Goal: Task Accomplishment & Management: Manage account settings

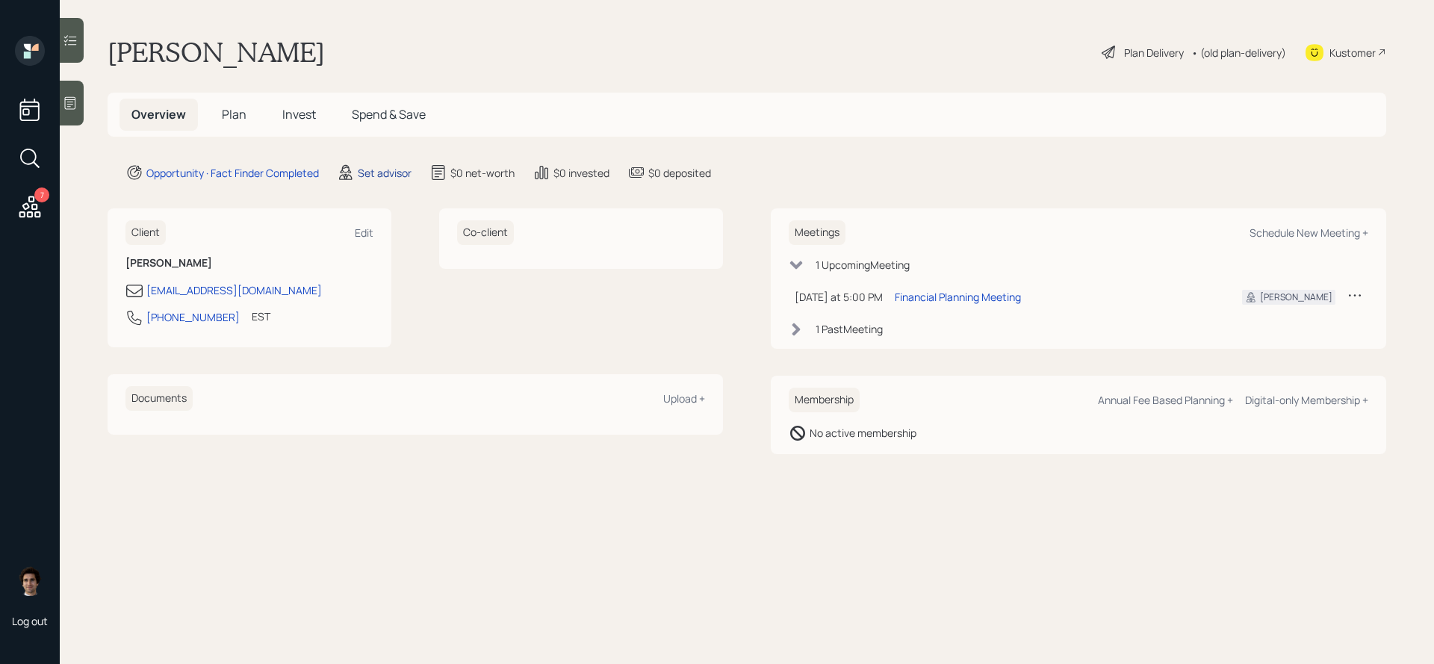
click at [392, 167] on div "Set advisor" at bounding box center [385, 173] width 54 height 16
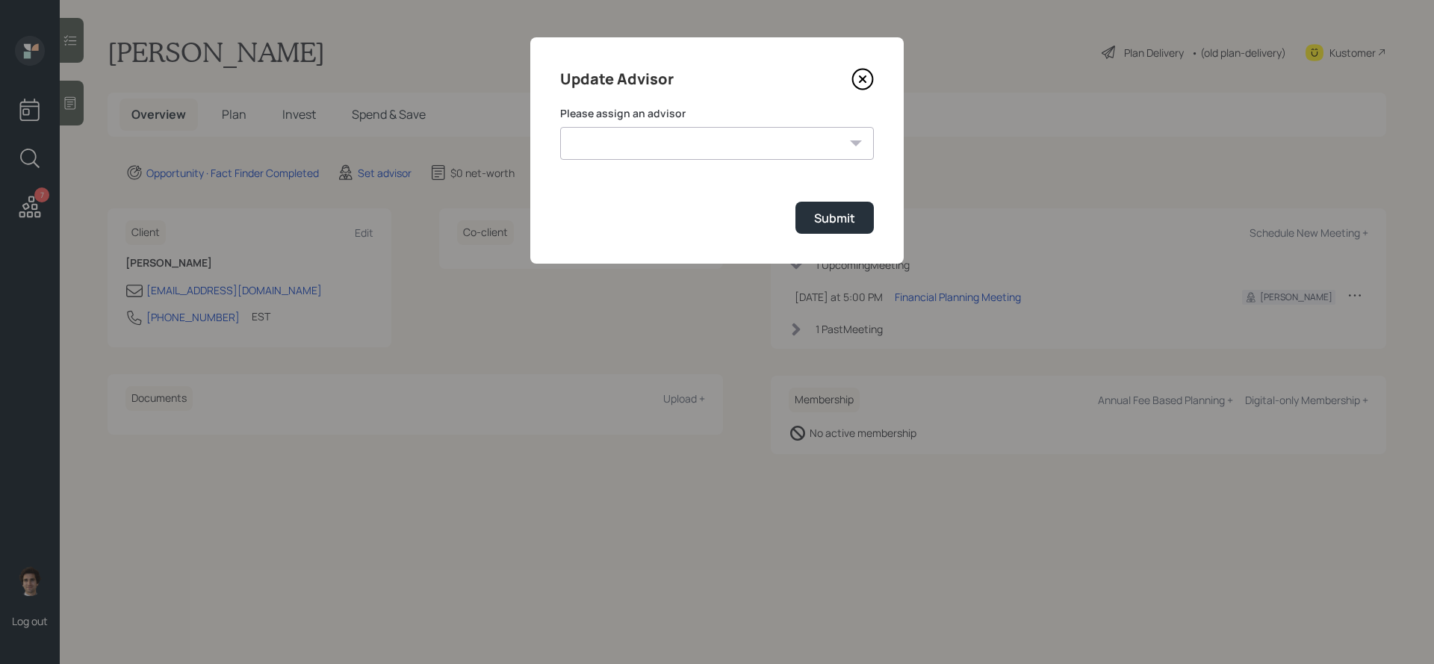
click at [679, 127] on select "[PERSON_NAME] [PERSON_NAME] [PERSON_NAME] [PERSON_NAME] End [PERSON_NAME] [PERS…" at bounding box center [717, 143] width 314 height 33
select select "59554aeb-d739-4552-90b9-0d27d70b4bf7"
click at [560, 127] on select "[PERSON_NAME] [PERSON_NAME] [PERSON_NAME] [PERSON_NAME] End [PERSON_NAME] [PERS…" at bounding box center [717, 143] width 314 height 33
click at [843, 211] on div "Submit" at bounding box center [834, 218] width 41 height 16
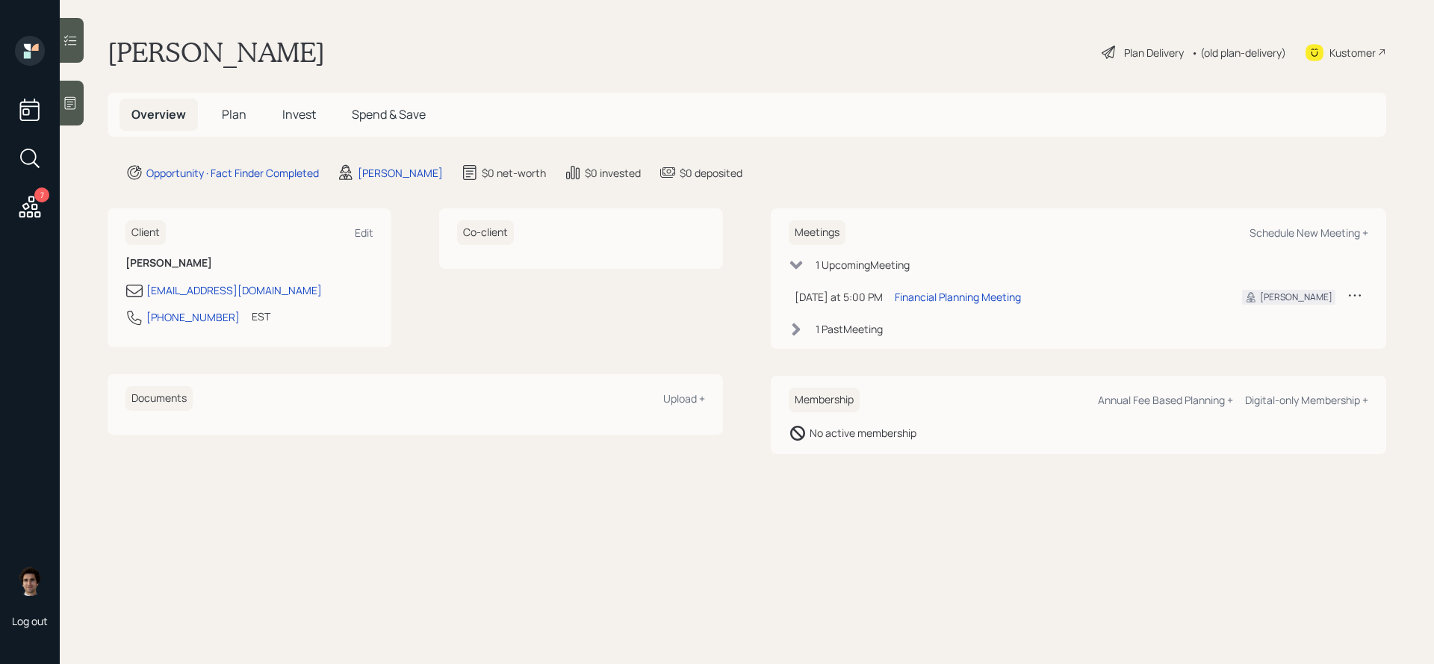
click at [1354, 53] on div "Kustomer" at bounding box center [1353, 53] width 46 height 16
click at [89, 98] on main "[PERSON_NAME] Plan Delivery • (old plan-delivery) Kustomer Overview Plan Invest…" at bounding box center [747, 332] width 1375 height 664
click at [72, 99] on icon at bounding box center [70, 103] width 11 height 13
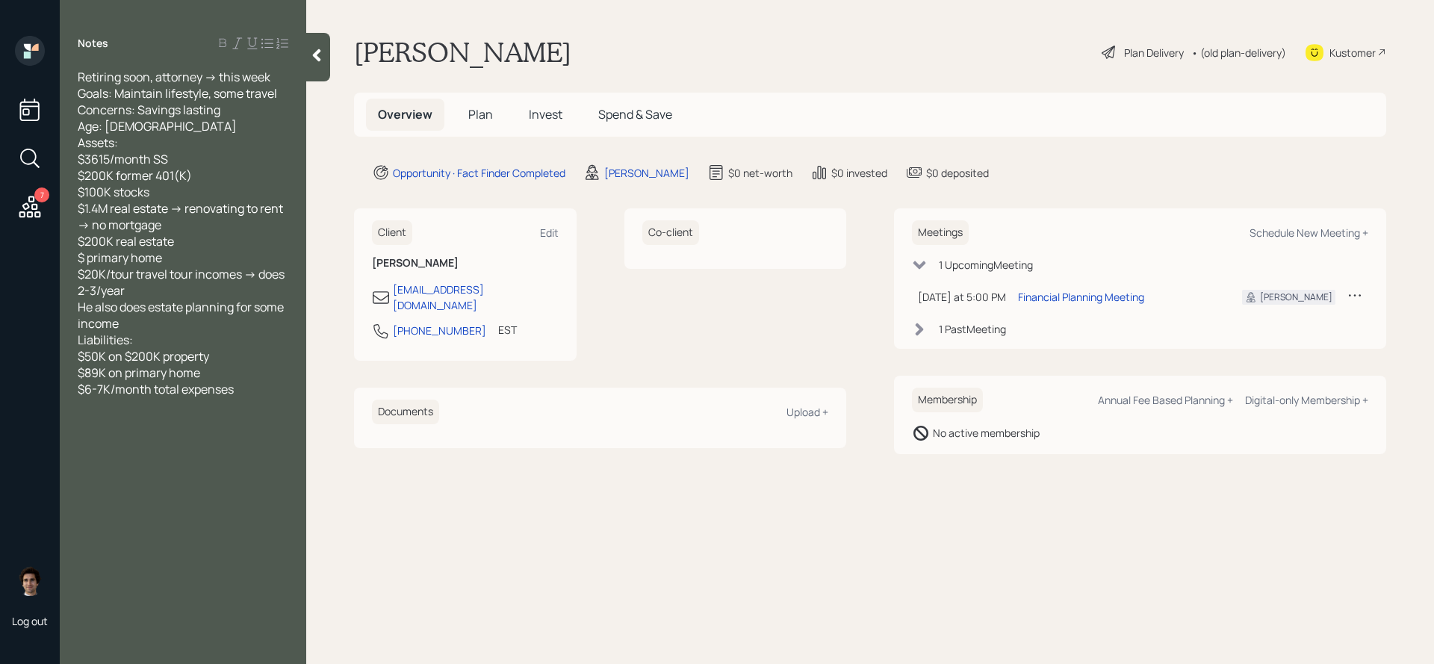
click at [313, 58] on icon at bounding box center [316, 55] width 15 height 15
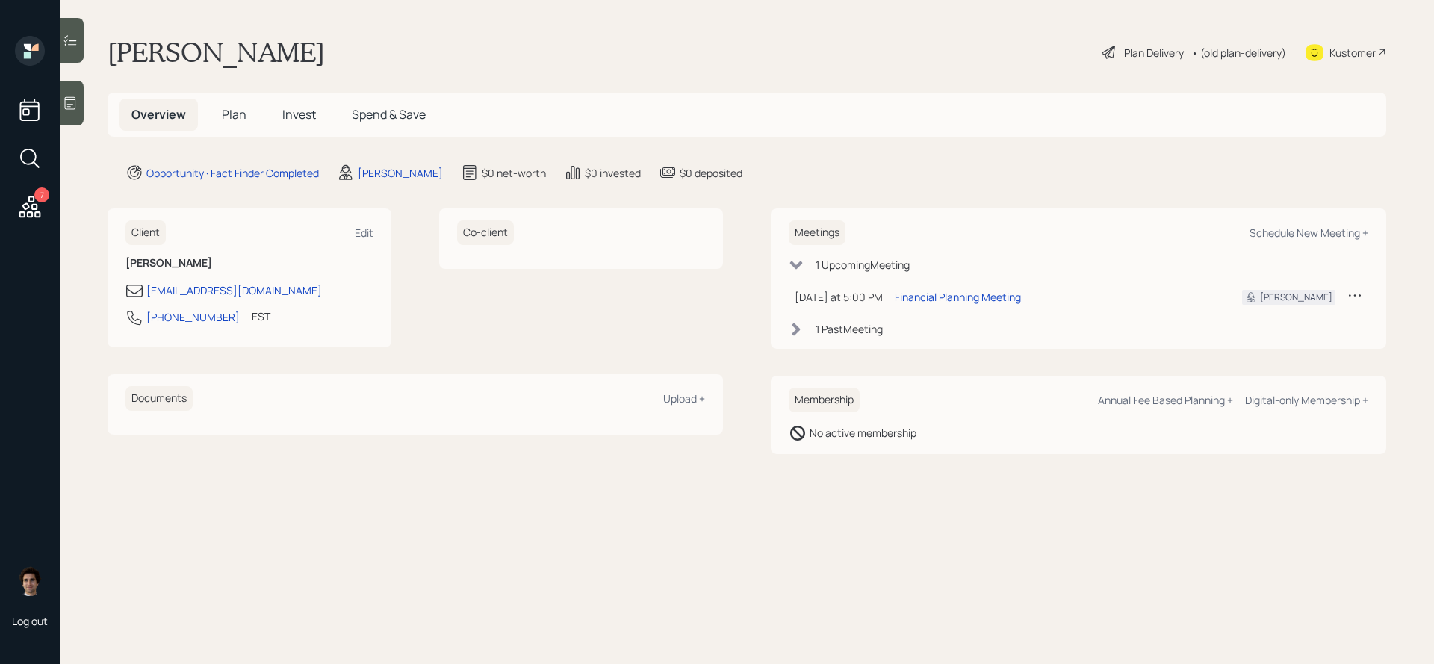
click at [234, 111] on span "Plan" at bounding box center [234, 114] width 25 height 16
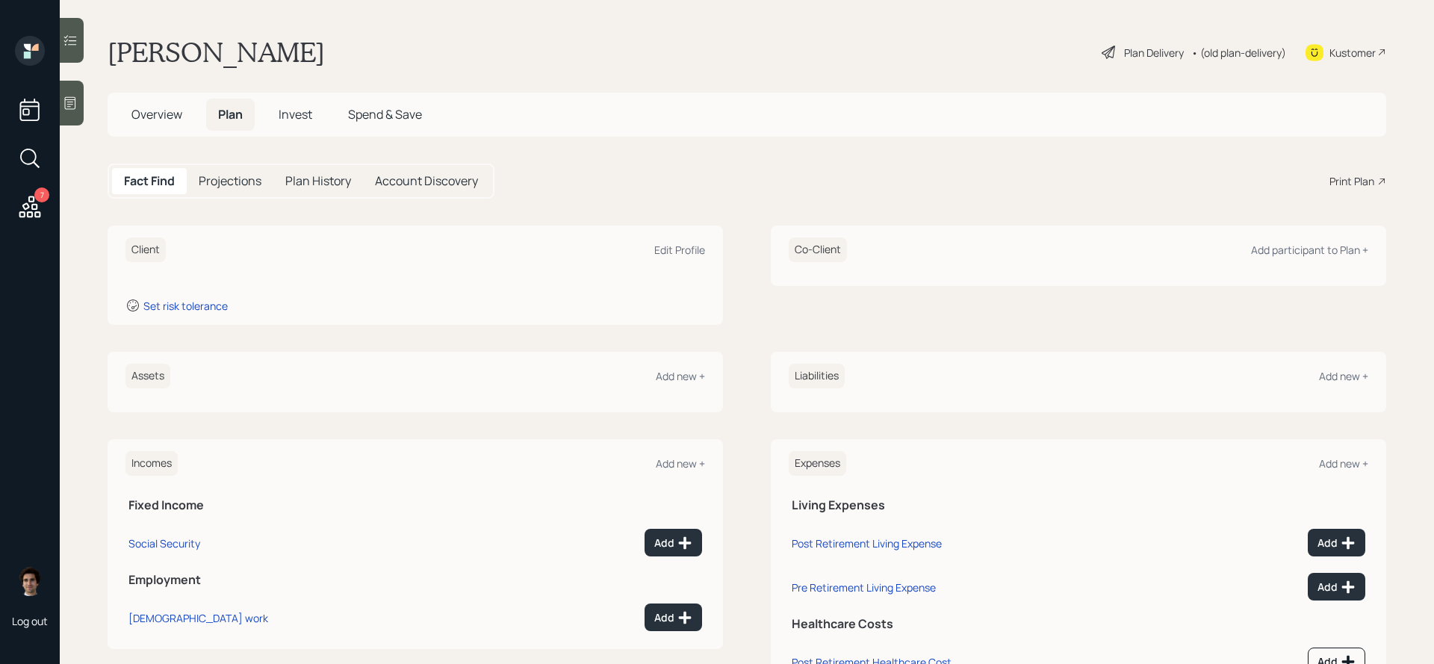
click at [1168, 52] on div "Plan Delivery" at bounding box center [1154, 53] width 60 height 16
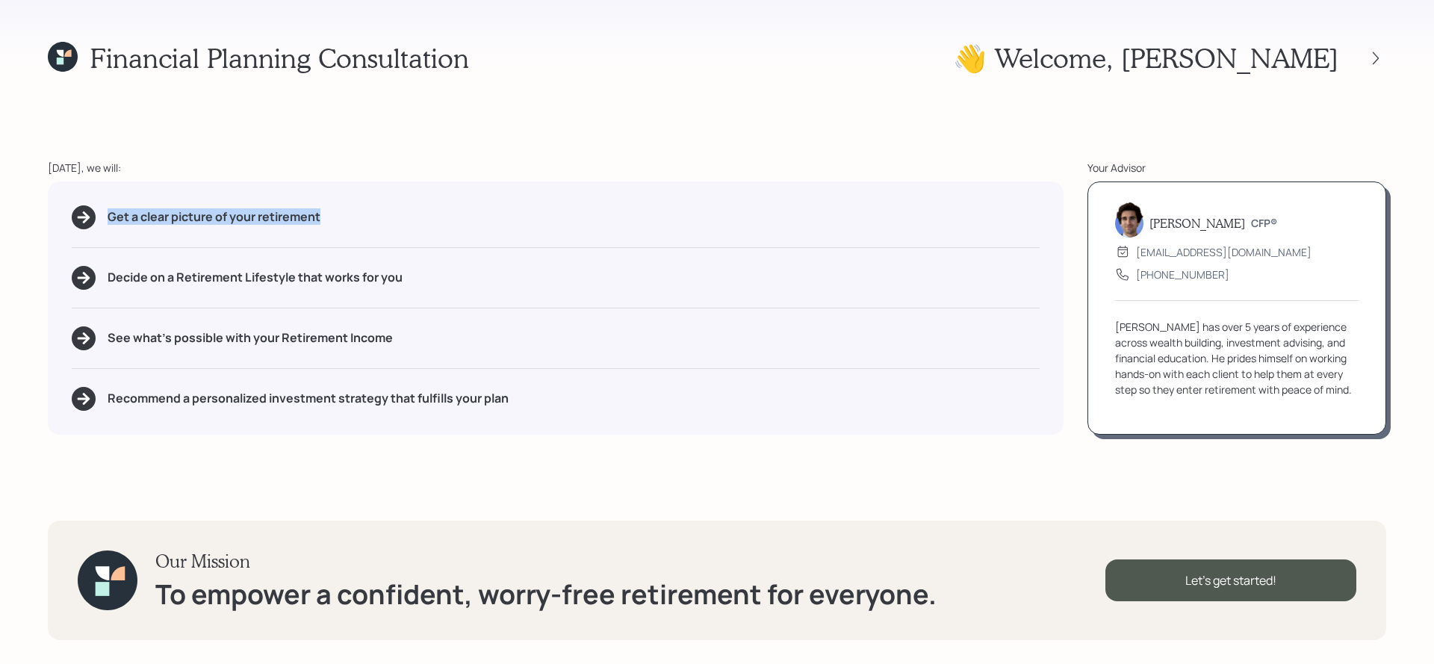
drag, startPoint x: 349, startPoint y: 222, endPoint x: 68, endPoint y: 216, distance: 281.0
click at [68, 216] on div "Get a clear picture of your retirement Decide on a Retirement Lifestyle that wo…" at bounding box center [556, 308] width 1016 height 253
drag, startPoint x: 291, startPoint y: 273, endPoint x: 176, endPoint y: 276, distance: 115.1
click at [176, 276] on h5 "Decide on a Retirement Lifestyle that works for you" at bounding box center [255, 277] width 295 height 14
drag, startPoint x: 399, startPoint y: 353, endPoint x: 279, endPoint y: 346, distance: 119.7
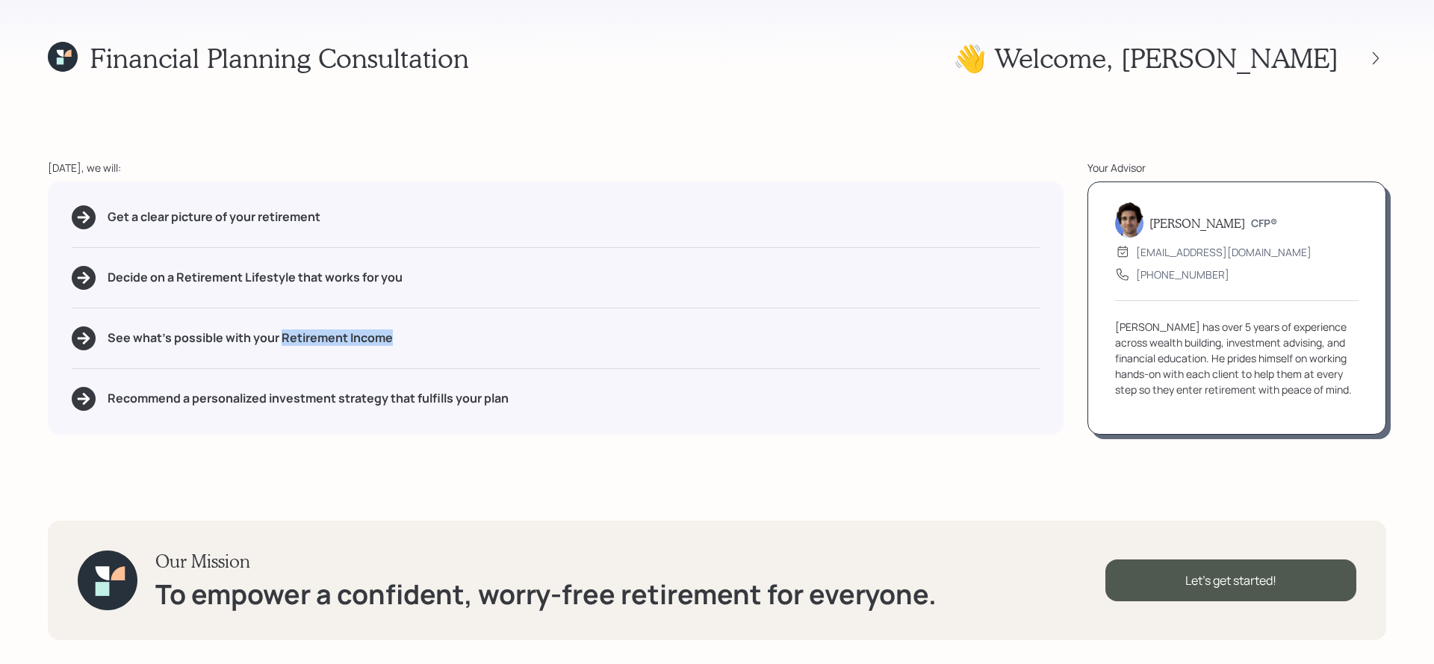
click at [279, 346] on div "Get a clear picture of your retirement Decide on a Retirement Lifestyle that wo…" at bounding box center [556, 308] width 1016 height 253
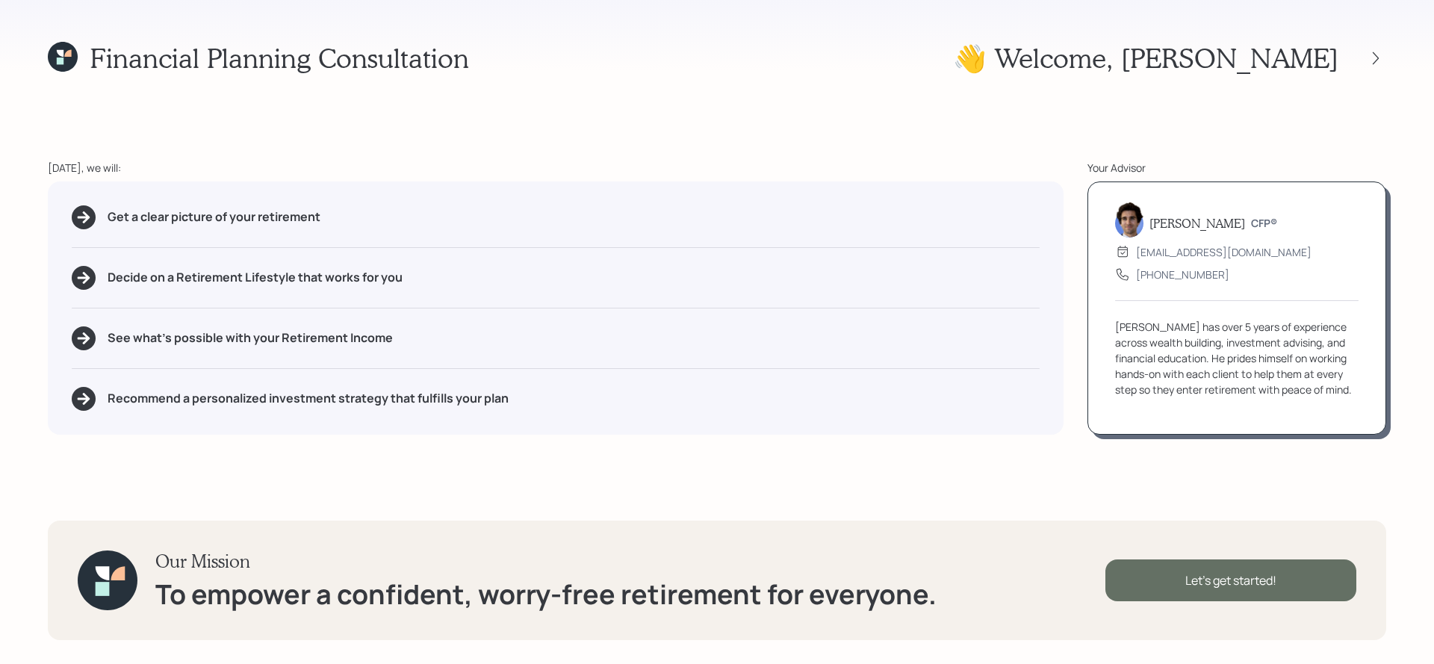
click at [1186, 592] on div "Let's get started!" at bounding box center [1231, 581] width 251 height 42
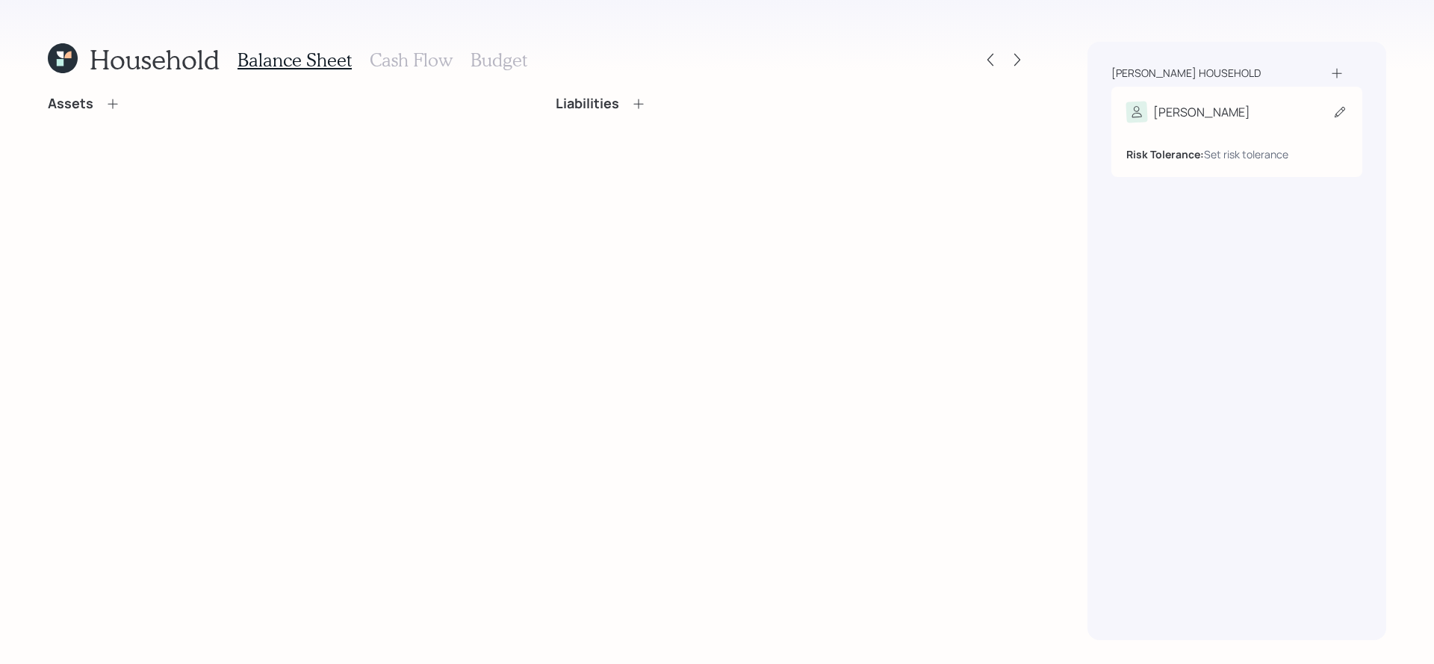
click at [1254, 117] on div "[PERSON_NAME]" at bounding box center [1237, 112] width 221 height 21
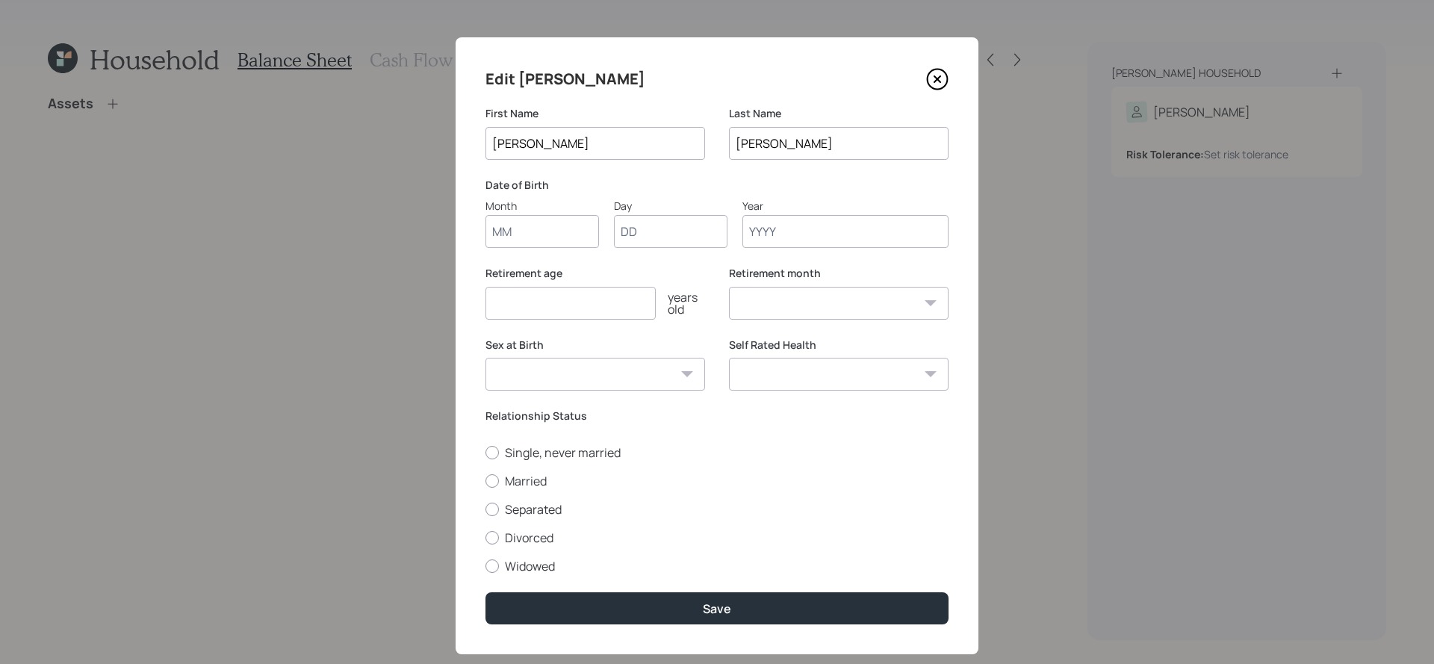
click at [582, 222] on input "Month" at bounding box center [543, 231] width 114 height 33
type input "01"
type input "11"
type input "1957"
select select "1"
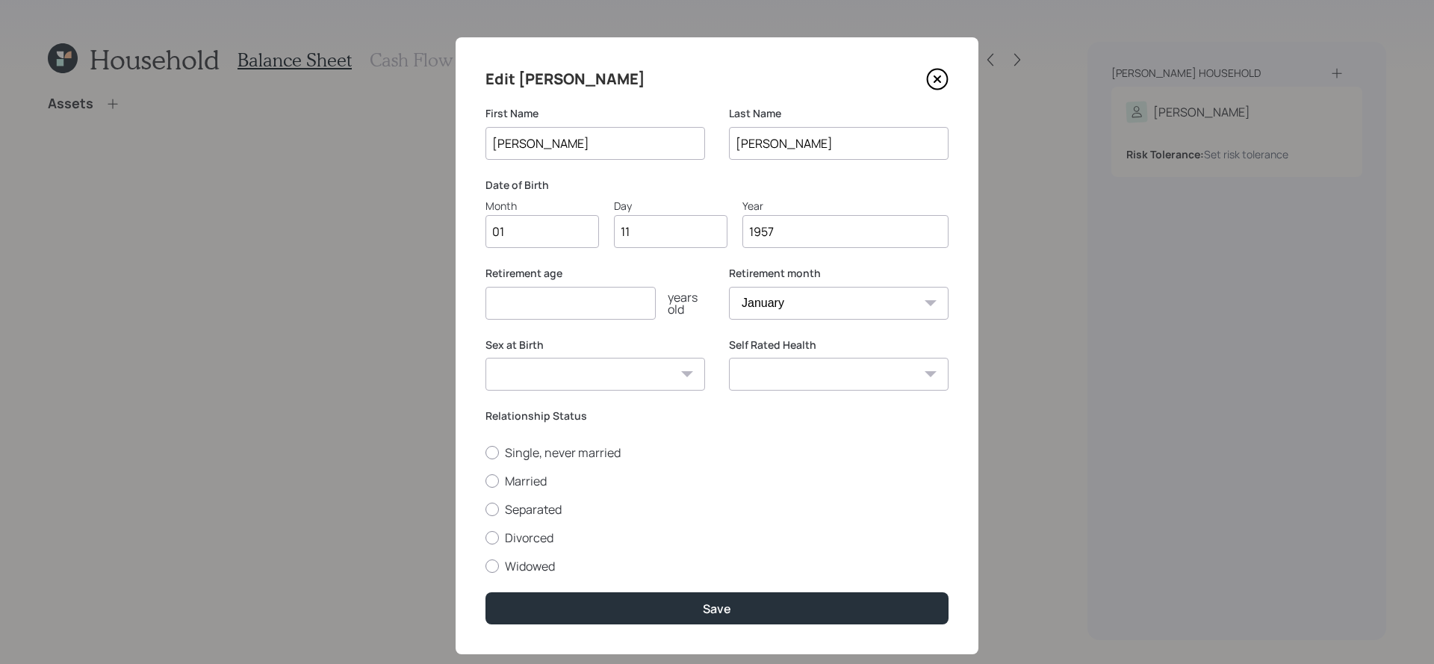
type input "1957"
click at [809, 310] on select "January February March April May June July August September October November De…" at bounding box center [839, 303] width 220 height 33
select select "8"
click at [729, 287] on select "January February March April May June July August September October November De…" at bounding box center [839, 303] width 220 height 33
click at [540, 295] on input "number" at bounding box center [571, 303] width 170 height 33
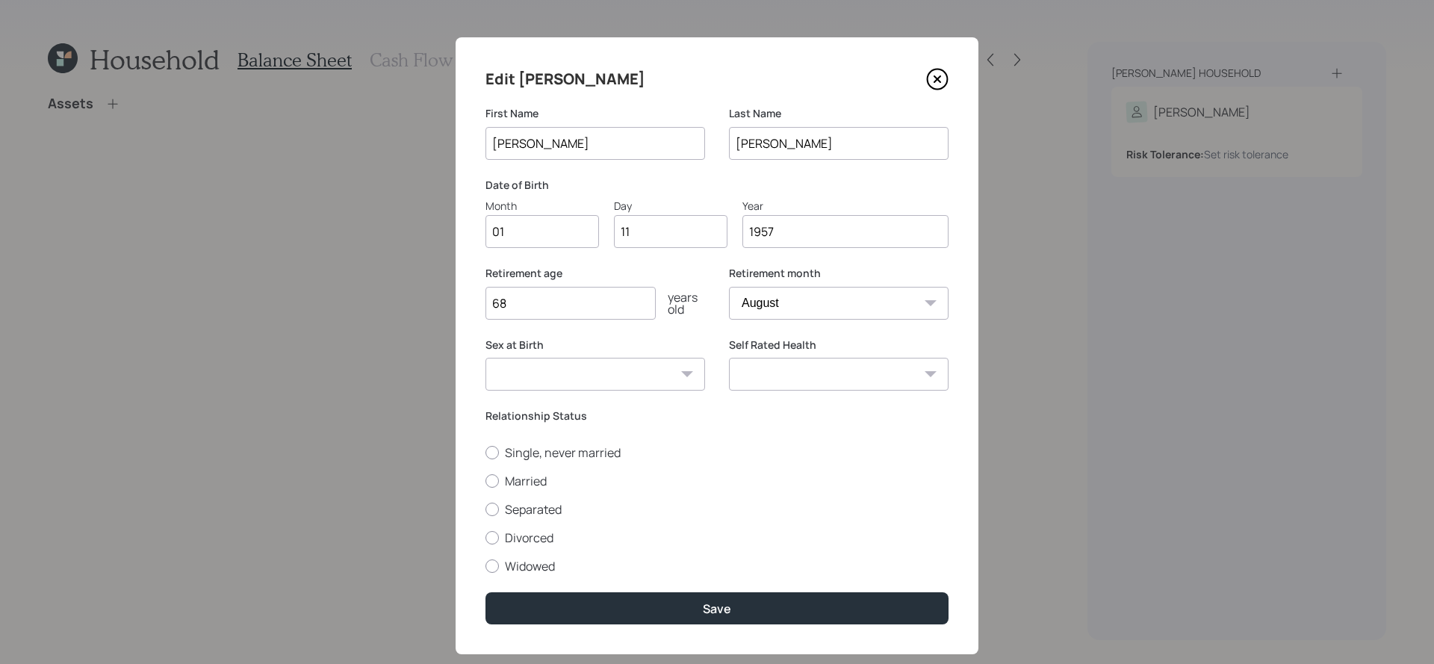
type input "68"
click at [566, 360] on select "[DEMOGRAPHIC_DATA] [DEMOGRAPHIC_DATA] Other / Prefer not to say" at bounding box center [596, 374] width 220 height 33
select select "[DEMOGRAPHIC_DATA]"
click at [486, 358] on select "[DEMOGRAPHIC_DATA] [DEMOGRAPHIC_DATA] Other / Prefer not to say" at bounding box center [596, 374] width 220 height 33
click at [844, 363] on select "Excellent Very Good Good Fair Poor" at bounding box center [839, 374] width 220 height 33
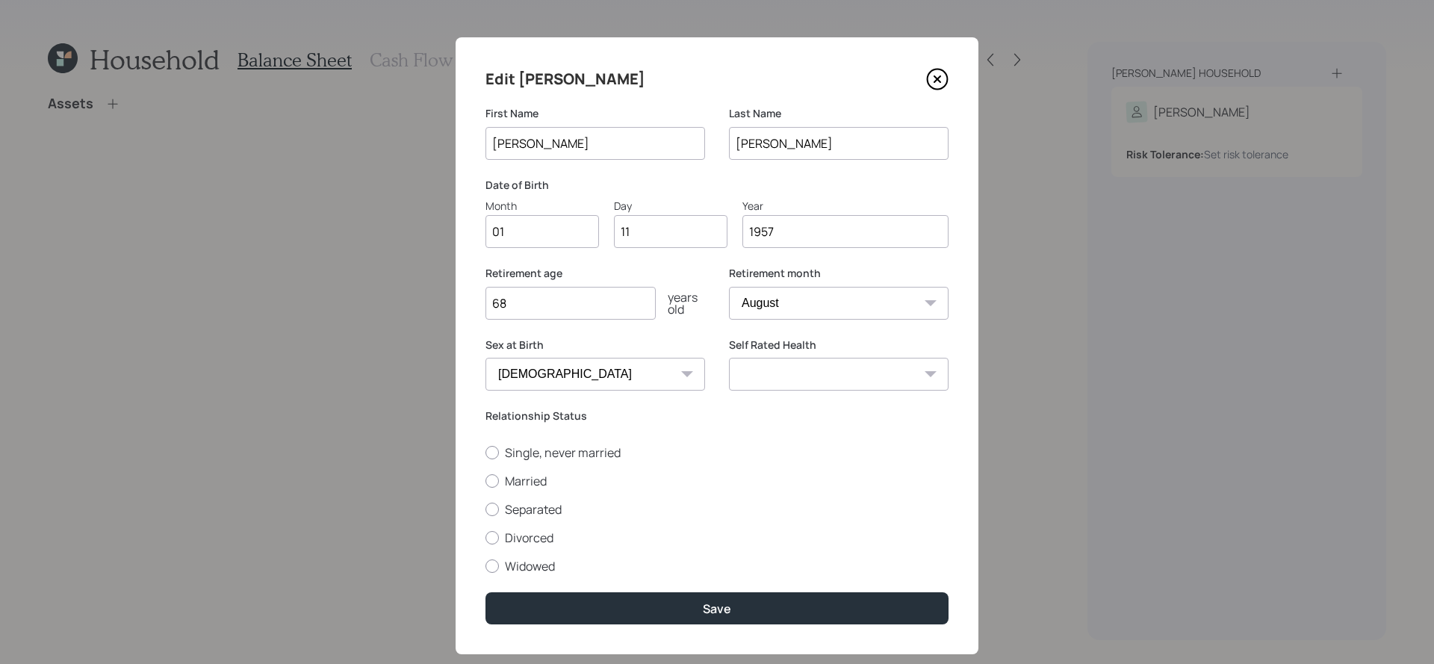
select select "excellent"
click at [729, 358] on select "Excellent Very Good Good Fair Poor" at bounding box center [839, 374] width 220 height 33
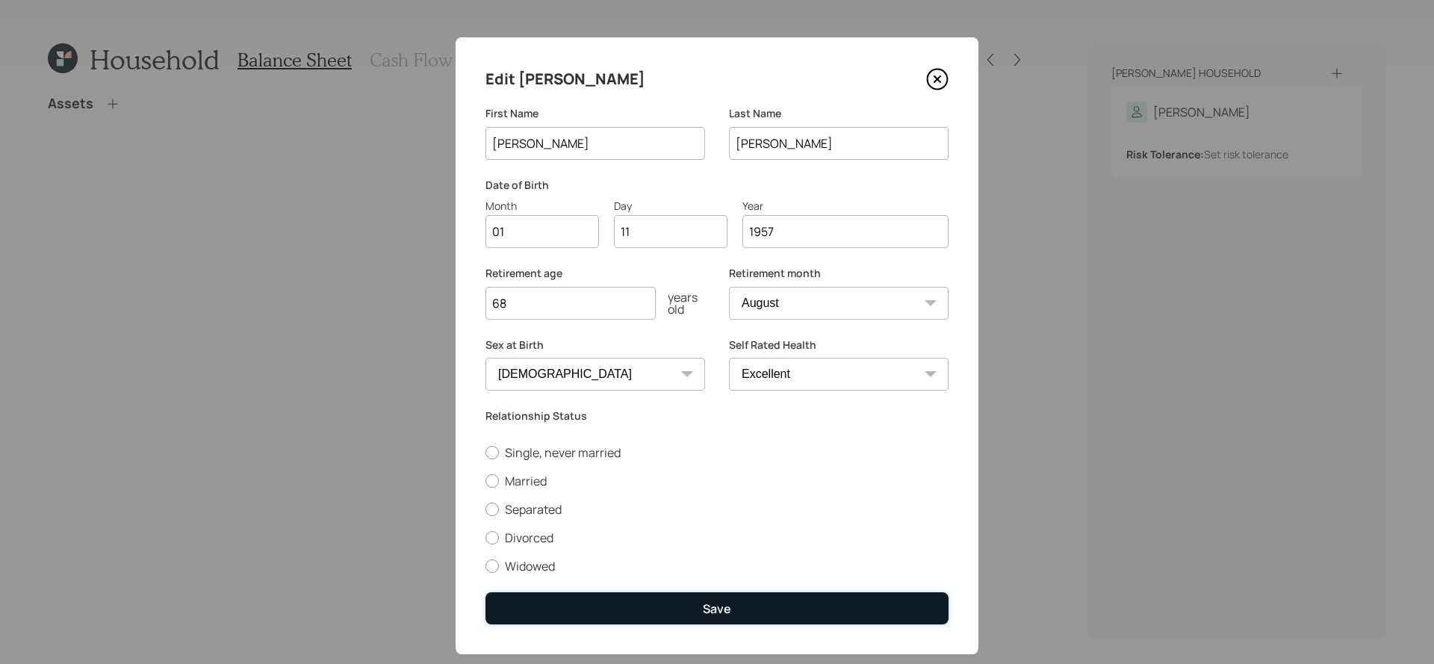
click at [807, 622] on button "Save" at bounding box center [717, 608] width 463 height 32
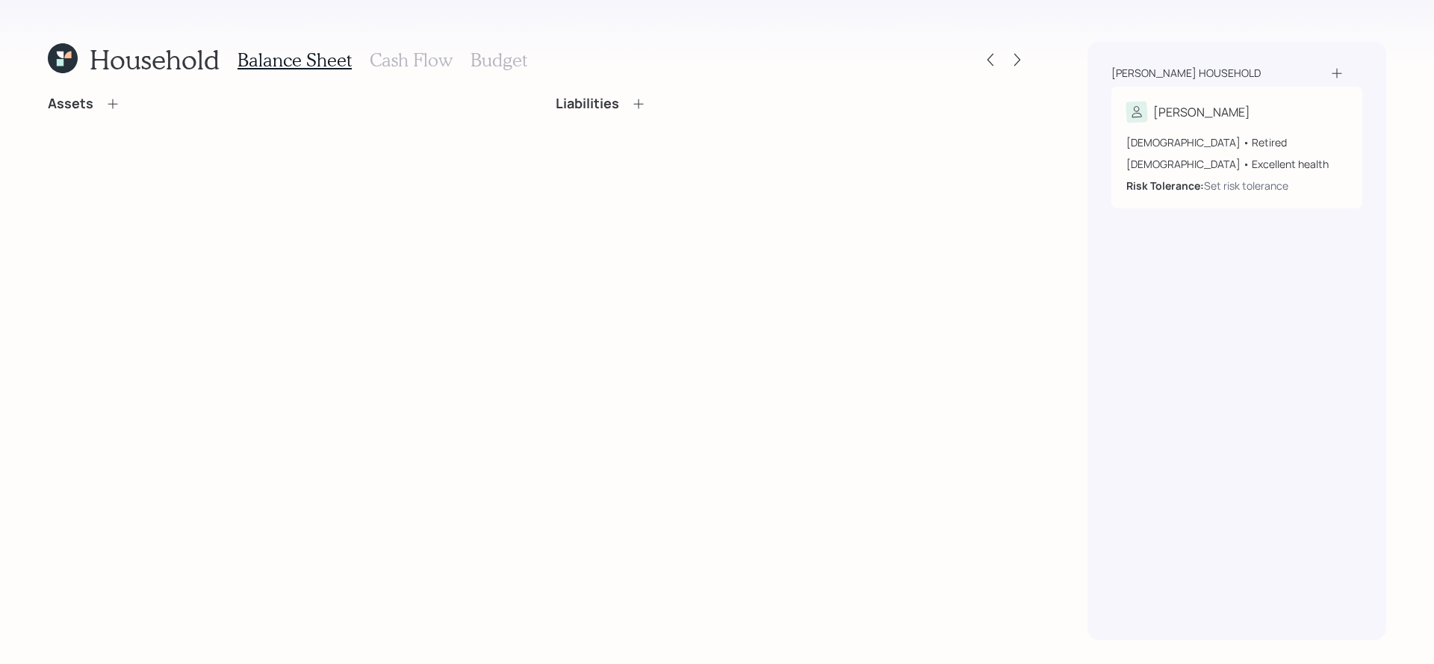
click at [117, 109] on icon at bounding box center [112, 103] width 15 height 15
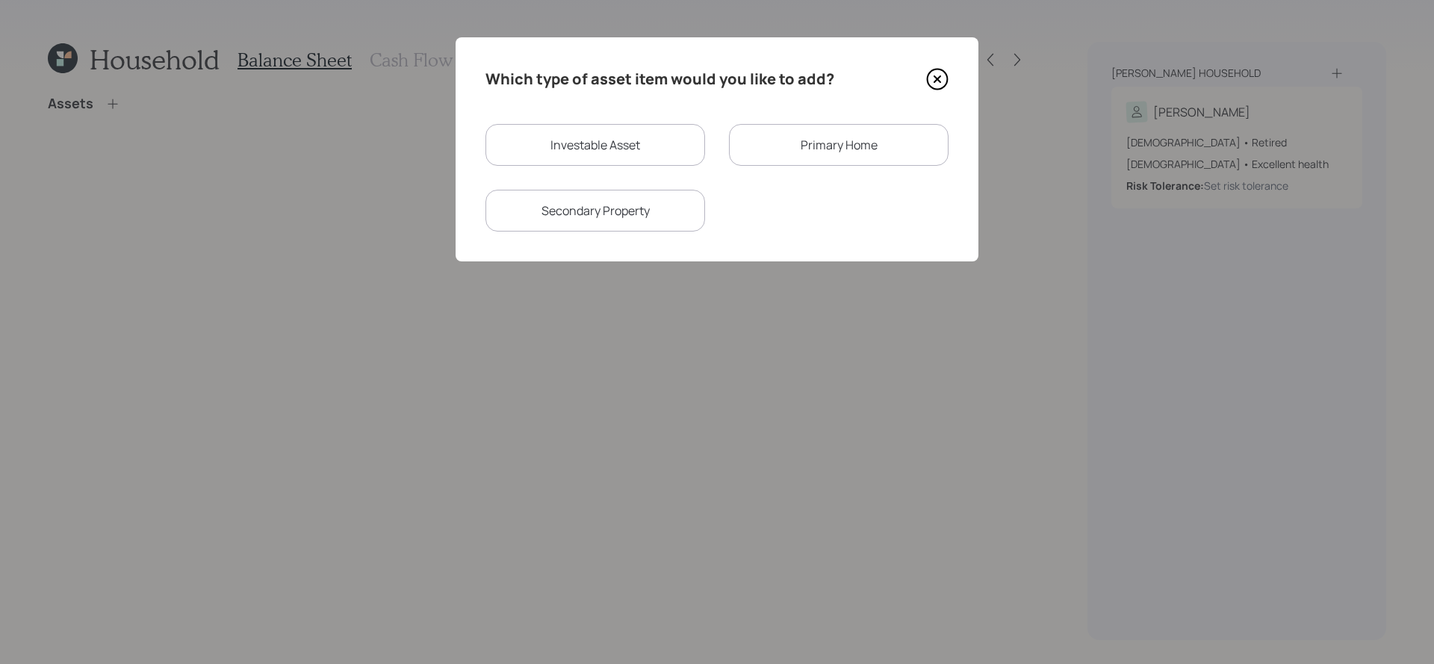
click at [648, 147] on div "Investable Asset" at bounding box center [596, 145] width 220 height 42
select select "taxable"
select select "balanced"
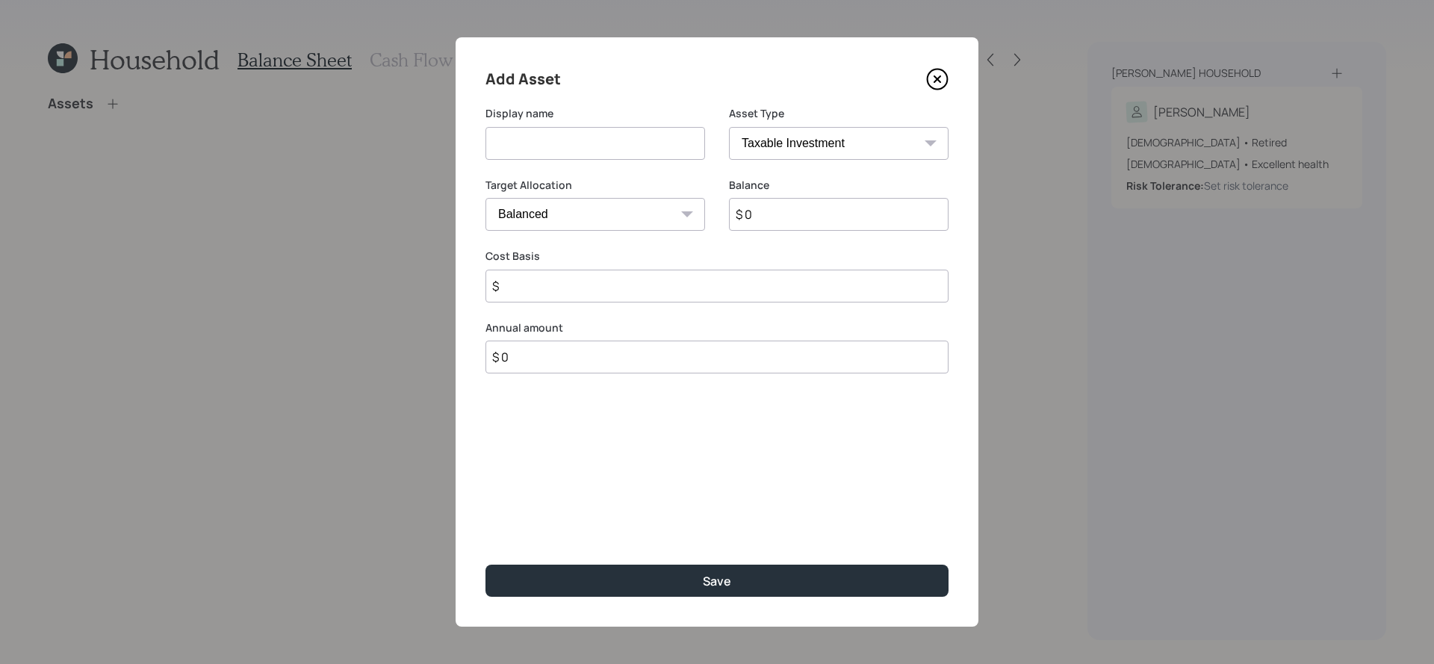
click at [824, 144] on select "SEP [PERSON_NAME] IRA 401(k) [PERSON_NAME] 401(k) 403(b) [PERSON_NAME] 403(b) 4…" at bounding box center [839, 143] width 220 height 33
select select "company_sponsored"
click at [729, 127] on select "SEP [PERSON_NAME] IRA 401(k) [PERSON_NAME] 401(k) 403(b) [PERSON_NAME] 403(b) 4…" at bounding box center [839, 143] width 220 height 33
click at [613, 158] on input at bounding box center [596, 143] width 220 height 33
type input "Former 401k"
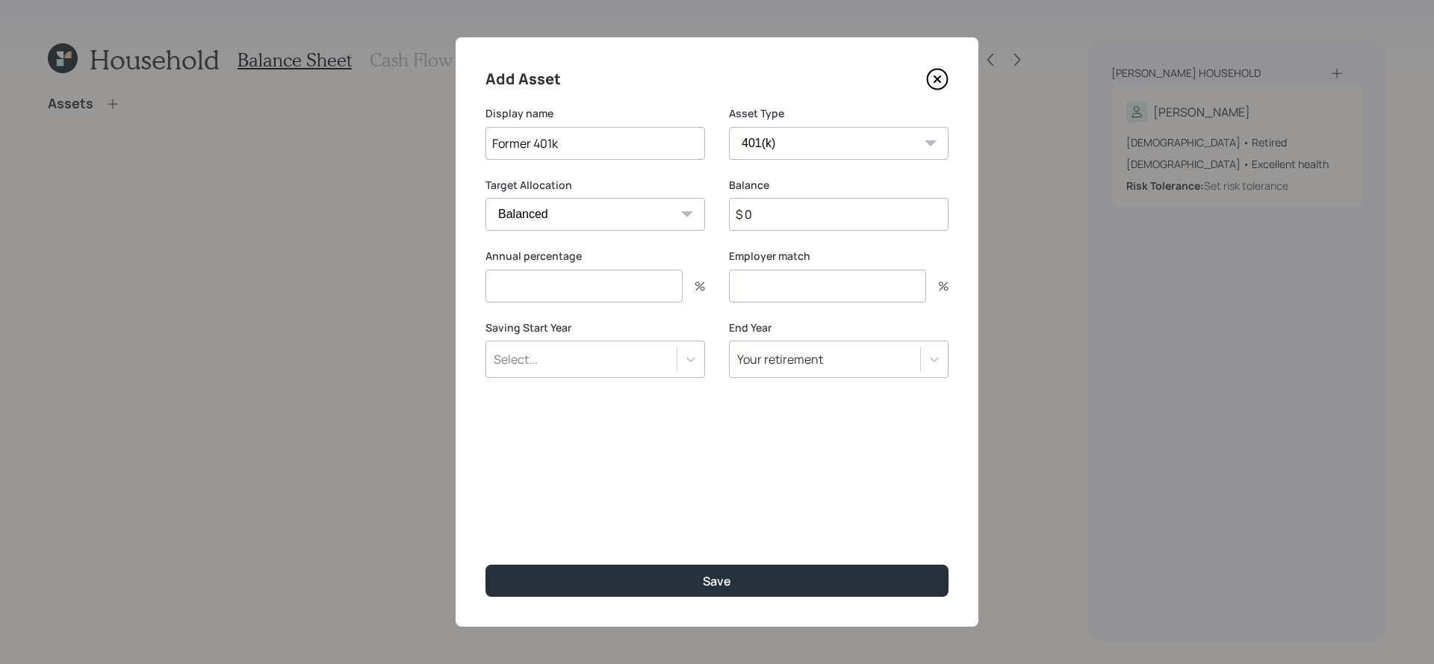
click at [796, 220] on input "$ 0" at bounding box center [839, 214] width 220 height 33
type input "$ 200,000"
type input "0"
click at [486, 565] on button "Save" at bounding box center [717, 581] width 463 height 32
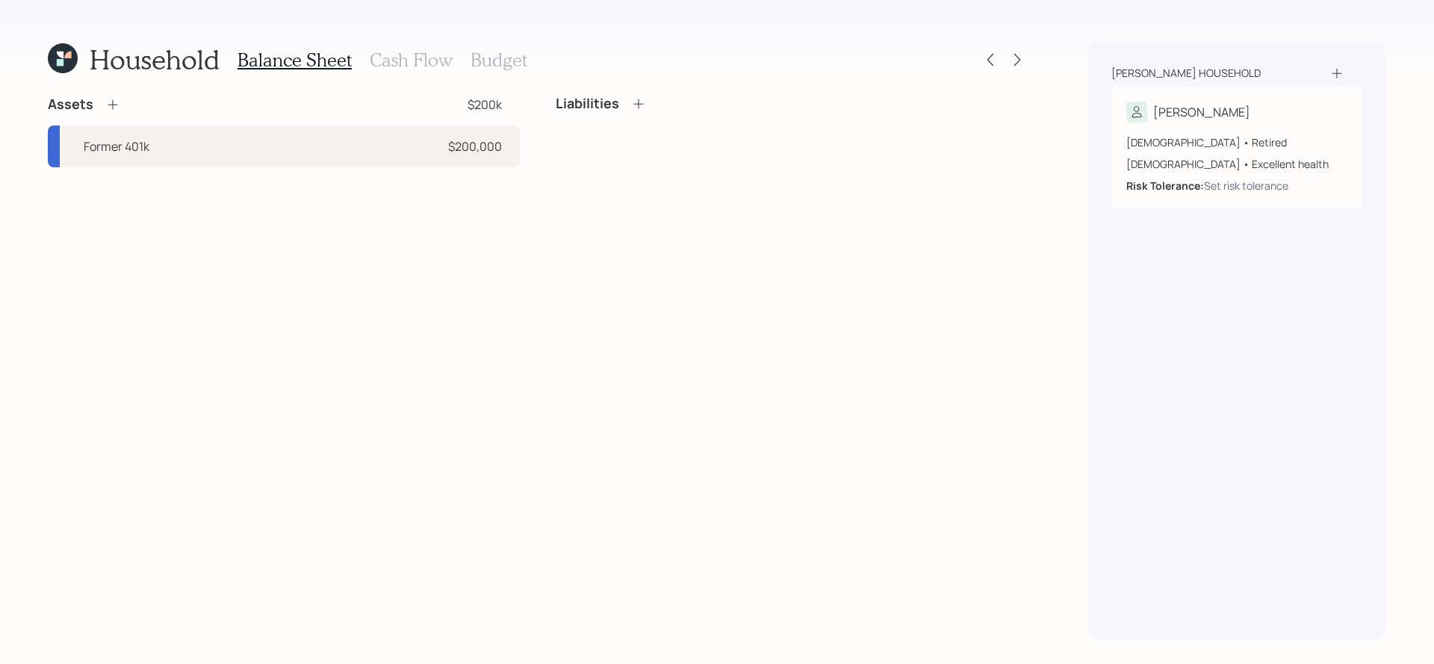
click at [119, 101] on icon at bounding box center [112, 104] width 15 height 15
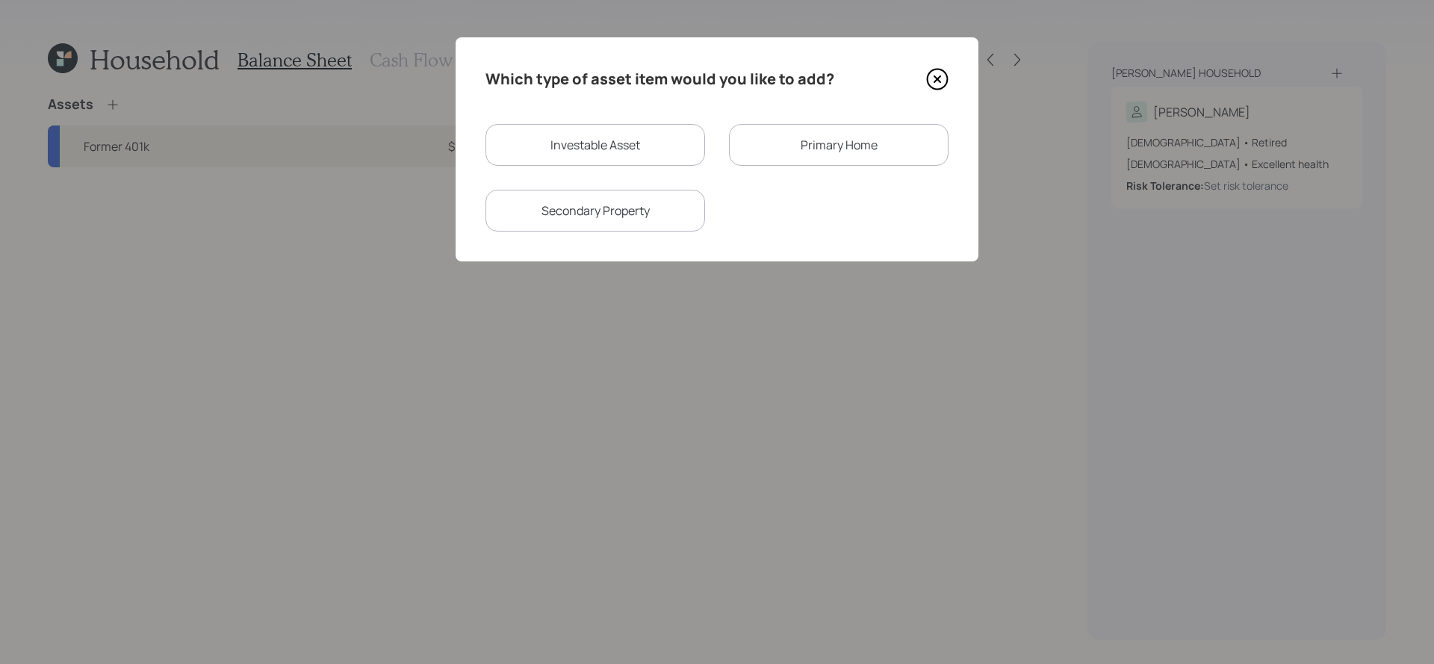
click at [697, 134] on div "Investable Asset" at bounding box center [596, 145] width 220 height 42
select select "taxable"
select select "balanced"
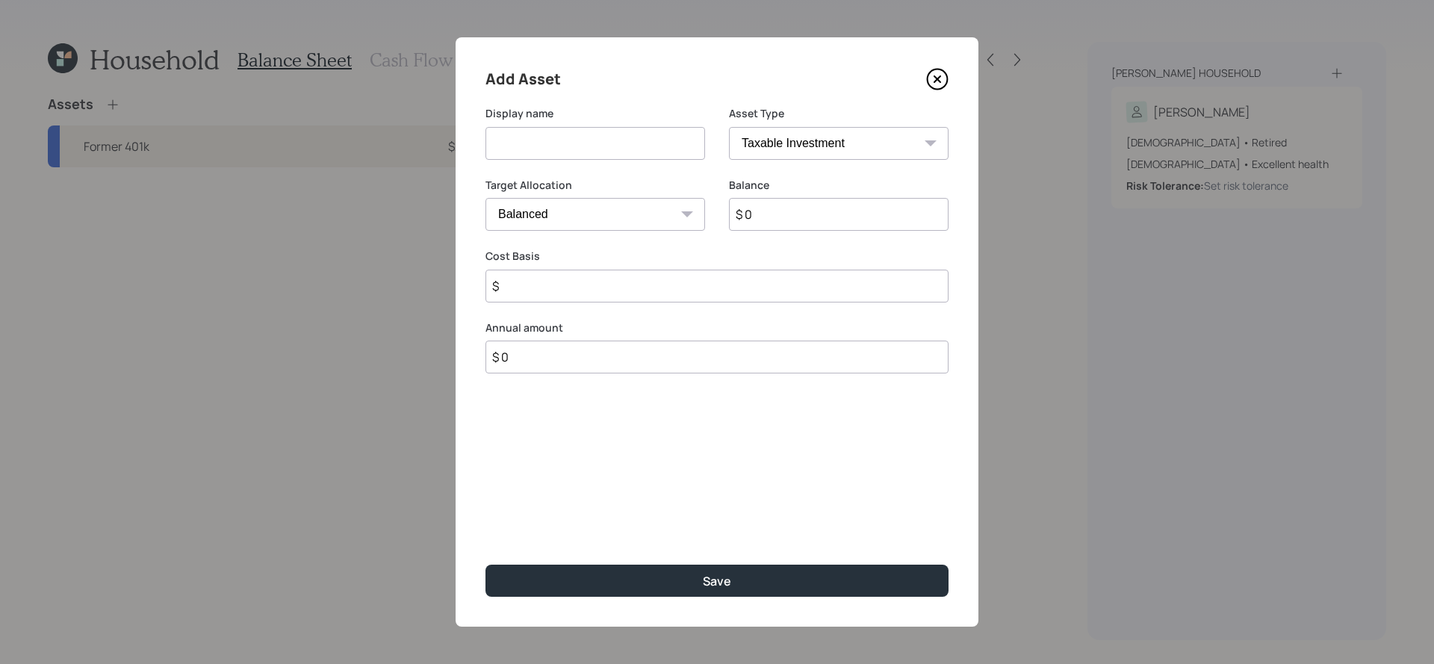
click at [655, 137] on input at bounding box center [596, 143] width 220 height 33
type input "Brokerage"
click at [914, 229] on input "$ 0" at bounding box center [839, 214] width 220 height 33
type input "$ 100,000"
type input "$ 60,000"
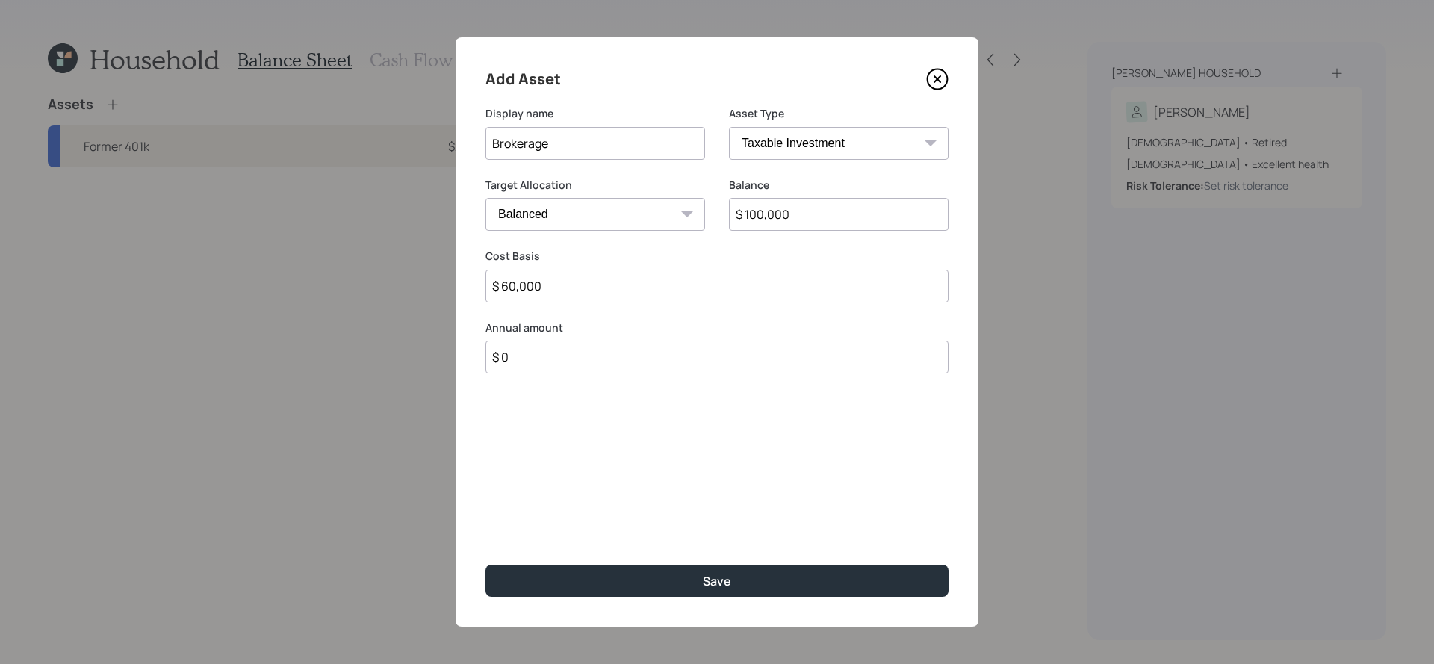
click at [486, 565] on button "Save" at bounding box center [717, 581] width 463 height 32
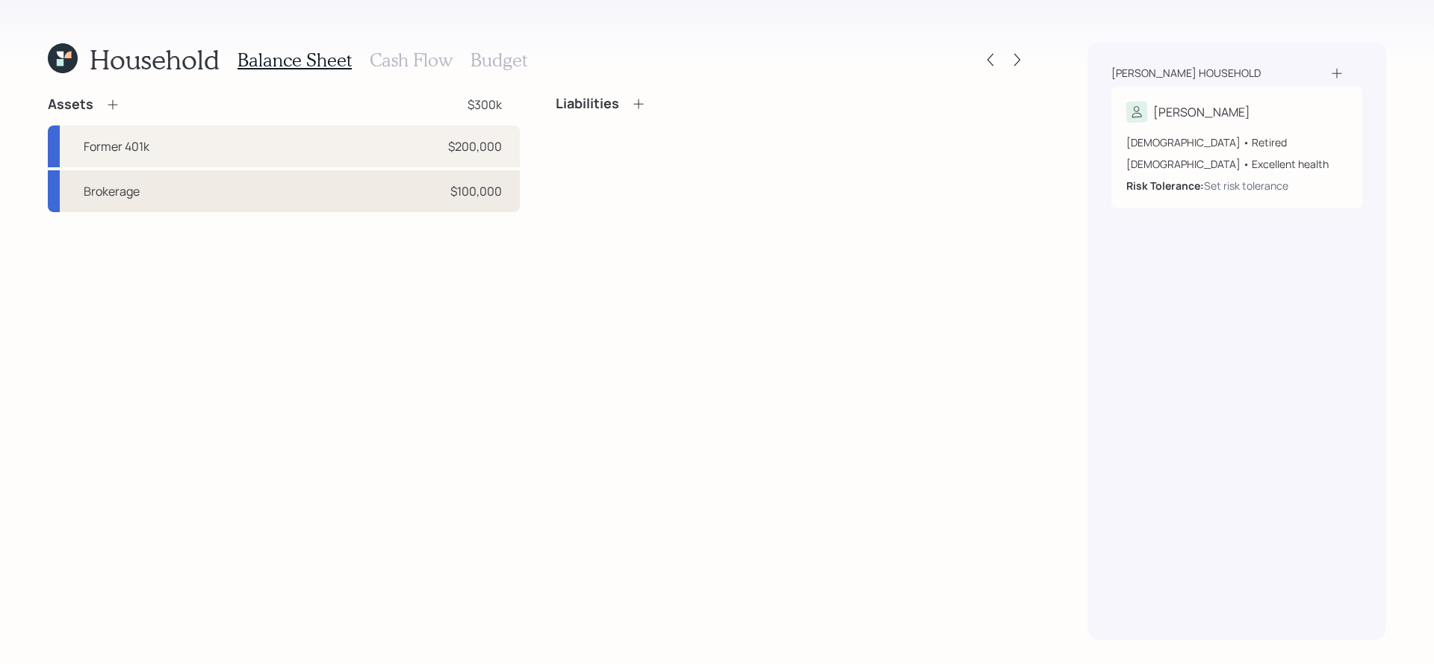
click at [130, 191] on div "Brokerage" at bounding box center [112, 191] width 56 height 18
select select "taxable"
select select "balanced"
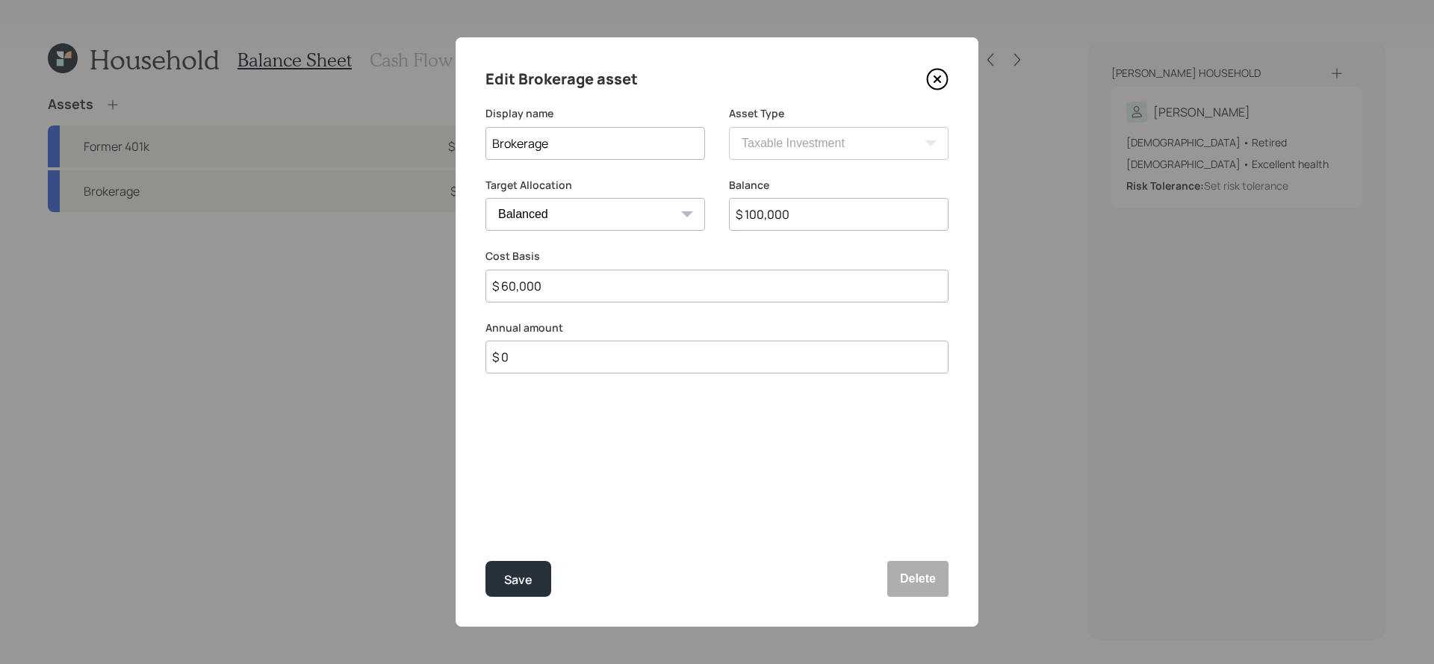
drag, startPoint x: 610, startPoint y: 300, endPoint x: 417, endPoint y: 256, distance: 197.6
click at [417, 256] on div "Edit Brokerage asset Display name Brokerage Asset Type SEP [PERSON_NAME] IRA 40…" at bounding box center [717, 332] width 1434 height 664
type input "$ 40,000"
click at [486, 561] on button "Save" at bounding box center [519, 579] width 66 height 36
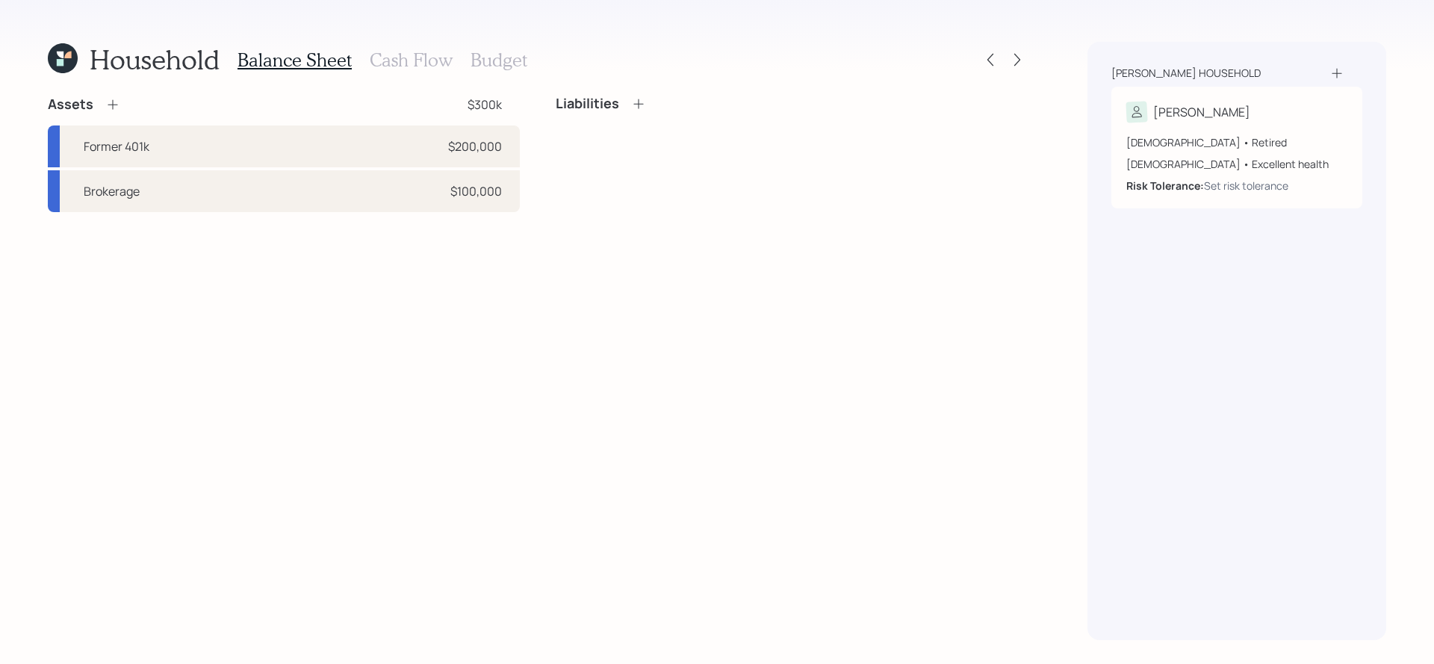
click at [113, 108] on icon at bounding box center [112, 104] width 15 height 15
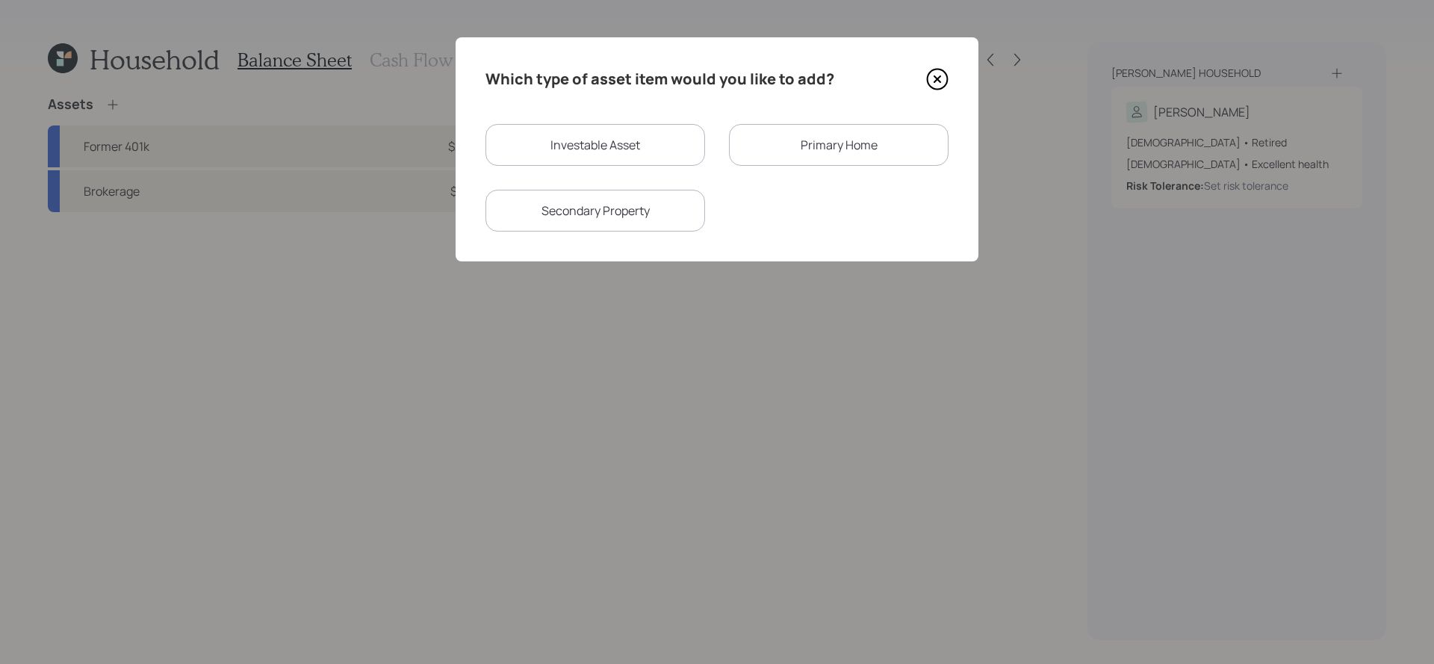
click at [640, 131] on div "Investable Asset" at bounding box center [596, 145] width 220 height 42
select select "taxable"
select select "balanced"
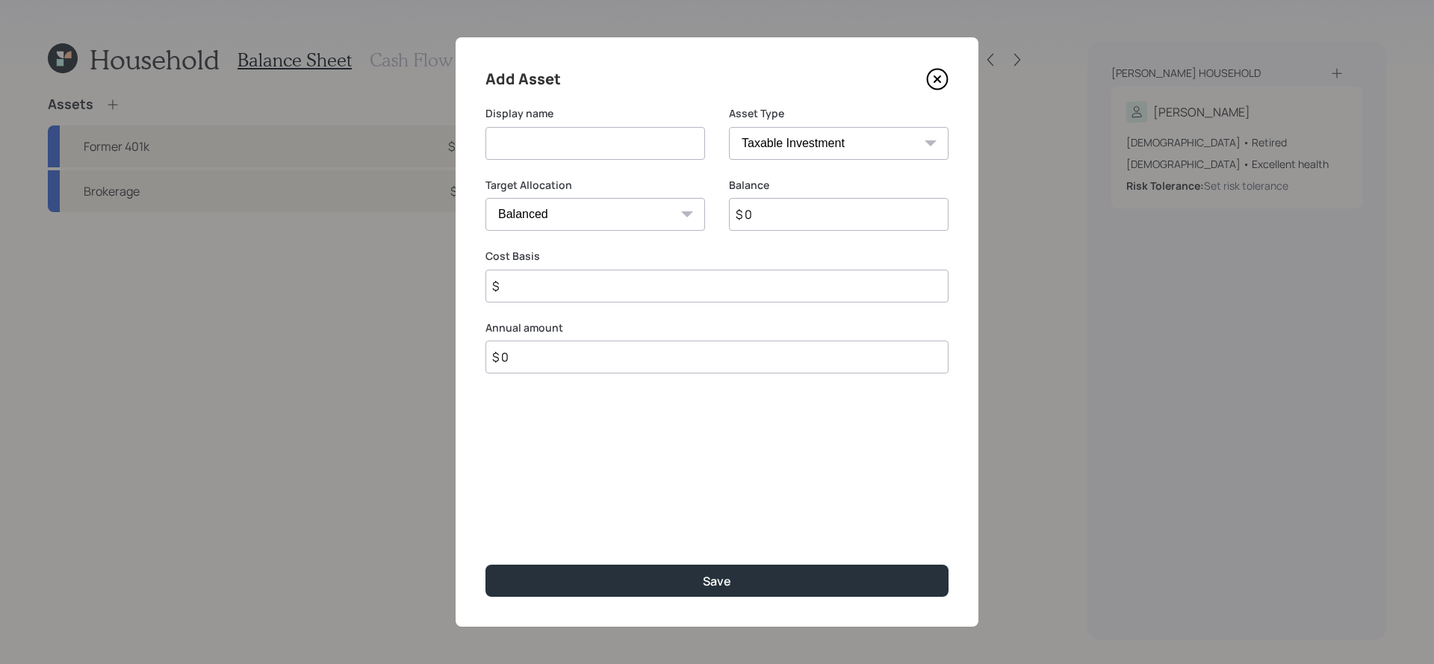
click at [745, 137] on select "SEP [PERSON_NAME] IRA 401(k) [PERSON_NAME] 401(k) 403(b) [PERSON_NAME] 403(b) 4…" at bounding box center [839, 143] width 220 height 33
select select "cash"
click at [729, 127] on select "SEP [PERSON_NAME] IRA 401(k) [PERSON_NAME] 401(k) 403(b) [PERSON_NAME] 403(b) 4…" at bounding box center [839, 143] width 220 height 33
type input "$"
click at [770, 142] on select "SEP [PERSON_NAME] IRA 401(k) [PERSON_NAME] 401(k) 403(b) [PERSON_NAME] 403(b) 4…" at bounding box center [839, 143] width 220 height 33
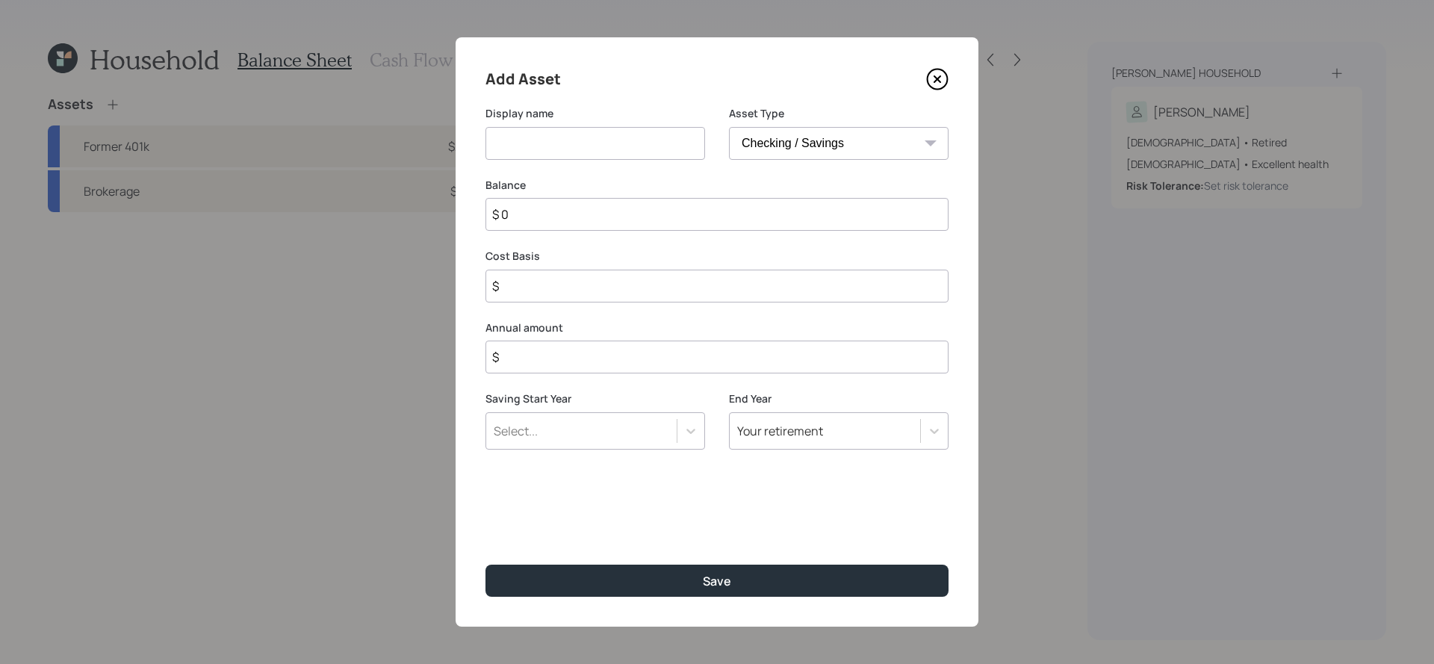
select select "emergency_fund"
click at [729, 127] on select "SEP [PERSON_NAME] IRA 401(k) [PERSON_NAME] 401(k) 403(b) [PERSON_NAME] 403(b) 4…" at bounding box center [839, 143] width 220 height 33
click at [580, 147] on input at bounding box center [596, 143] width 220 height 33
type input "Emergency Savings"
click at [556, 214] on input "$ 0" at bounding box center [717, 214] width 463 height 33
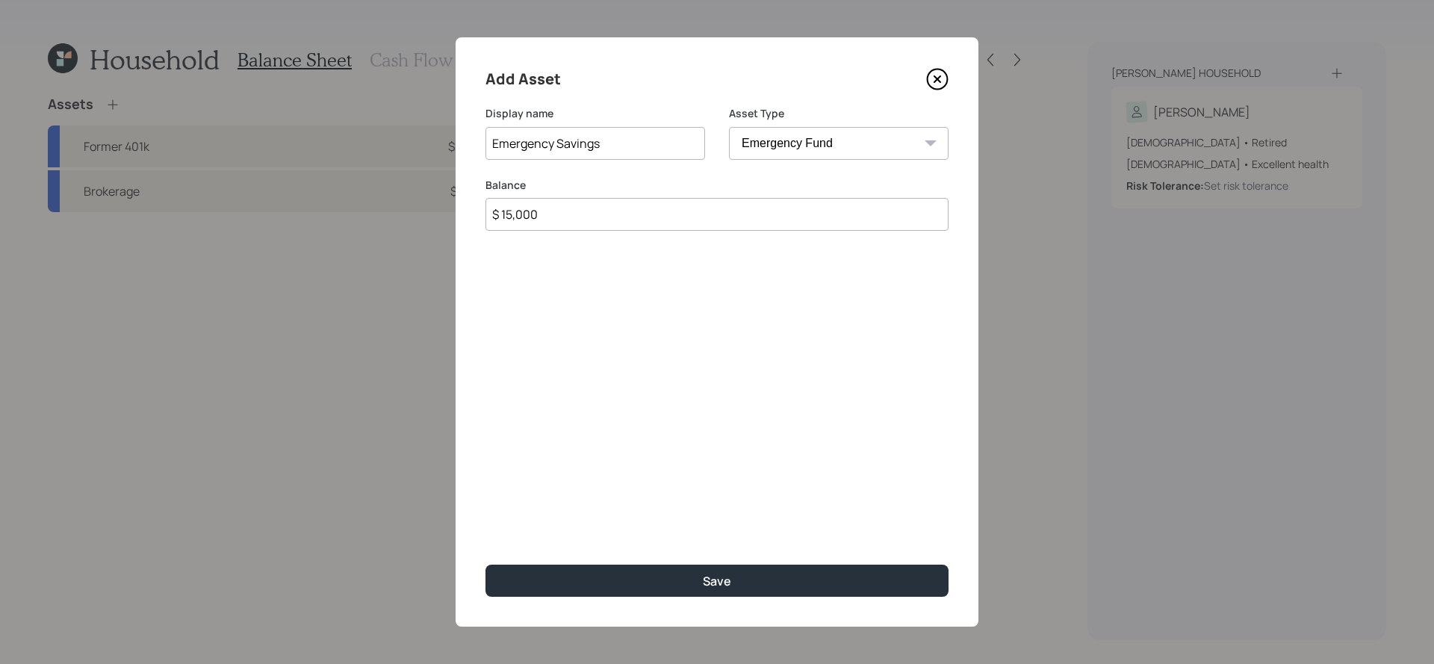
type input "$ 15,000"
click at [486, 565] on button "Save" at bounding box center [717, 581] width 463 height 32
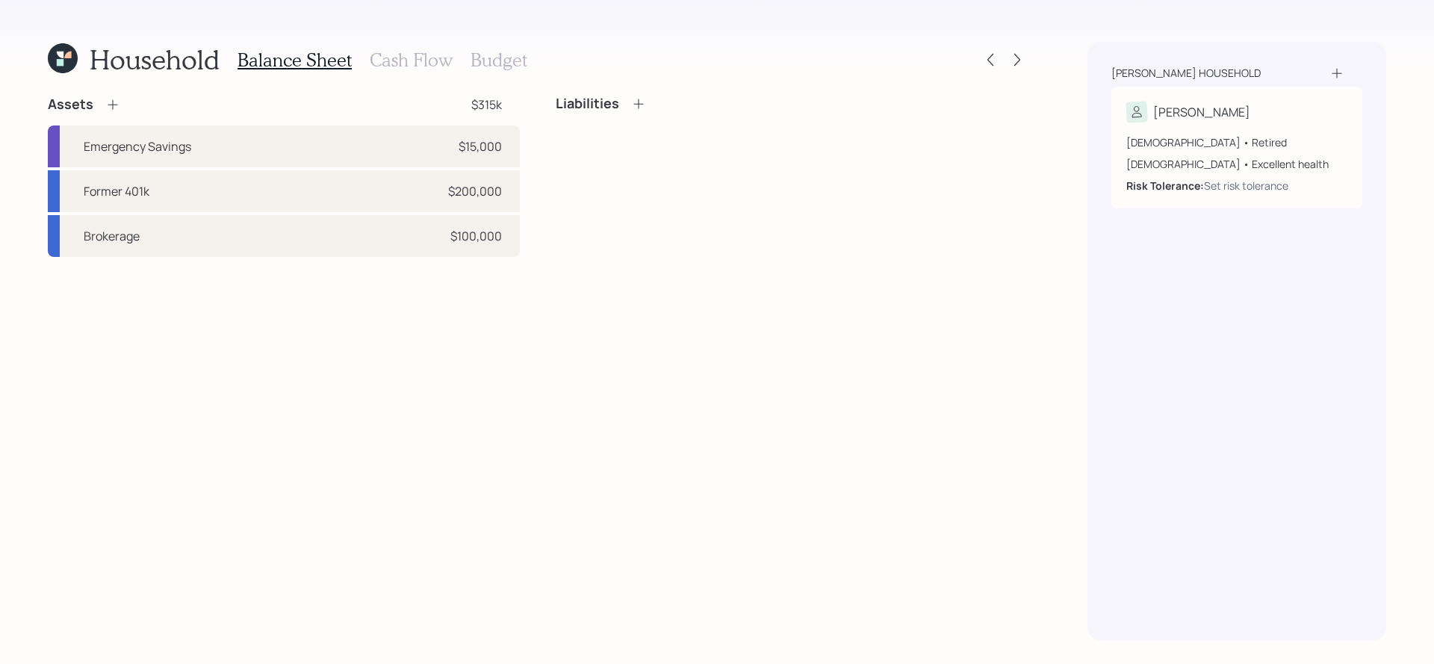
click at [112, 114] on div "Assets $315k Emergency Savings $15,000 Former 401k $200,000 Brokerage $100,000" at bounding box center [284, 176] width 472 height 161
click at [112, 109] on icon at bounding box center [112, 104] width 15 height 15
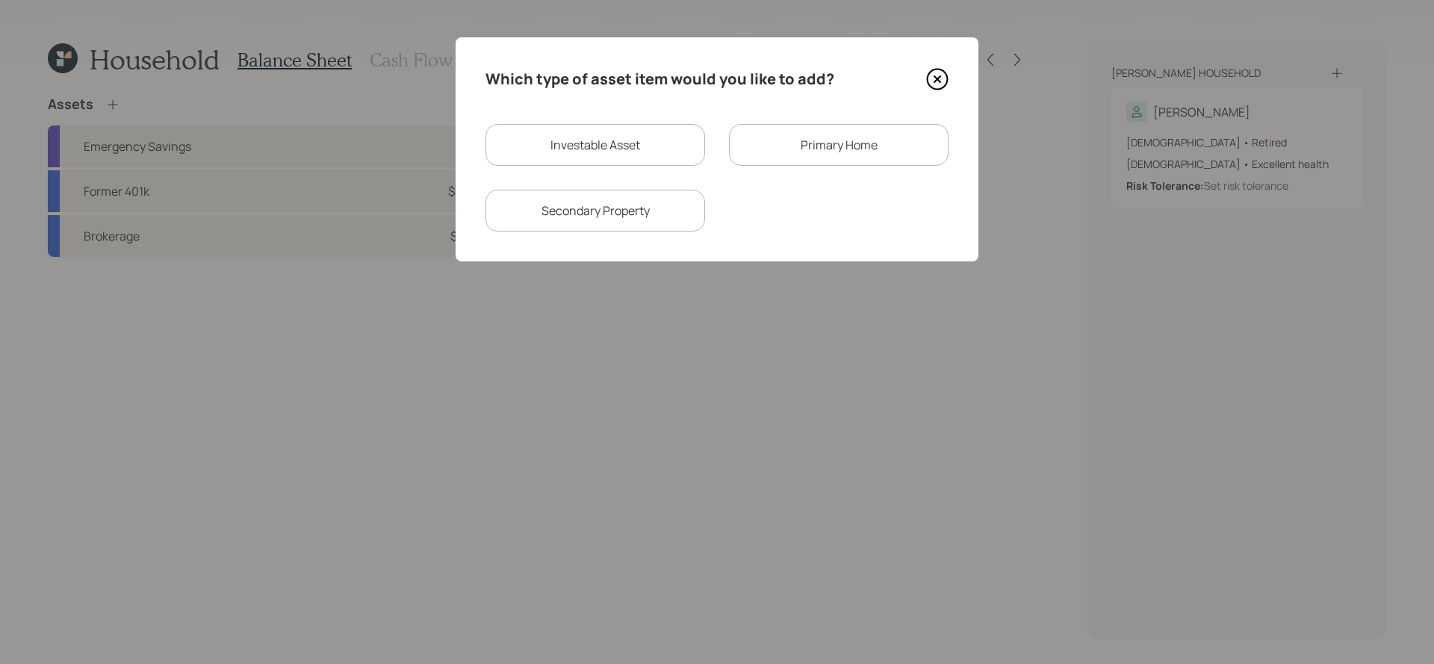
click at [772, 148] on div "Primary Home" at bounding box center [839, 145] width 220 height 42
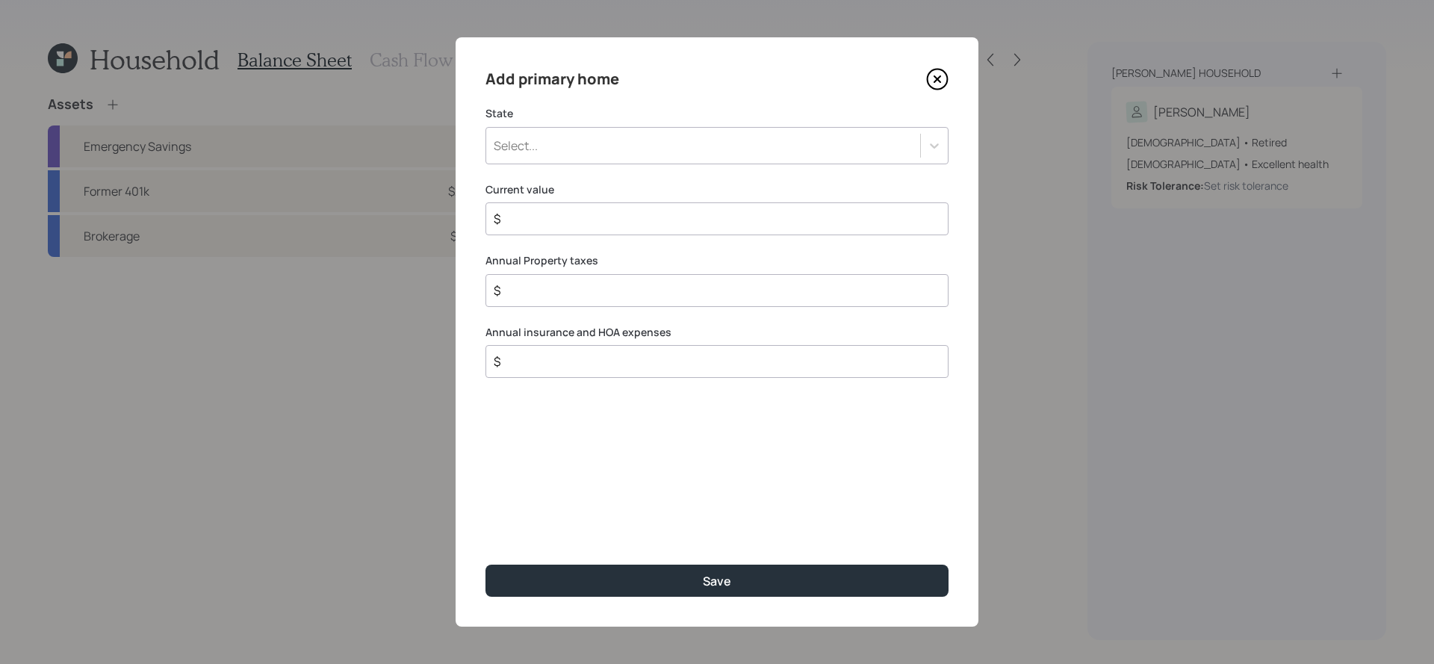
click at [638, 123] on div "State Select..." at bounding box center [717, 135] width 463 height 58
click at [643, 164] on div "Add primary home State Select... Current value $ Annual Property taxes $ Annual…" at bounding box center [717, 331] width 523 height 589
click at [645, 140] on div "Select..." at bounding box center [703, 145] width 434 height 25
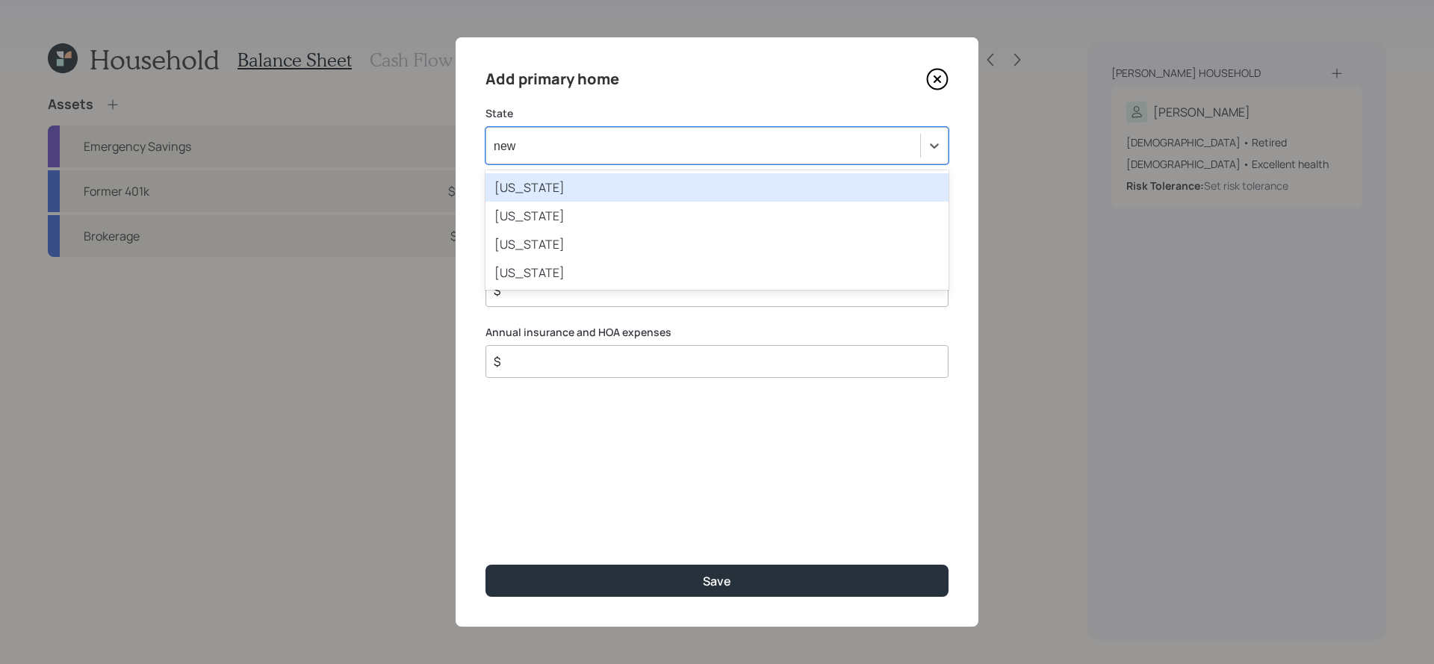
type input "new j"
click at [631, 179] on div "[US_STATE]" at bounding box center [717, 187] width 463 height 28
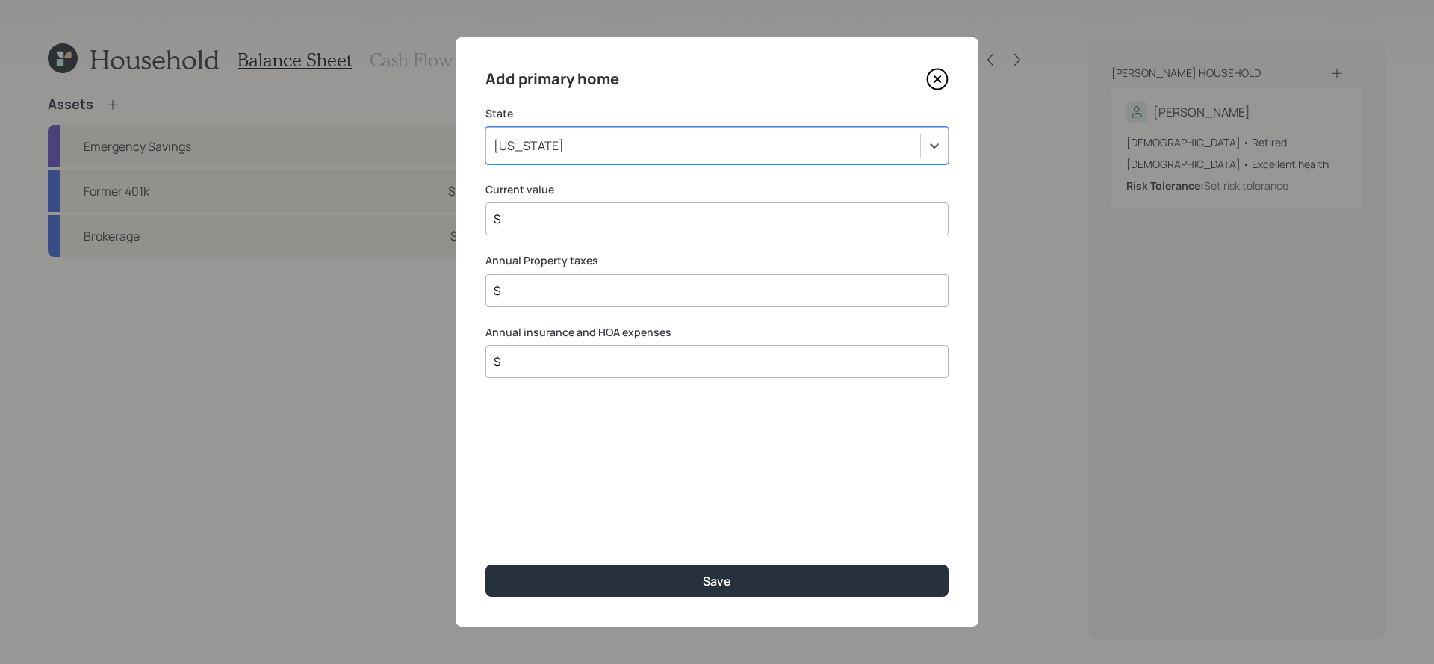
click at [631, 182] on label "Current value" at bounding box center [717, 189] width 463 height 15
click at [641, 216] on input "$" at bounding box center [711, 219] width 438 height 18
type input "$ 220,000"
click at [640, 280] on div "$" at bounding box center [717, 290] width 463 height 33
click at [641, 285] on input "$" at bounding box center [711, 291] width 438 height 18
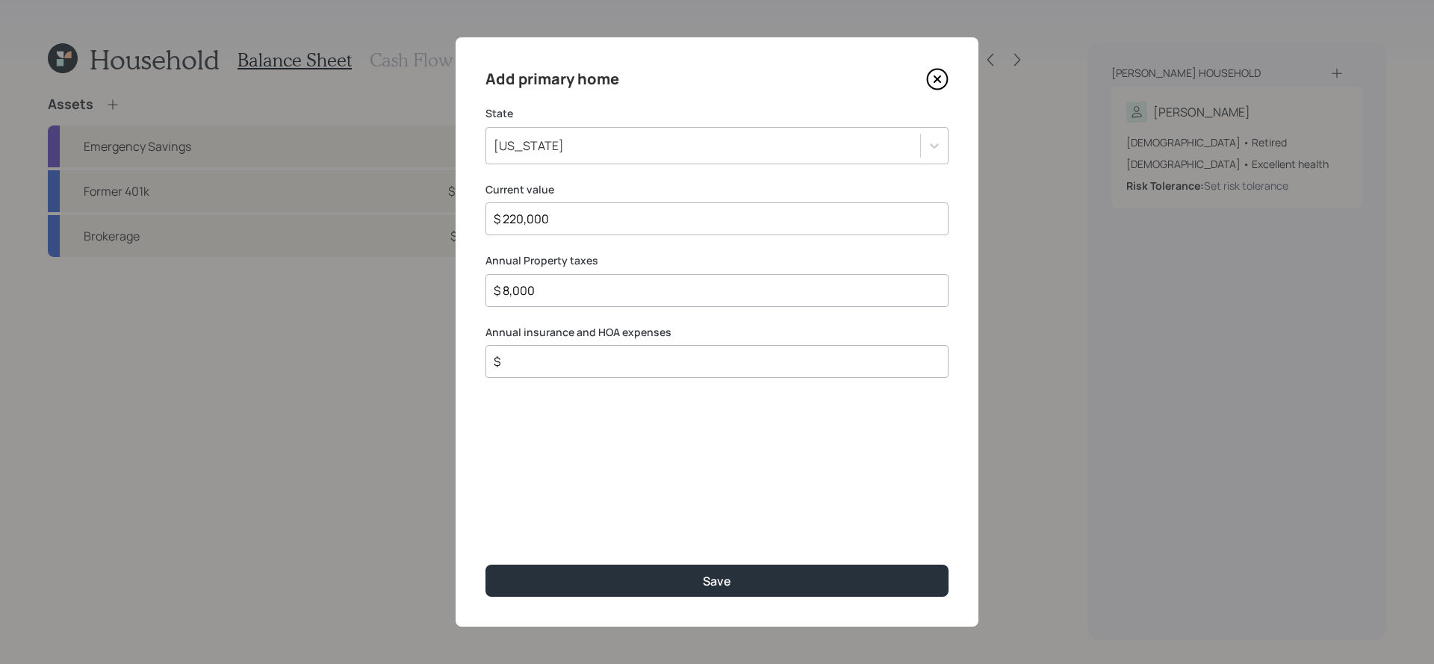
type input "$ 8,000"
click at [650, 363] on input "$" at bounding box center [711, 362] width 438 height 18
type input "$ 6,500"
click at [486, 565] on button "Save" at bounding box center [717, 581] width 463 height 32
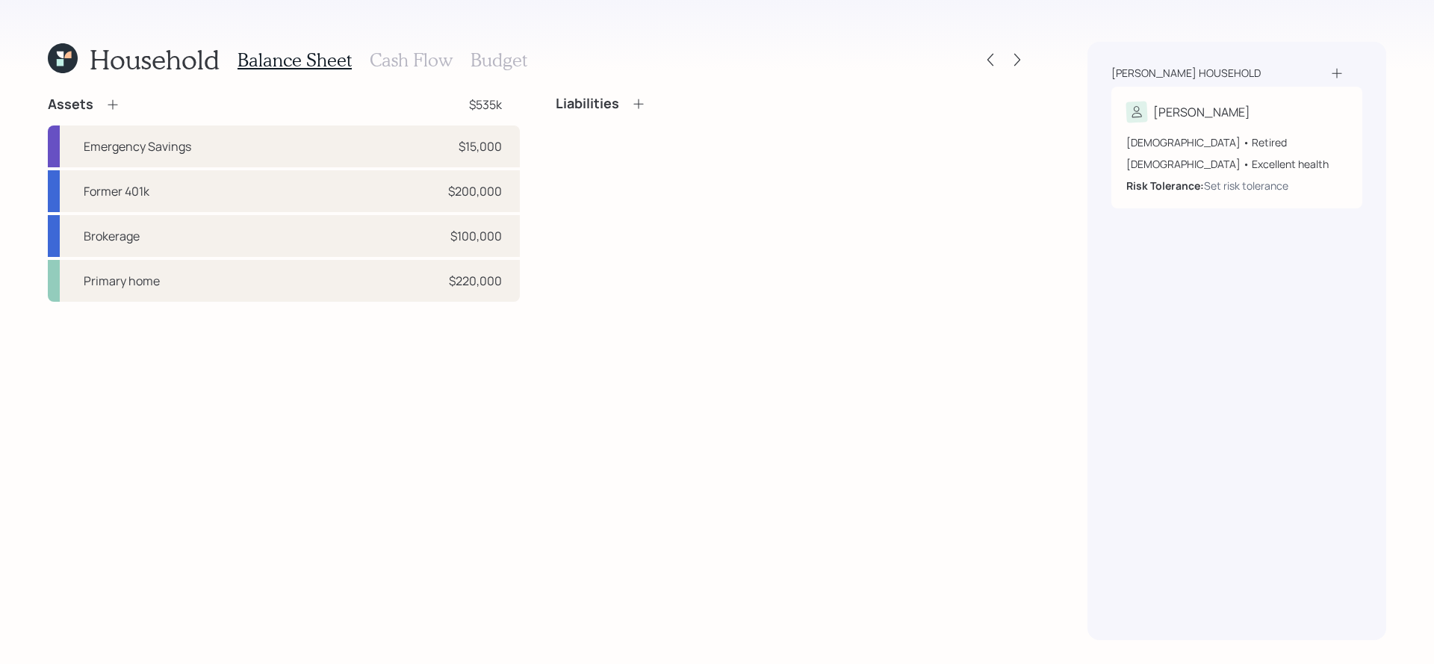
click at [636, 114] on div "Liabilities" at bounding box center [792, 110] width 472 height 28
click at [636, 105] on icon at bounding box center [638, 103] width 15 height 15
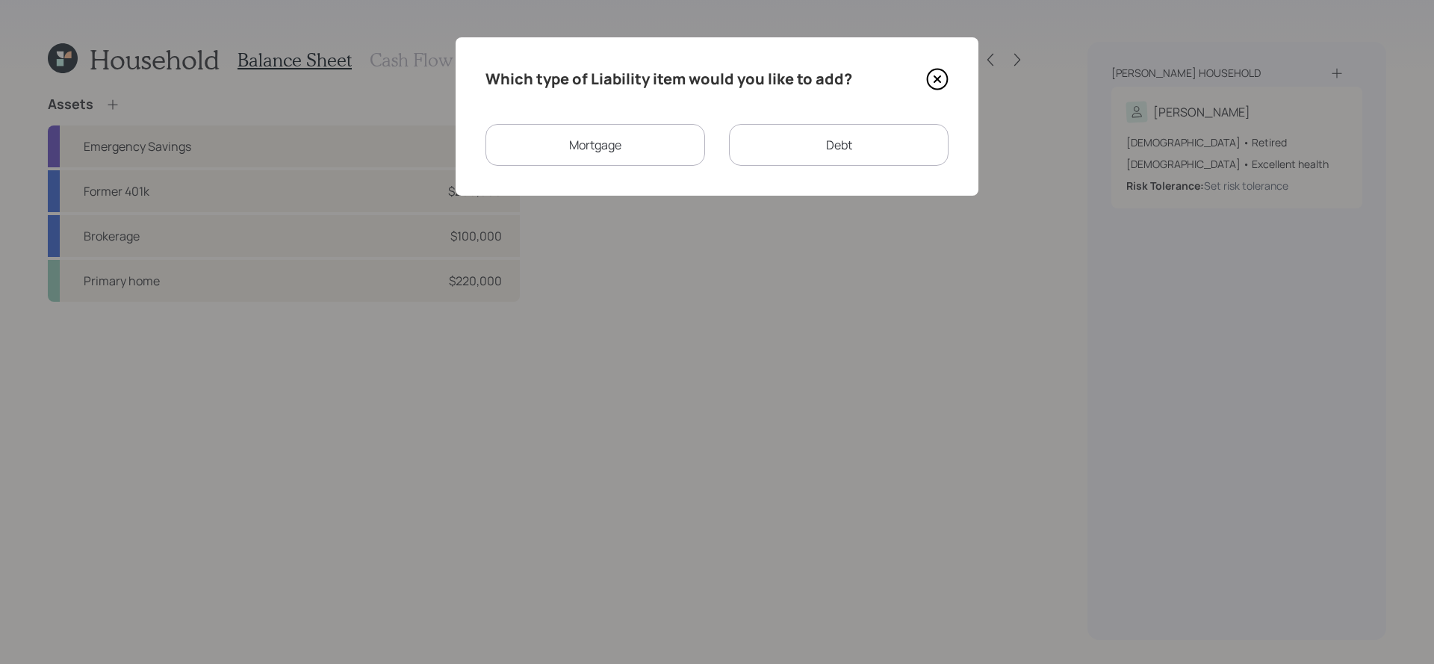
click at [573, 154] on div "Mortgage" at bounding box center [596, 145] width 220 height 42
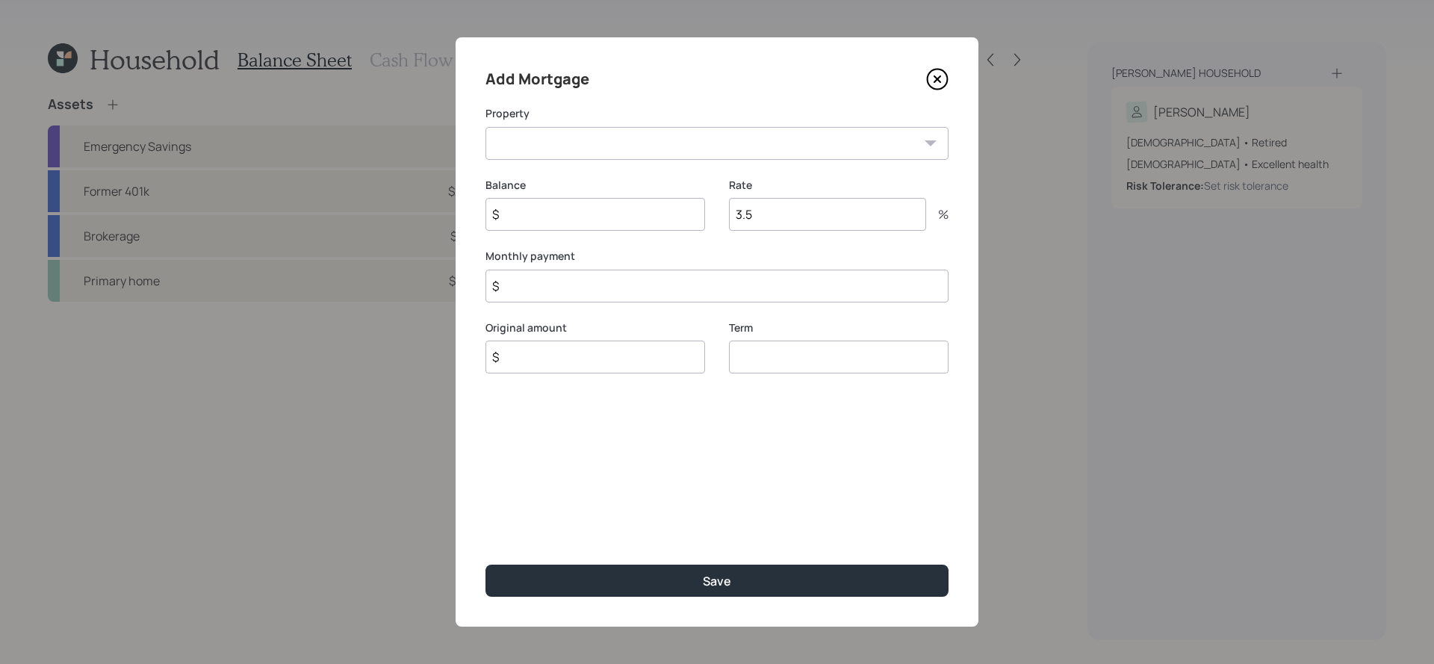
click at [600, 146] on select "NJ Primary home" at bounding box center [717, 143] width 463 height 33
select select "11eba79a-e424-4698-9879-54041536036c"
click at [486, 127] on select "NJ Primary home" at bounding box center [717, 143] width 463 height 33
click at [598, 217] on input "$" at bounding box center [596, 214] width 220 height 33
type input "$ 89,000"
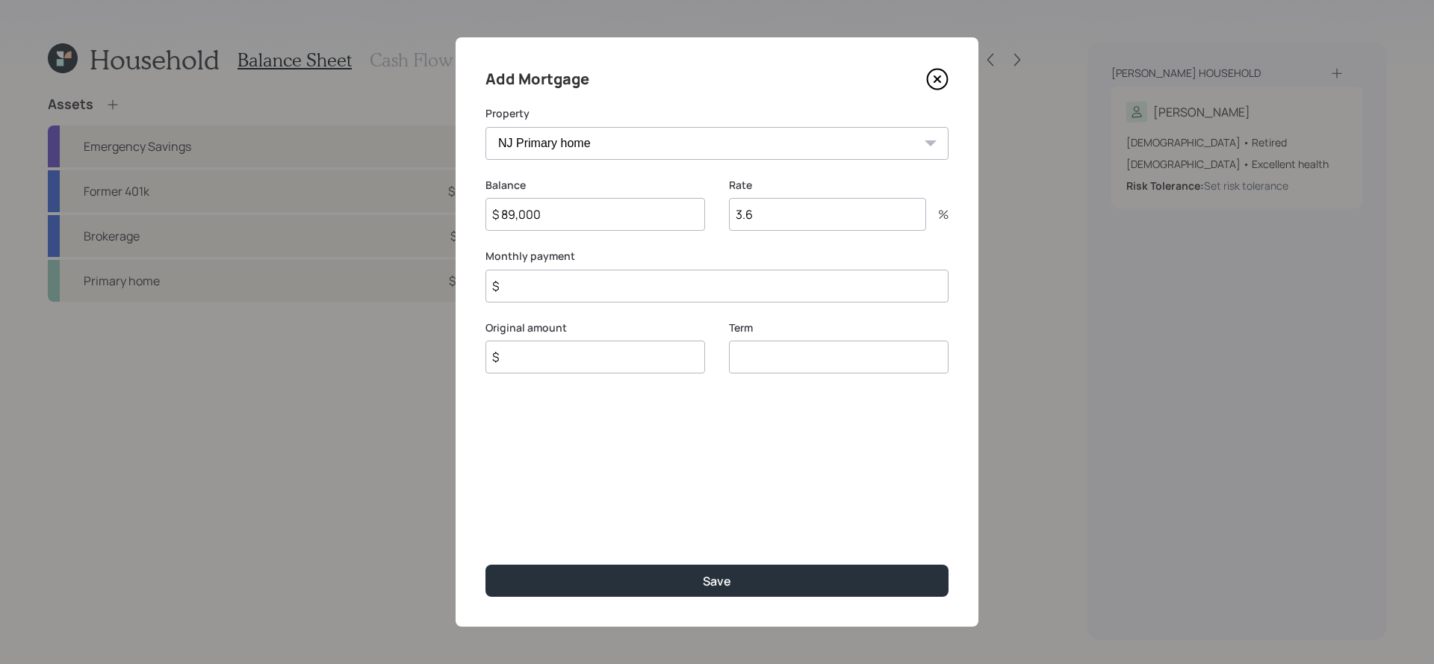
type input "3.6"
click at [560, 291] on input "$" at bounding box center [717, 286] width 463 height 33
click at [945, 80] on icon at bounding box center [937, 79] width 22 height 22
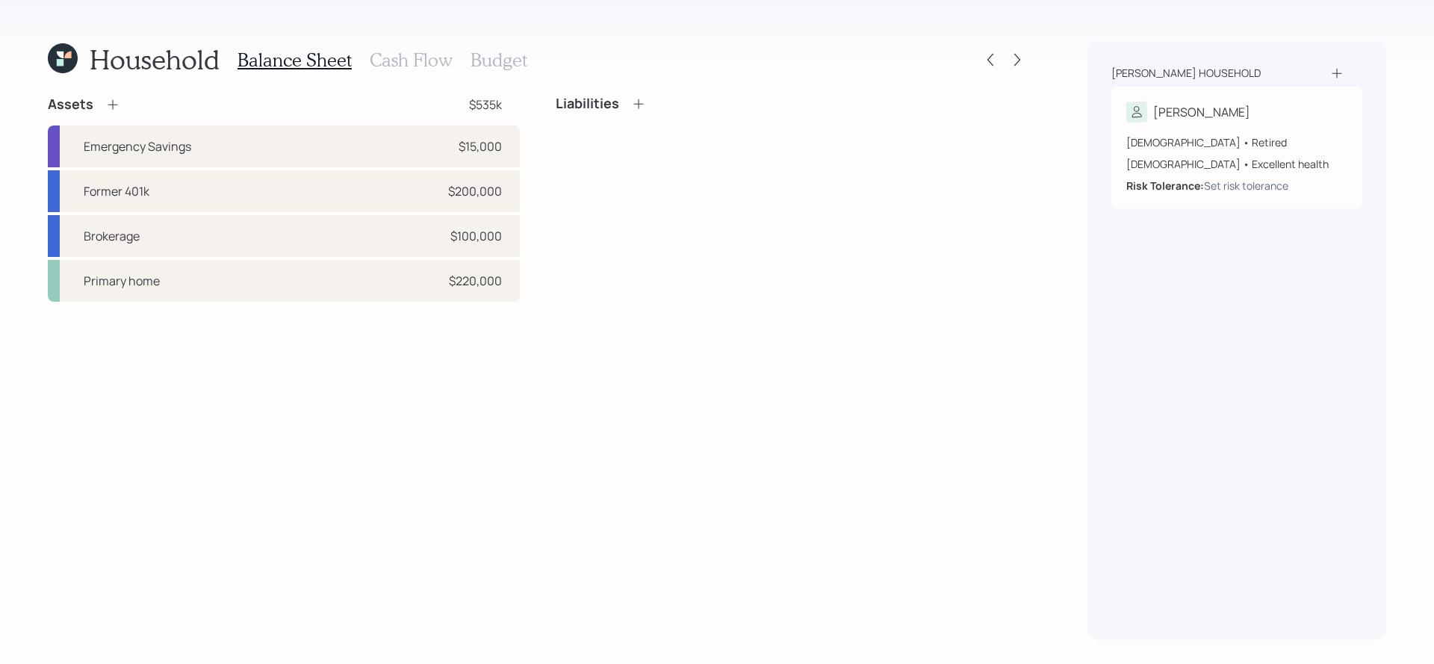
click at [352, 259] on div "Emergency Savings $15,000 Former 401k $200,000 Brokerage $100,000 Primary home …" at bounding box center [284, 214] width 472 height 176
click at [345, 276] on div "Primary home $220,000" at bounding box center [284, 281] width 472 height 42
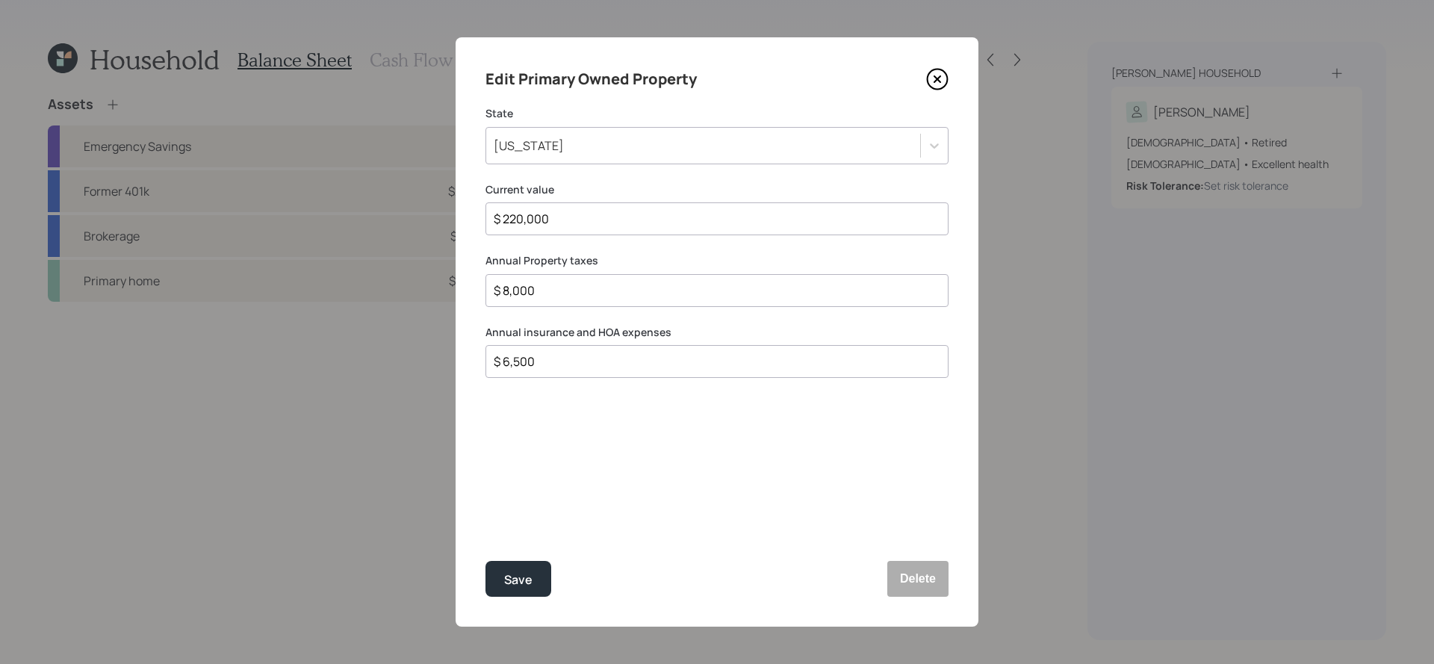
click at [932, 84] on icon at bounding box center [937, 79] width 22 height 22
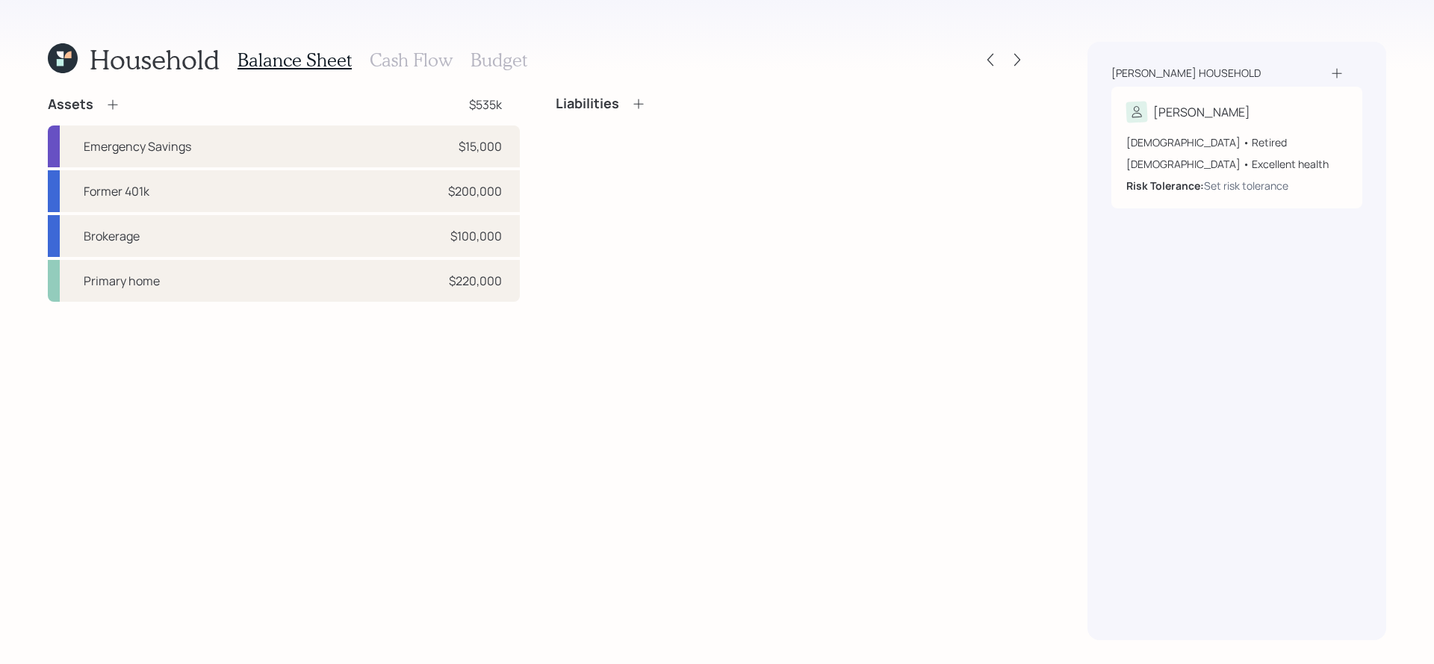
click at [641, 98] on icon at bounding box center [638, 103] width 15 height 15
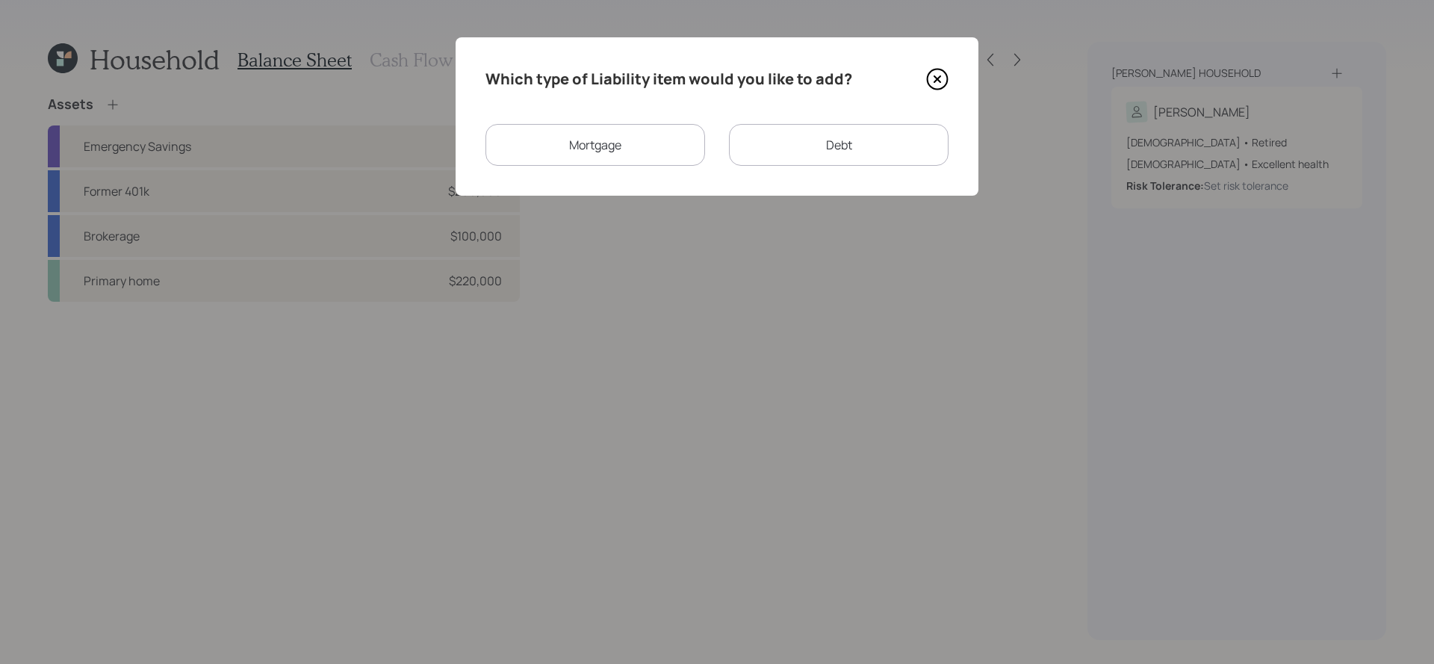
click at [622, 140] on div "Mortgage" at bounding box center [596, 145] width 220 height 42
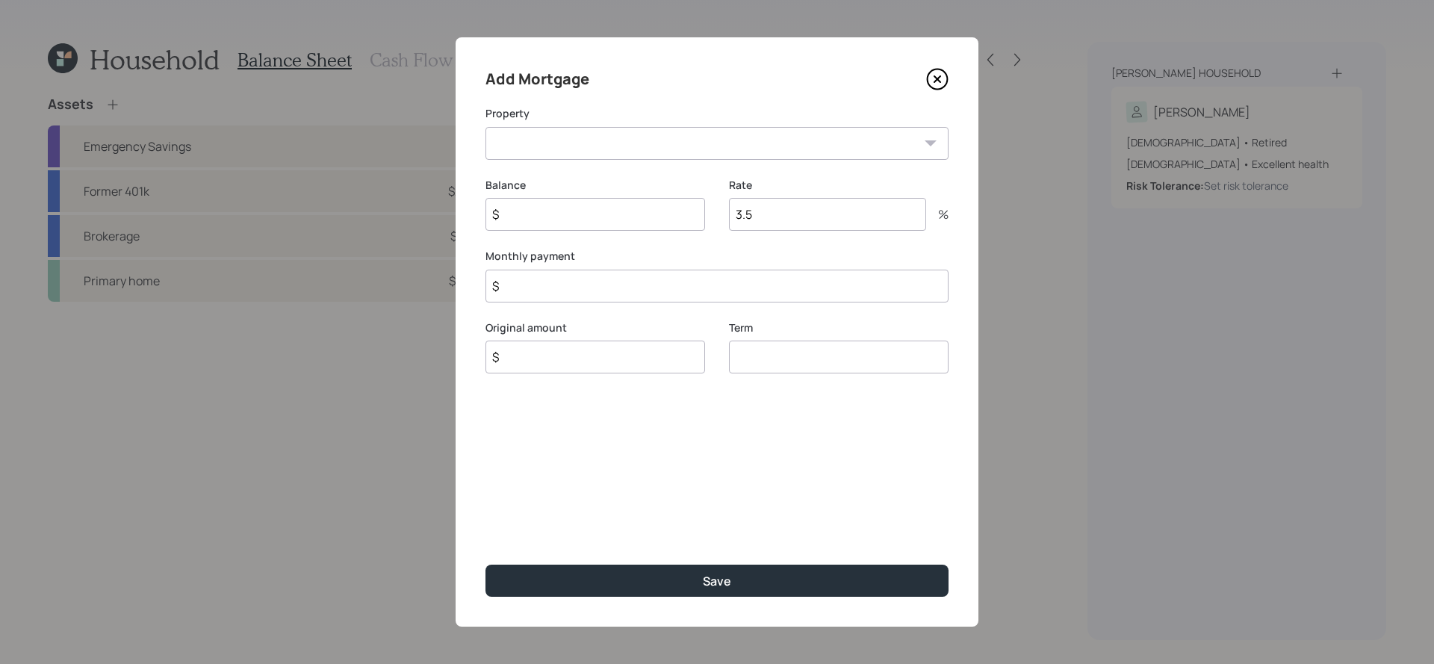
click at [607, 211] on input "$" at bounding box center [596, 214] width 220 height 33
type input "$ 89,000"
click at [495, 291] on input "$" at bounding box center [717, 286] width 463 height 33
click at [542, 287] on input "$" at bounding box center [717, 286] width 463 height 33
type input "$ 660"
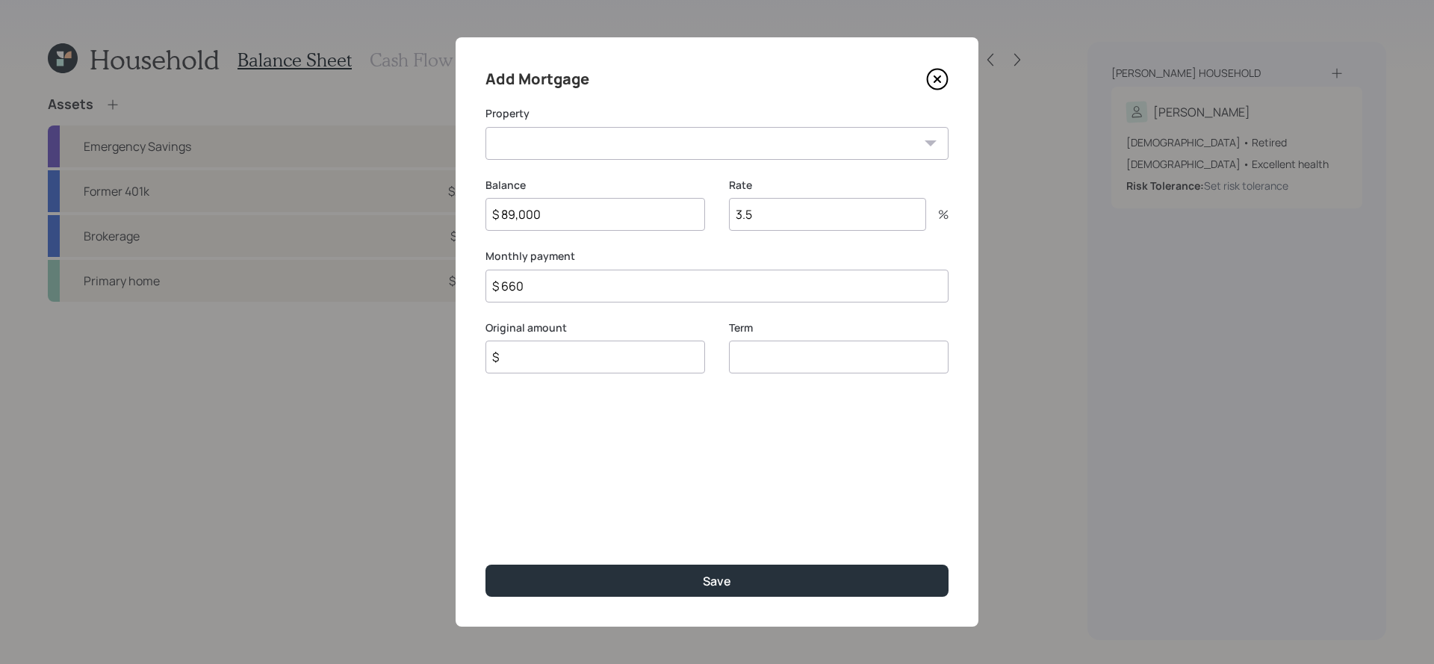
click at [620, 141] on select "NJ Primary home" at bounding box center [717, 143] width 463 height 33
select select "11eba79a-e424-4698-9879-54041536036c"
click at [486, 127] on select "NJ Primary home" at bounding box center [717, 143] width 463 height 33
click at [770, 208] on input "3.5" at bounding box center [827, 214] width 197 height 33
type input "3.6"
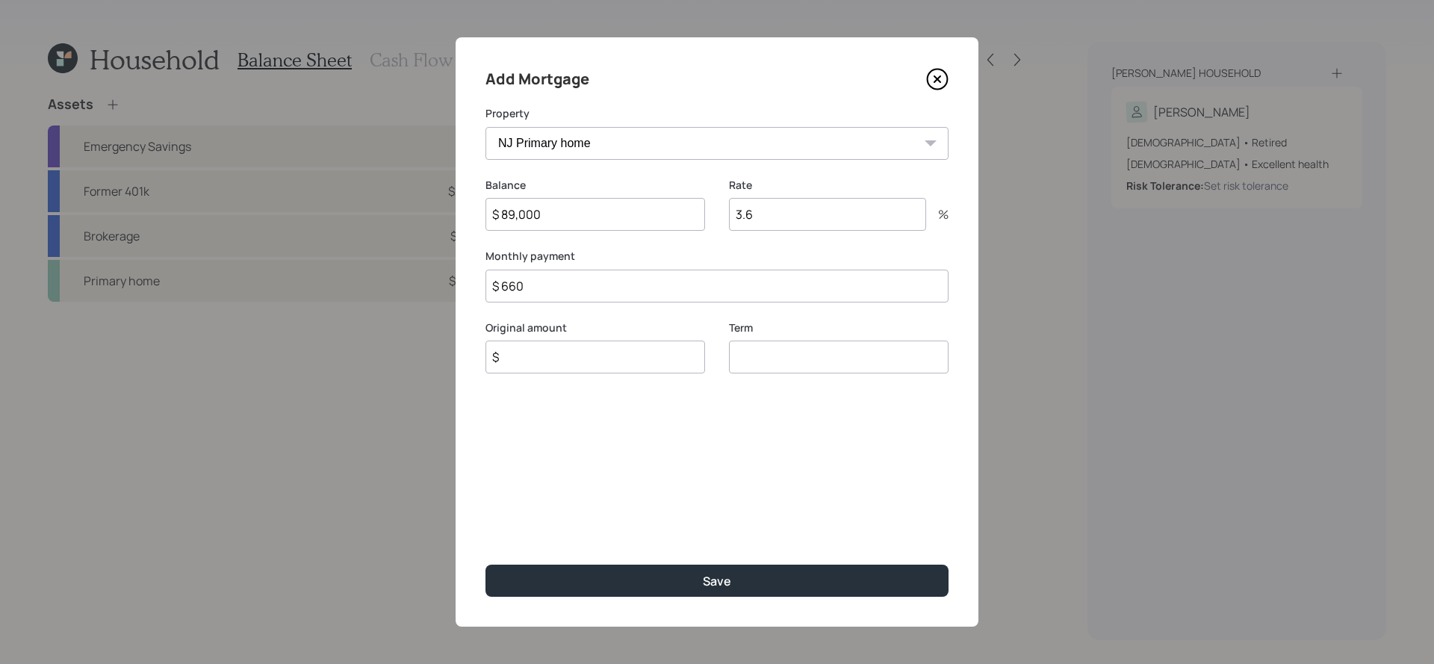
click at [808, 378] on div "Term" at bounding box center [839, 357] width 220 height 72
click at [800, 362] on input "number" at bounding box center [839, 357] width 220 height 33
click at [618, 356] on input "$" at bounding box center [596, 357] width 220 height 33
type input "$ 89,000"
type input "30"
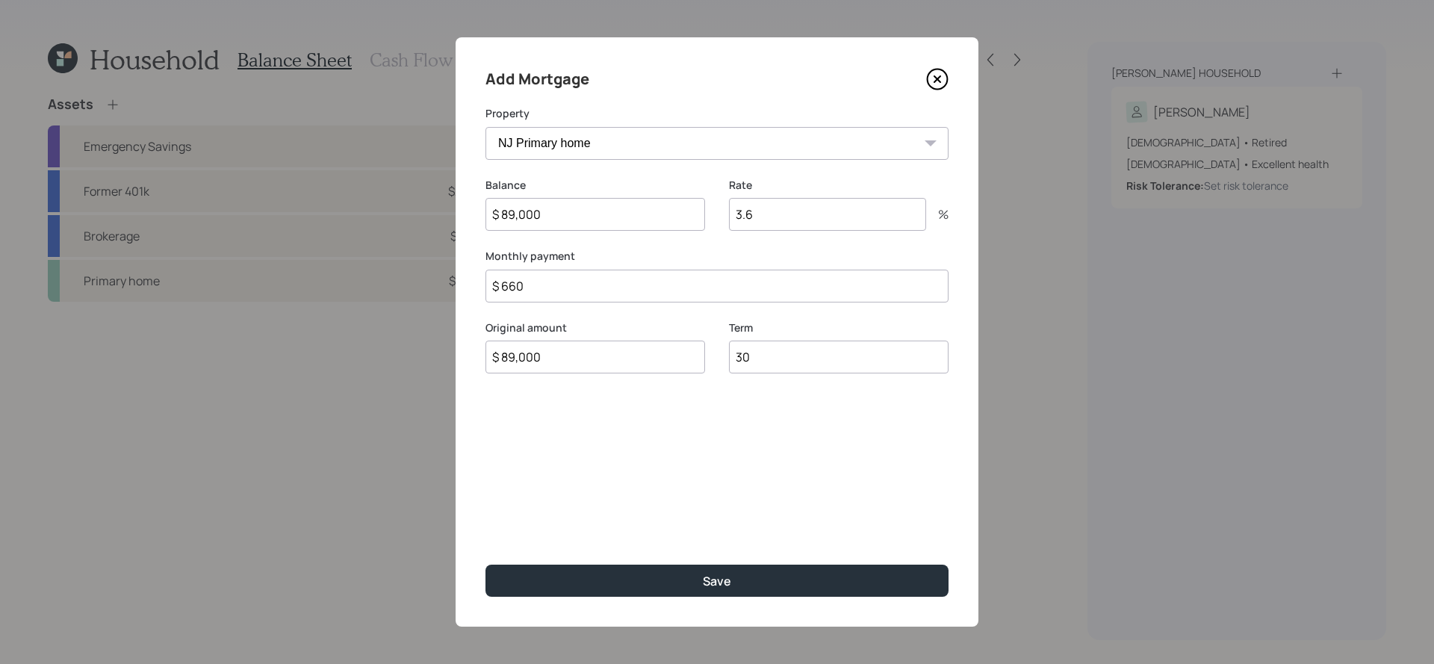
click at [486, 565] on button "Save" at bounding box center [717, 581] width 463 height 32
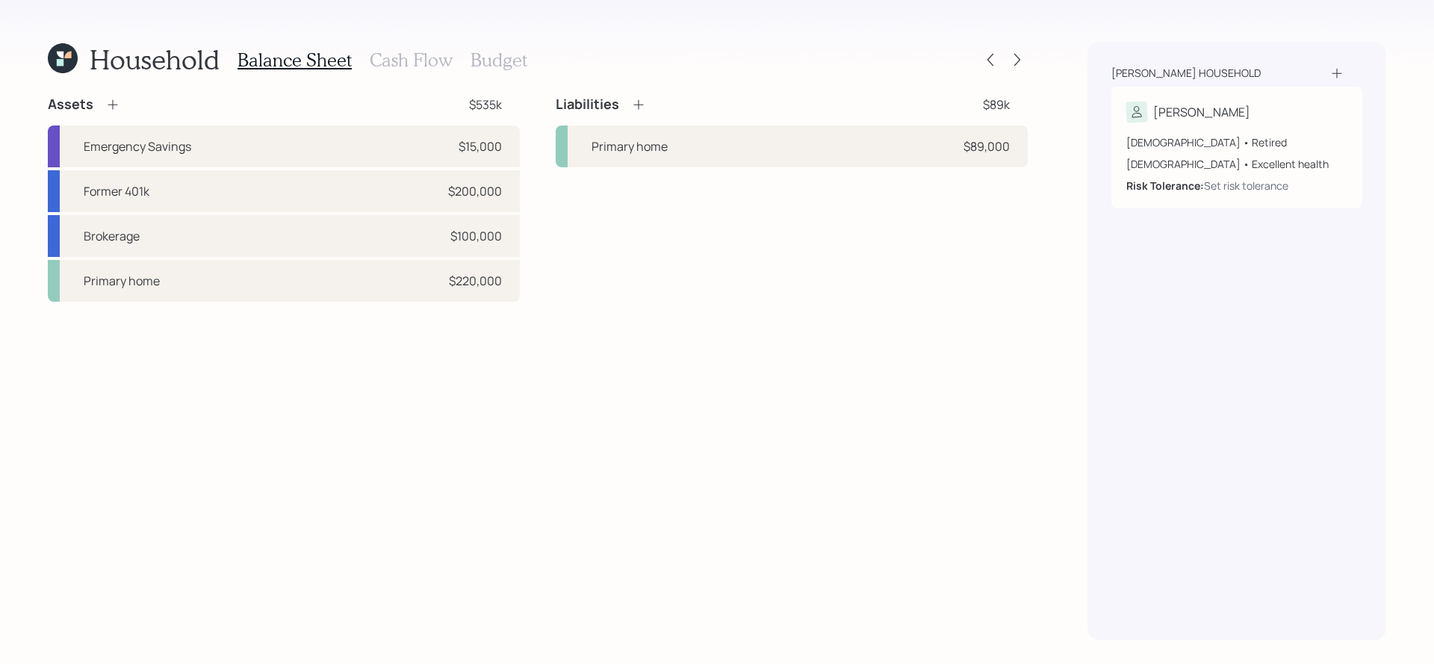
click at [130, 108] on div "Assets $535k" at bounding box center [284, 105] width 472 height 18
click at [118, 108] on icon at bounding box center [112, 104] width 15 height 15
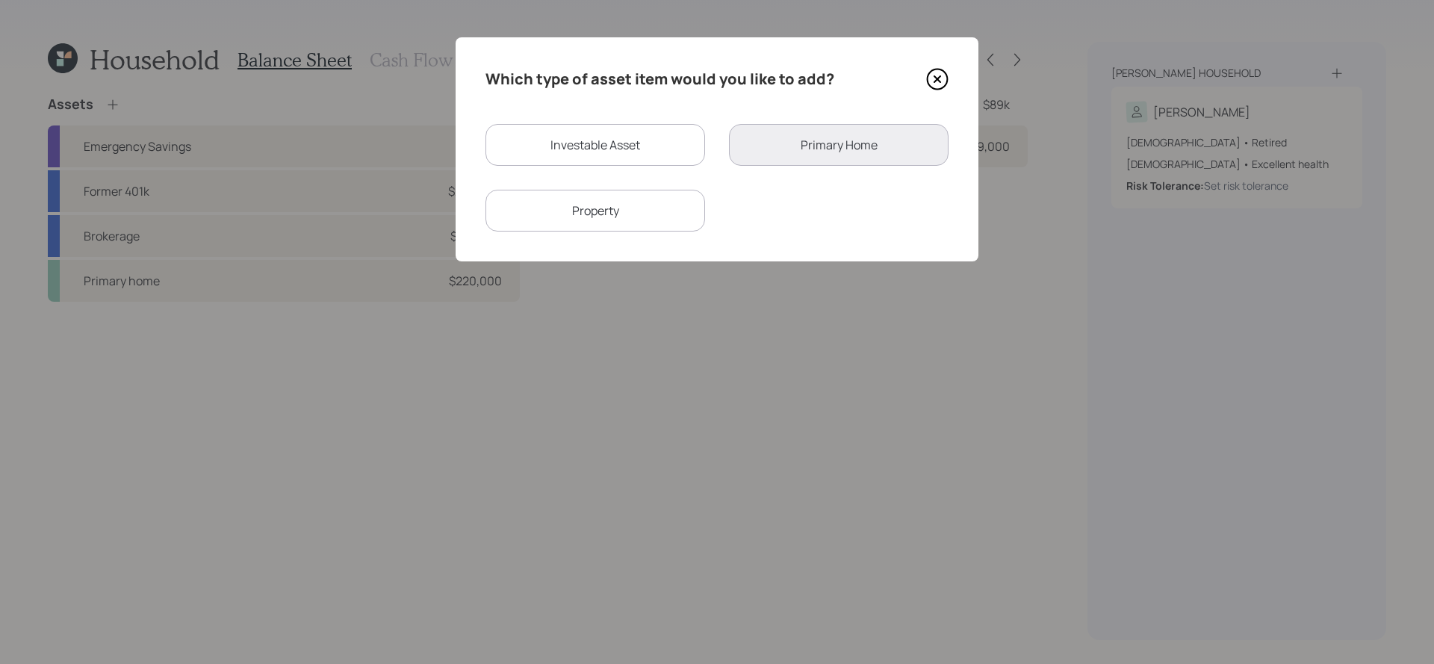
click at [683, 204] on div "Property" at bounding box center [596, 211] width 220 height 42
select select "rental_property"
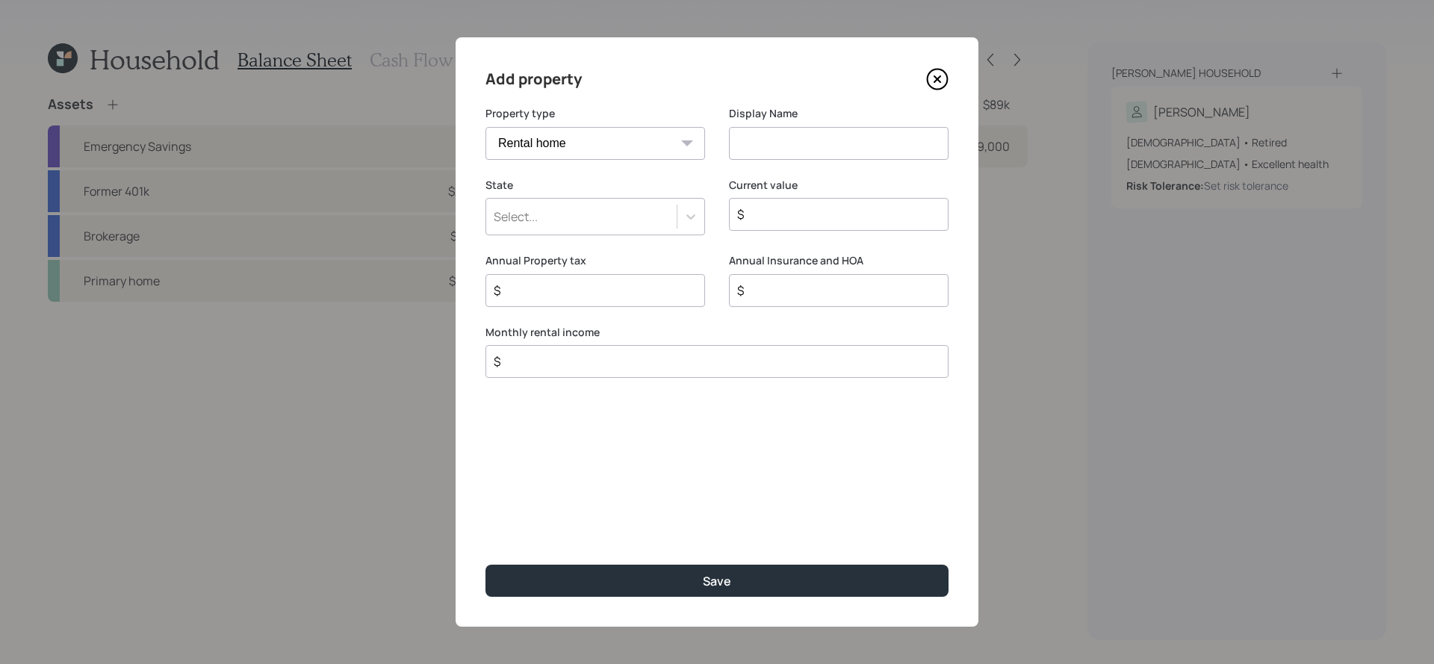
click at [663, 137] on select "Vacation home Rental home" at bounding box center [596, 143] width 220 height 33
click at [486, 127] on select "Vacation home Rental home" at bounding box center [596, 143] width 220 height 33
click at [766, 145] on input at bounding box center [839, 143] width 220 height 33
type input "Rental home"
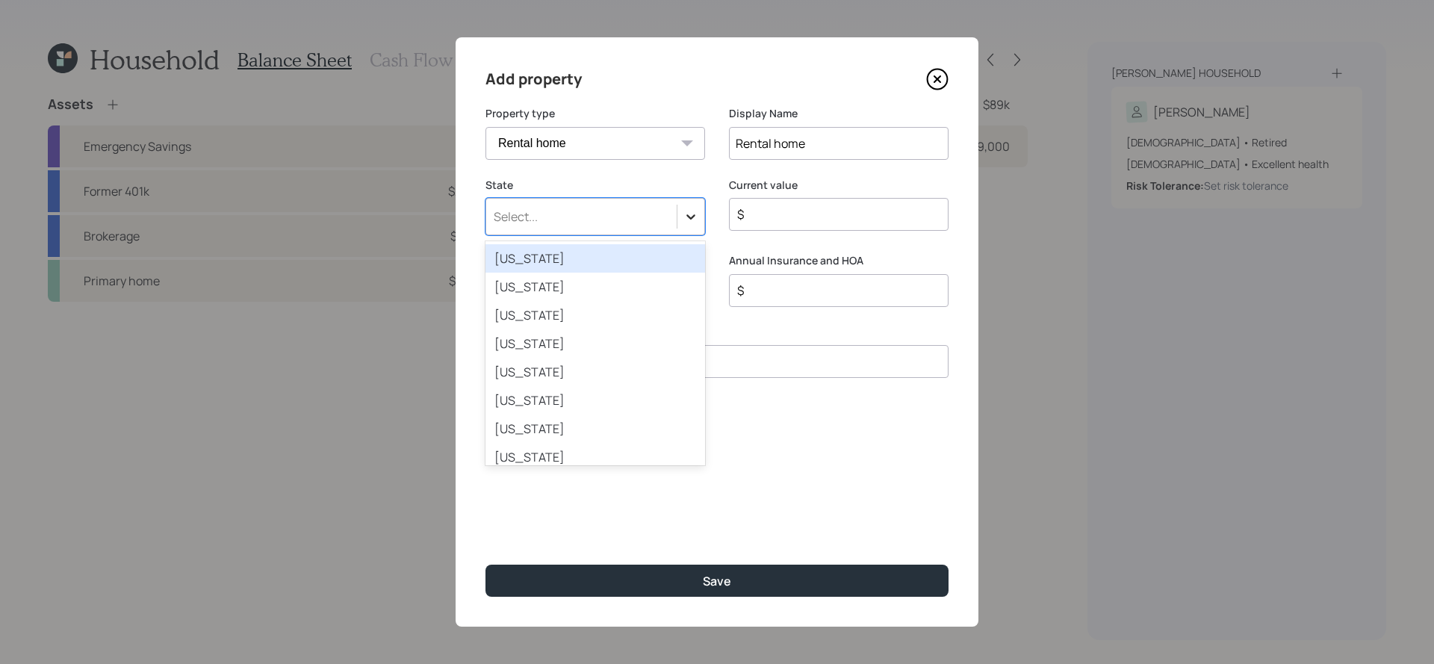
click at [687, 211] on icon at bounding box center [691, 216] width 15 height 15
type input "new"
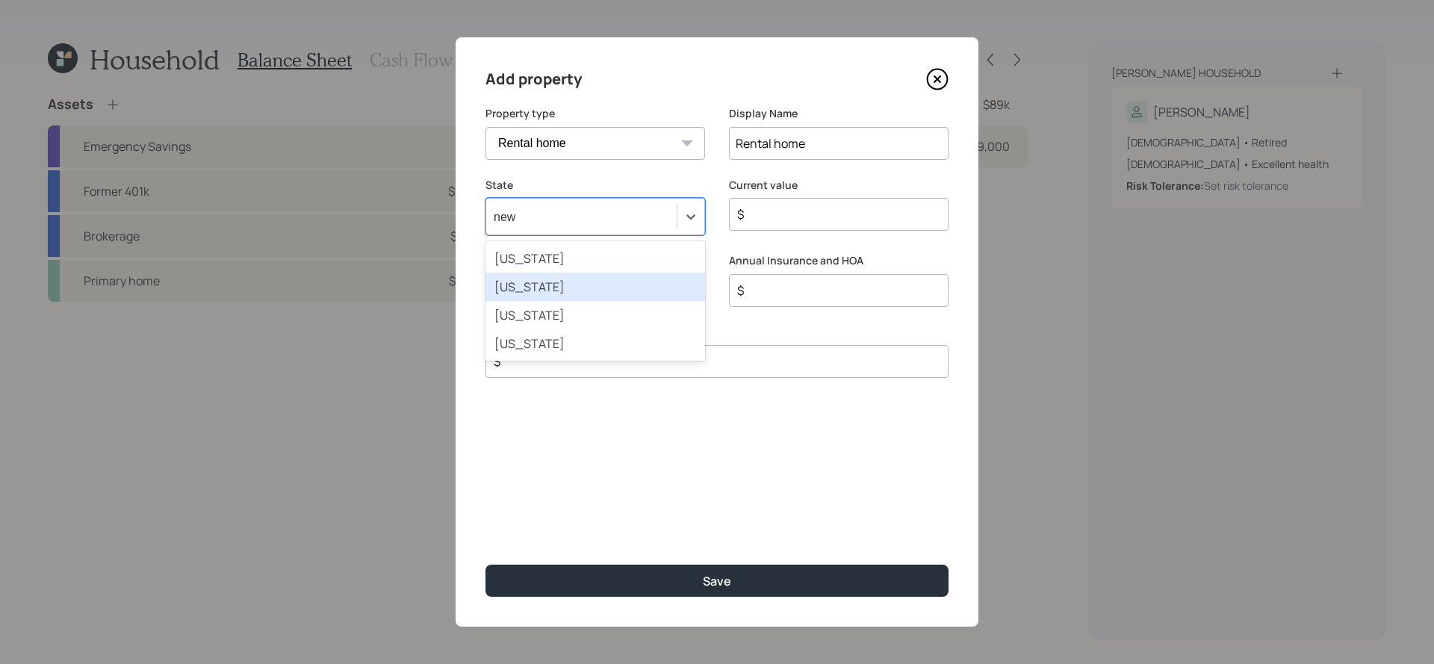
click at [631, 291] on div "[US_STATE]" at bounding box center [596, 287] width 220 height 28
click at [849, 185] on label "Current value" at bounding box center [839, 185] width 220 height 15
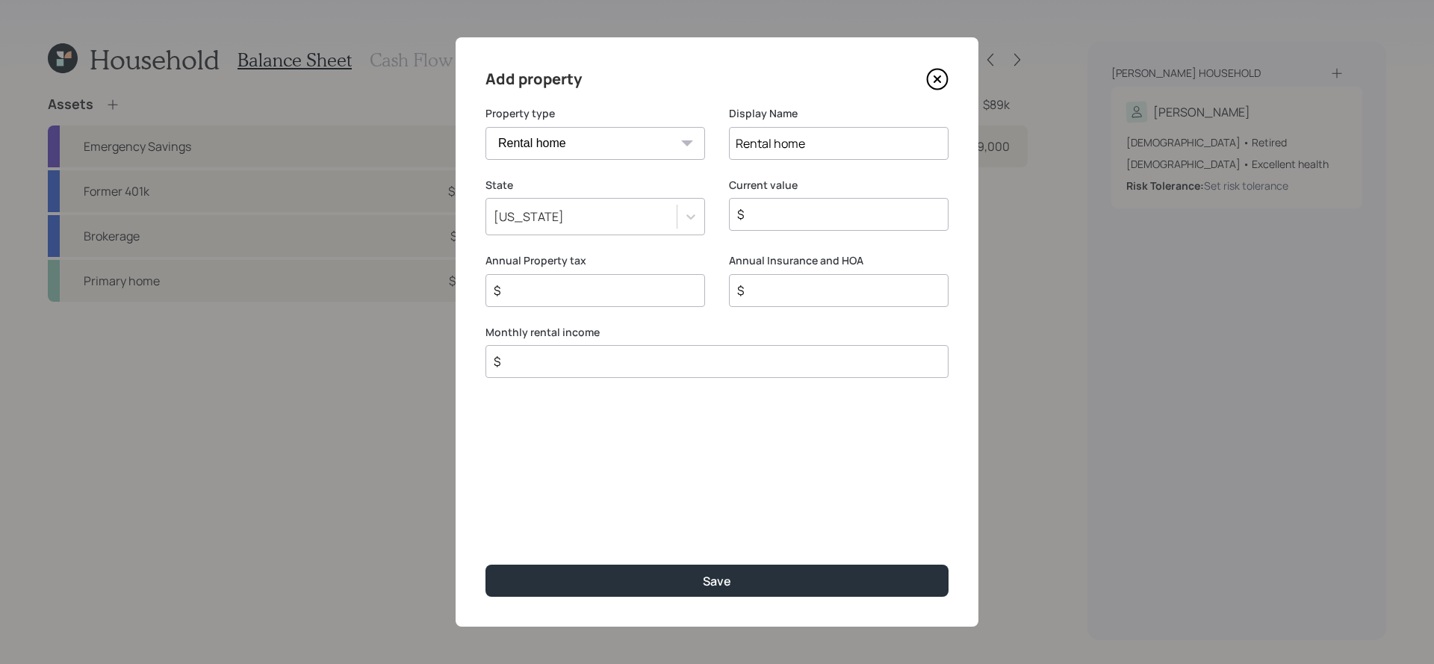
click at [846, 225] on div "$" at bounding box center [839, 214] width 220 height 33
click at [654, 364] on input "$" at bounding box center [711, 362] width 438 height 18
type input "$ 2,800"
click at [843, 209] on input "$" at bounding box center [833, 214] width 194 height 18
type input "$ 205,000"
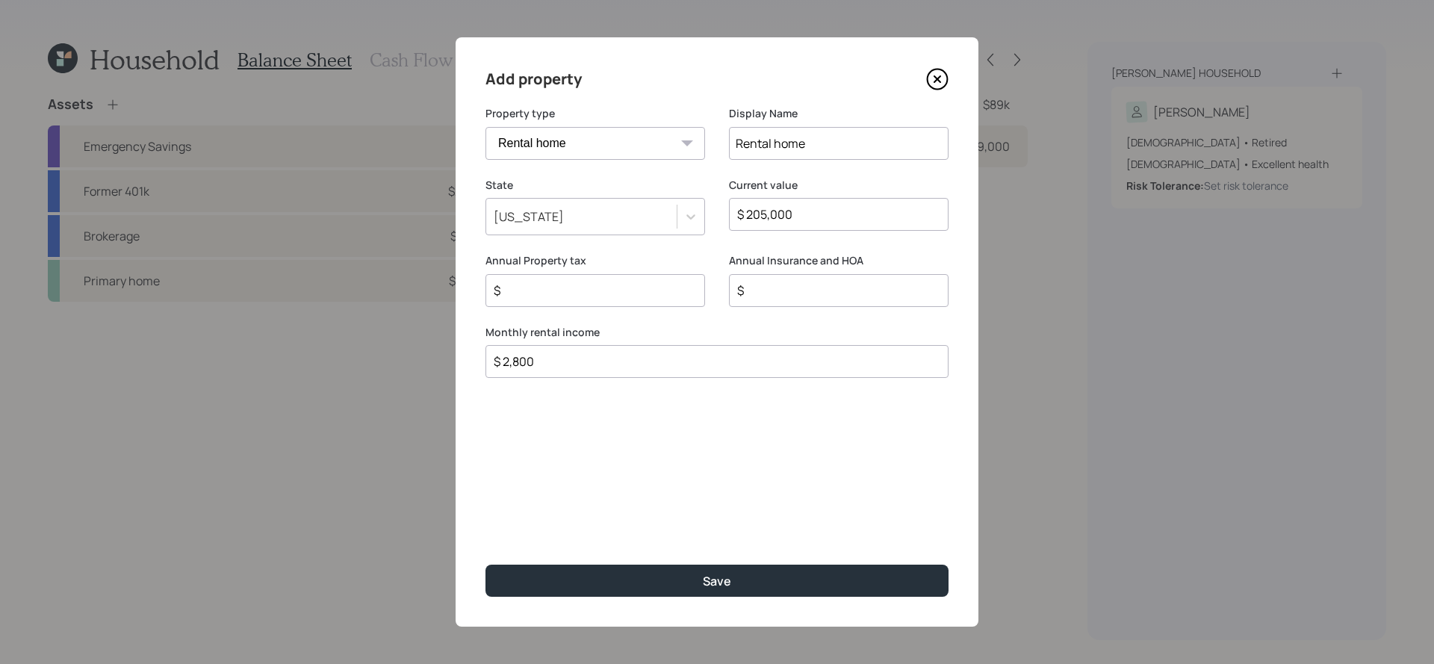
click at [573, 282] on input "$" at bounding box center [589, 291] width 194 height 18
click at [533, 292] on input "$" at bounding box center [589, 291] width 194 height 18
type input "$ 2,000"
type input "$ 1,200"
click at [486, 565] on button "Save" at bounding box center [717, 581] width 463 height 32
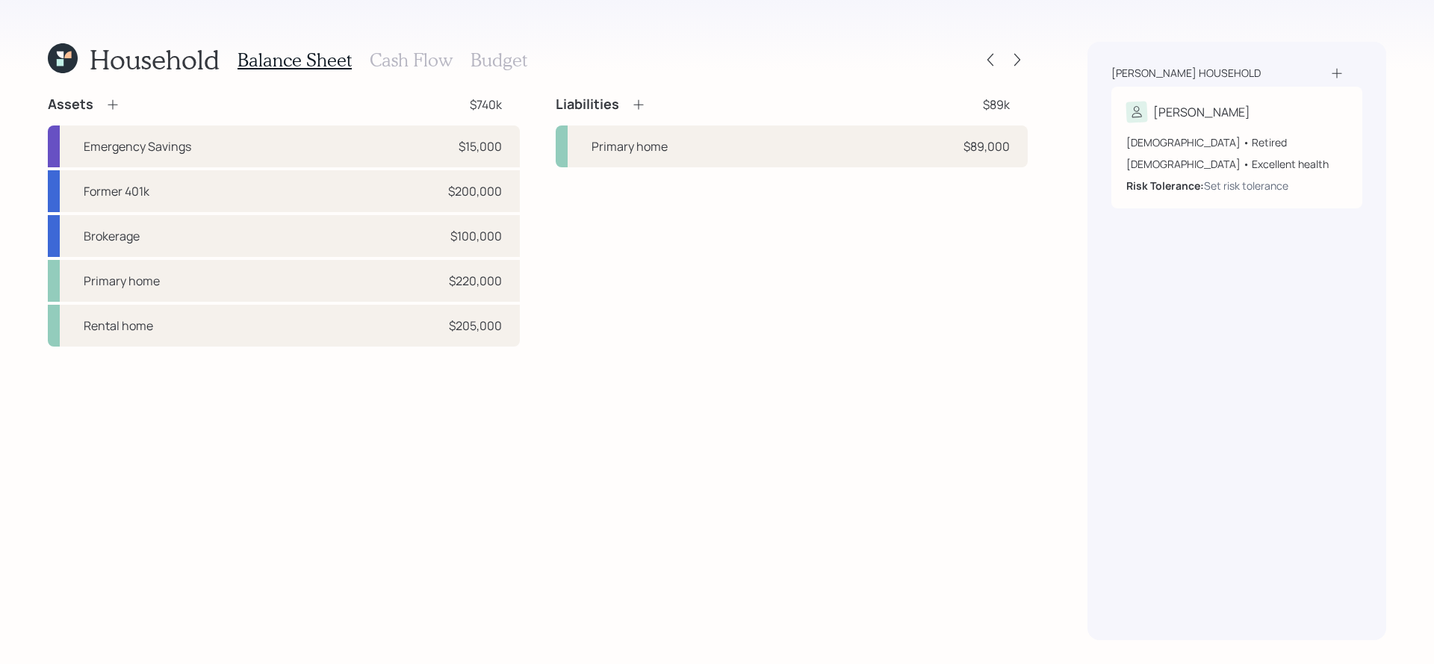
click at [639, 102] on icon at bounding box center [639, 105] width 10 height 10
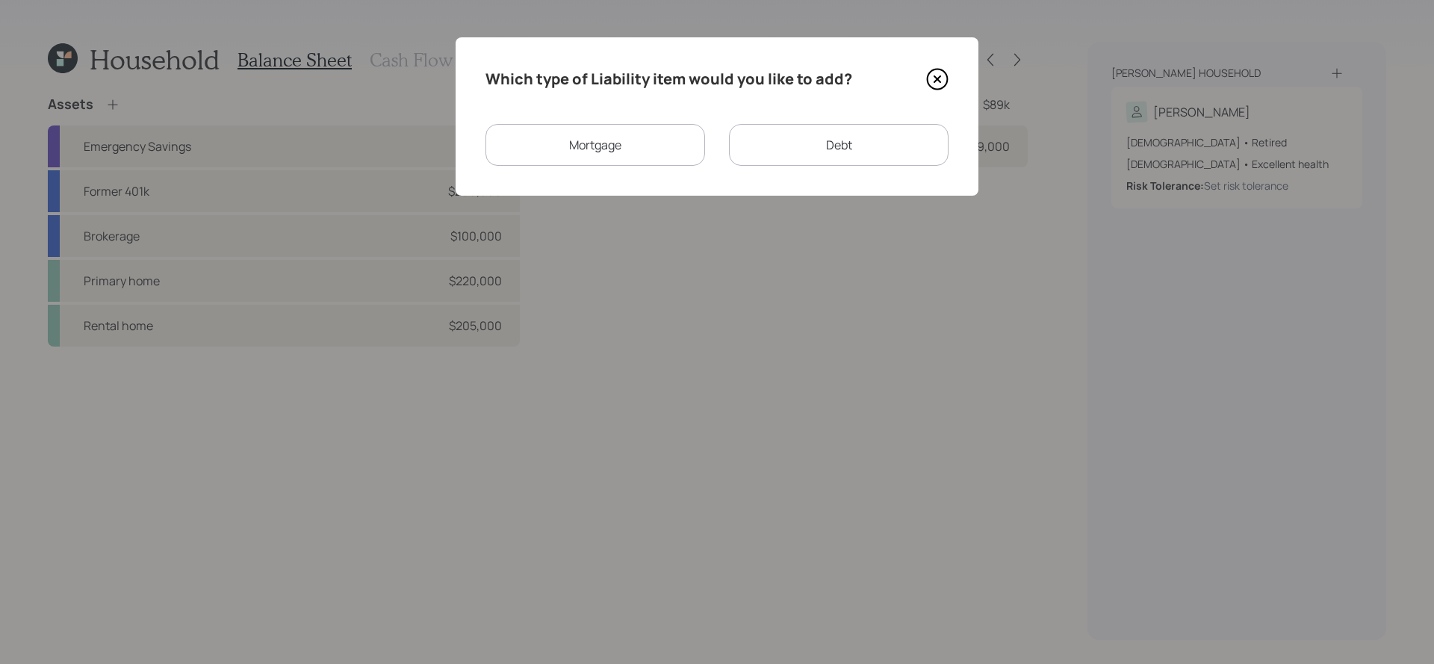
click at [628, 131] on div "Mortgage" at bounding box center [596, 145] width 220 height 42
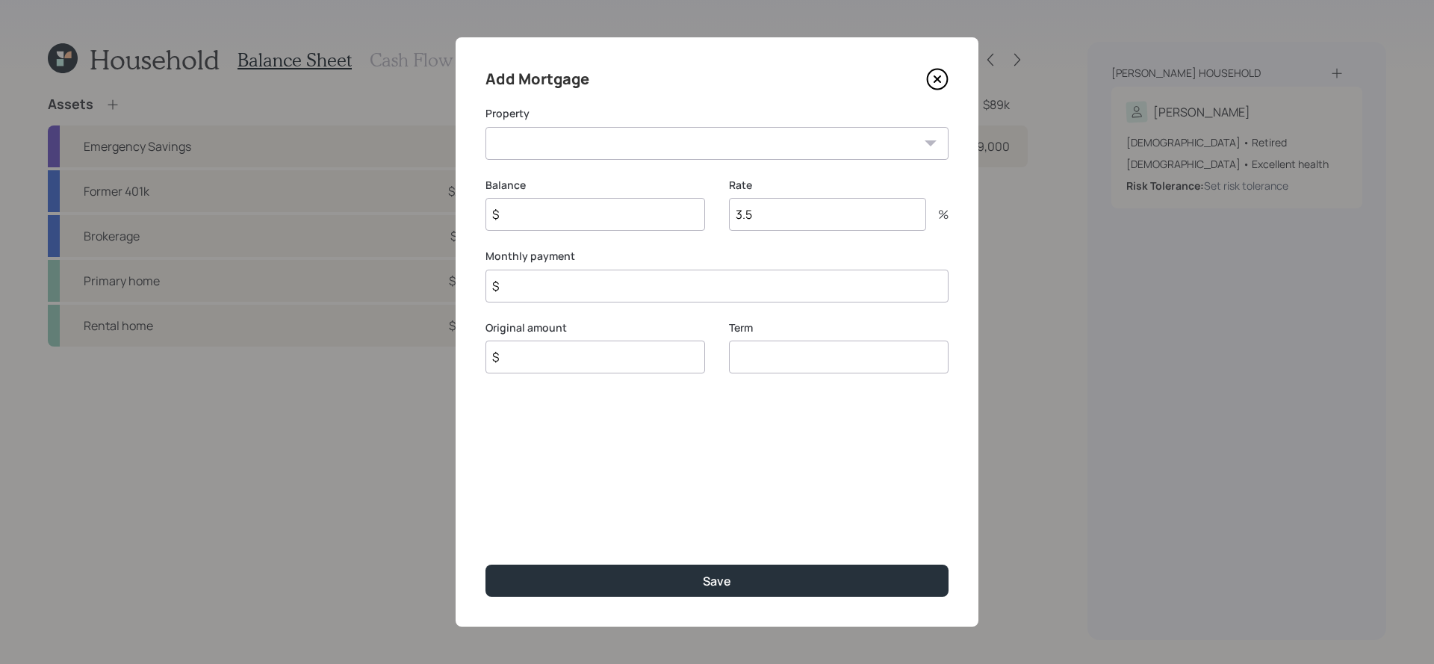
click at [628, 141] on select "Rental home" at bounding box center [717, 143] width 463 height 33
select select "8f761e67-8a6e-4d6f-98d0-c693c0db8c2c"
click at [486, 127] on select "Rental home" at bounding box center [717, 143] width 463 height 33
click at [630, 207] on input "$" at bounding box center [596, 214] width 220 height 33
type input "$"
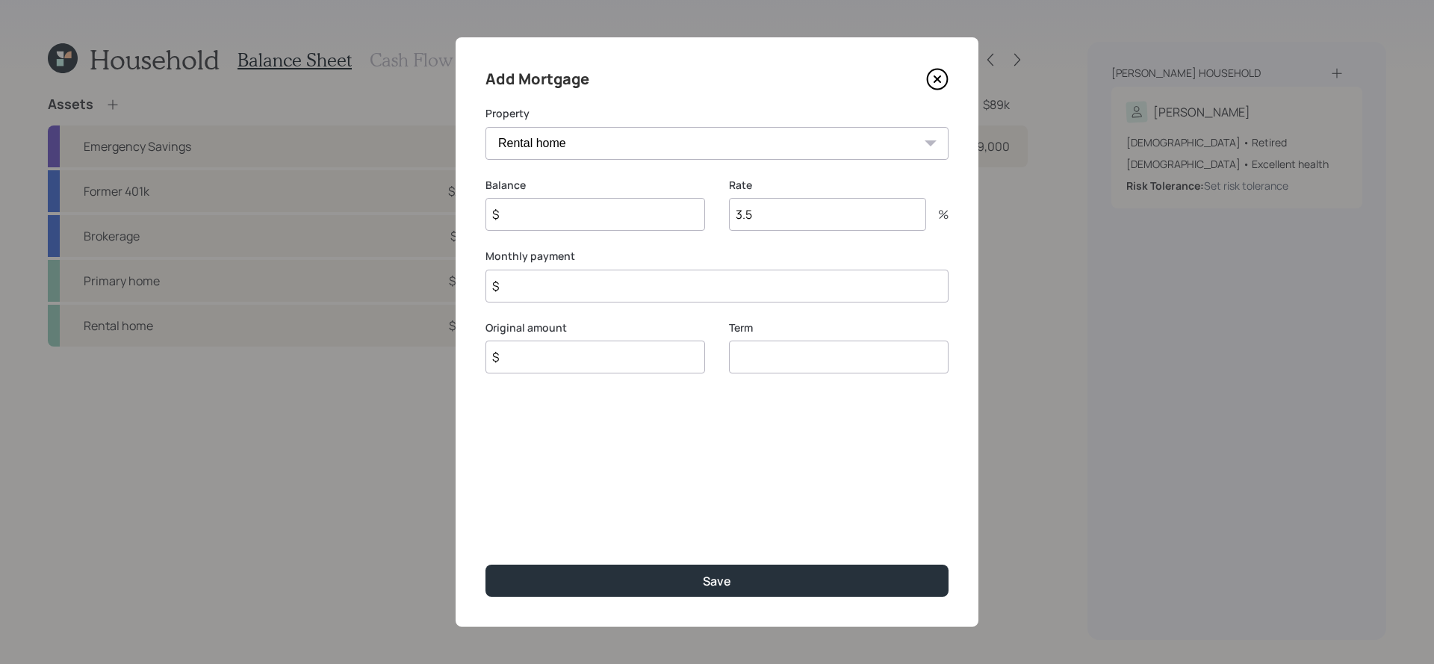
click at [756, 365] on input "number" at bounding box center [839, 357] width 220 height 33
type input "15"
click at [525, 305] on input "$" at bounding box center [717, 305] width 463 height 33
type input "$ 828"
click at [536, 217] on input "$" at bounding box center [596, 214] width 220 height 33
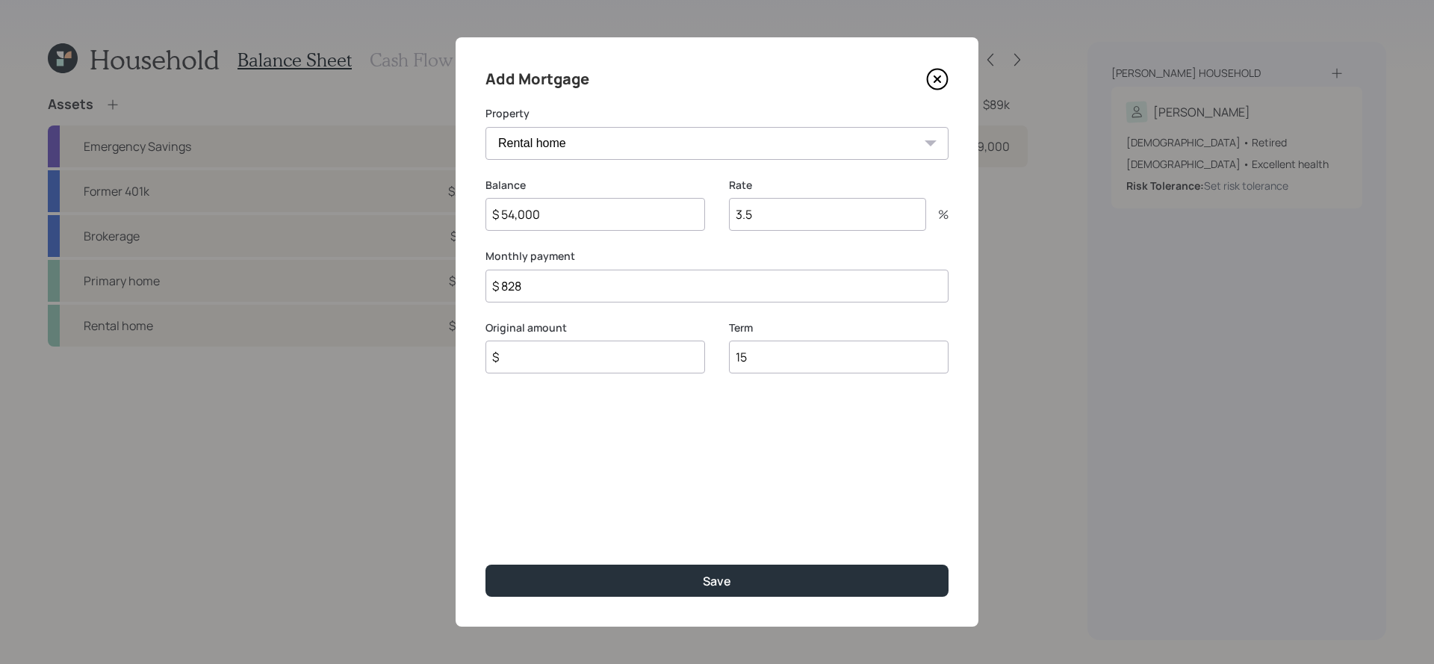
type input "$ 54,000"
click at [549, 371] on input "$" at bounding box center [596, 357] width 220 height 33
type input "$ 54,000"
click at [814, 212] on input "3.5" at bounding box center [827, 214] width 197 height 33
type input "3.5"
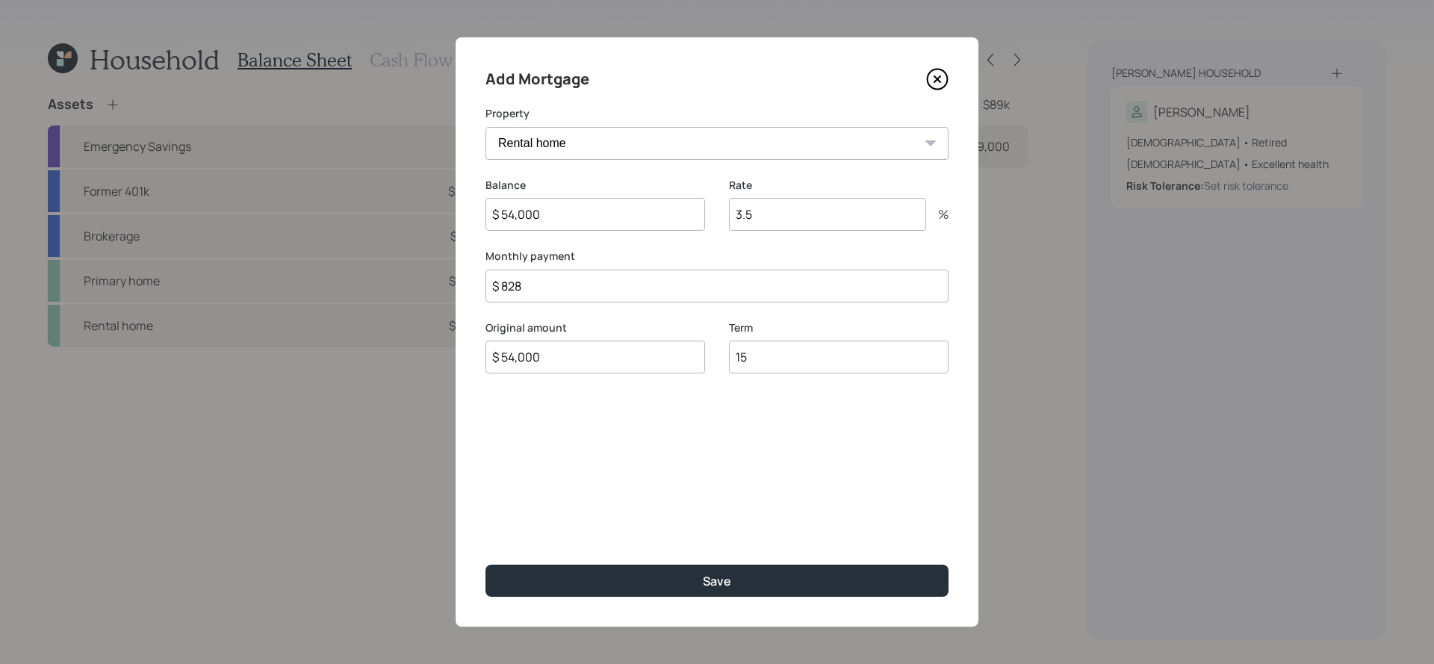
click at [486, 565] on button "Save" at bounding box center [717, 581] width 463 height 32
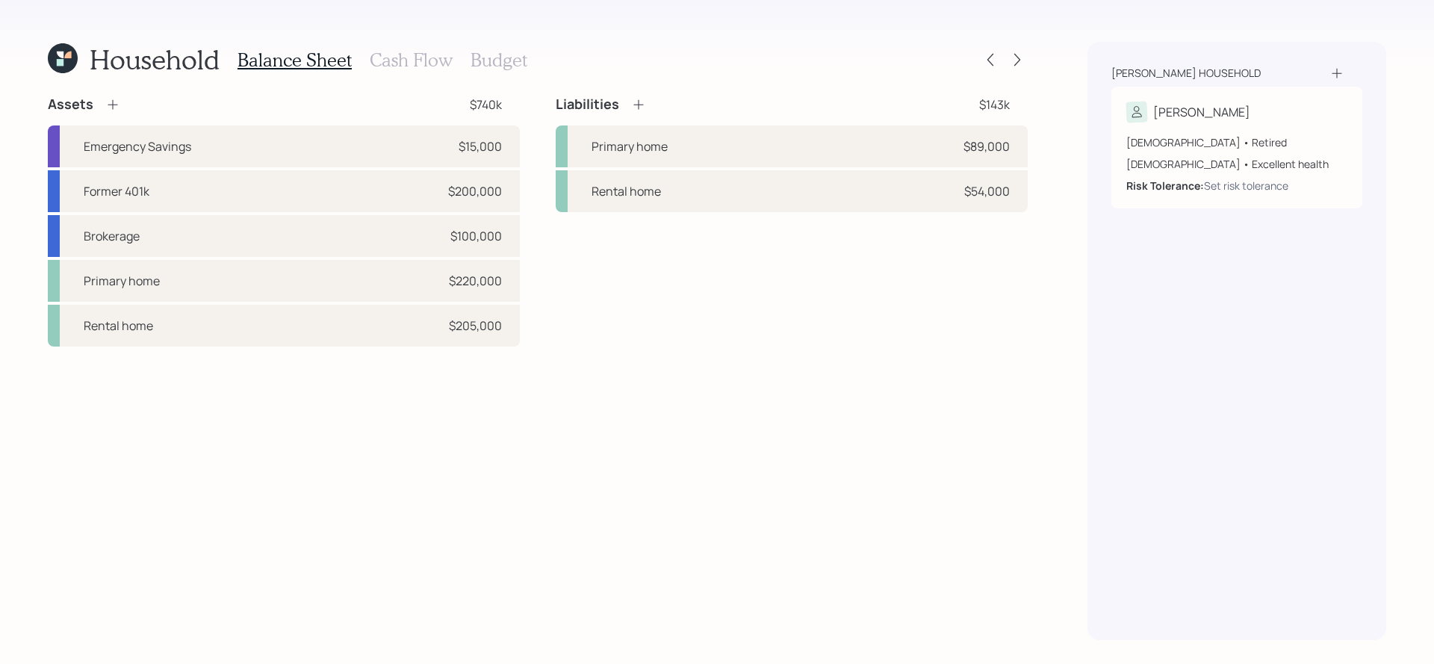
click at [114, 101] on icon at bounding box center [112, 104] width 15 height 15
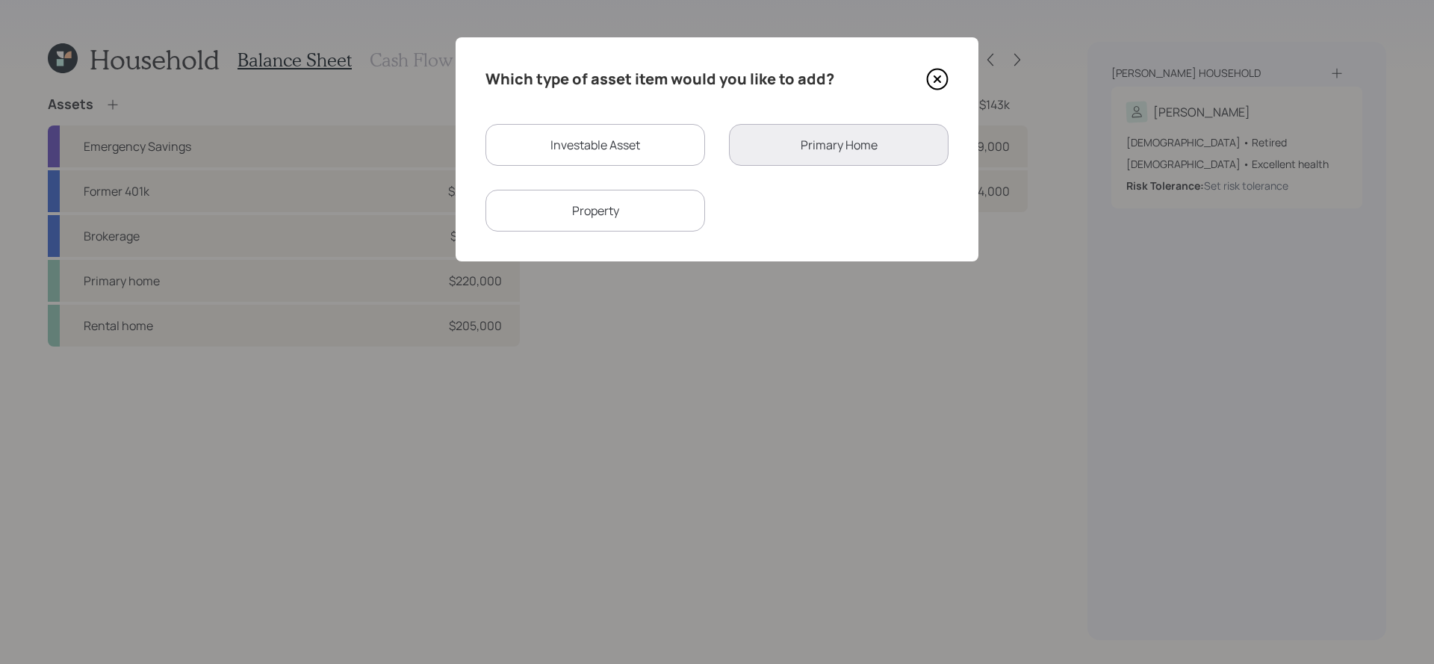
click at [649, 198] on div "Property" at bounding box center [596, 211] width 220 height 42
select select "rental_property"
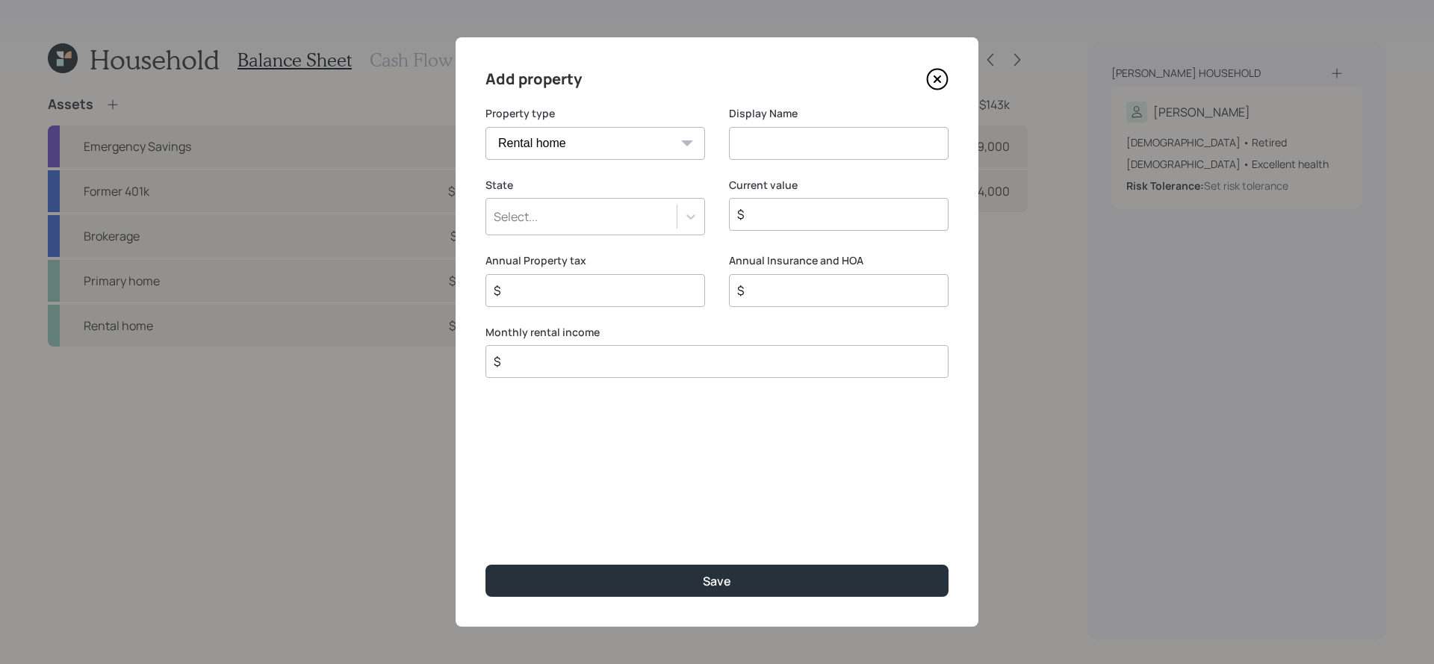
click at [654, 154] on select "Vacation home Rental home" at bounding box center [596, 143] width 220 height 33
click at [486, 127] on select "Vacation home Rental home" at bounding box center [596, 143] width 220 height 33
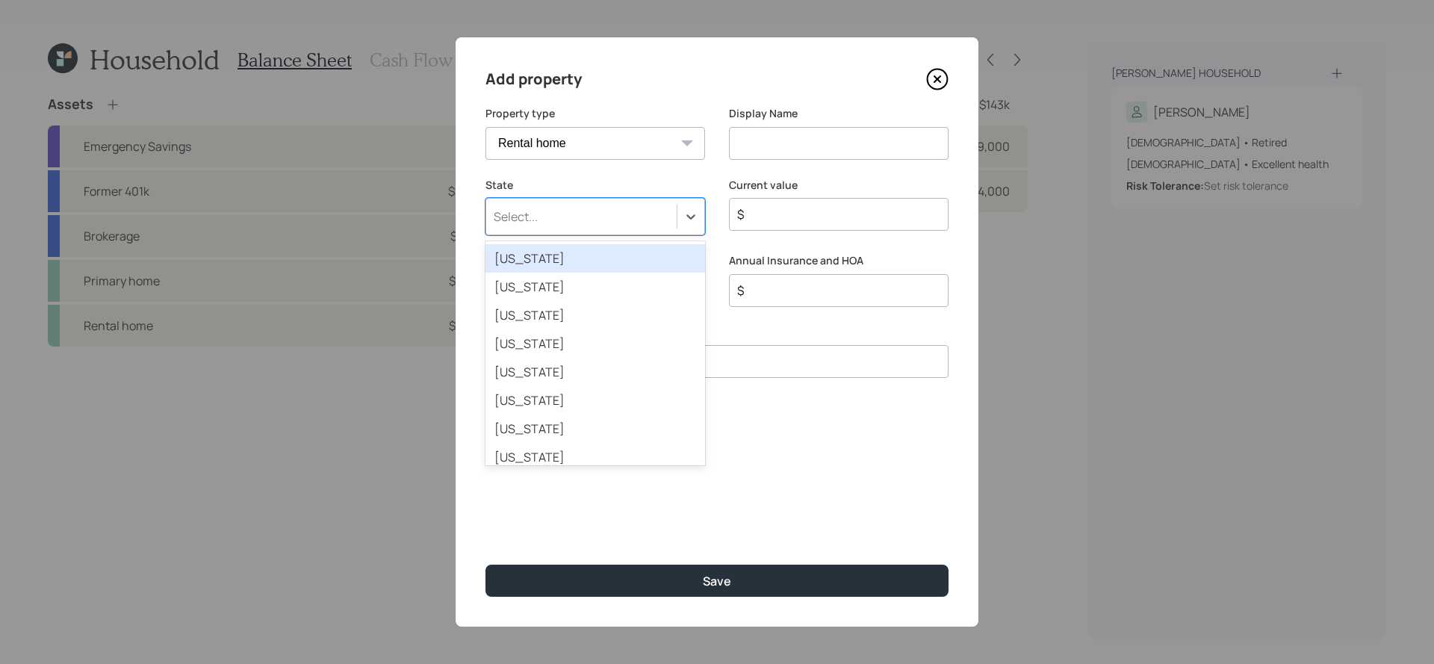
click at [664, 230] on div "Select..." at bounding box center [596, 216] width 220 height 37
type input "[US_STATE]"
click at [674, 248] on div "[US_STATE]" at bounding box center [596, 258] width 220 height 28
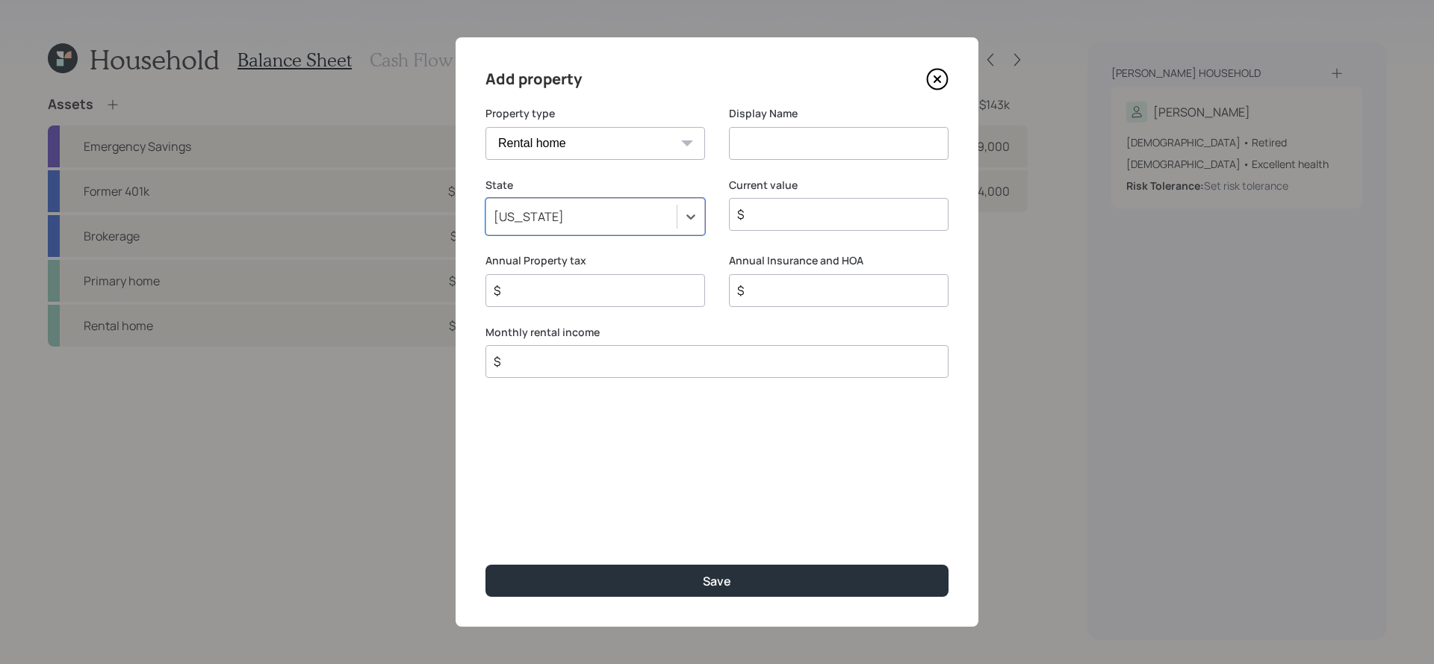
click at [660, 153] on select "Vacation home Rental home" at bounding box center [596, 143] width 220 height 33
select select "vacation_property"
click at [486, 127] on select "Vacation home Rental home" at bounding box center [596, 143] width 220 height 33
click at [734, 141] on input at bounding box center [839, 143] width 220 height 33
type input "[US_STATE] Property"
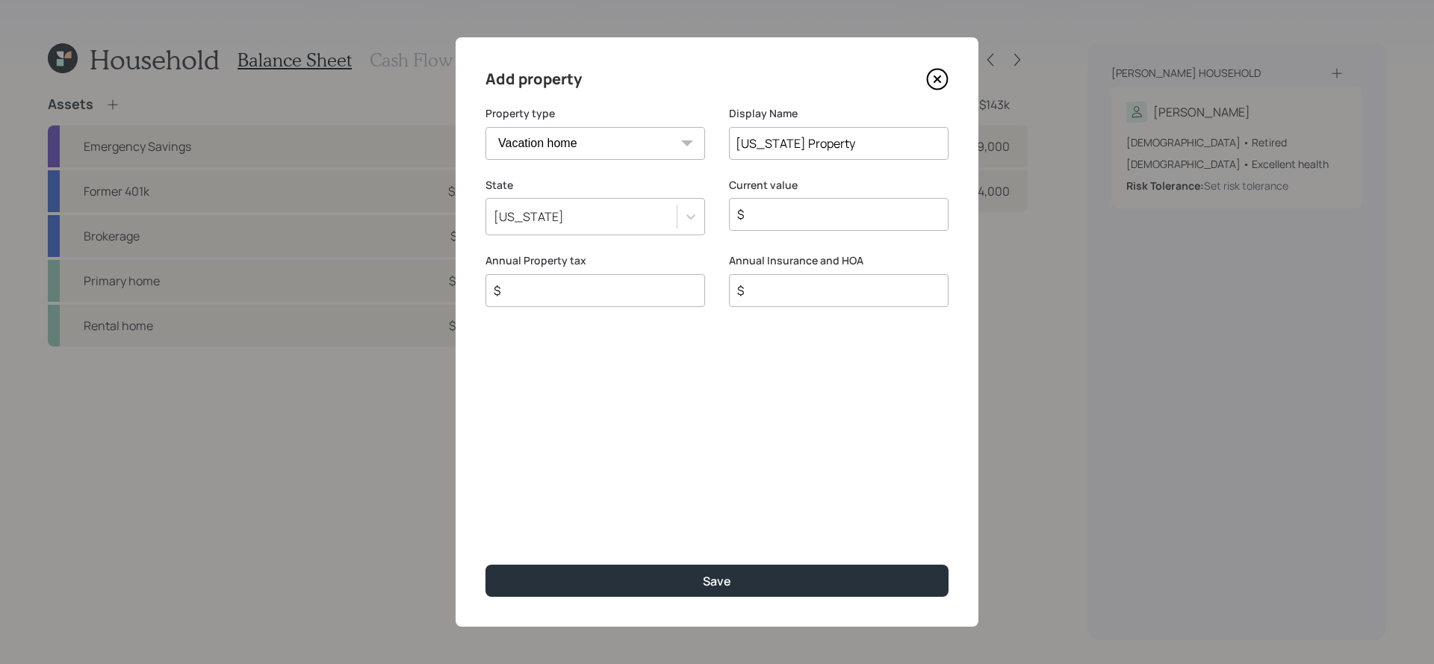
click at [852, 211] on input "$" at bounding box center [833, 214] width 194 height 18
type input "$ 1,400,000"
click at [693, 270] on div "Annual Property tax $" at bounding box center [596, 280] width 220 height 54
click at [693, 301] on div "$" at bounding box center [596, 290] width 220 height 33
click at [684, 297] on input "$" at bounding box center [589, 291] width 194 height 18
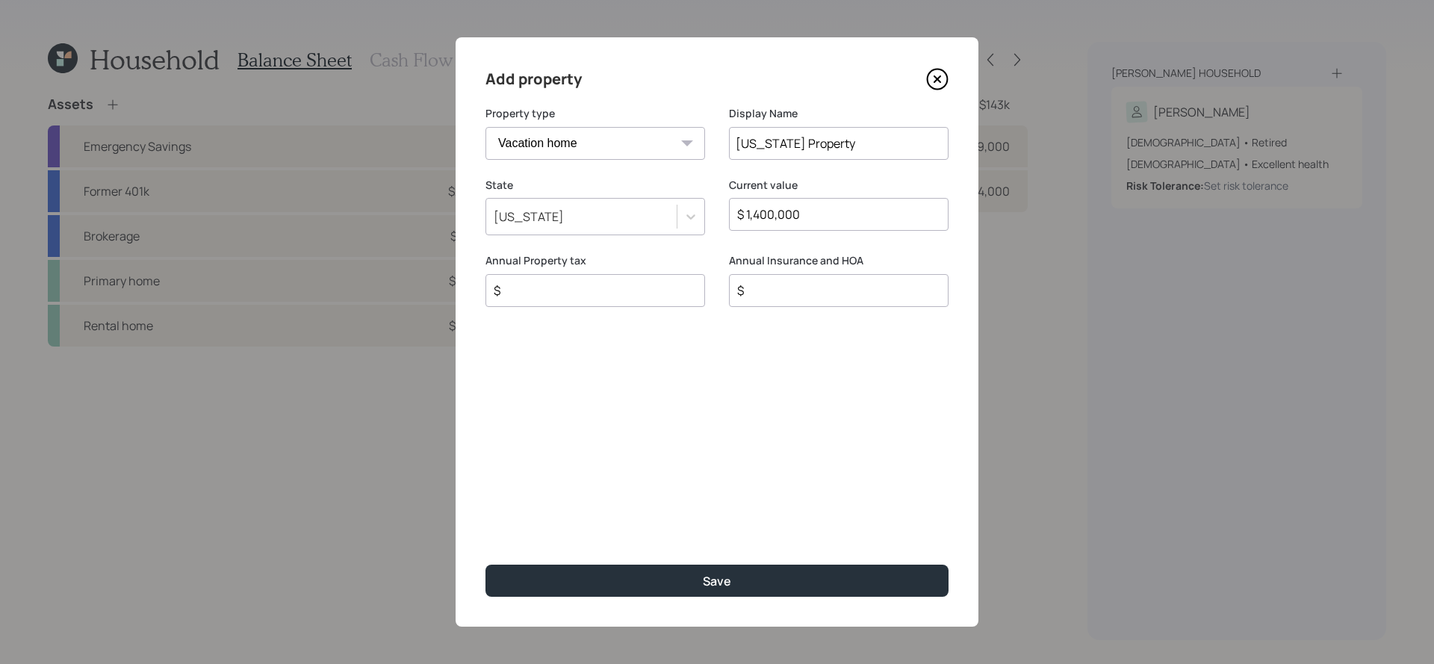
click at [761, 311] on div "Annual Insurance and HOA $" at bounding box center [839, 289] width 220 height 72
click at [761, 264] on label "Annual Insurance and HOA" at bounding box center [839, 260] width 220 height 15
click at [761, 302] on div "$" at bounding box center [839, 290] width 220 height 33
click at [761, 300] on div "$" at bounding box center [839, 290] width 220 height 33
click at [732, 279] on div "$" at bounding box center [839, 290] width 220 height 33
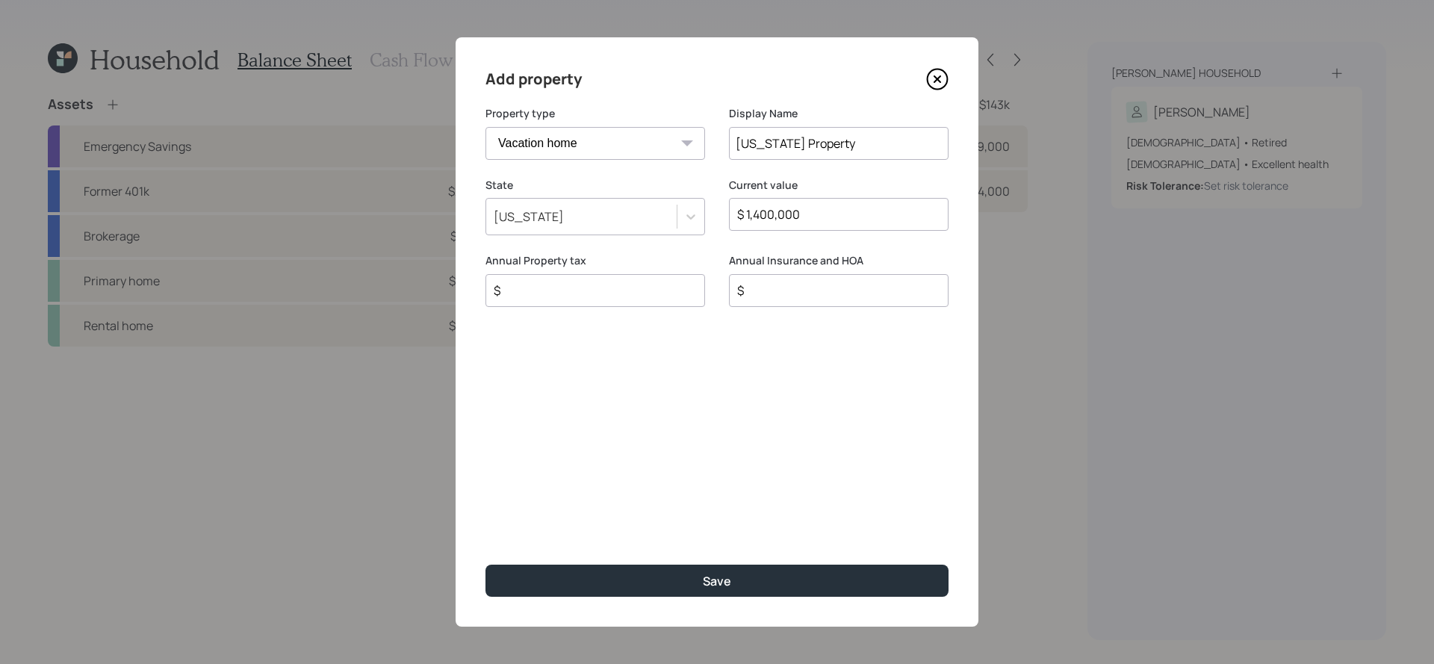
click at [672, 298] on input "$" at bounding box center [589, 291] width 194 height 18
type input "$ 10,000"
click at [771, 295] on input "$" at bounding box center [833, 291] width 194 height 18
type input "$ 2,400"
click at [486, 565] on button "Save" at bounding box center [717, 581] width 463 height 32
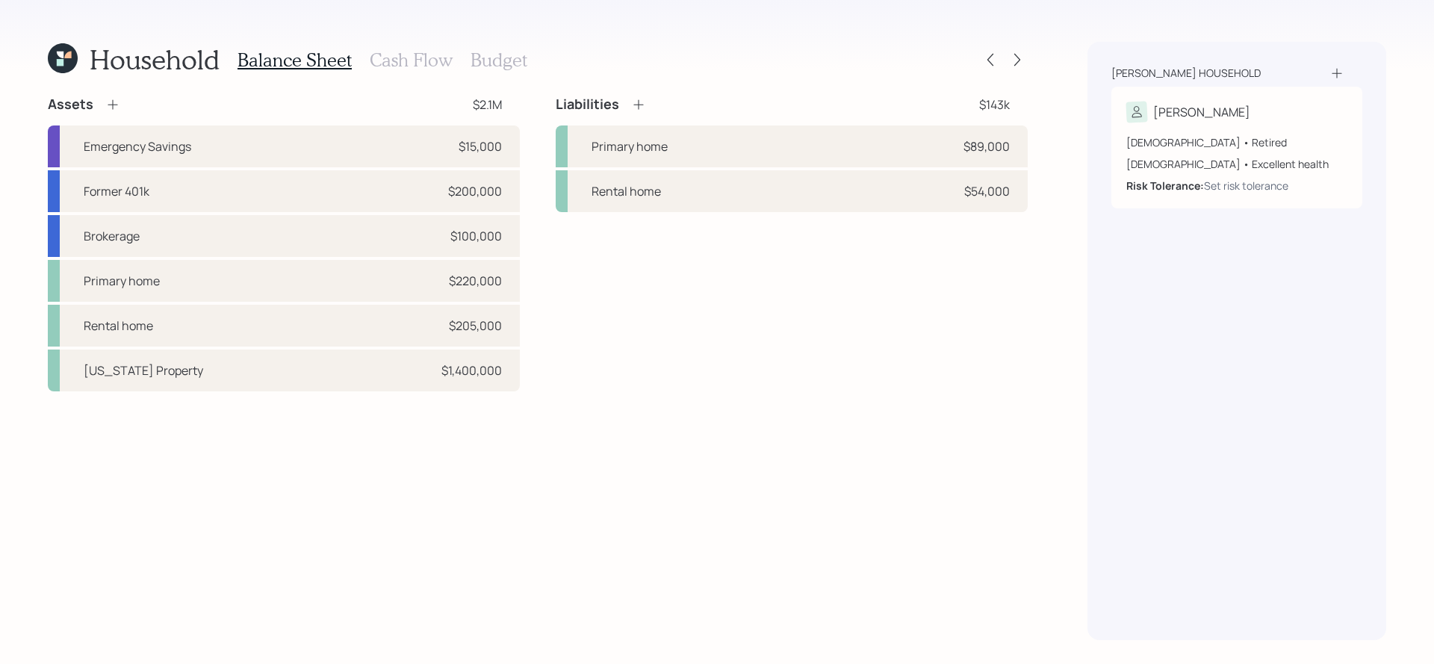
click at [634, 99] on icon at bounding box center [638, 104] width 15 height 15
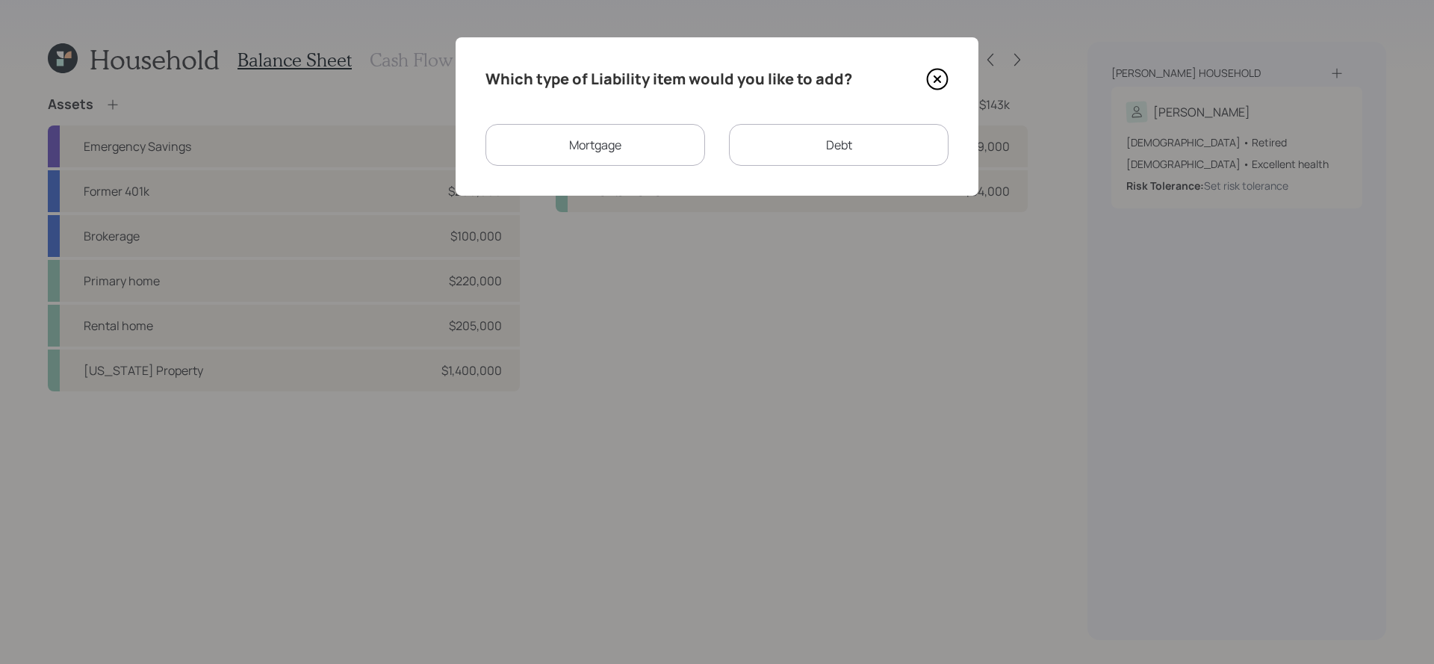
click at [746, 154] on div "Debt" at bounding box center [839, 145] width 220 height 42
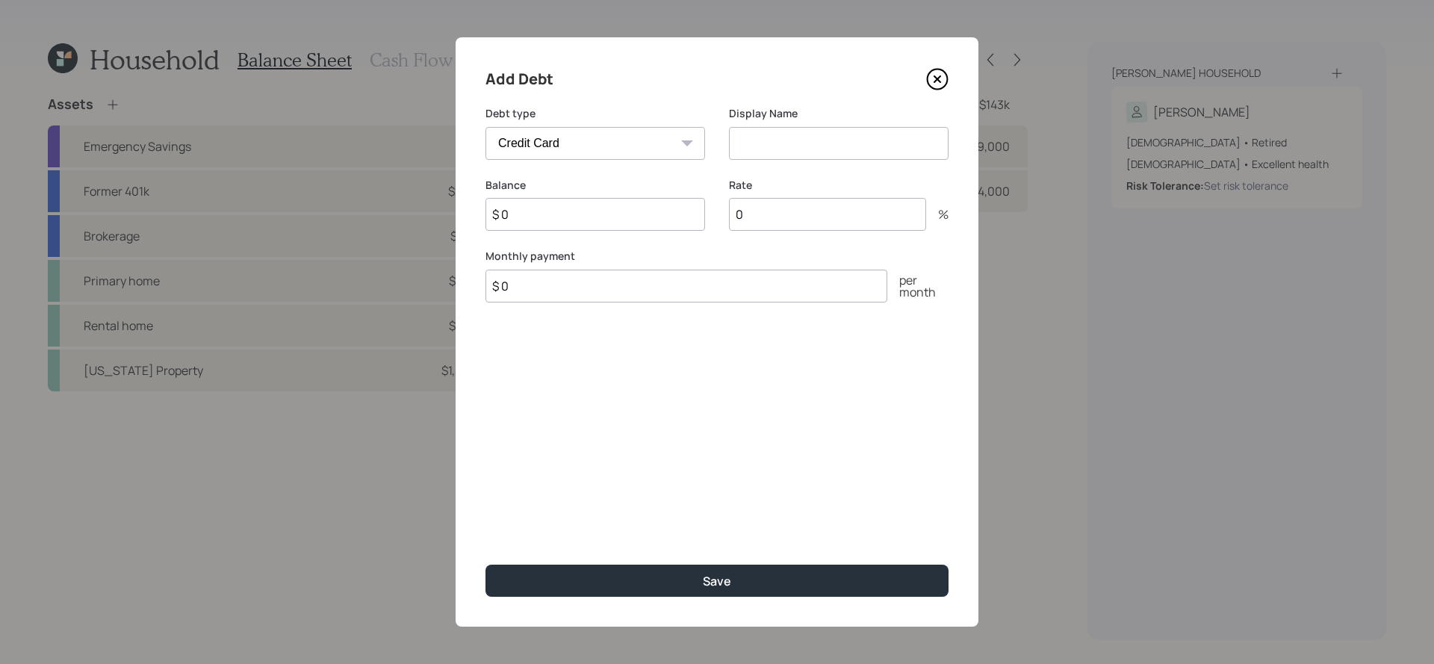
click at [589, 149] on select "Car Credit Card Medical Student Other" at bounding box center [596, 143] width 220 height 33
select select "other"
click at [486, 127] on select "Car Credit Card Medical Student Other" at bounding box center [596, 143] width 220 height 33
click at [836, 139] on input at bounding box center [839, 143] width 220 height 33
type input "Construction loan"
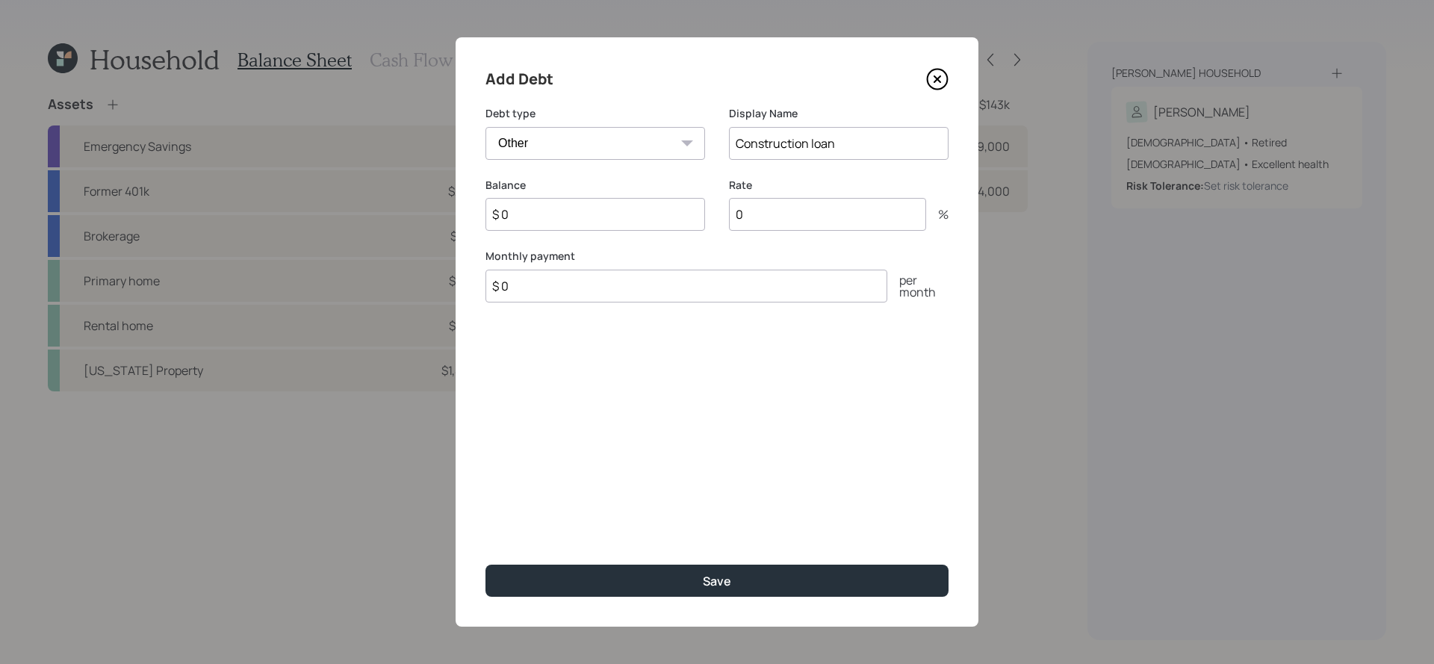
click at [621, 208] on input "$ 0" at bounding box center [596, 214] width 220 height 33
type input "$ 500,000"
click at [775, 217] on input "0" at bounding box center [827, 214] width 197 height 33
click at [740, 293] on input "$ 0" at bounding box center [687, 286] width 402 height 33
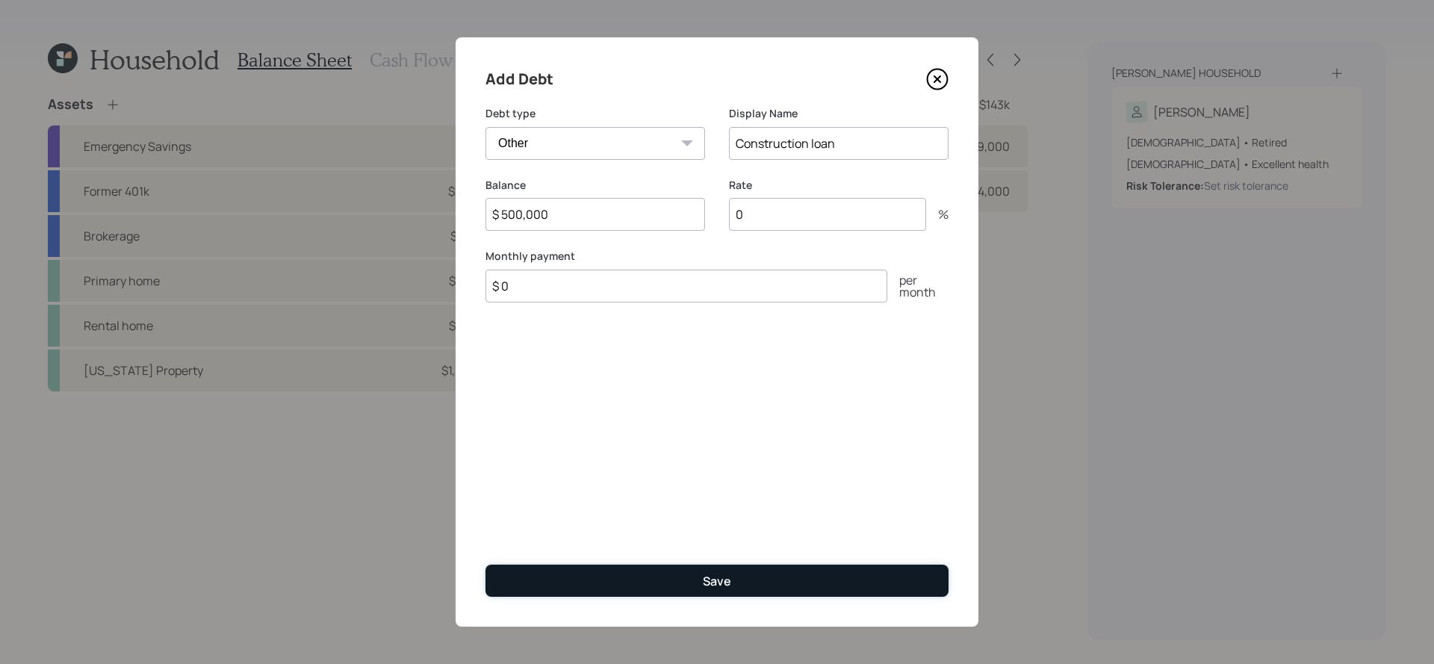
click at [707, 565] on button "Save" at bounding box center [717, 581] width 463 height 32
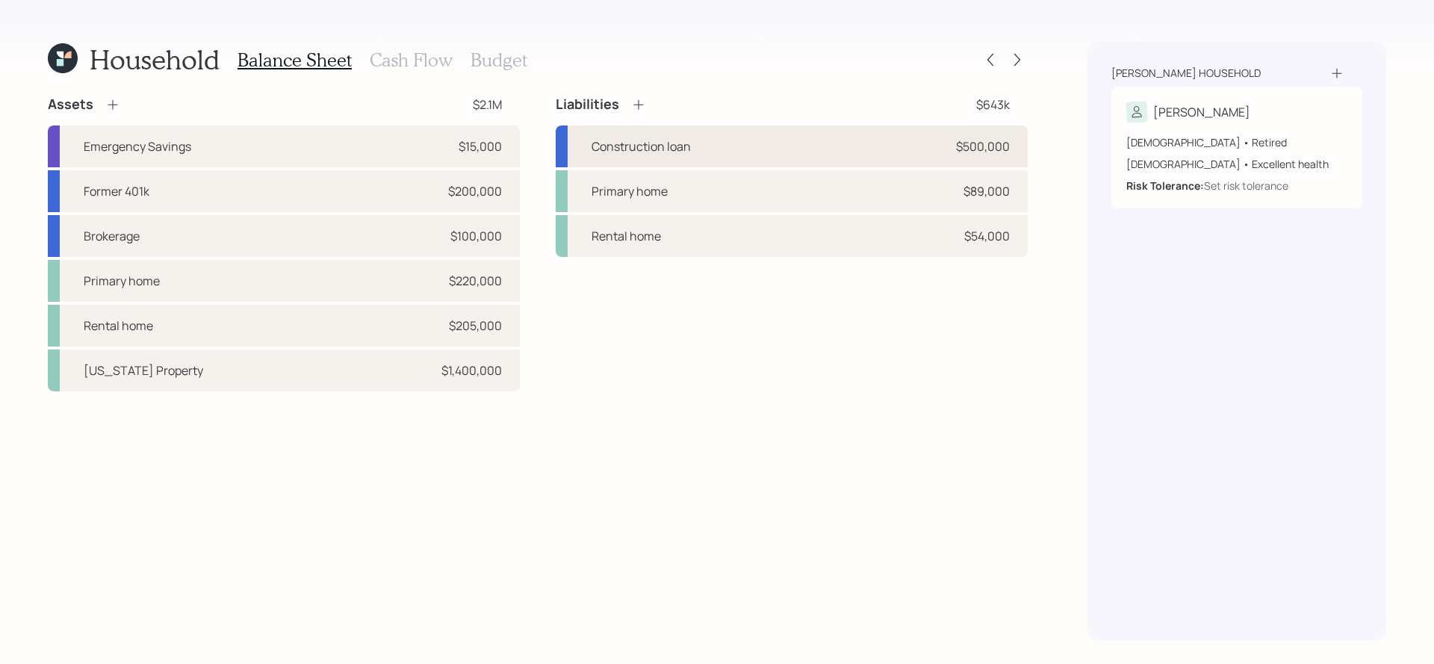
click at [910, 161] on div "Construction loan $500,000" at bounding box center [792, 147] width 472 height 42
select select "other"
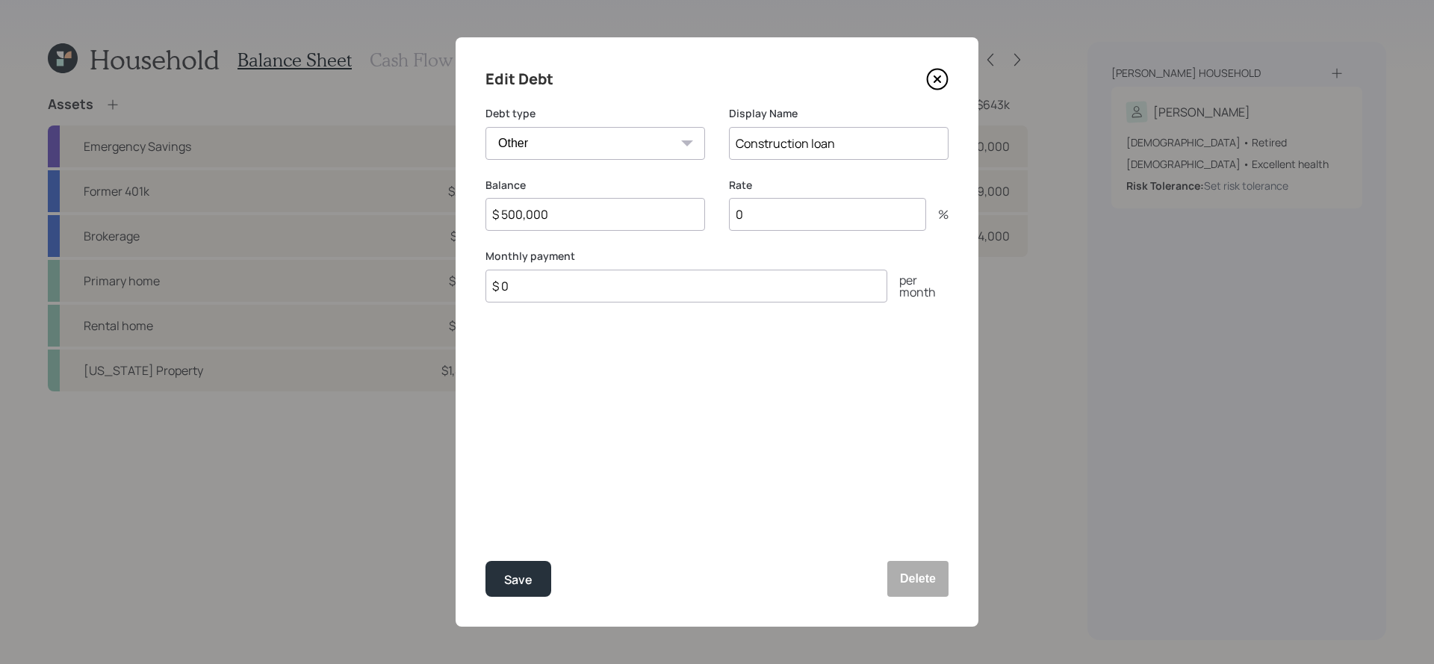
click at [675, 289] on input "$ 0" at bounding box center [687, 286] width 402 height 33
type input "$ 4,000"
click at [486, 561] on button "Save" at bounding box center [519, 579] width 66 height 36
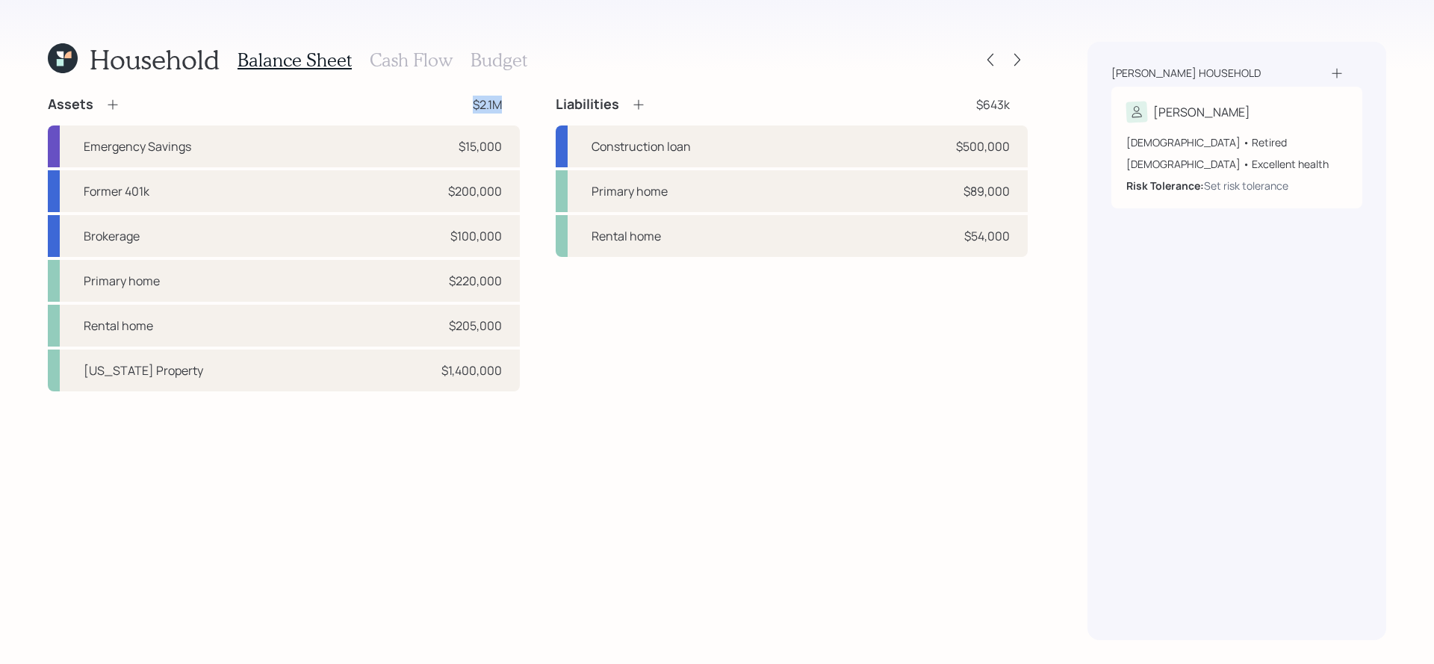
drag, startPoint x: 513, startPoint y: 101, endPoint x: 468, endPoint y: 111, distance: 45.3
click at [468, 111] on div "Assets $2.1M" at bounding box center [284, 105] width 472 height 18
click at [571, 312] on div "Liabilities $643k Construction loan $500,000 Primary home $89,000 Rental home $…" at bounding box center [792, 244] width 472 height 296
drag, startPoint x: 1027, startPoint y: 96, endPoint x: 928, endPoint y: 114, distance: 100.2
click at [928, 114] on div "Liabilities $643k Construction loan $500,000 Primary home $89,000 Rental home $…" at bounding box center [792, 176] width 472 height 161
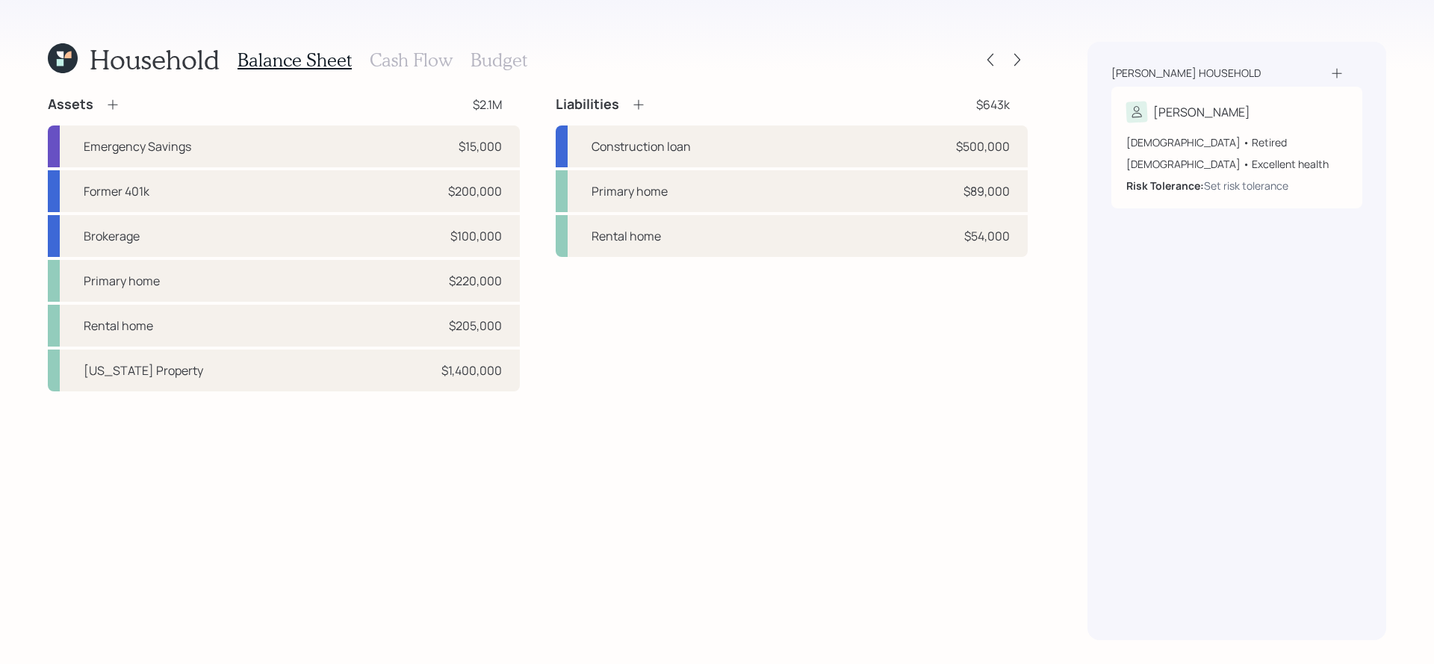
click at [385, 55] on h3 "Cash Flow" at bounding box center [411, 60] width 83 height 22
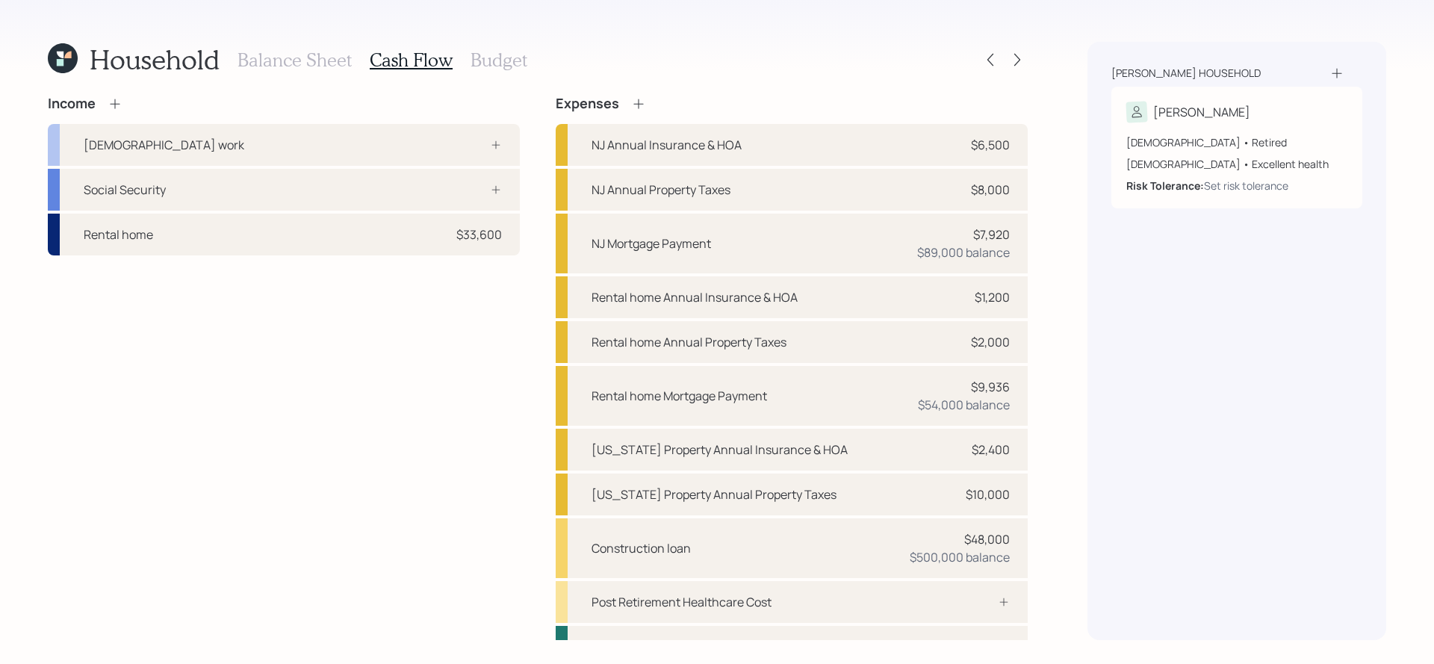
click at [302, 79] on div "Household Balance Sheet Cash Flow Budget Income [DEMOGRAPHIC_DATA] work Social …" at bounding box center [538, 341] width 980 height 598
click at [302, 58] on h3 "Balance Sheet" at bounding box center [295, 60] width 114 height 22
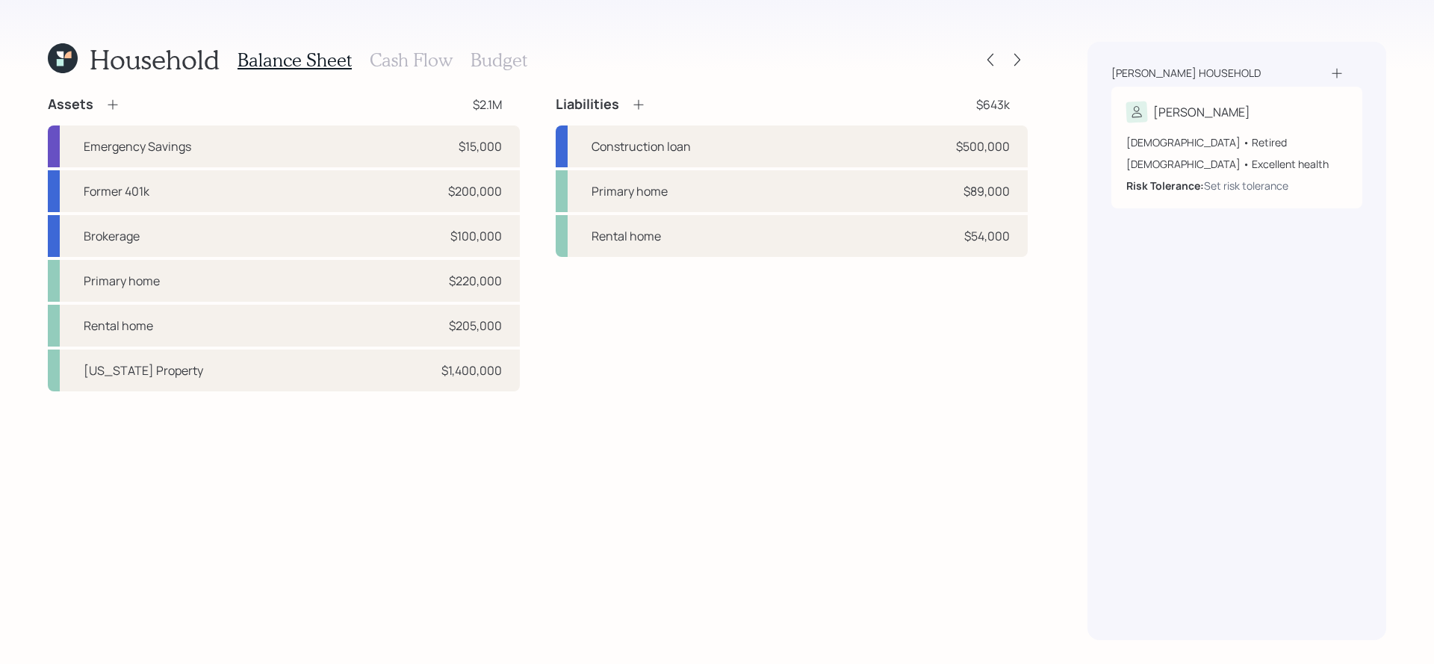
click at [418, 81] on div "Household Balance Sheet Cash Flow Budget Assets $2.1M Emergency Savings $15,000…" at bounding box center [538, 341] width 980 height 598
click at [420, 46] on div "Balance Sheet Cash Flow Budget" at bounding box center [383, 60] width 290 height 36
click at [421, 61] on h3 "Cash Flow" at bounding box center [411, 60] width 83 height 22
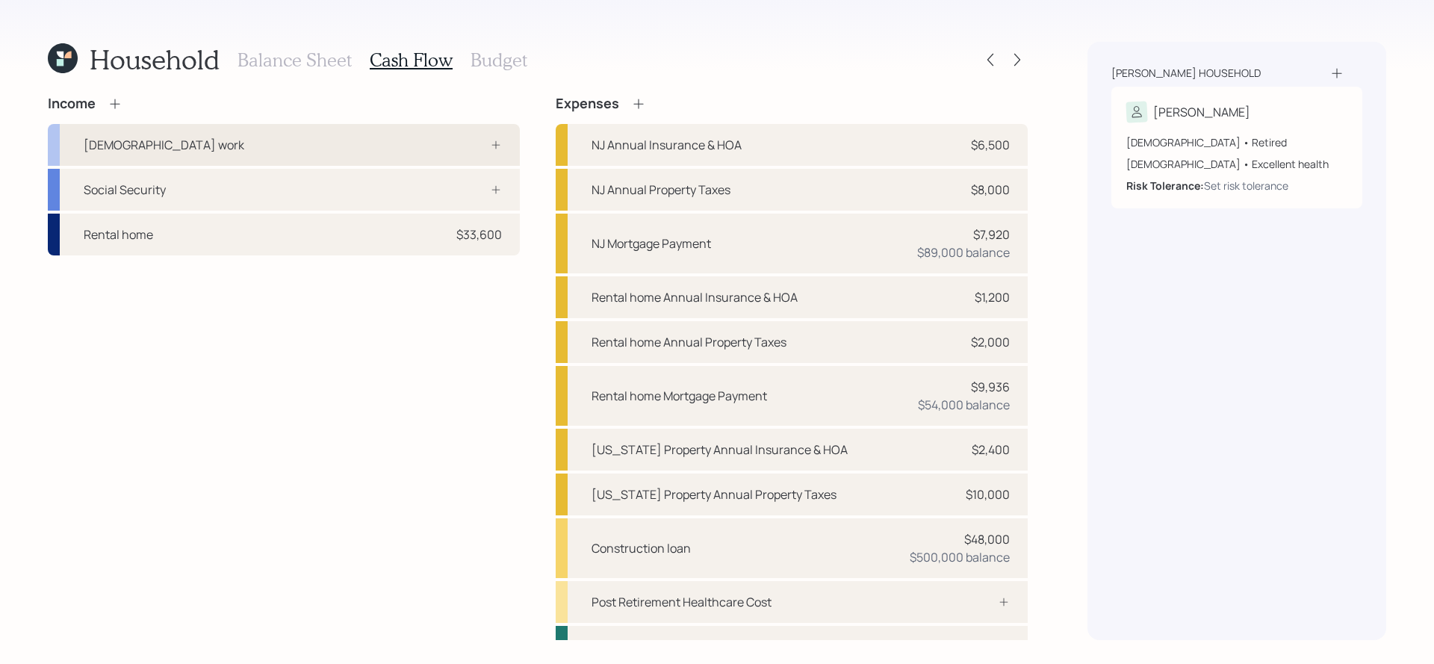
click at [222, 143] on div "[DEMOGRAPHIC_DATA] work" at bounding box center [284, 145] width 472 height 42
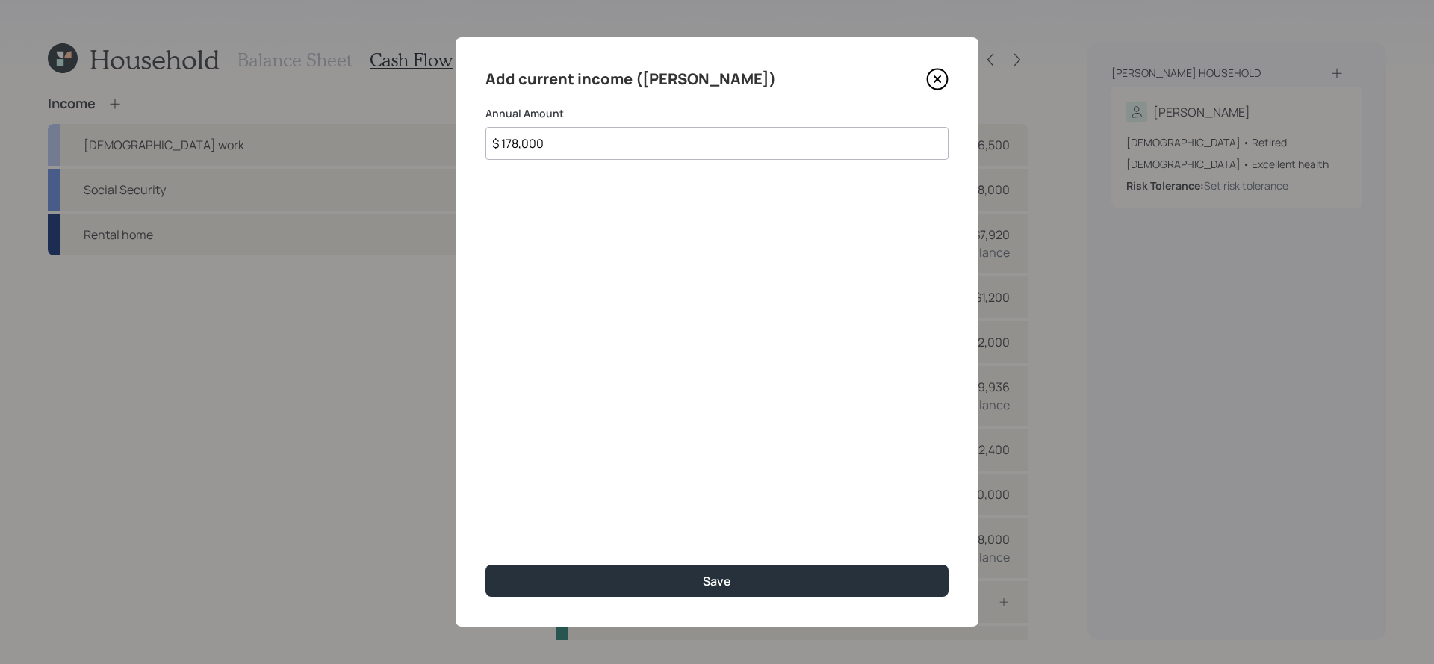
type input "$ 178,000"
click at [486, 565] on button "Save" at bounding box center [717, 581] width 463 height 32
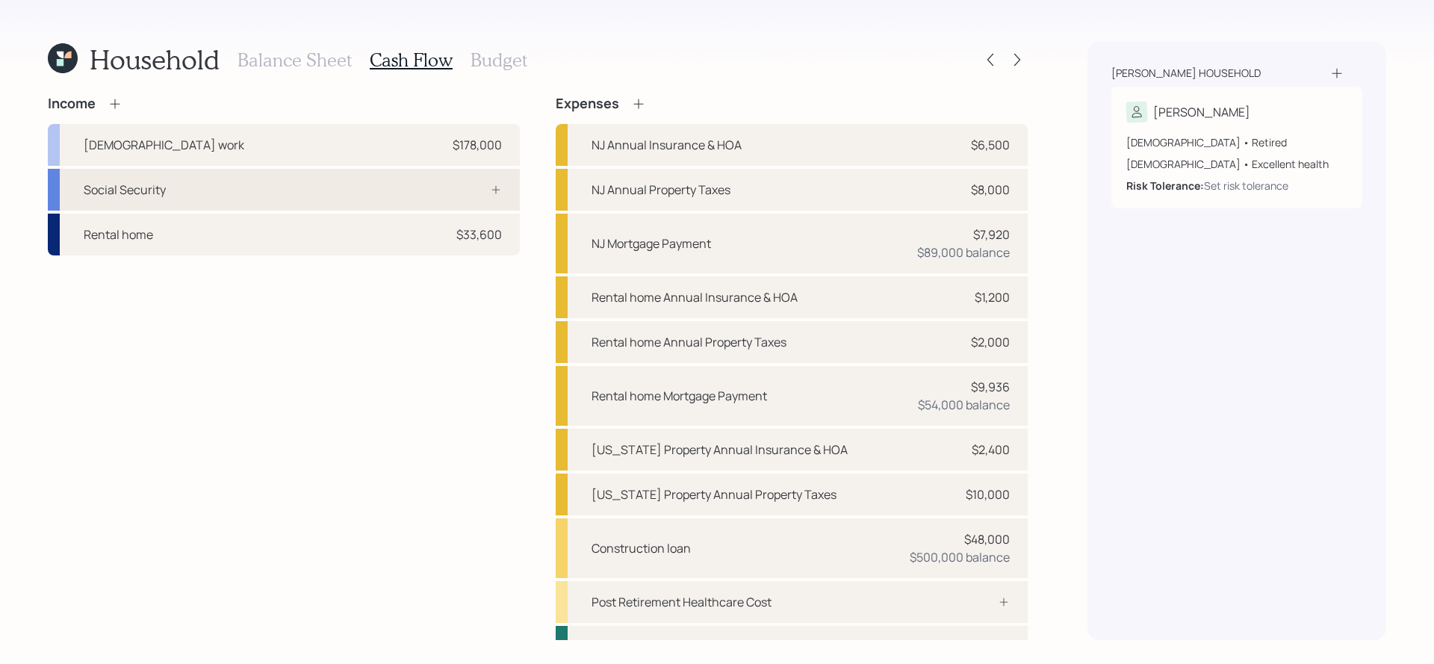
click at [217, 209] on div "Social Security" at bounding box center [284, 190] width 472 height 42
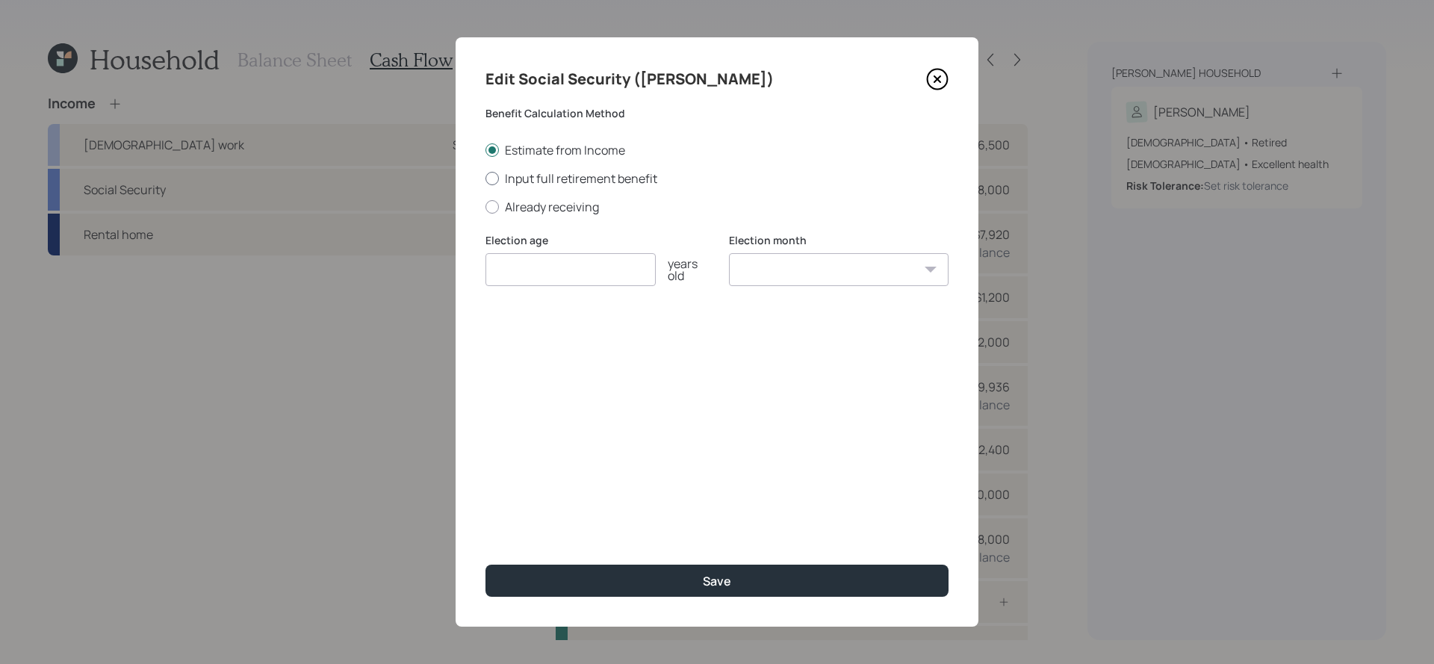
click at [595, 182] on label "Input full retirement benefit" at bounding box center [717, 178] width 463 height 16
click at [486, 179] on input "Input full retirement benefit" at bounding box center [485, 178] width 1 height 1
radio input "true"
click at [586, 210] on label "Already receiving" at bounding box center [717, 207] width 463 height 16
click at [486, 207] on input "Already receiving" at bounding box center [485, 206] width 1 height 1
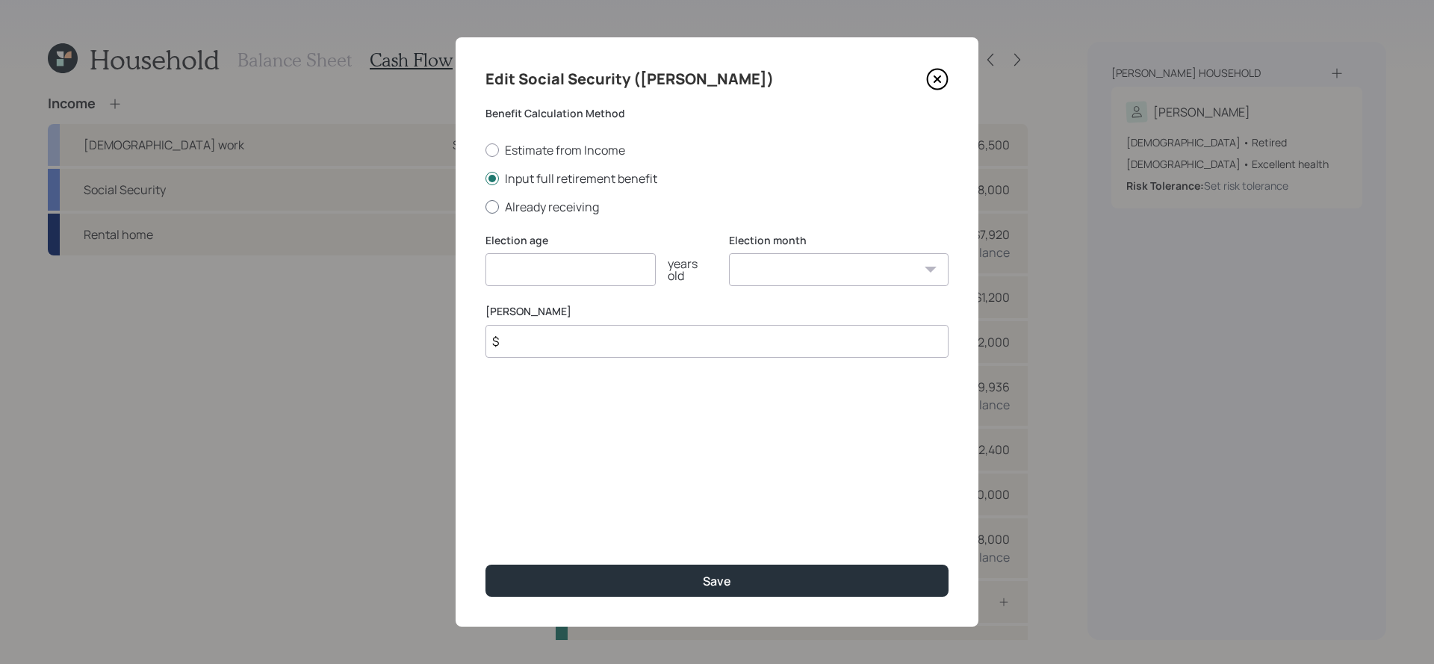
radio input "true"
click at [602, 284] on input "number" at bounding box center [571, 269] width 170 height 33
type input "67"
click at [604, 338] on input "$" at bounding box center [717, 341] width 463 height 33
type input "$ 3,700"
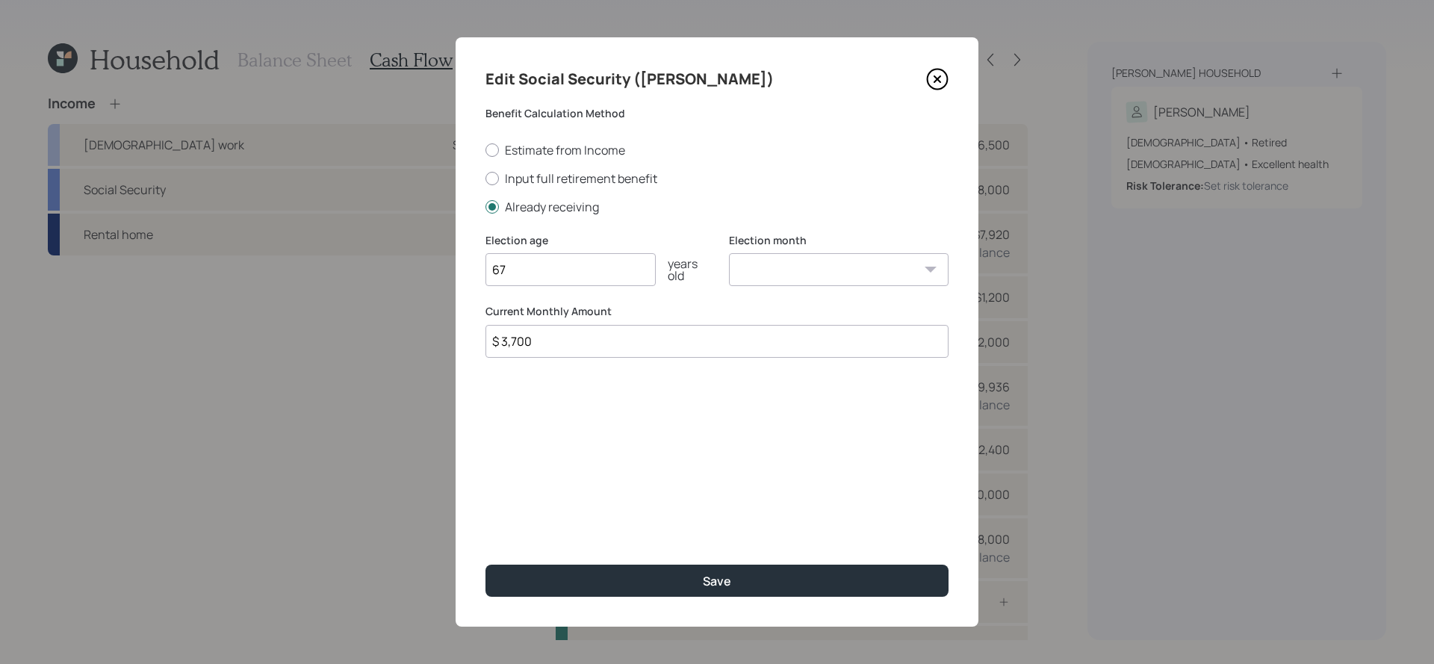
click at [486, 565] on button "Save" at bounding box center [717, 581] width 463 height 32
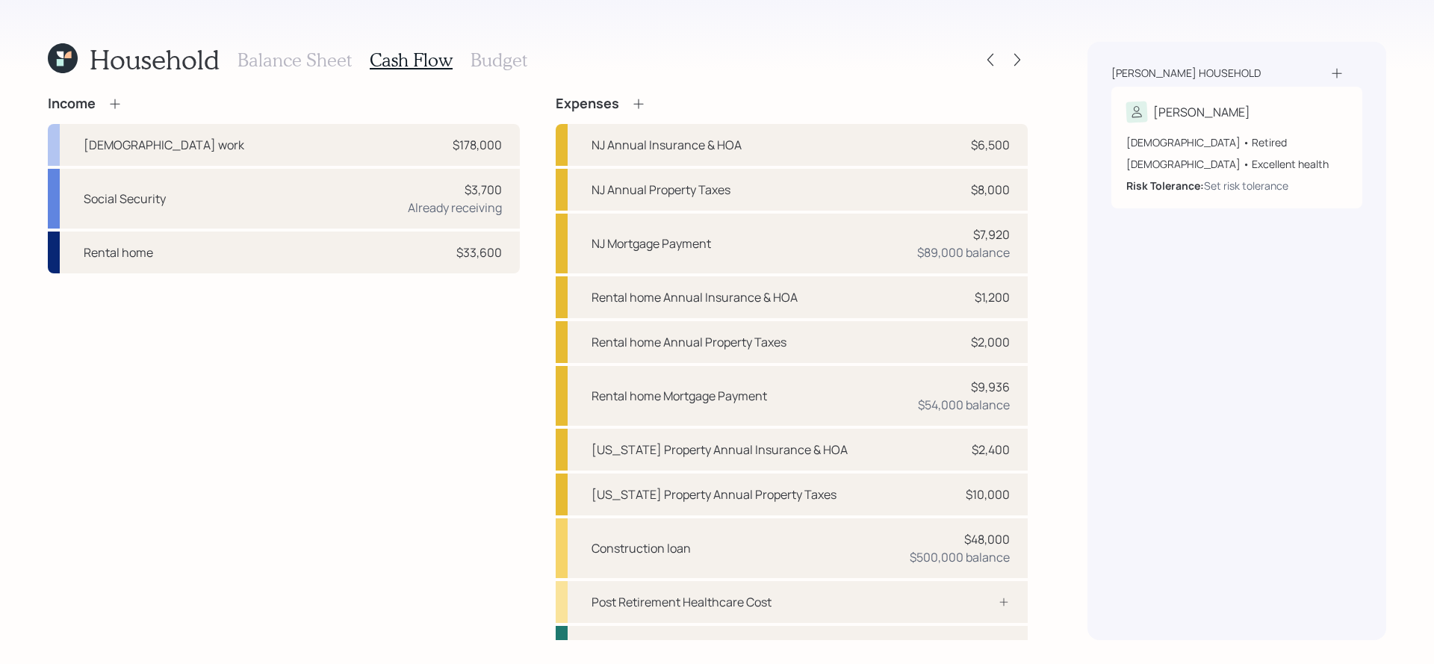
click at [114, 102] on icon at bounding box center [115, 103] width 15 height 15
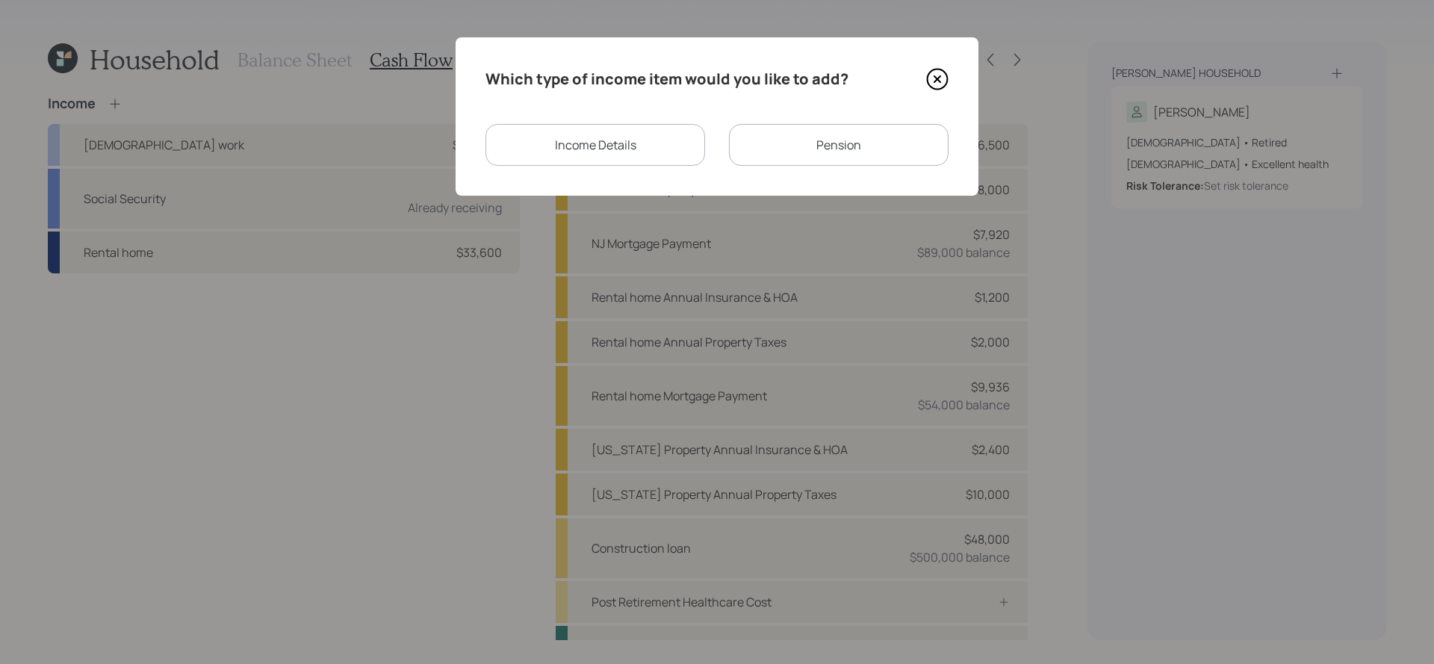
click at [564, 159] on div "Income Details" at bounding box center [596, 145] width 220 height 42
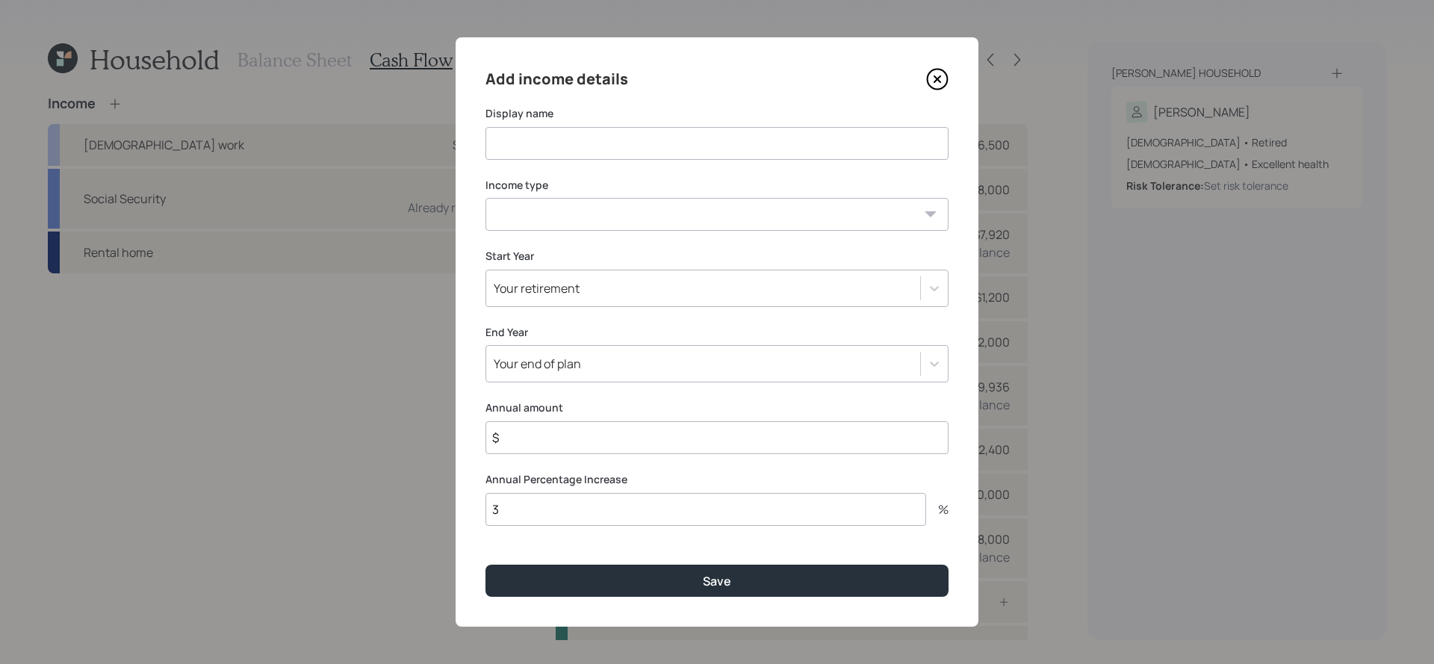
click at [579, 156] on input at bounding box center [717, 143] width 463 height 33
click at [583, 226] on select "[DEMOGRAPHIC_DATA] work [DEMOGRAPHIC_DATA] work Self employment Other" at bounding box center [717, 214] width 463 height 33
select select "other"
click at [486, 198] on select "[DEMOGRAPHIC_DATA] work [DEMOGRAPHIC_DATA] work Self employment Other" at bounding box center [717, 214] width 463 height 33
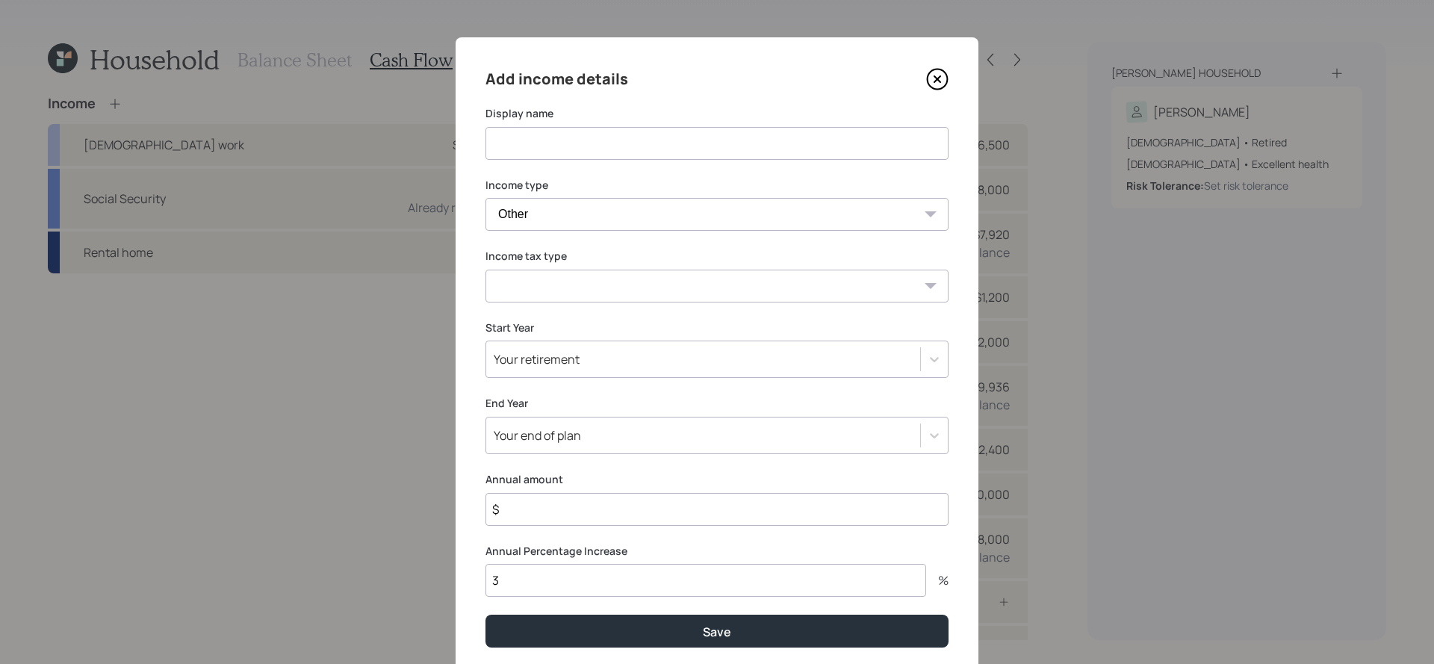
click at [588, 131] on input at bounding box center [717, 143] width 463 height 33
type input "Consulting work"
click at [532, 280] on select "Tax-free Earned Self Employment Alimony Royalties Pension / Annuity Interest Di…" at bounding box center [717, 286] width 463 height 33
select select "earned"
click at [486, 270] on select "Tax-free Earned Self Employment Alimony Royalties Pension / Annuity Interest Di…" at bounding box center [717, 286] width 463 height 33
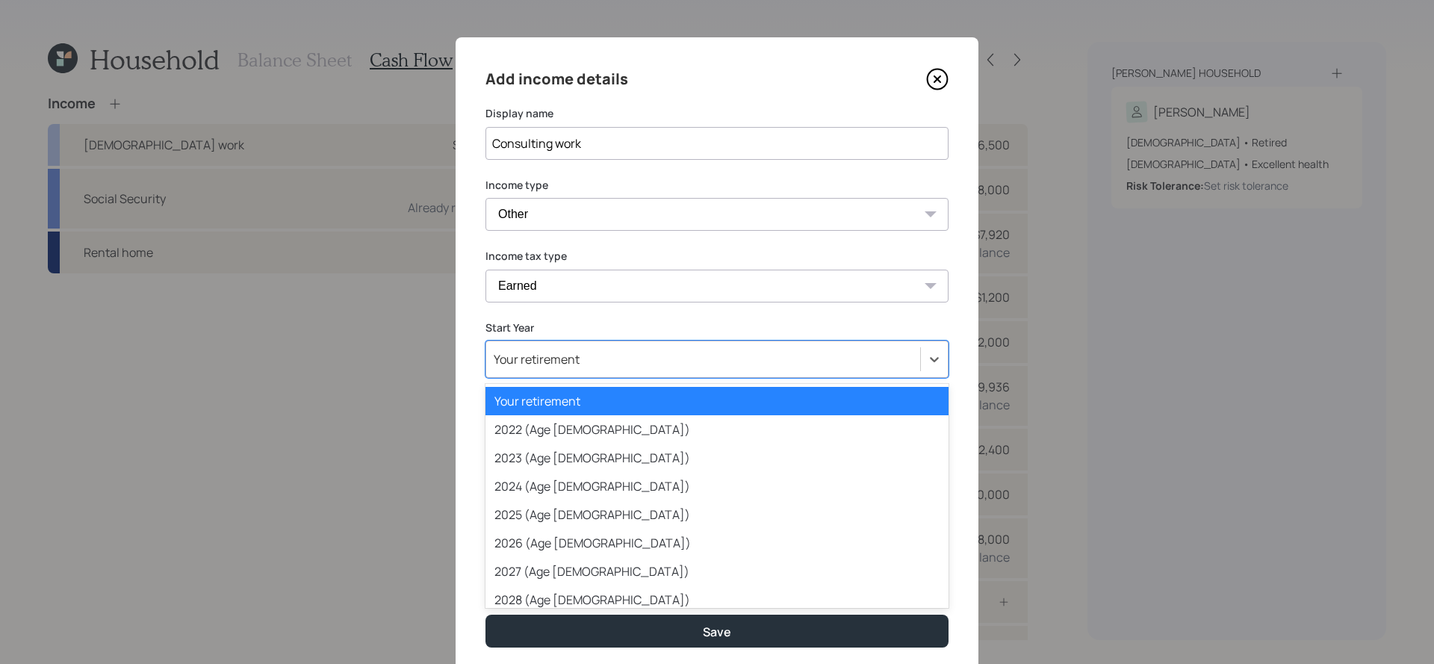
click at [595, 359] on div "Your retirement" at bounding box center [703, 359] width 434 height 25
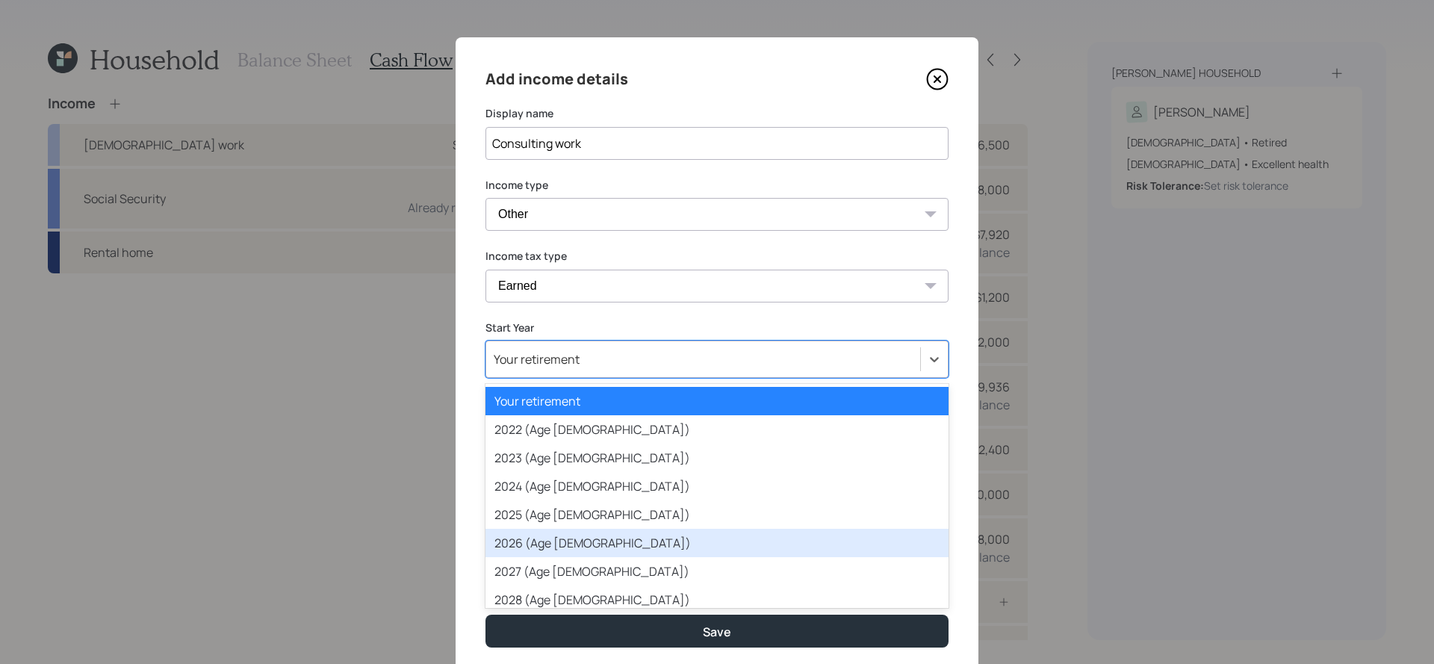
click at [615, 536] on div "2026 (Age [DEMOGRAPHIC_DATA])" at bounding box center [717, 543] width 463 height 28
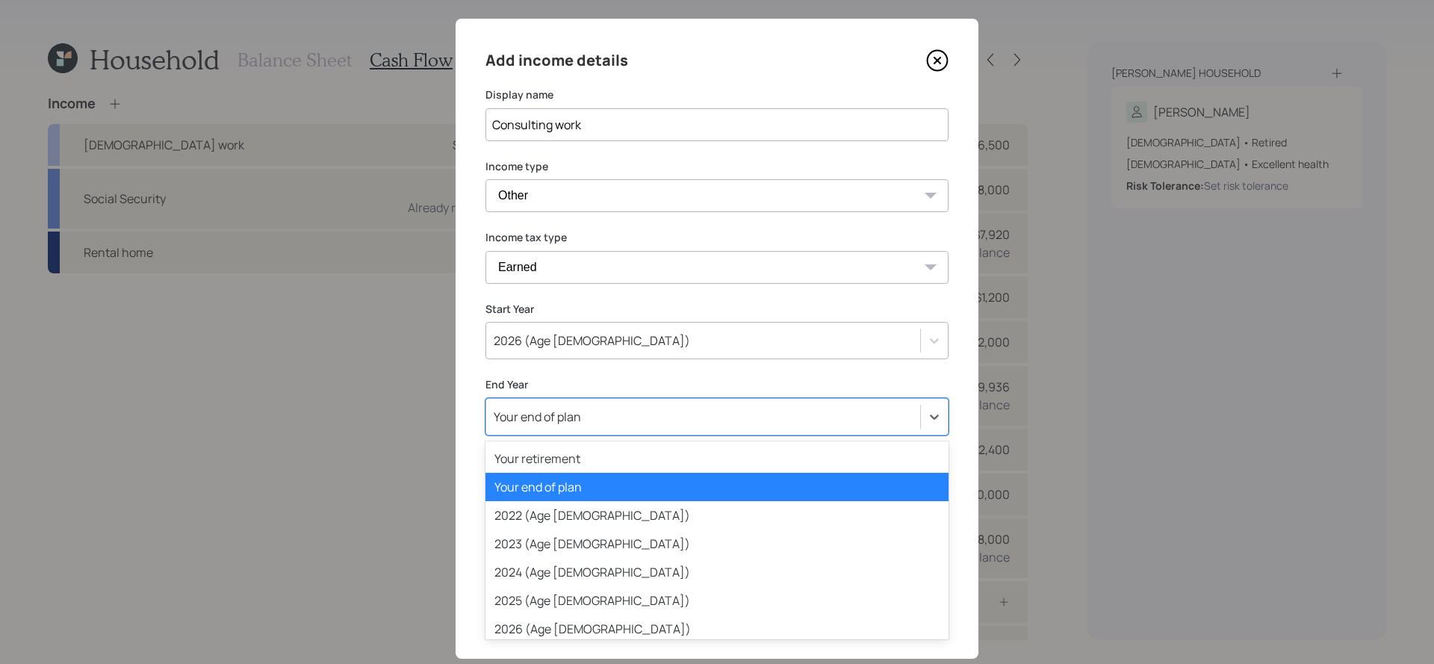
click at [597, 438] on div "Add income details Display name Consulting work Income type [DEMOGRAPHIC_DATA] …" at bounding box center [717, 339] width 523 height 640
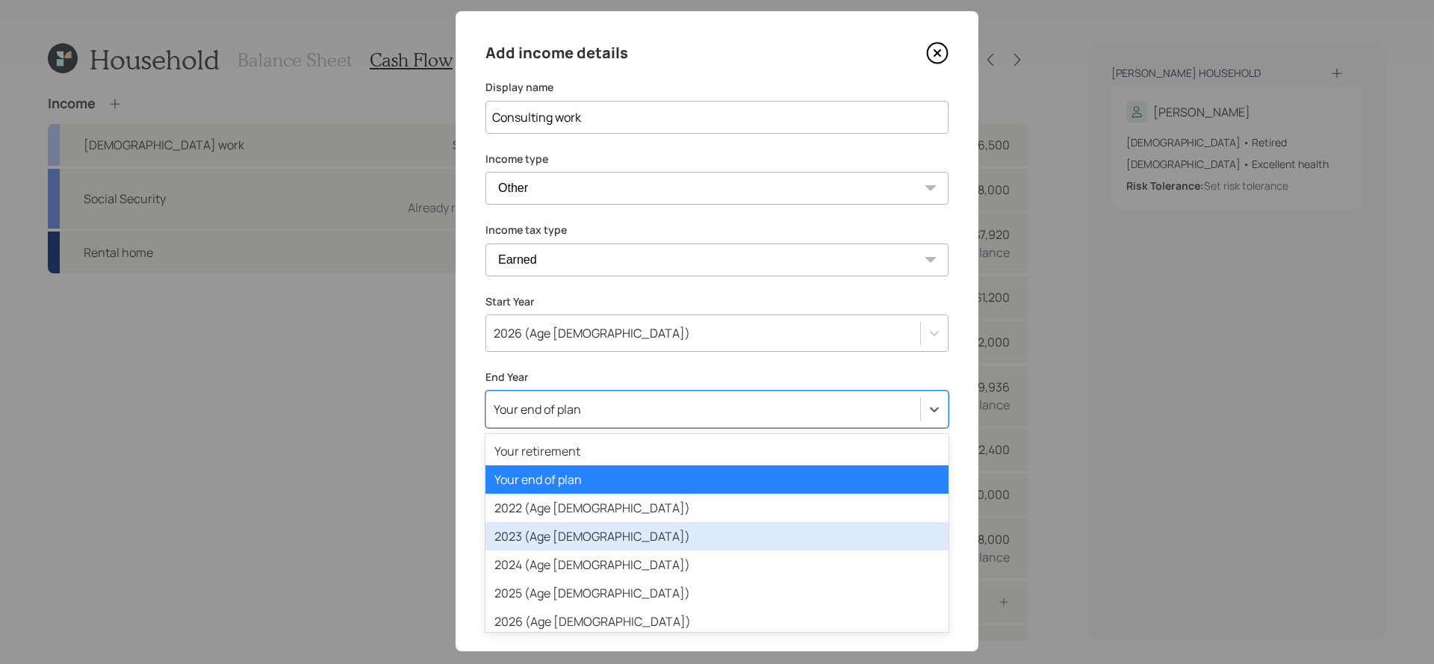
scroll to position [57, 0]
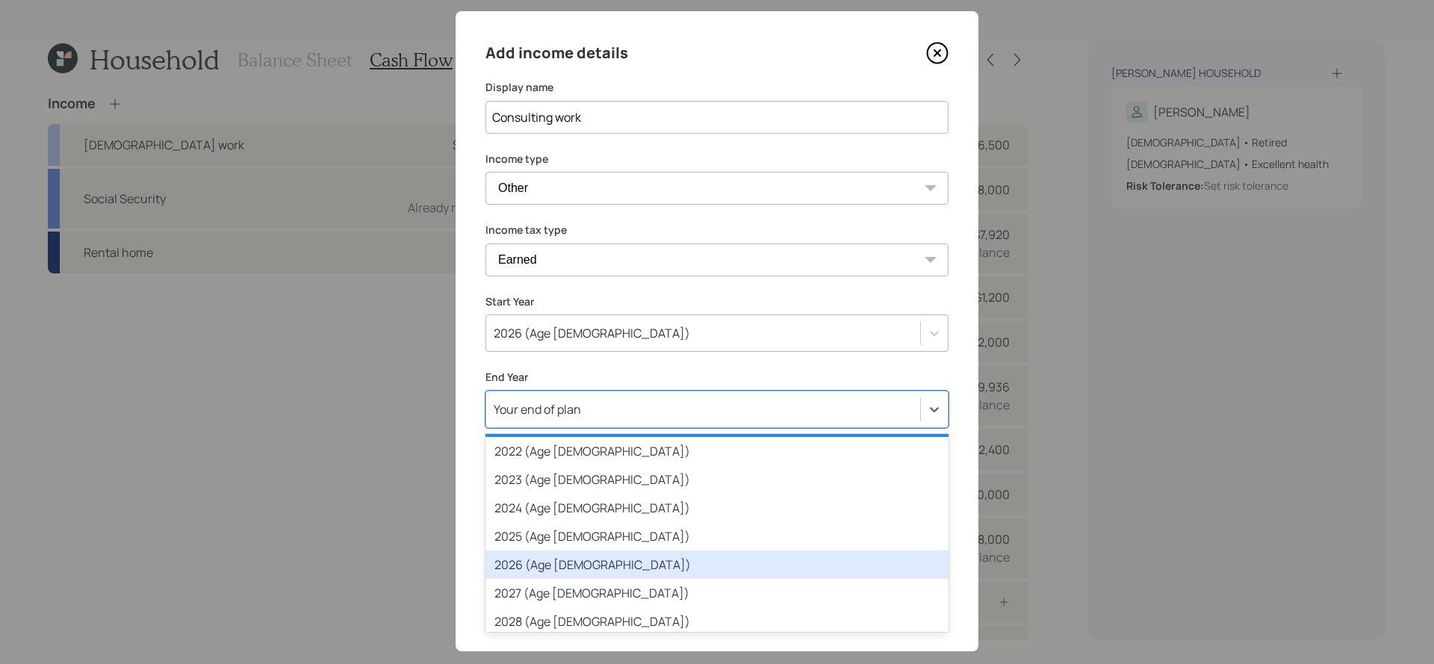
click at [628, 572] on div "2026 (Age [DEMOGRAPHIC_DATA])" at bounding box center [717, 565] width 463 height 28
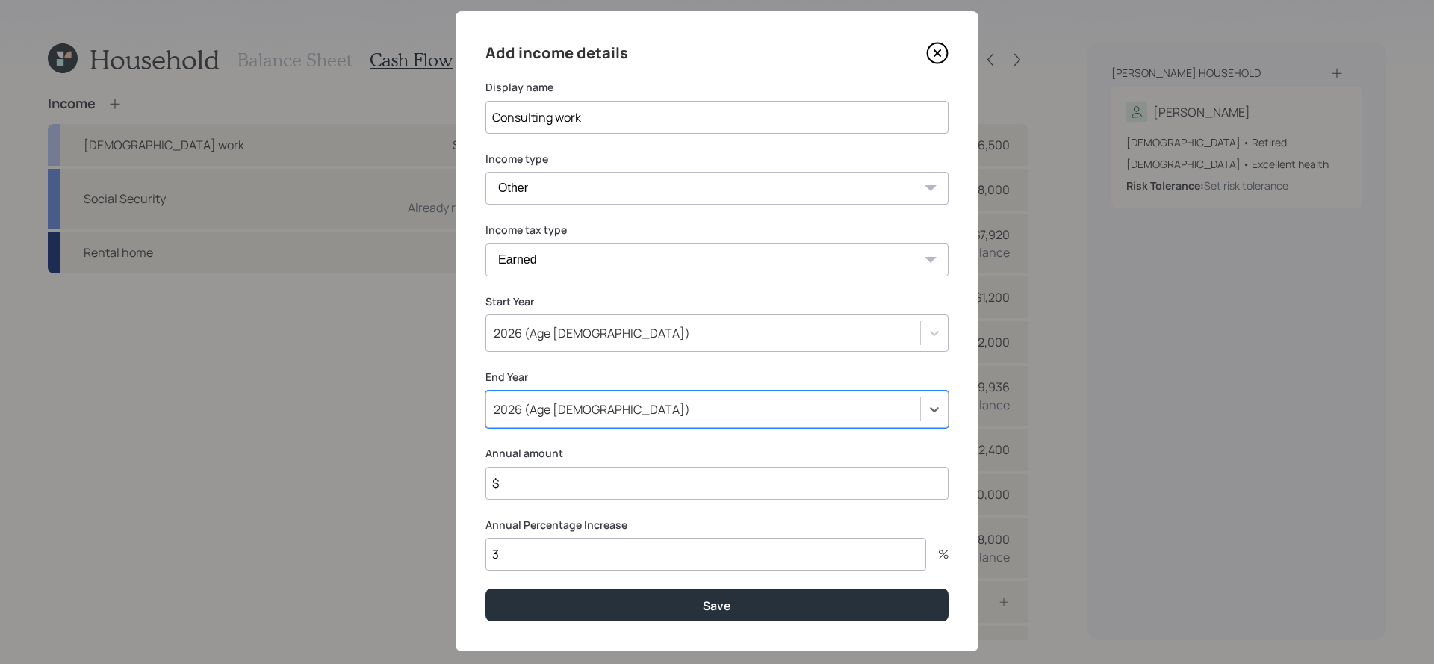
scroll to position [51, 0]
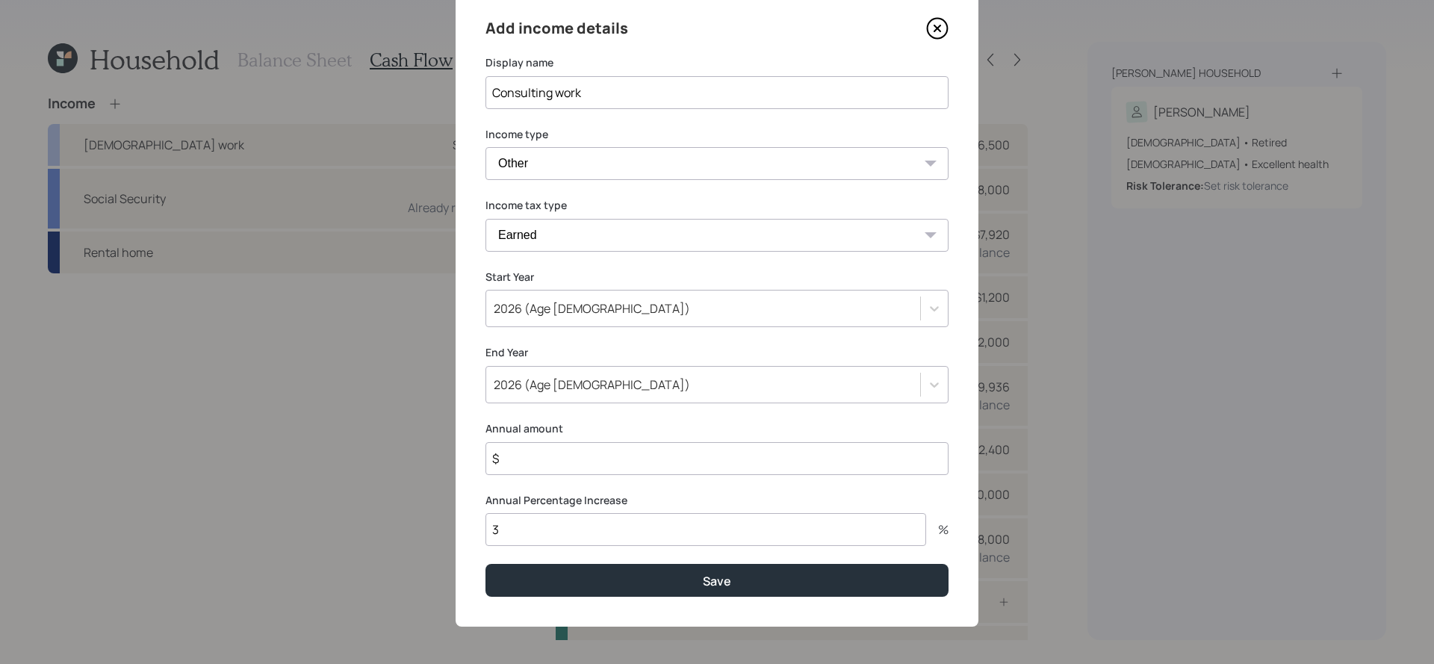
click at [583, 475] on div "Add income details Display name Consulting work Income type [DEMOGRAPHIC_DATA] …" at bounding box center [717, 307] width 523 height 640
click at [587, 464] on input "$" at bounding box center [717, 458] width 463 height 33
type input "$ 90,000"
click at [573, 527] on input "3" at bounding box center [706, 529] width 441 height 33
click at [486, 564] on button "Save" at bounding box center [717, 580] width 463 height 32
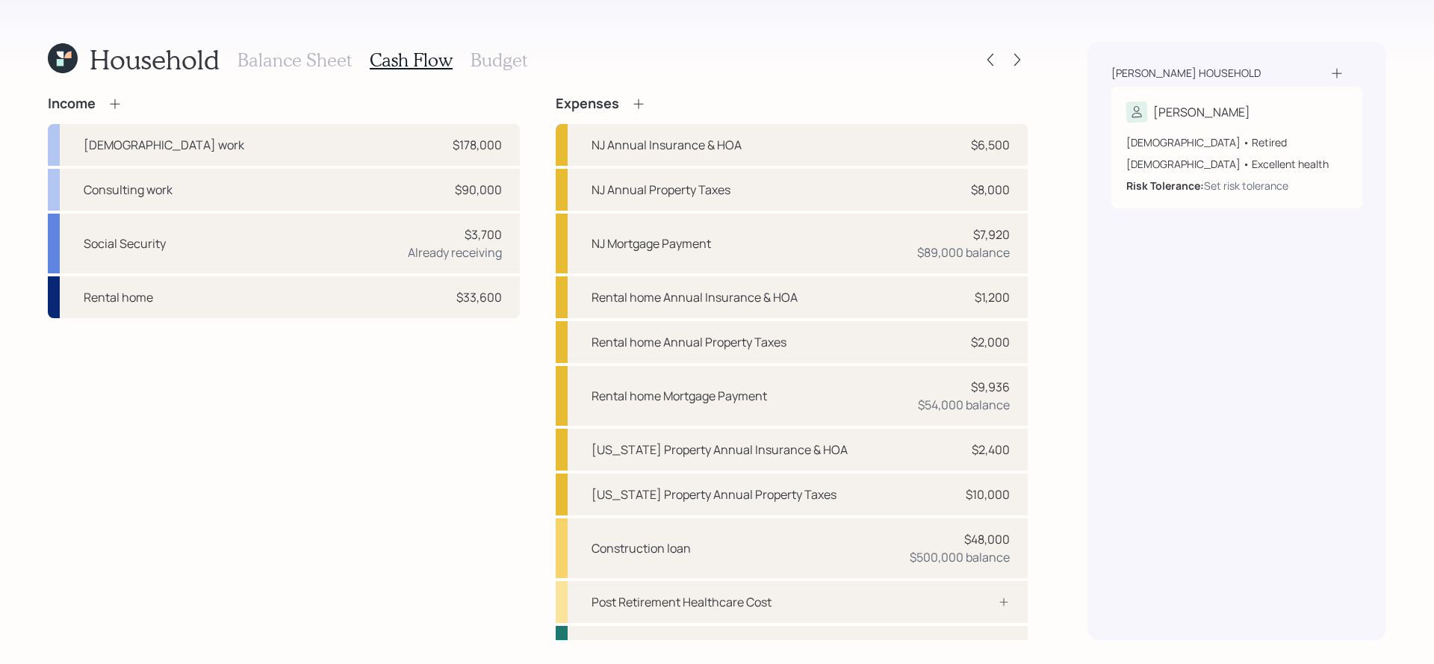
click at [112, 105] on icon at bounding box center [115, 103] width 15 height 15
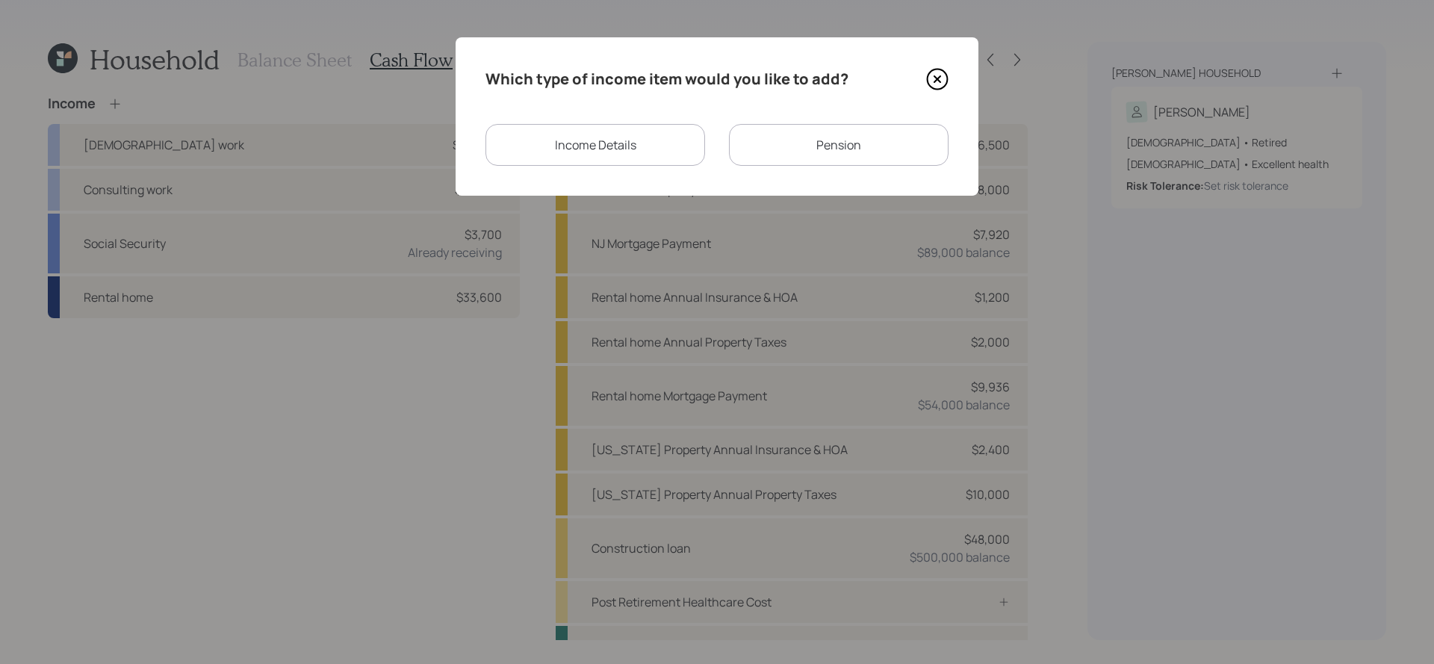
click at [574, 138] on div "Income Details" at bounding box center [596, 145] width 220 height 42
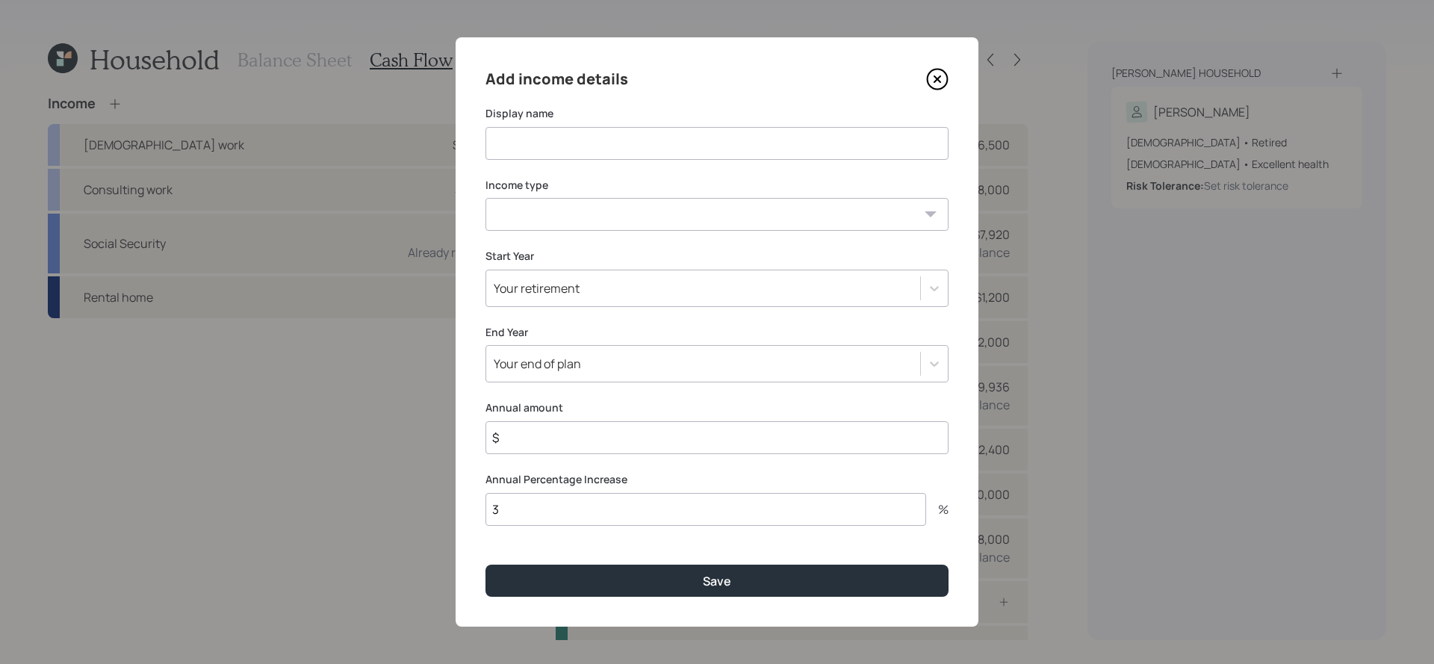
click at [577, 278] on div "Your retirement" at bounding box center [703, 288] width 434 height 25
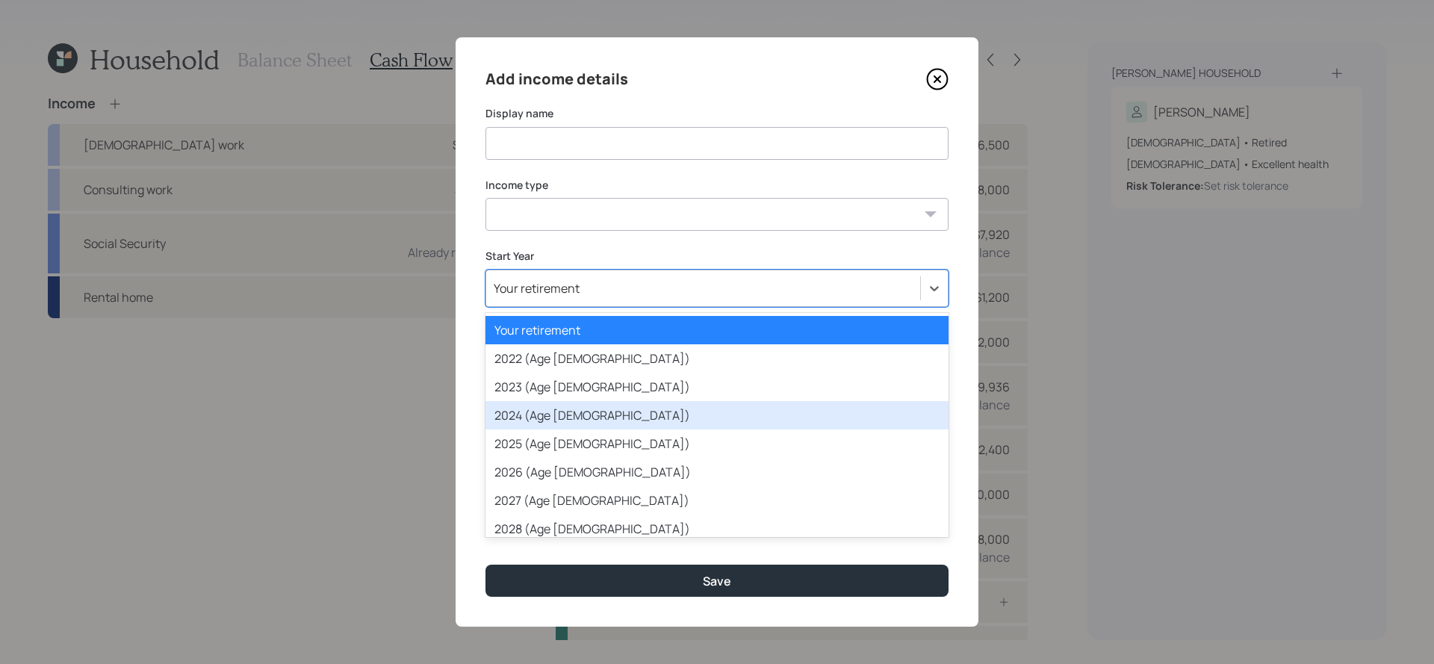
scroll to position [39, 0]
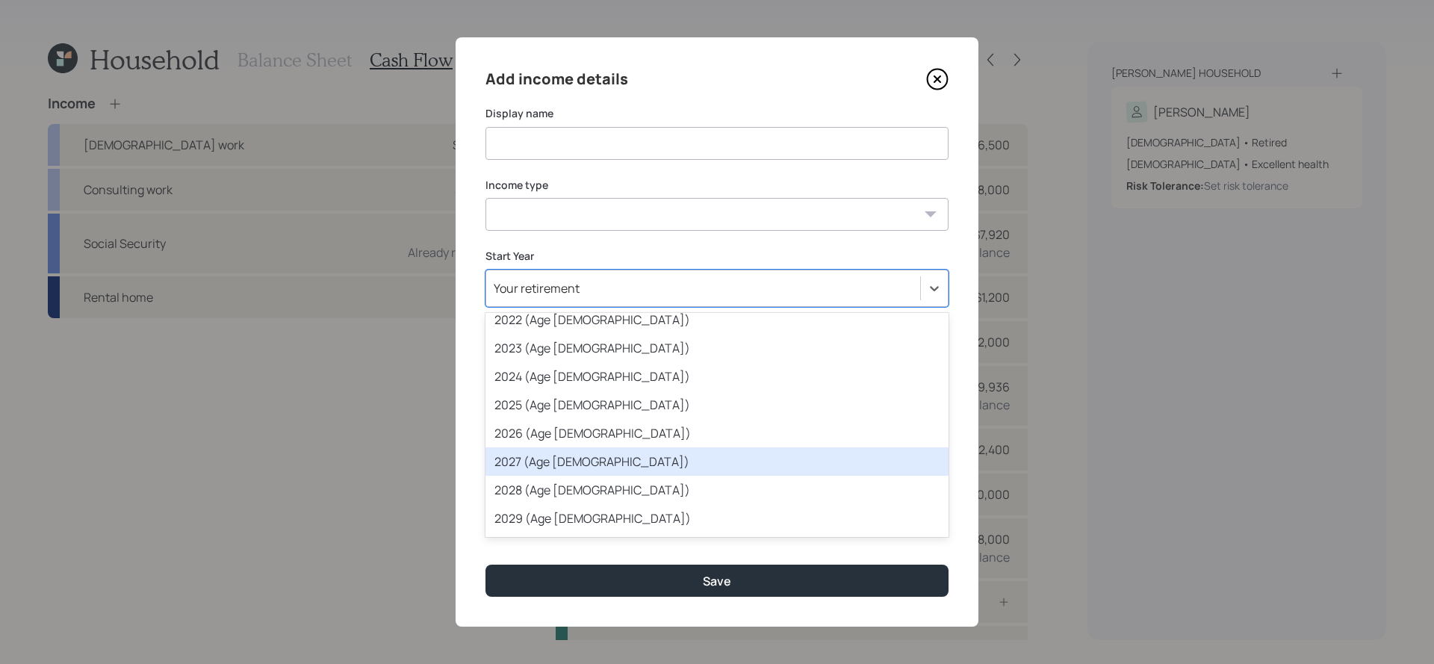
click at [599, 450] on div "2027 (Age [DEMOGRAPHIC_DATA])" at bounding box center [717, 462] width 463 height 28
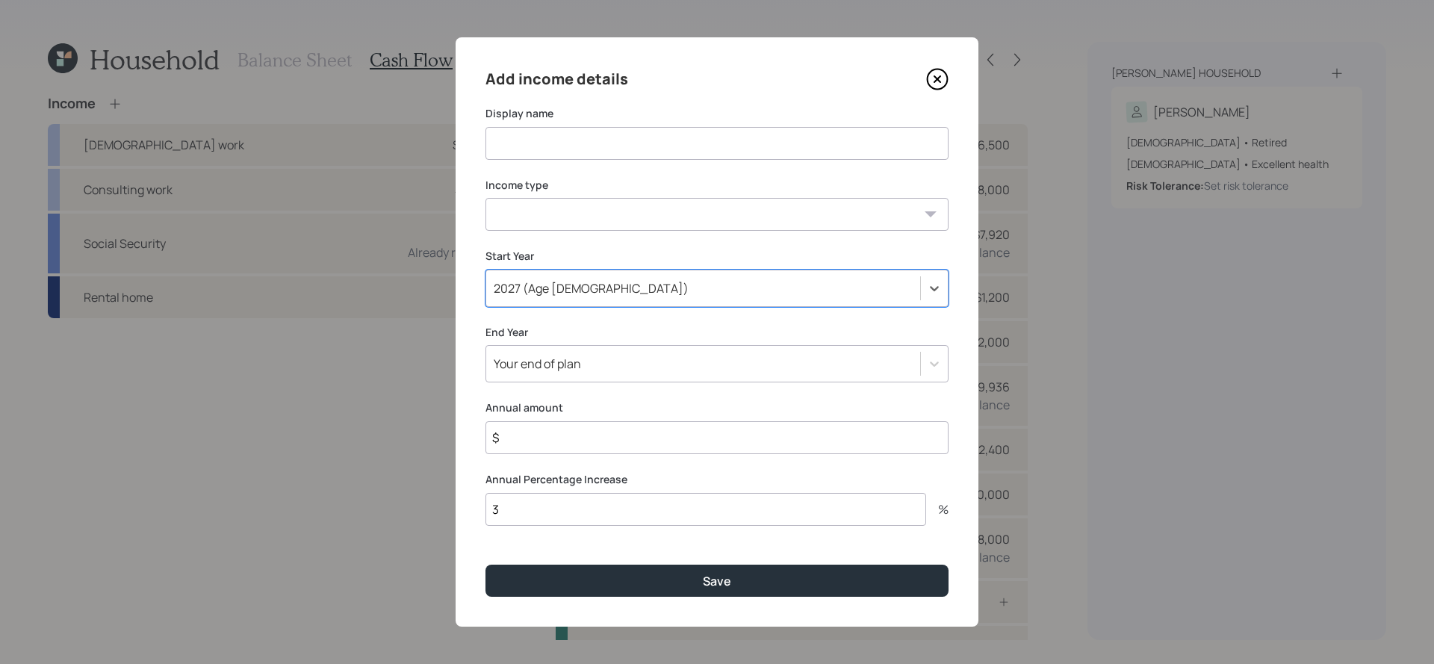
click at [597, 360] on div "Your end of plan" at bounding box center [703, 363] width 434 height 25
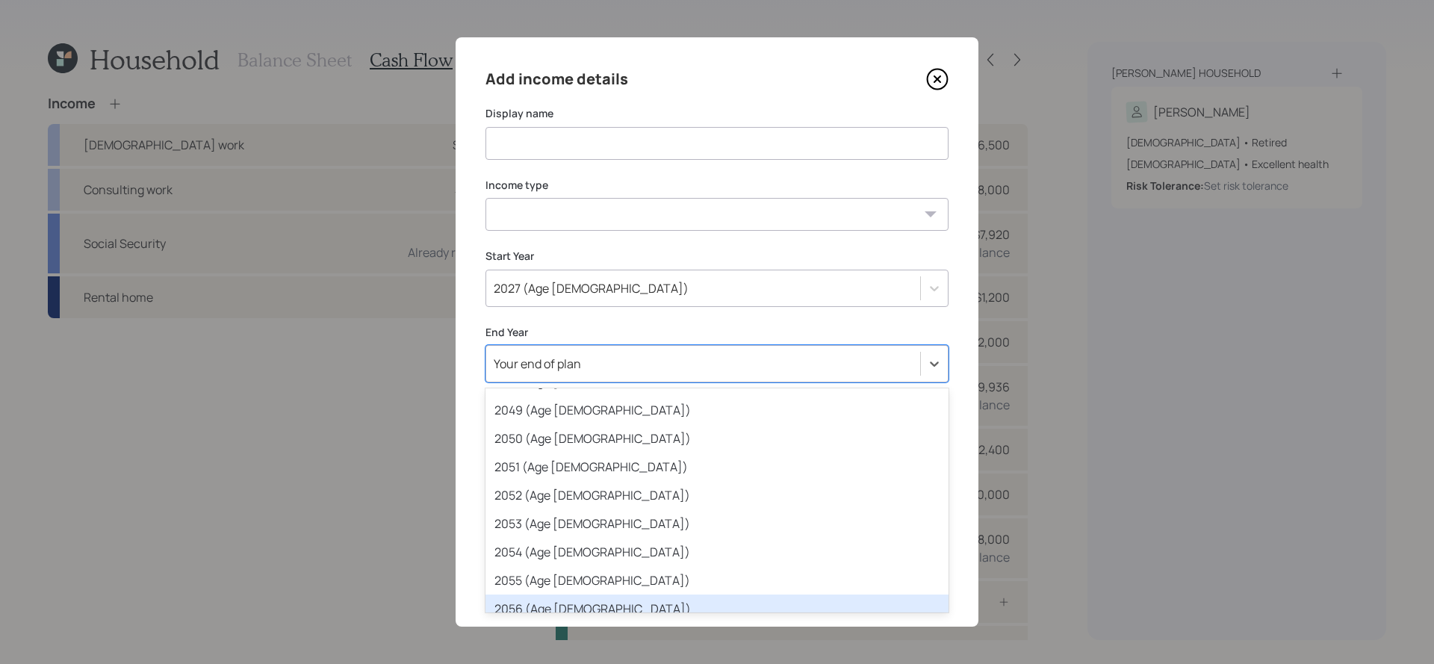
scroll to position [801, 0]
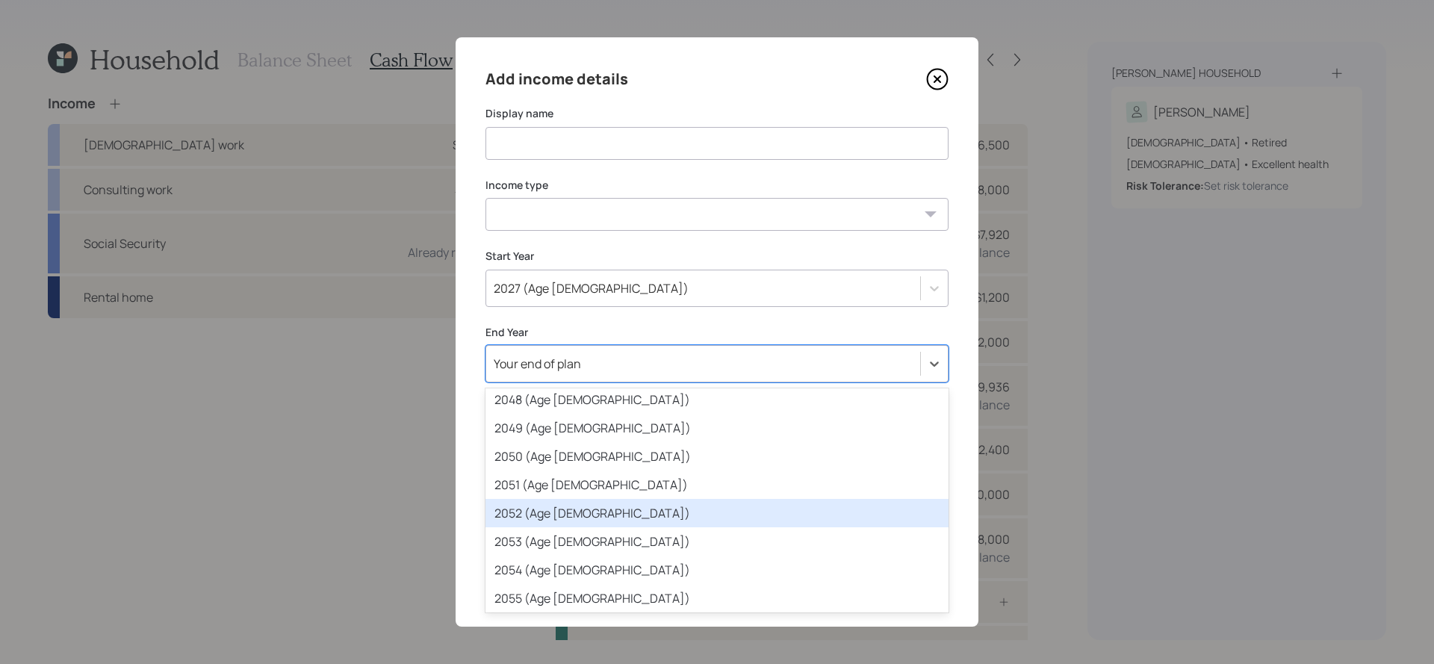
click at [597, 526] on div "2052 (Age [DEMOGRAPHIC_DATA])" at bounding box center [717, 513] width 463 height 28
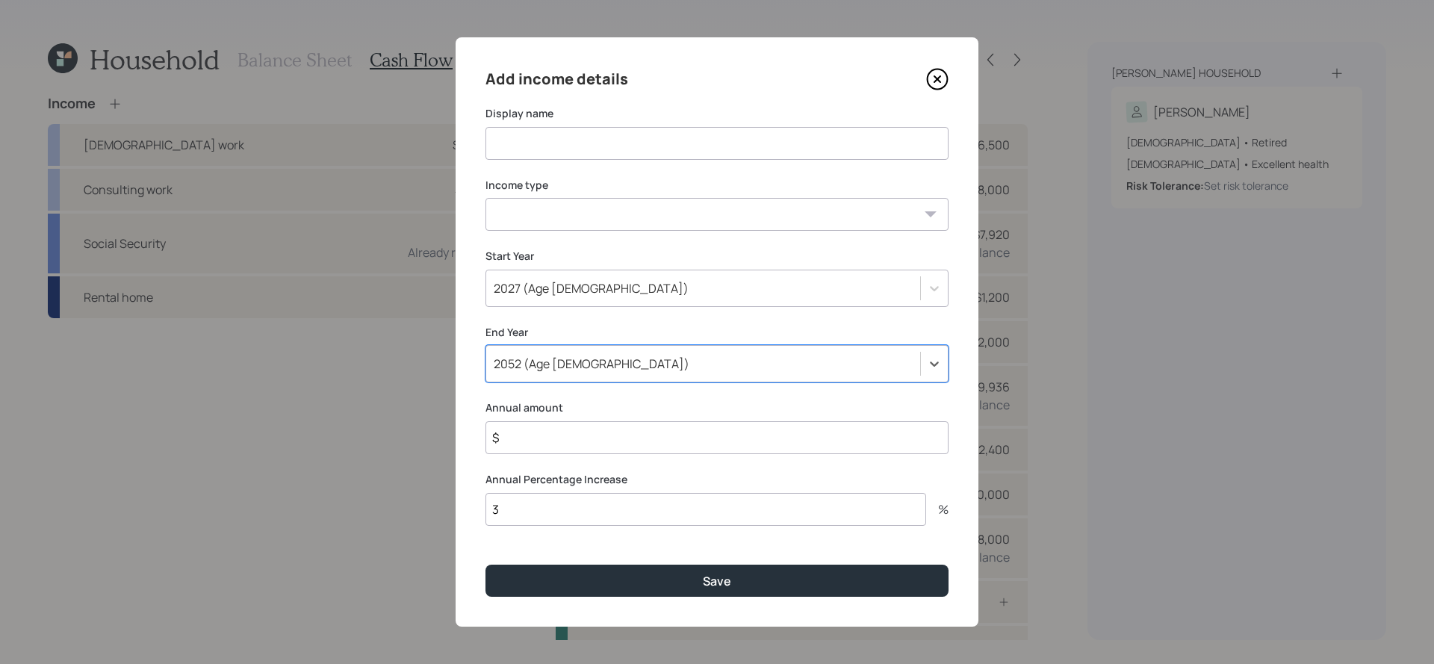
click at [595, 435] on input "$" at bounding box center [717, 437] width 463 height 33
type input "$ 84,000"
click at [595, 139] on input at bounding box center [717, 143] width 463 height 33
type input "Rental income from renovated home"
click at [511, 207] on select "[DEMOGRAPHIC_DATA] work [DEMOGRAPHIC_DATA] work Self employment Other" at bounding box center [717, 214] width 463 height 33
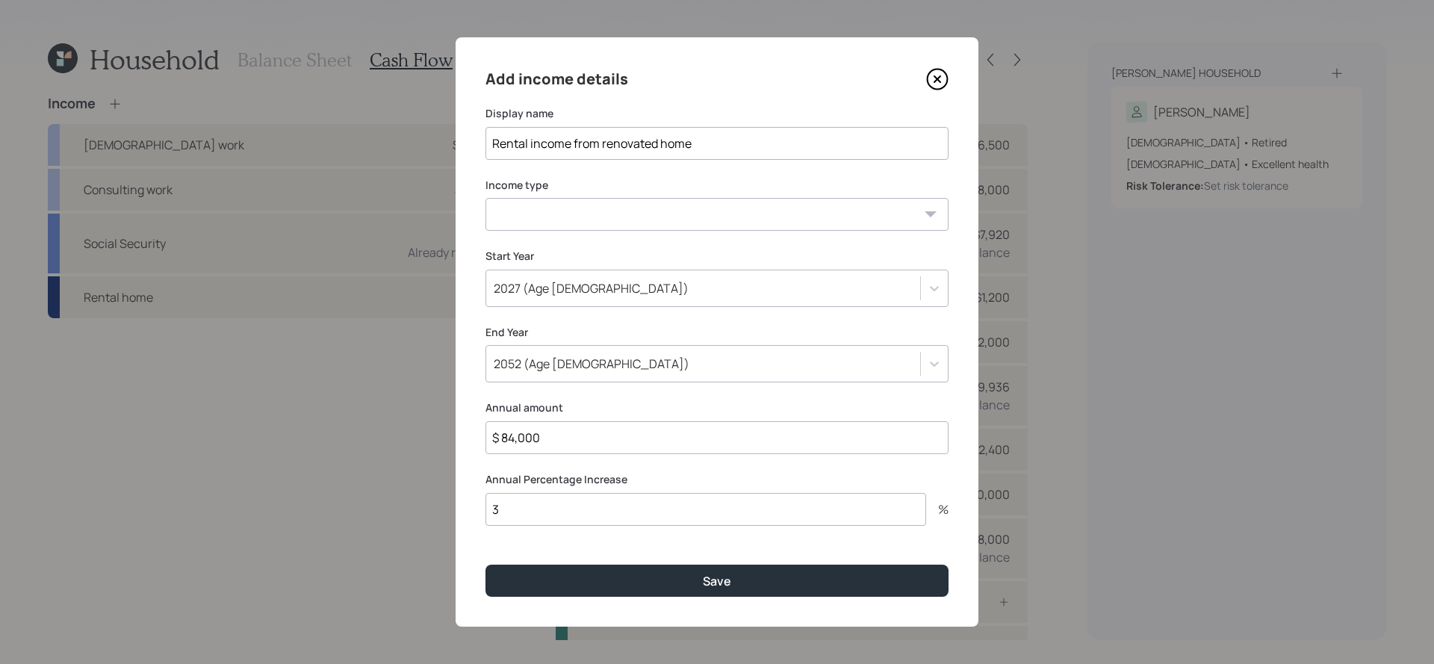
select select "other"
click at [486, 198] on select "[DEMOGRAPHIC_DATA] work [DEMOGRAPHIC_DATA] work Self employment Other" at bounding box center [717, 214] width 463 height 33
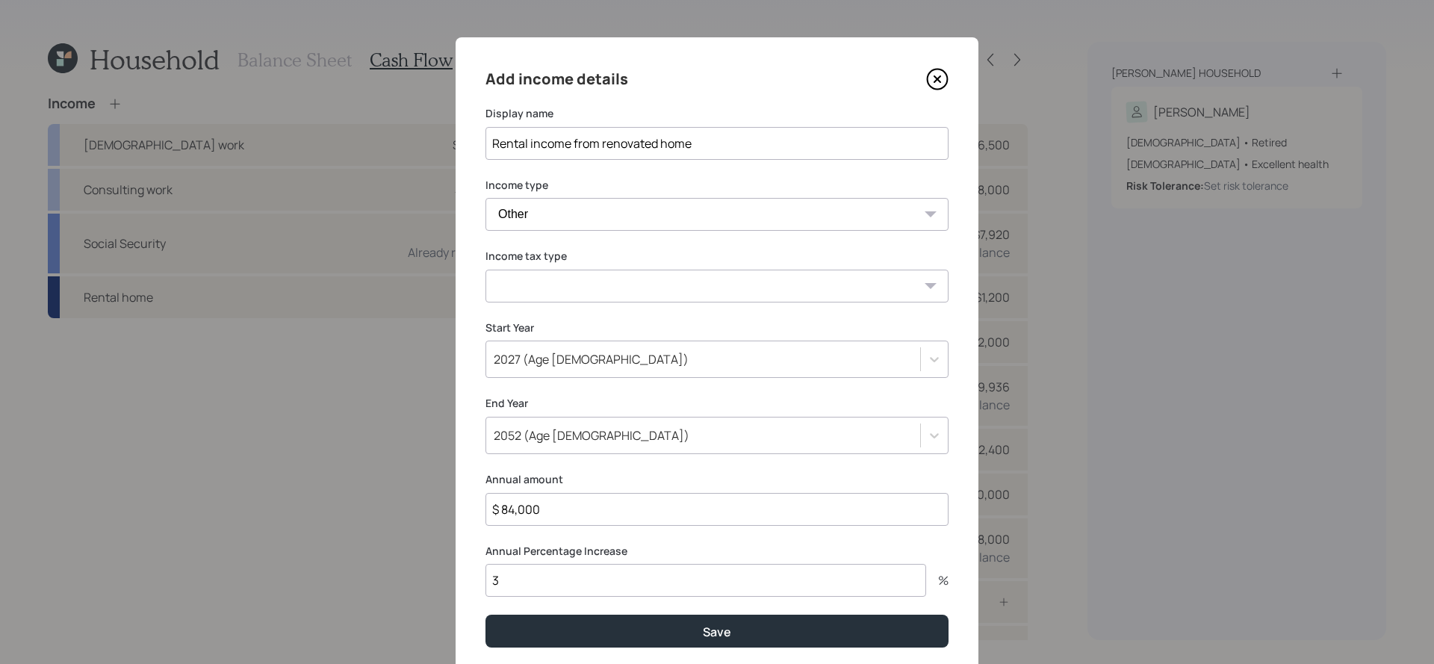
select select "earned"
click at [486, 270] on select "Tax-free Earned Self Employment Alimony Royalties Pension / Annuity Interest Di…" at bounding box center [717, 286] width 463 height 33
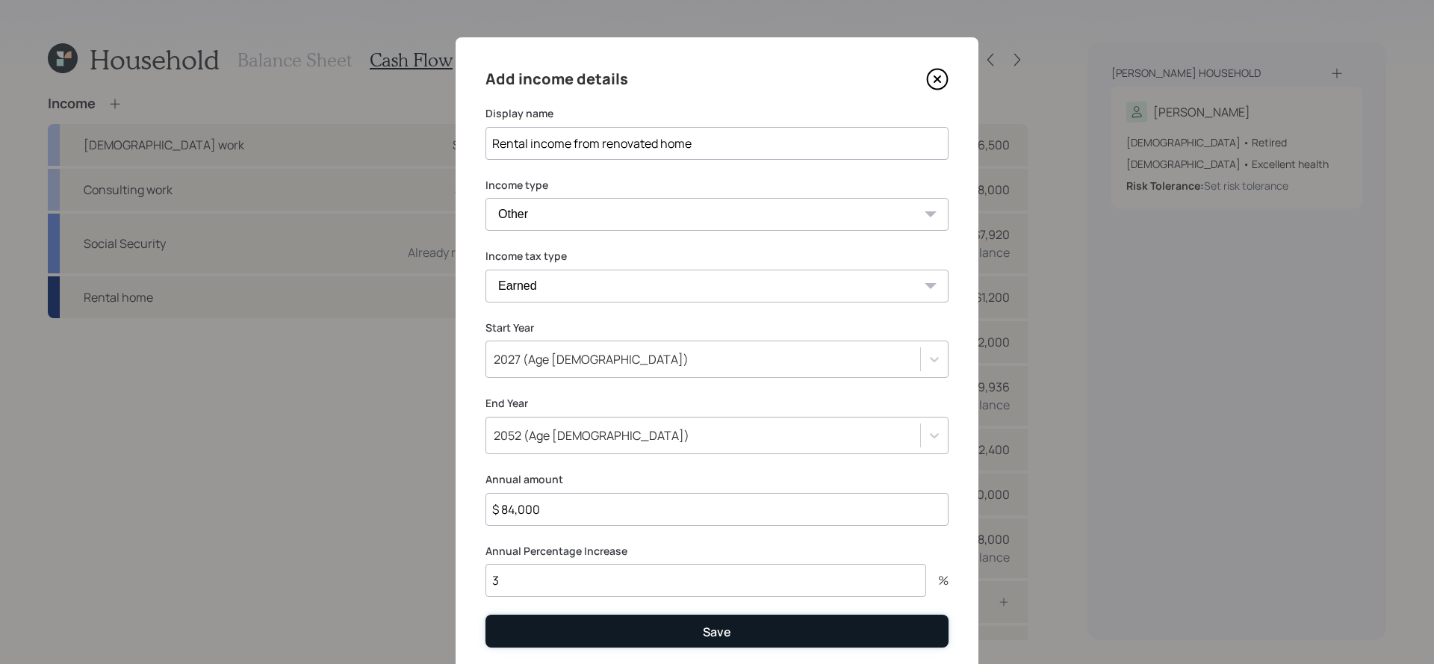
click at [683, 629] on button "Save" at bounding box center [717, 631] width 463 height 32
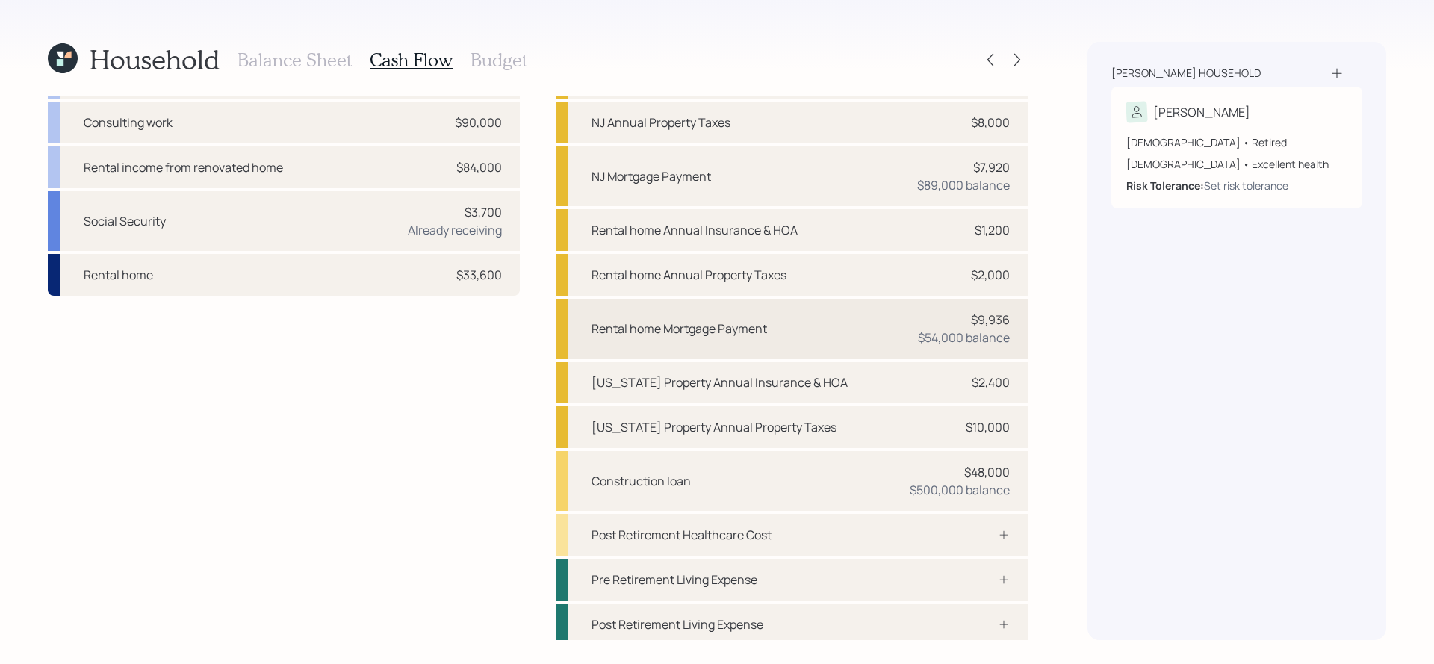
scroll to position [72, 0]
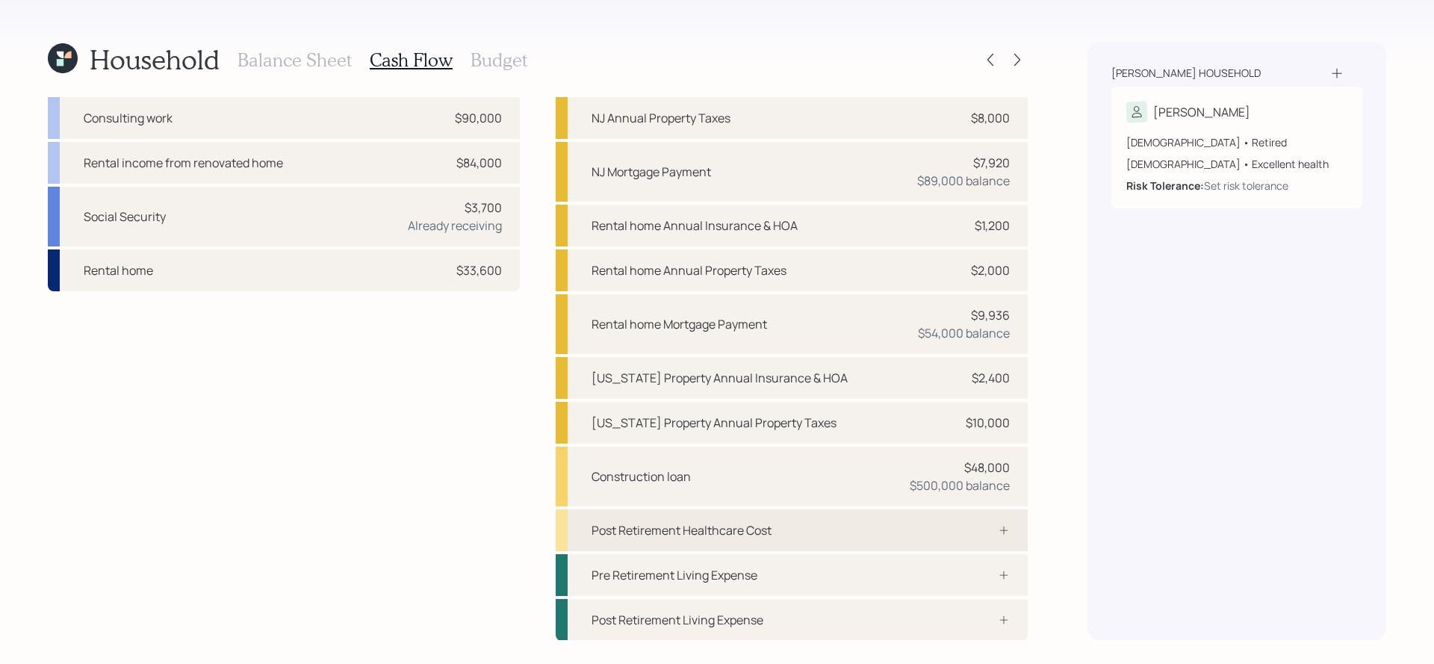
click at [893, 537] on div "Post Retirement Healthcare Cost" at bounding box center [792, 531] width 472 height 42
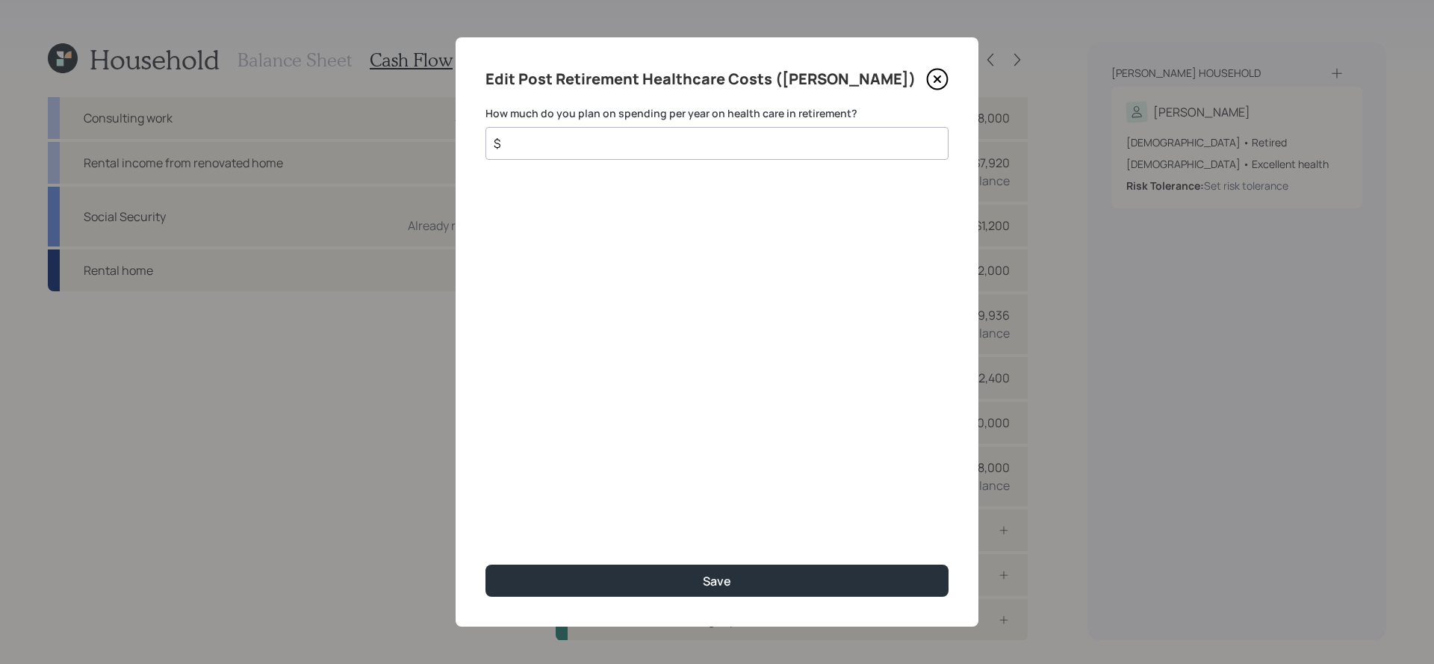
click at [620, 135] on input "$" at bounding box center [711, 143] width 438 height 18
type input "$ 2,220"
click at [486, 565] on button "Save" at bounding box center [717, 581] width 463 height 32
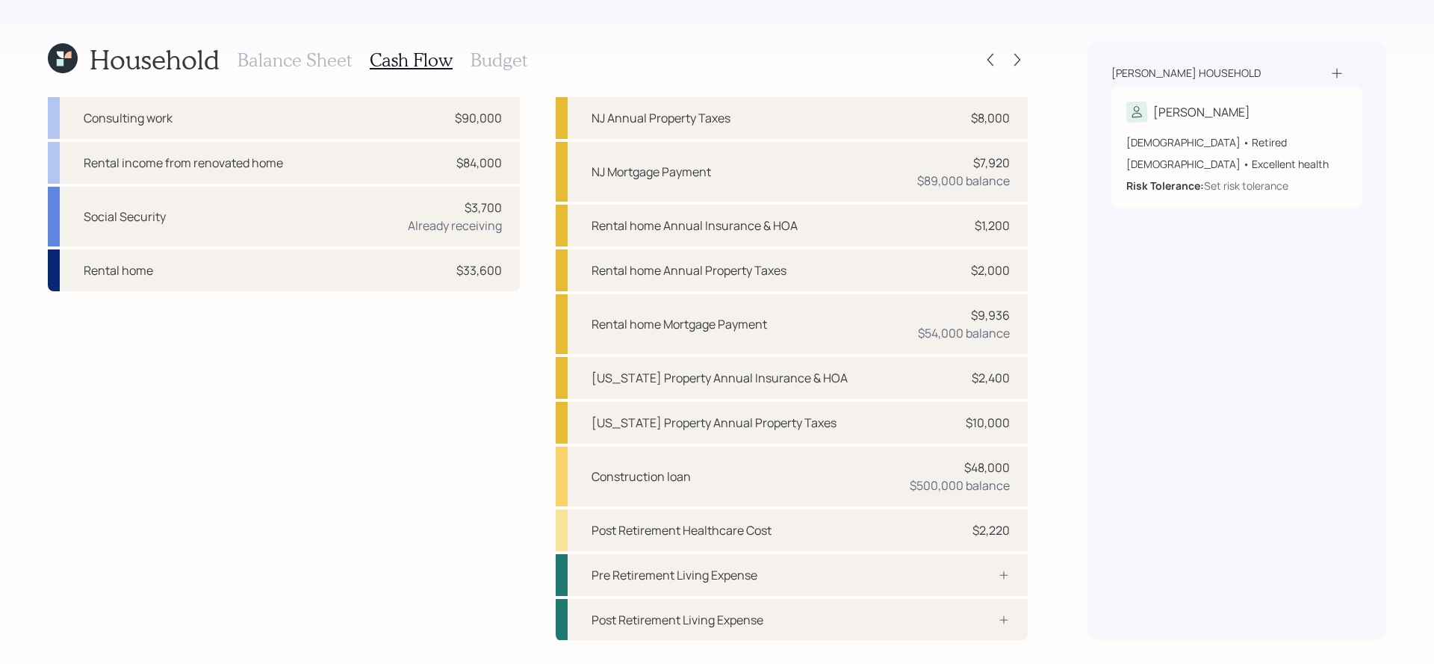
click at [513, 55] on h3 "Budget" at bounding box center [499, 60] width 57 height 22
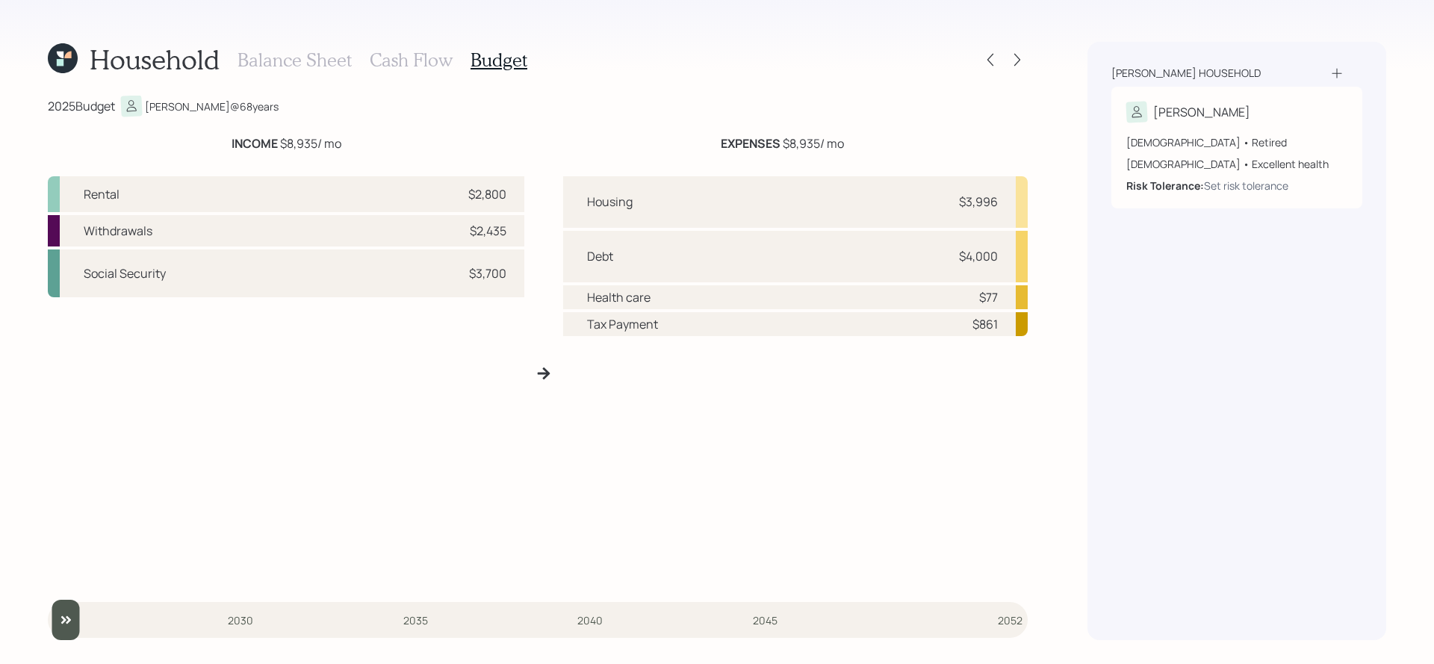
click at [415, 52] on h3 "Cash Flow" at bounding box center [411, 60] width 83 height 22
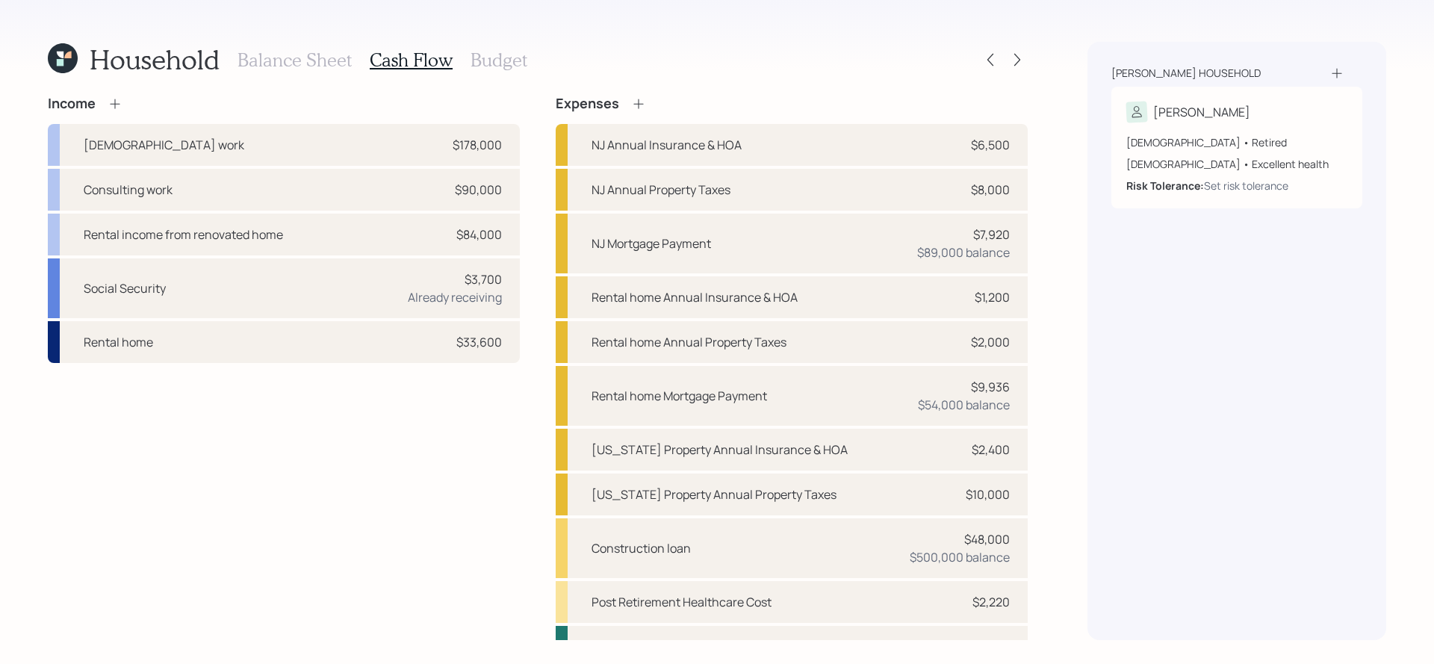
click at [121, 105] on icon at bounding box center [115, 103] width 15 height 15
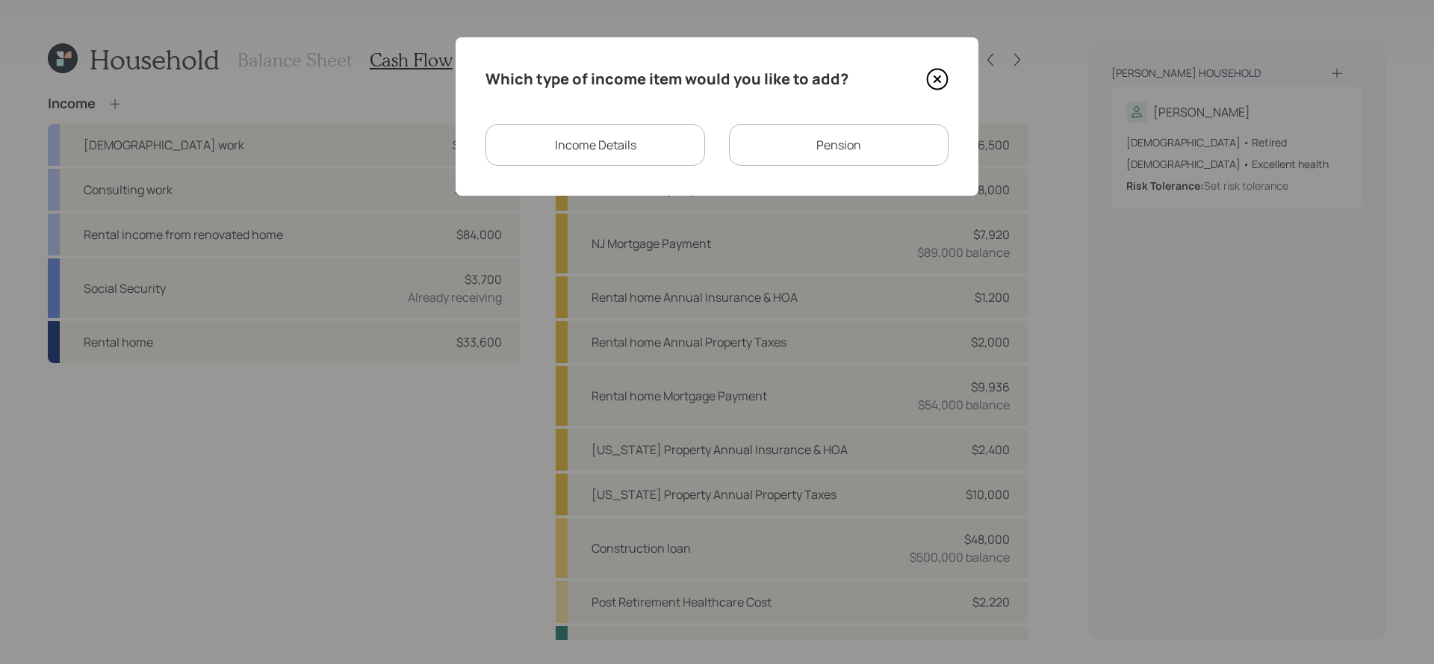
click at [669, 133] on div "Income Details" at bounding box center [596, 145] width 220 height 42
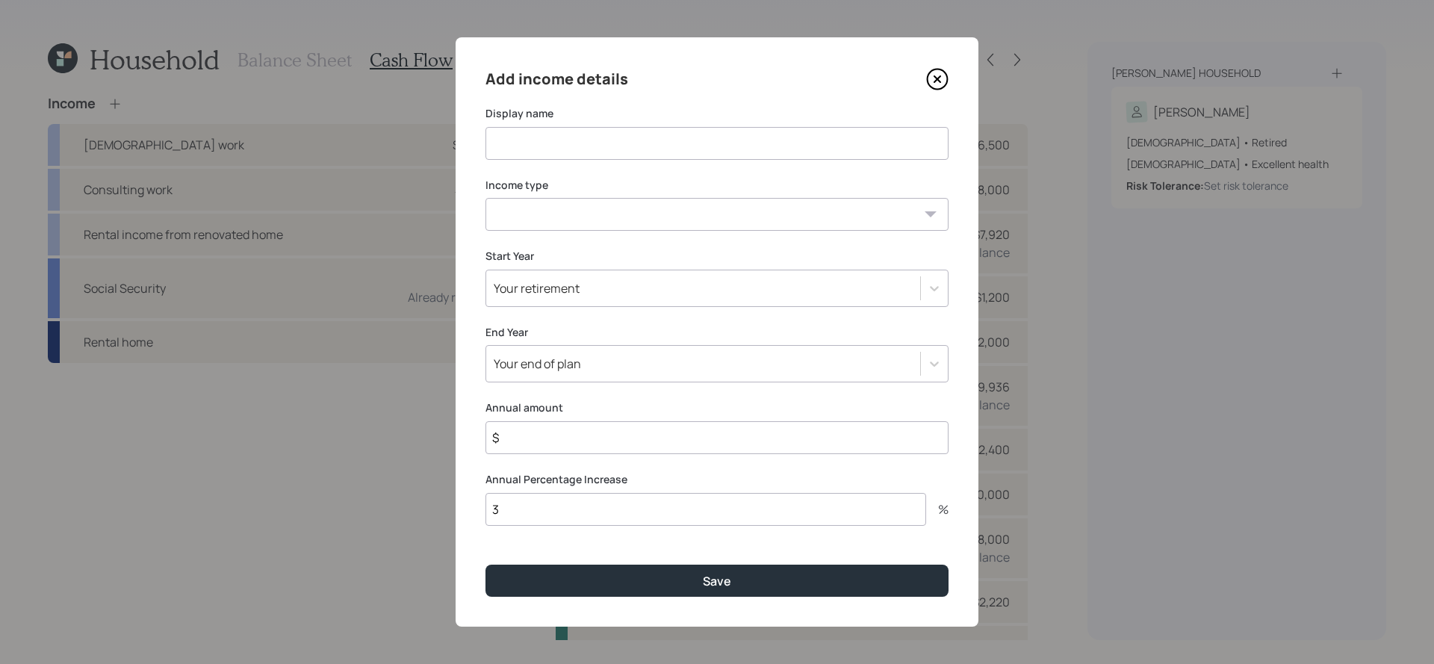
click at [637, 137] on input at bounding box center [717, 143] width 463 height 33
type input "2025 [DEMOGRAPHIC_DATA] work"
click at [620, 200] on select "[DEMOGRAPHIC_DATA] work [DEMOGRAPHIC_DATA] work Self employment Other" at bounding box center [717, 214] width 463 height 33
select select "salary"
click at [486, 198] on select "[DEMOGRAPHIC_DATA] work [DEMOGRAPHIC_DATA] work Self employment Other" at bounding box center [717, 214] width 463 height 33
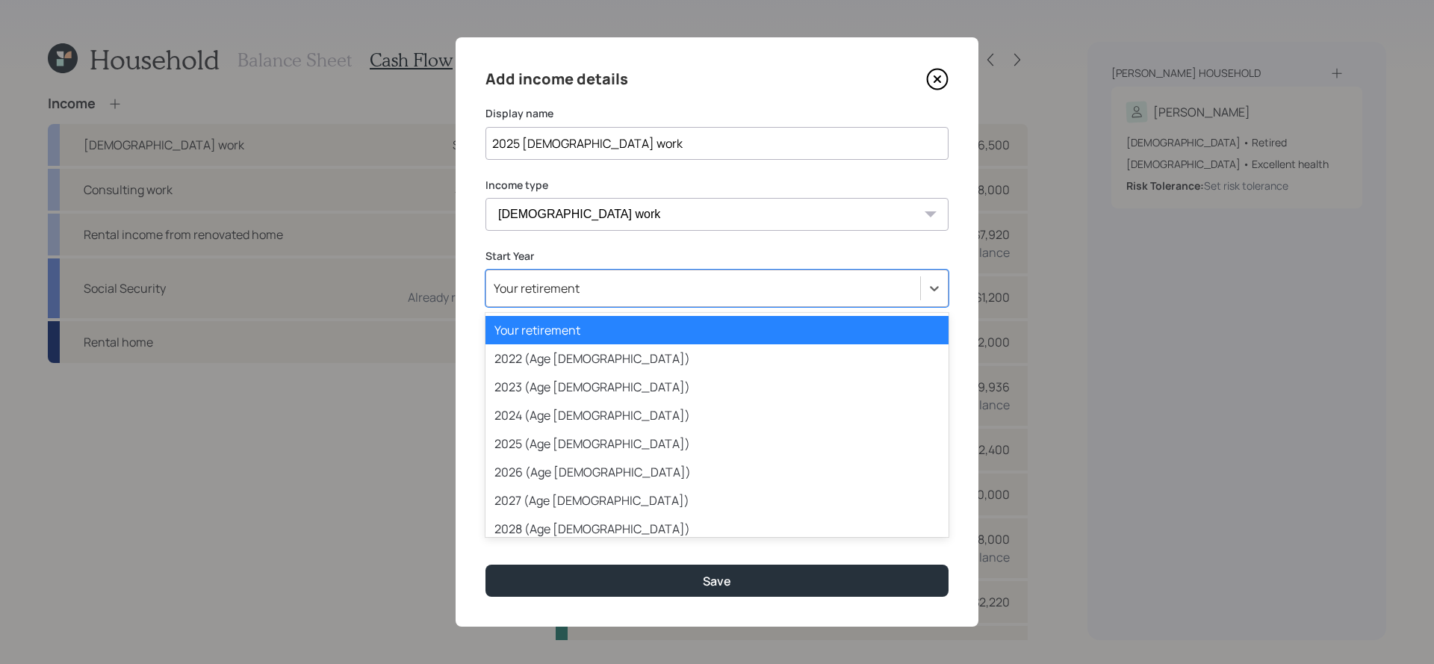
click at [601, 270] on div "Your retirement" at bounding box center [717, 288] width 463 height 37
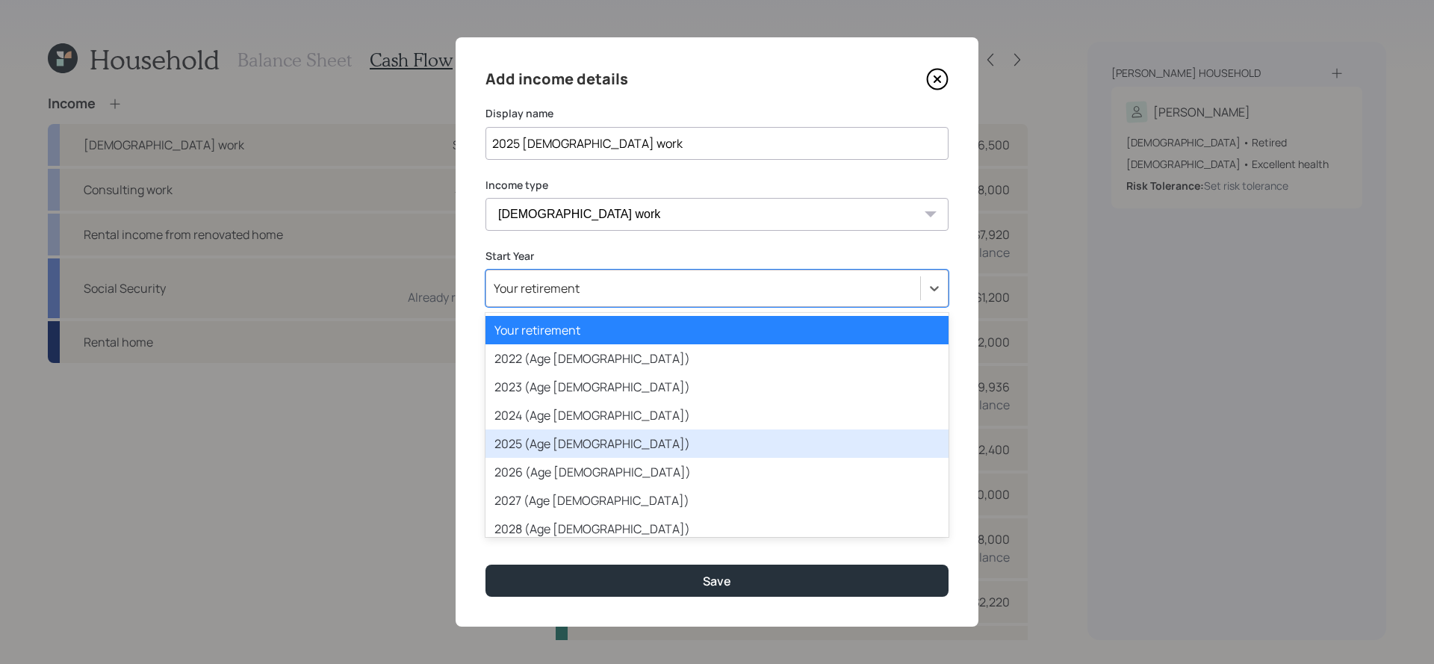
click at [617, 447] on div "2025 (Age [DEMOGRAPHIC_DATA])" at bounding box center [717, 444] width 463 height 28
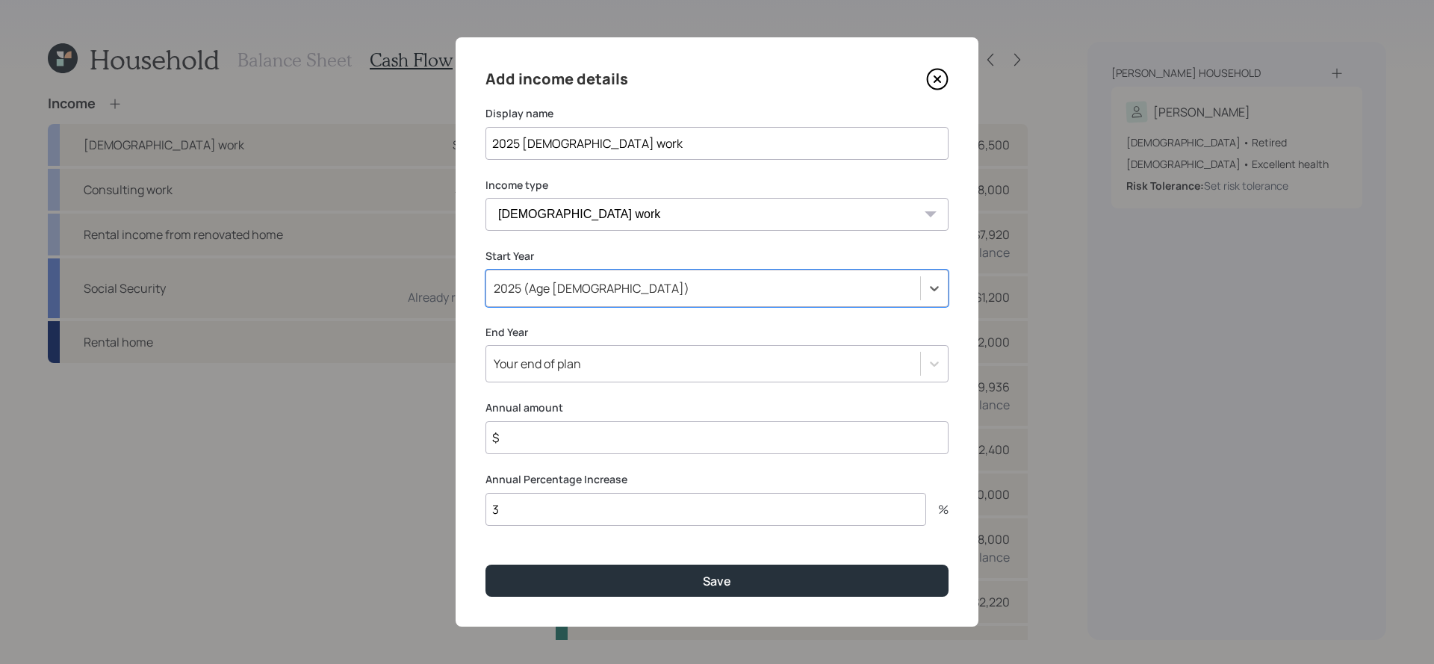
click at [604, 374] on div "Your end of plan" at bounding box center [703, 363] width 434 height 25
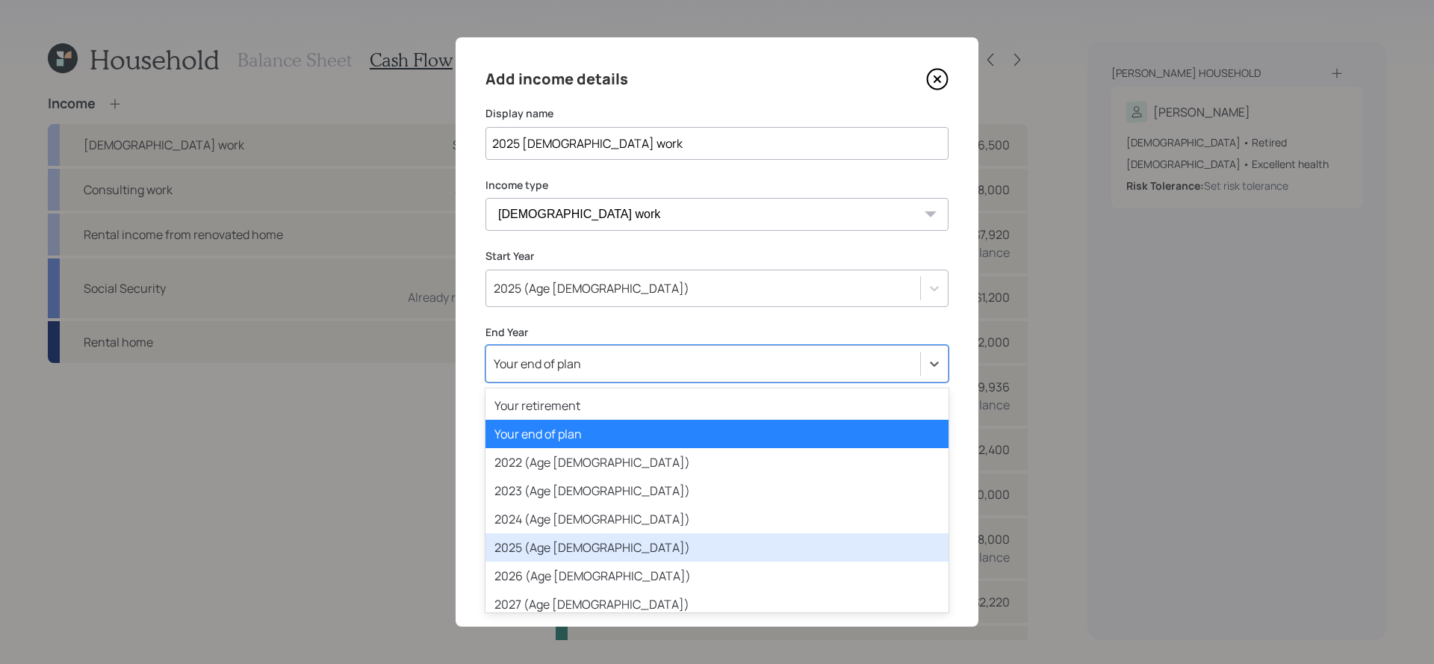
click at [625, 544] on div "2025 (Age [DEMOGRAPHIC_DATA])" at bounding box center [717, 547] width 463 height 28
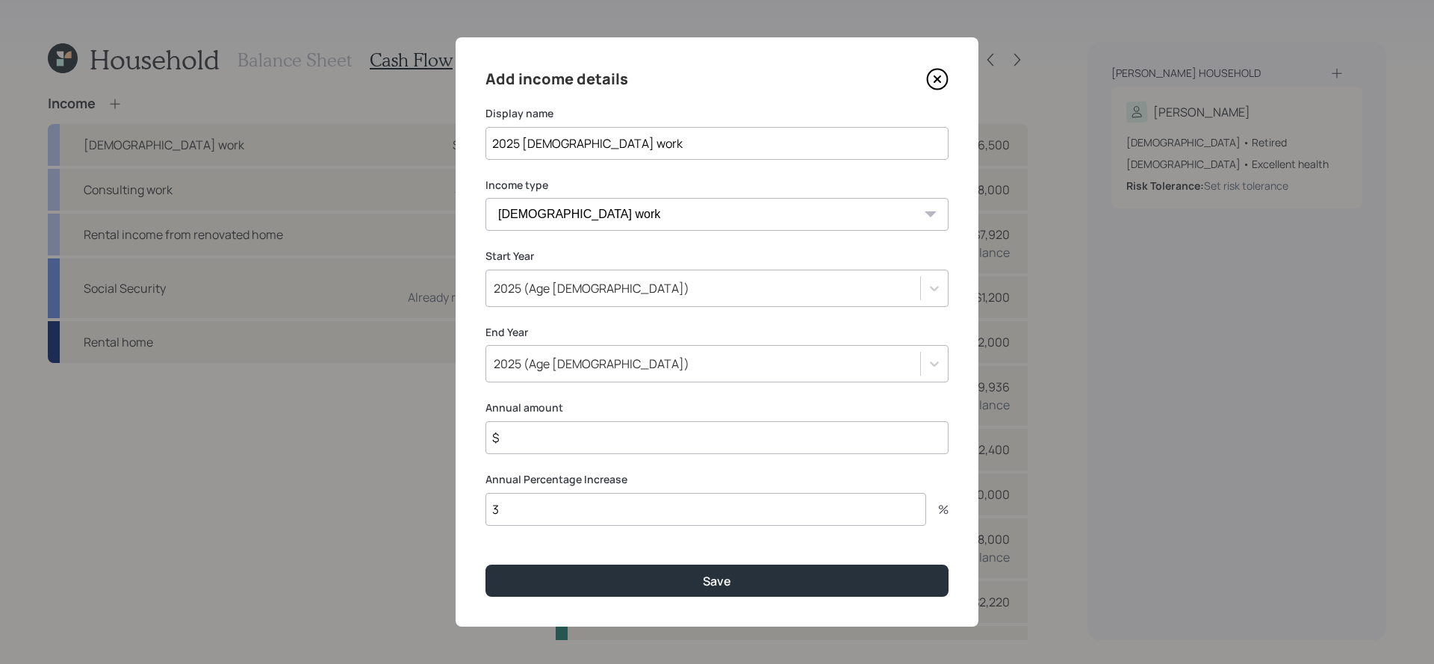
click at [595, 439] on input "$" at bounding box center [717, 437] width 463 height 33
type input "$ 118,666"
click at [619, 205] on select "[DEMOGRAPHIC_DATA] work [DEMOGRAPHIC_DATA] work Self employment Other" at bounding box center [717, 214] width 463 height 33
select select "other"
click at [486, 198] on select "[DEMOGRAPHIC_DATA] work [DEMOGRAPHIC_DATA] work Self employment Other" at bounding box center [717, 214] width 463 height 33
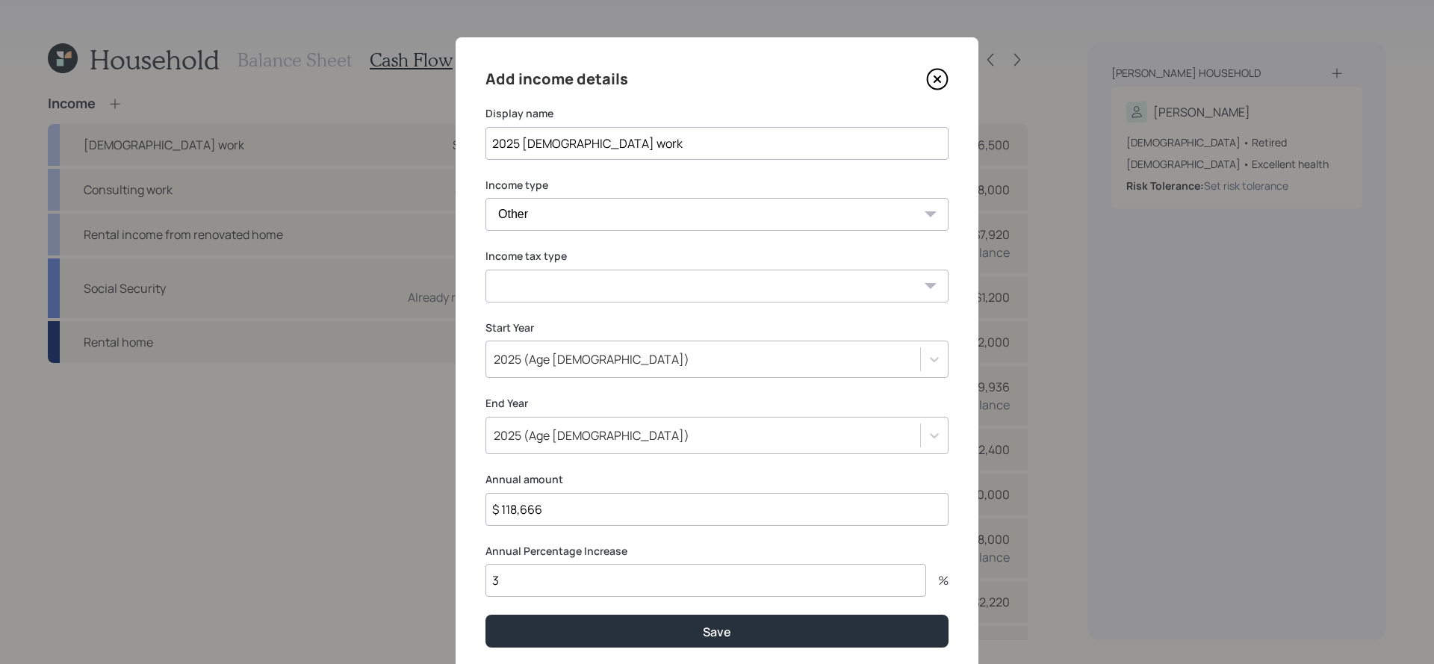
click at [623, 285] on select "Tax-free Earned Self Employment Alimony Royalties Pension / Annuity Interest Di…" at bounding box center [717, 286] width 463 height 33
select select "earned"
click at [486, 270] on select "Tax-free Earned Self Employment Alimony Royalties Pension / Annuity Interest Di…" at bounding box center [717, 286] width 463 height 33
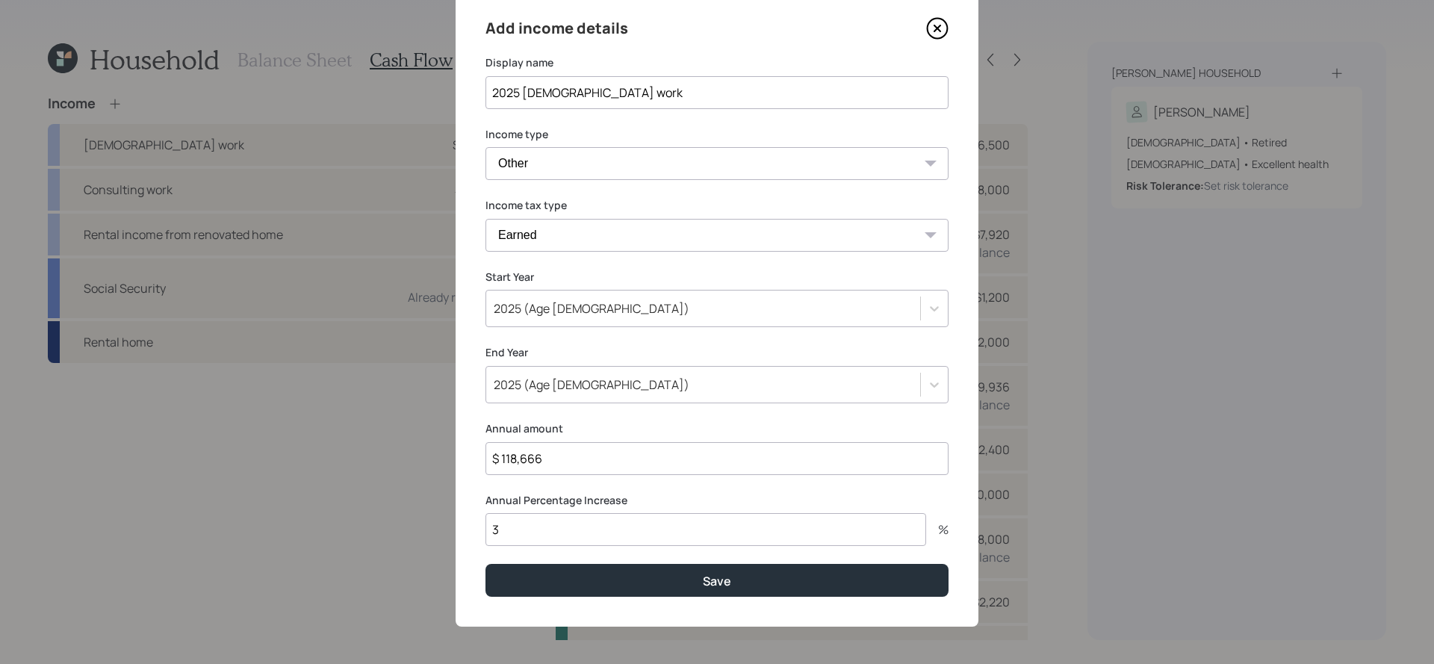
click at [613, 541] on input "3" at bounding box center [706, 529] width 441 height 33
type input "0"
click at [486, 564] on button "Save" at bounding box center [717, 580] width 463 height 32
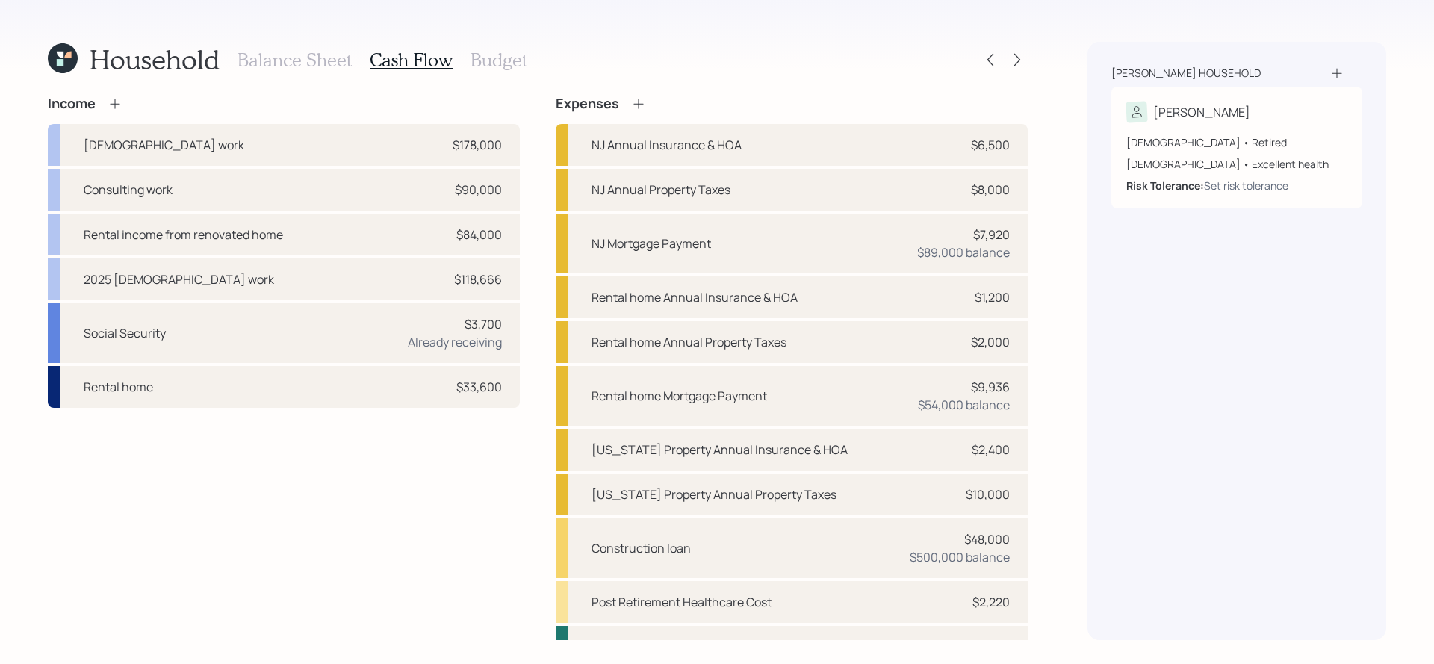
click at [490, 52] on h3 "Budget" at bounding box center [499, 60] width 57 height 22
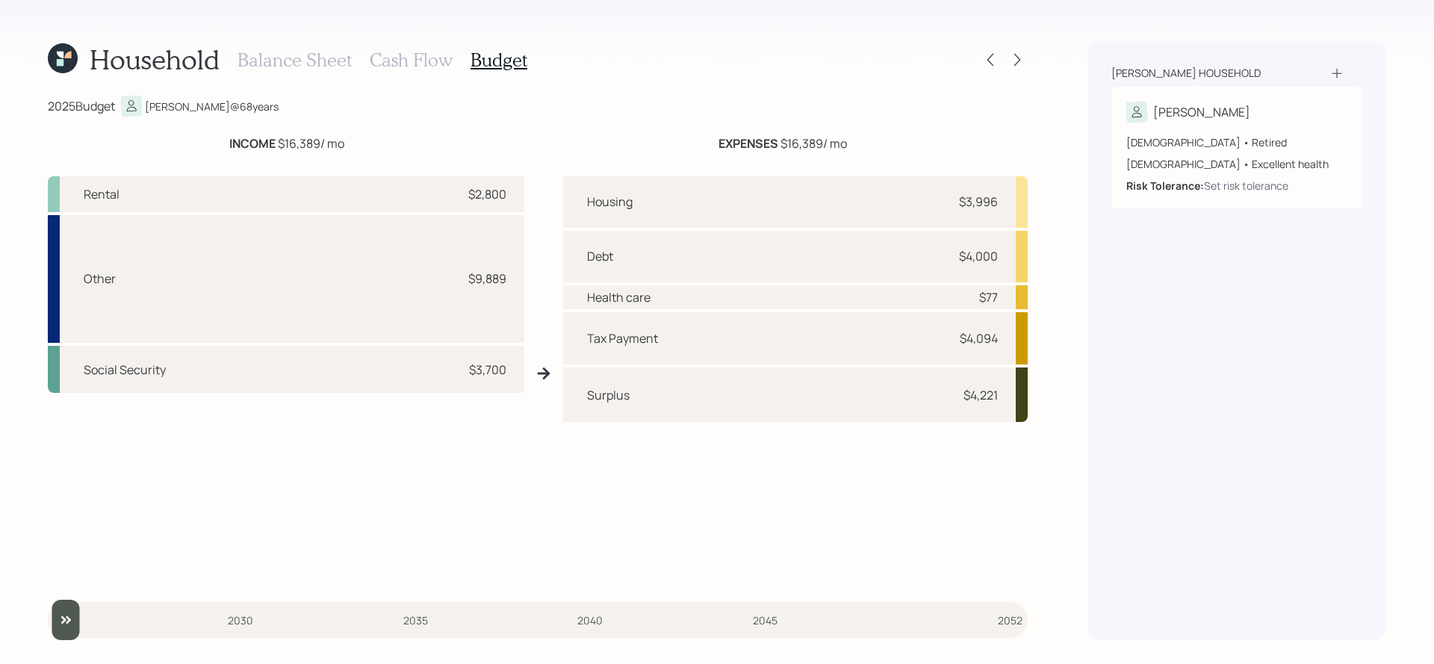
click at [419, 62] on h3 "Cash Flow" at bounding box center [411, 60] width 83 height 22
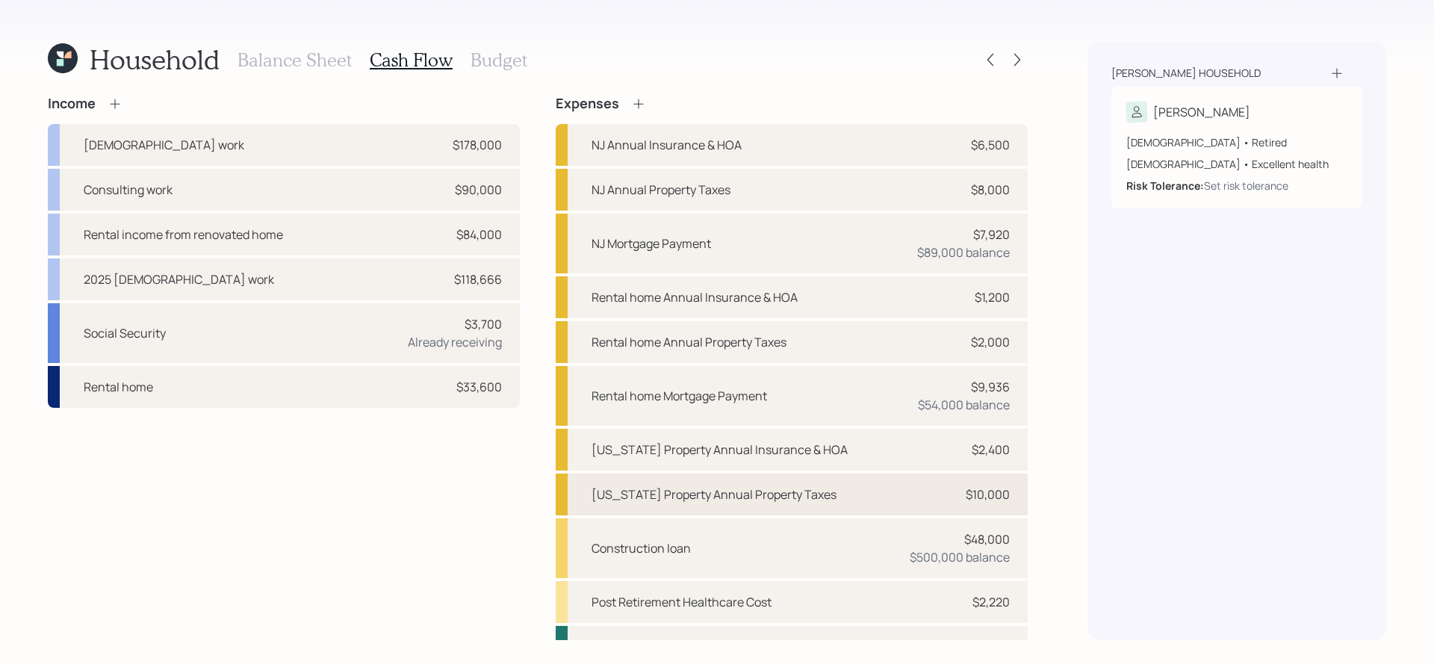
scroll to position [72, 0]
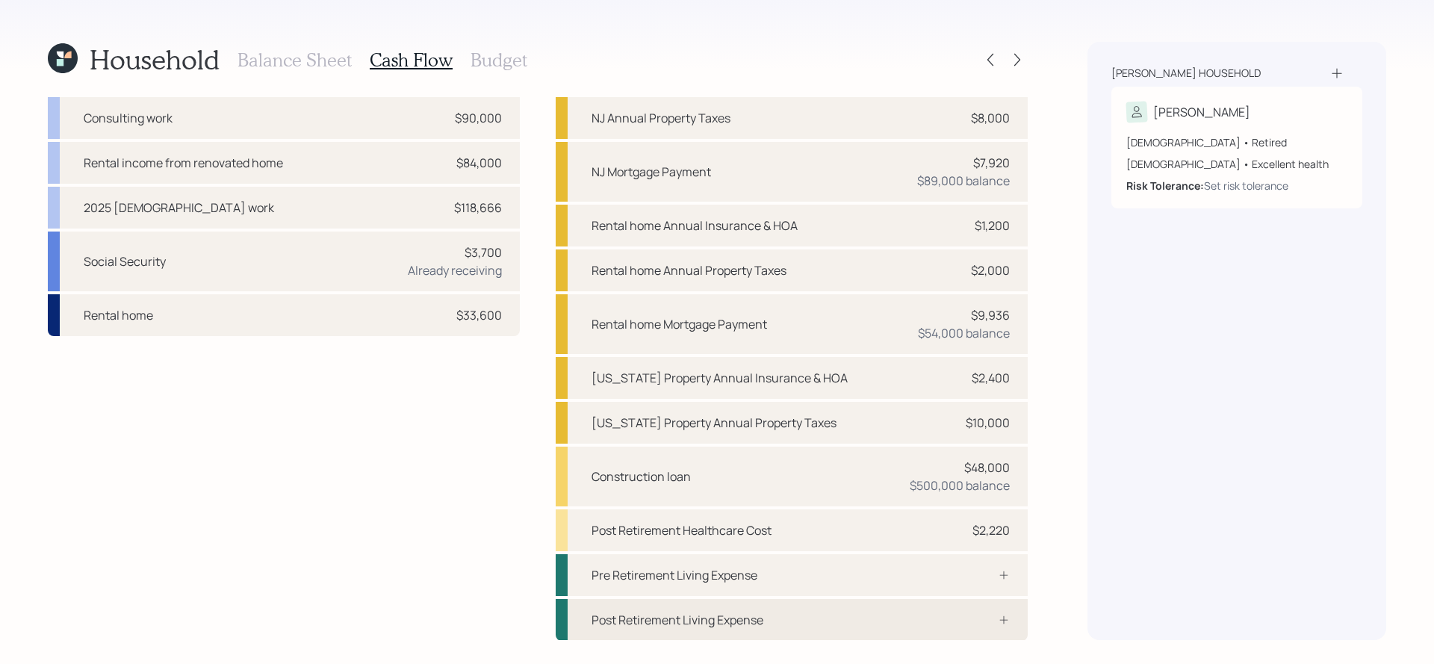
click at [923, 602] on div "Post Retirement Living Expense" at bounding box center [792, 620] width 472 height 42
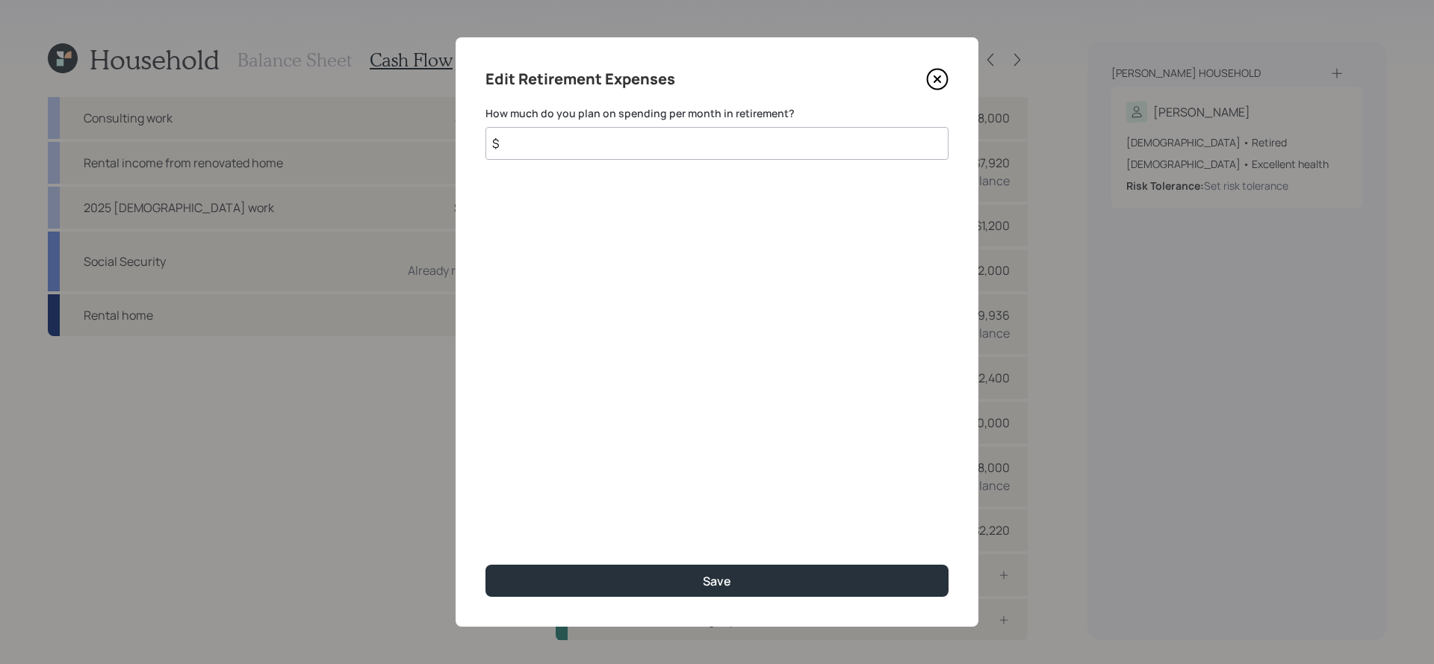
click at [812, 164] on div "Edit Retirement Expenses How much do you plan on spending per month in retireme…" at bounding box center [717, 331] width 523 height 589
click at [831, 138] on input "$" at bounding box center [717, 143] width 463 height 33
type input "$ 1,000"
click at [486, 565] on button "Save" at bounding box center [717, 581] width 463 height 32
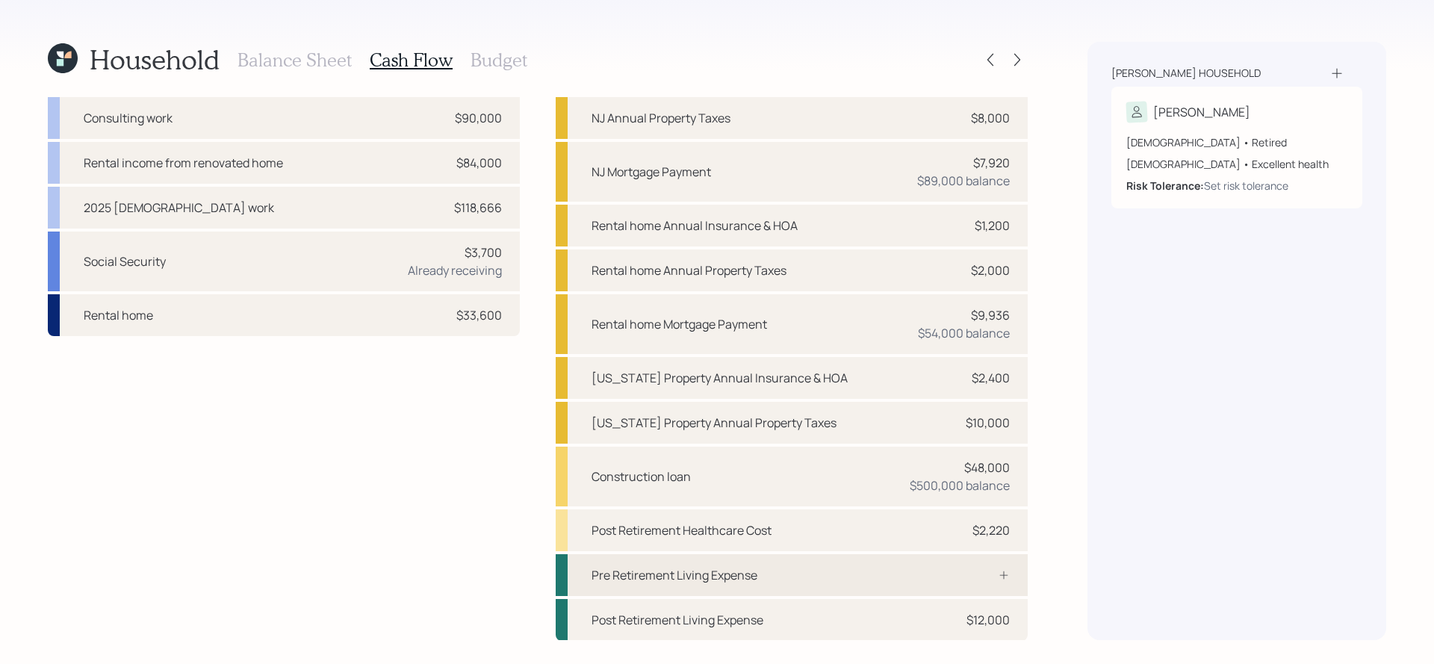
click at [905, 566] on div "Pre Retirement Living Expense" at bounding box center [792, 575] width 472 height 42
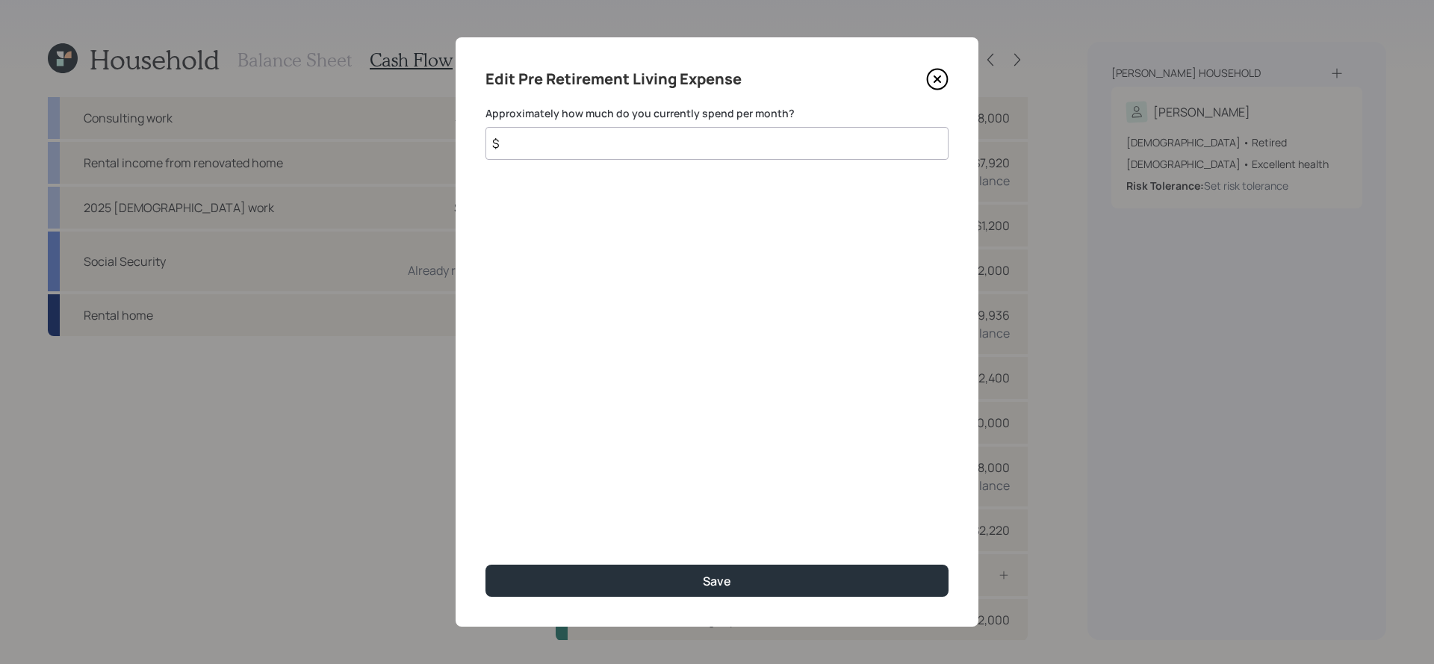
click at [764, 161] on div "Edit Pre Retirement Living Expense Approximately how much do you currently spen…" at bounding box center [717, 331] width 523 height 589
click at [765, 151] on input "$" at bounding box center [717, 143] width 463 height 33
type input "$ 1,000"
click at [486, 565] on button "Save" at bounding box center [717, 581] width 463 height 32
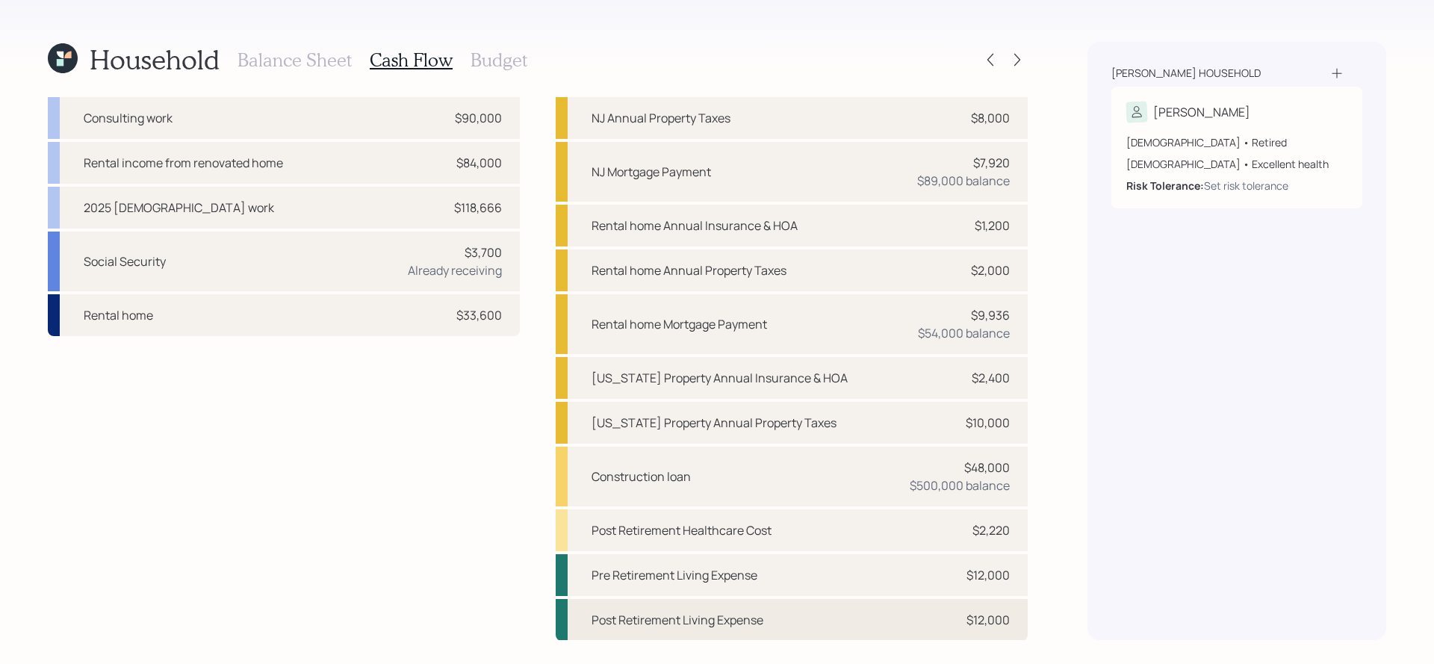
click at [724, 616] on div "Post Retirement Living Expense" at bounding box center [678, 620] width 172 height 18
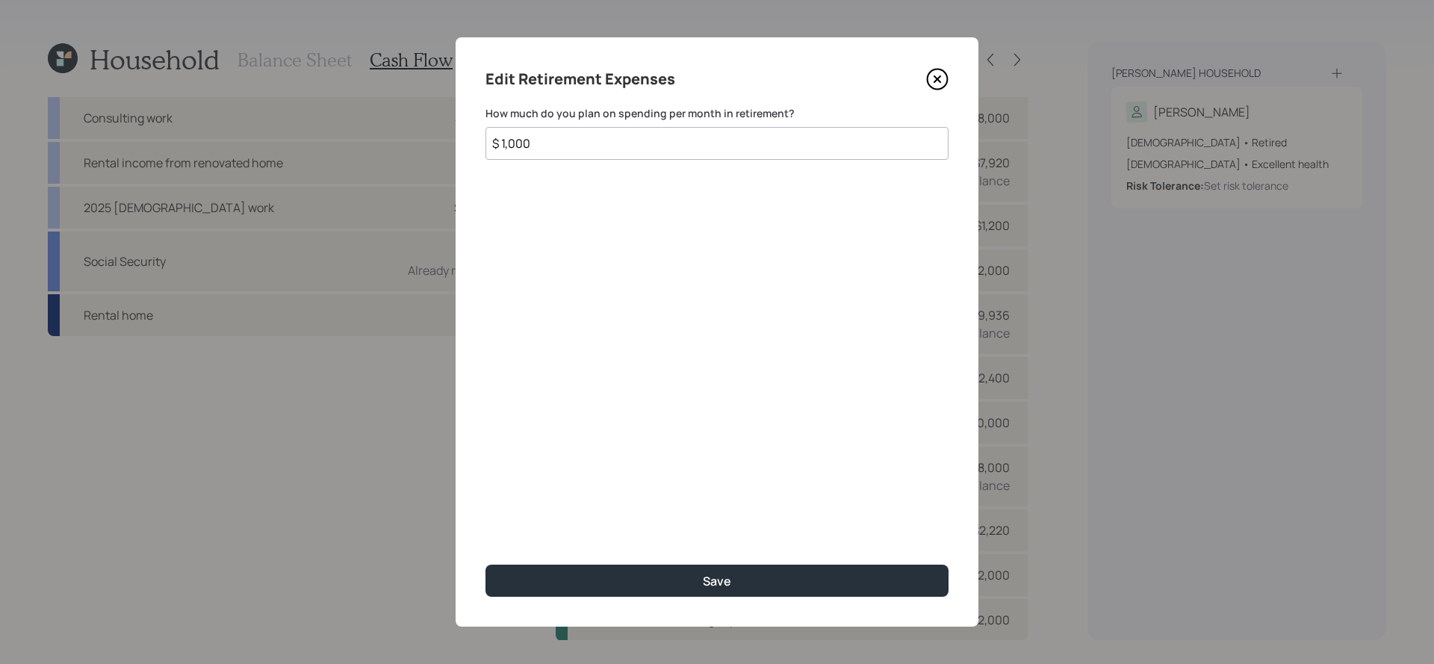
drag, startPoint x: 574, startPoint y: 155, endPoint x: 451, endPoint y: 155, distance: 122.5
click at [451, 155] on div "Edit Retirement Expenses How much do you plan on spending per month in retireme…" at bounding box center [717, 332] width 1434 height 664
drag, startPoint x: 597, startPoint y: 125, endPoint x: 520, endPoint y: 127, distance: 77.0
click at [520, 126] on div "How much do you plan on spending per month in retirement? $ 1,000" at bounding box center [717, 133] width 463 height 54
drag, startPoint x: 539, startPoint y: 135, endPoint x: 435, endPoint y: 135, distance: 104.6
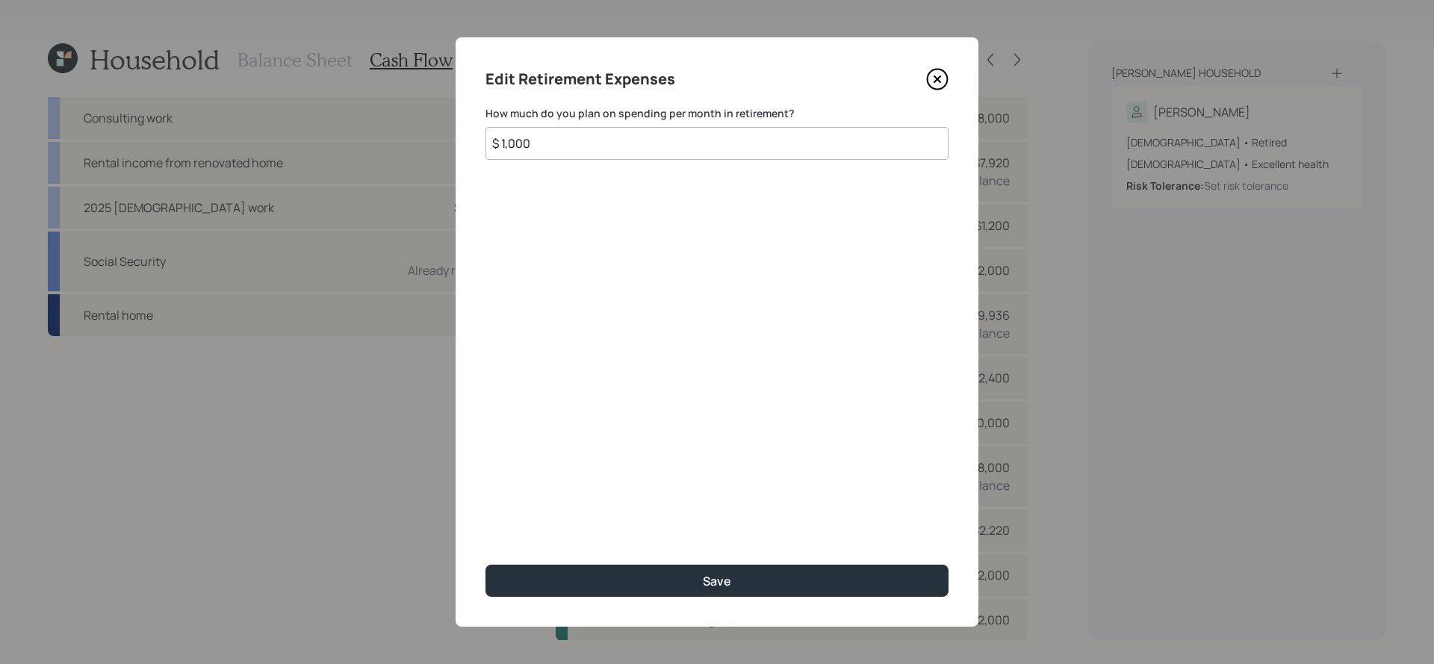
click at [435, 135] on div "Edit Retirement Expenses How much do you plan on spending per month in retireme…" at bounding box center [717, 332] width 1434 height 664
type input "$ 1,500"
click at [486, 565] on button "Save" at bounding box center [717, 581] width 463 height 32
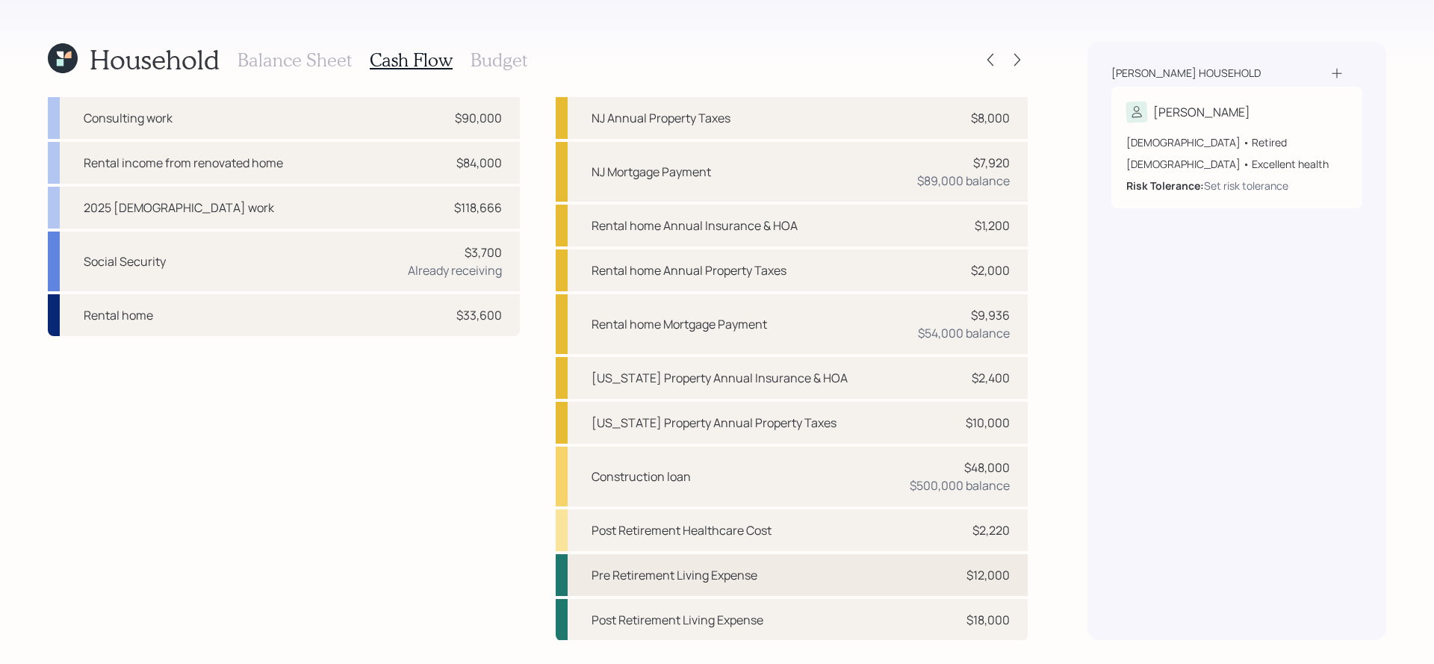
click at [929, 577] on div "Pre Retirement Living Expense $12,000" at bounding box center [792, 575] width 472 height 42
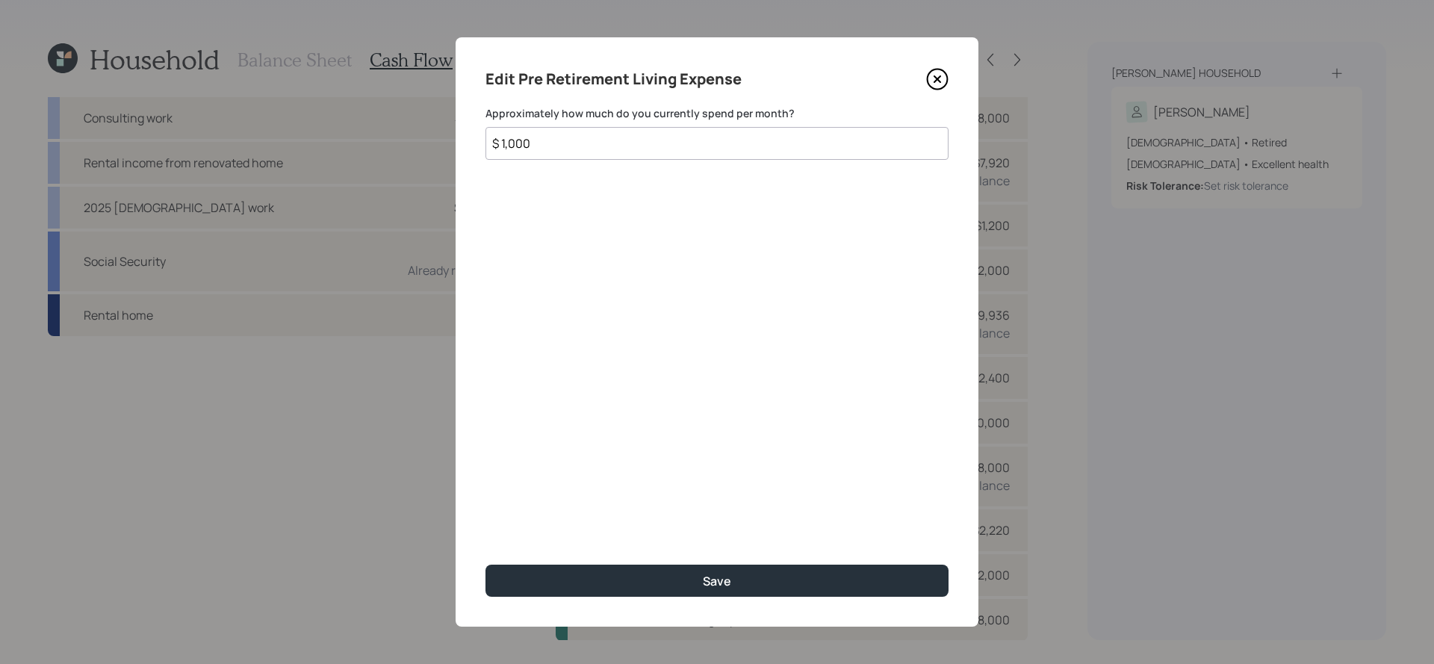
drag, startPoint x: 578, startPoint y: 143, endPoint x: 365, endPoint y: 132, distance: 213.2
click at [365, 132] on div "Edit Pre Retirement Living Expense Approximately how much do you currently spen…" at bounding box center [717, 332] width 1434 height 664
type input "$ 2,000"
click at [486, 565] on button "Save" at bounding box center [717, 581] width 463 height 32
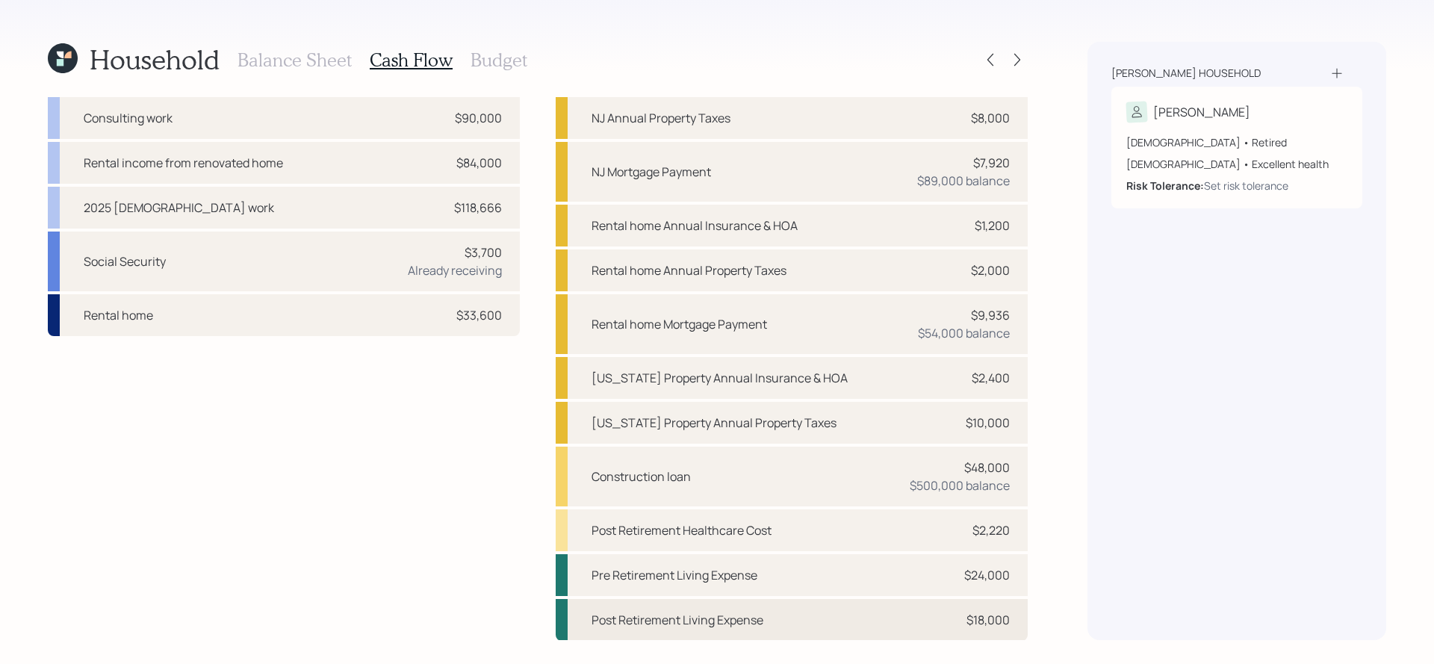
click at [823, 622] on div "Post Retirement Living Expense $18,000" at bounding box center [792, 620] width 472 height 42
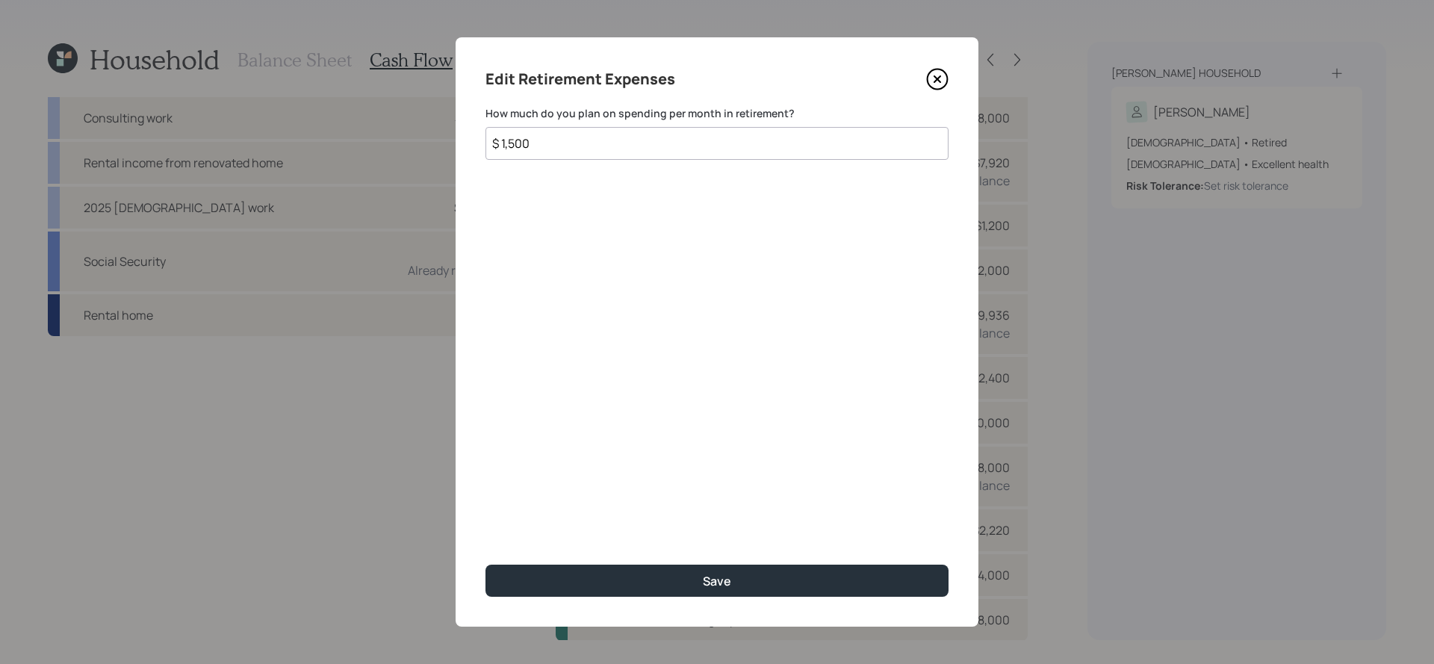
click at [598, 130] on input "$ 1,500" at bounding box center [717, 143] width 463 height 33
drag, startPoint x: 598, startPoint y: 140, endPoint x: 406, endPoint y: 140, distance: 192.0
click at [406, 140] on div "Edit Retirement Expenses How much do you plan on spending per month in retireme…" at bounding box center [717, 332] width 1434 height 664
type input "$ 2,000"
click at [486, 565] on button "Save" at bounding box center [717, 581] width 463 height 32
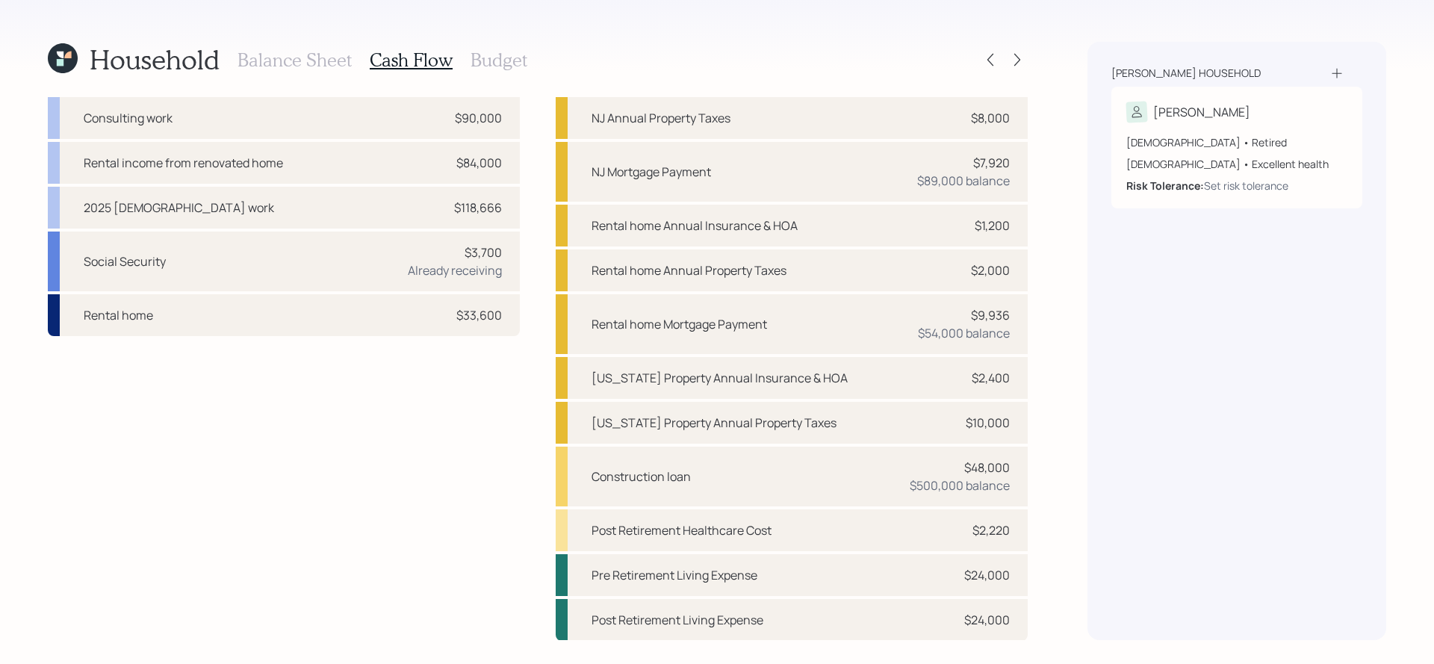
click at [535, 69] on div "Household Balance Sheet Cash Flow Budget" at bounding box center [538, 60] width 980 height 36
click at [515, 66] on h3 "Budget" at bounding box center [499, 60] width 57 height 22
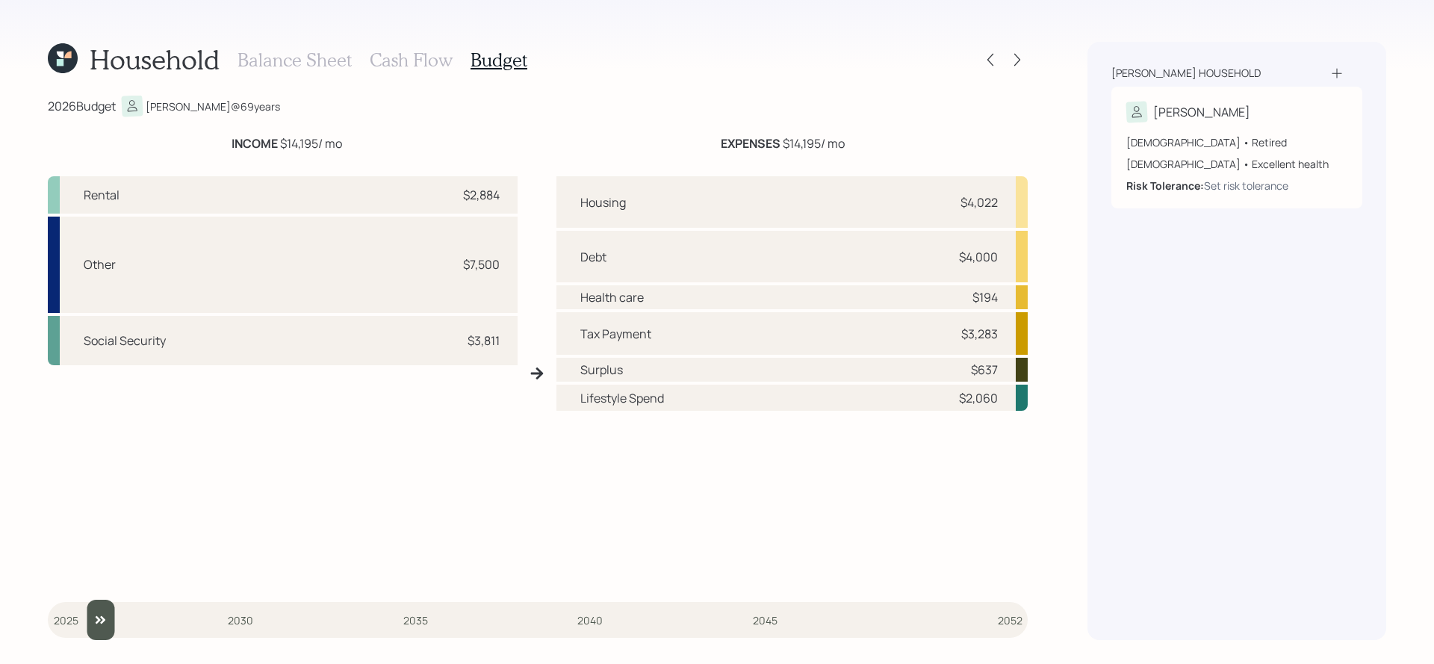
drag, startPoint x: 72, startPoint y: 618, endPoint x: 87, endPoint y: 614, distance: 15.4
type input "2026"
click at [87, 614] on input "slider" at bounding box center [538, 620] width 980 height 40
drag, startPoint x: 1002, startPoint y: 370, endPoint x: 956, endPoint y: 369, distance: 46.3
click at [956, 369] on div "Surplus $637" at bounding box center [792, 370] width 471 height 24
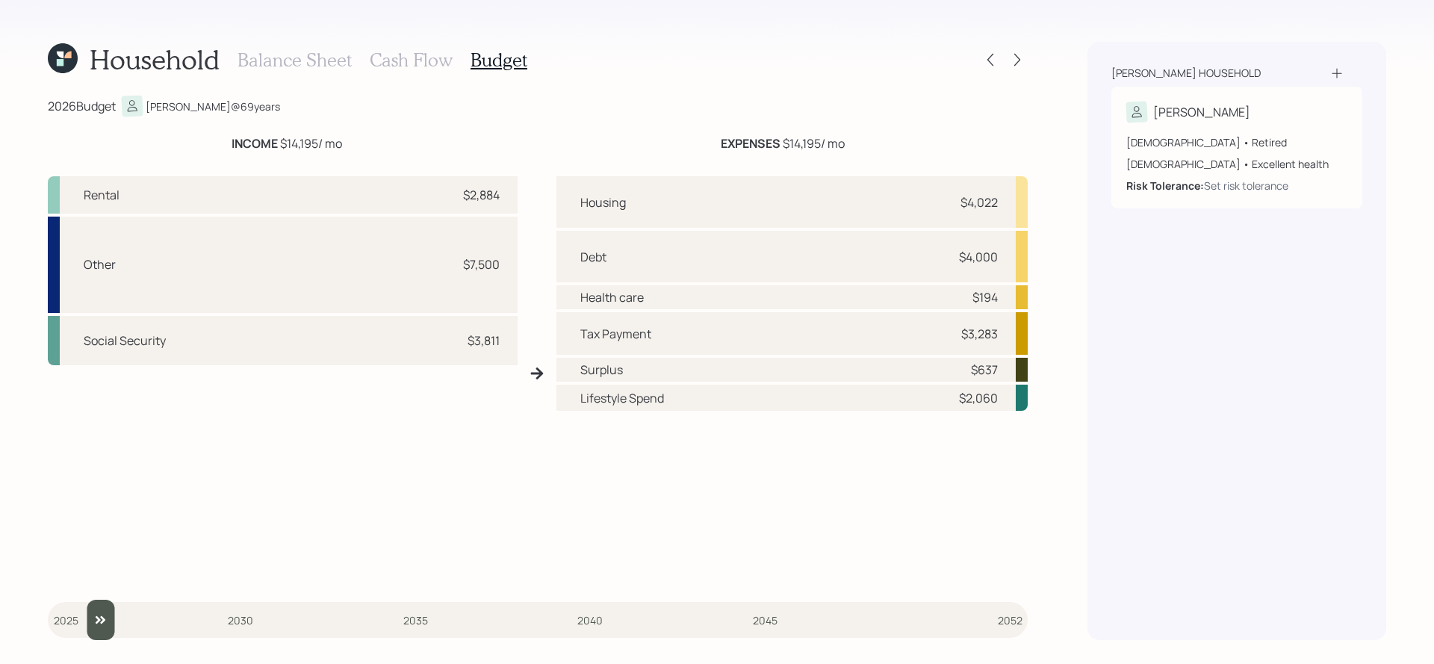
click at [1021, 72] on div "Household Balance Sheet Cash Flow Budget" at bounding box center [538, 60] width 980 height 36
click at [1021, 69] on div at bounding box center [1017, 59] width 21 height 21
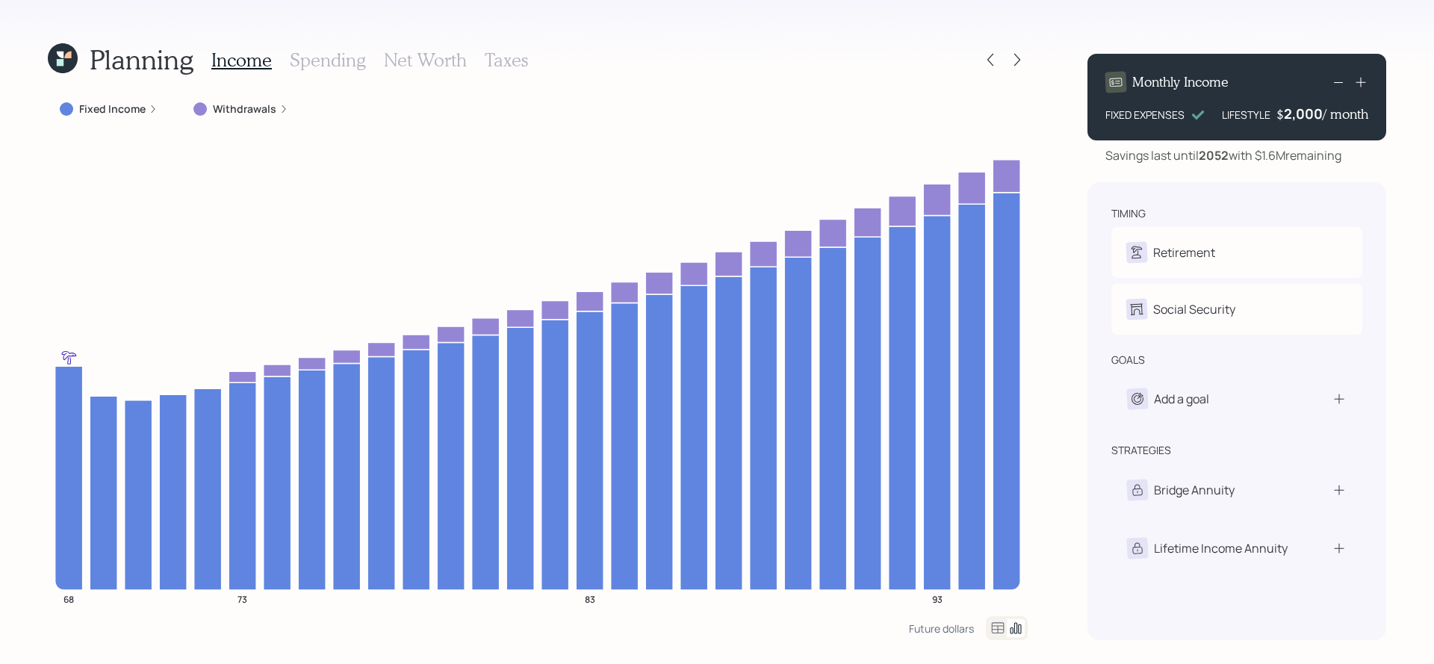
click at [996, 621] on icon at bounding box center [998, 628] width 18 height 18
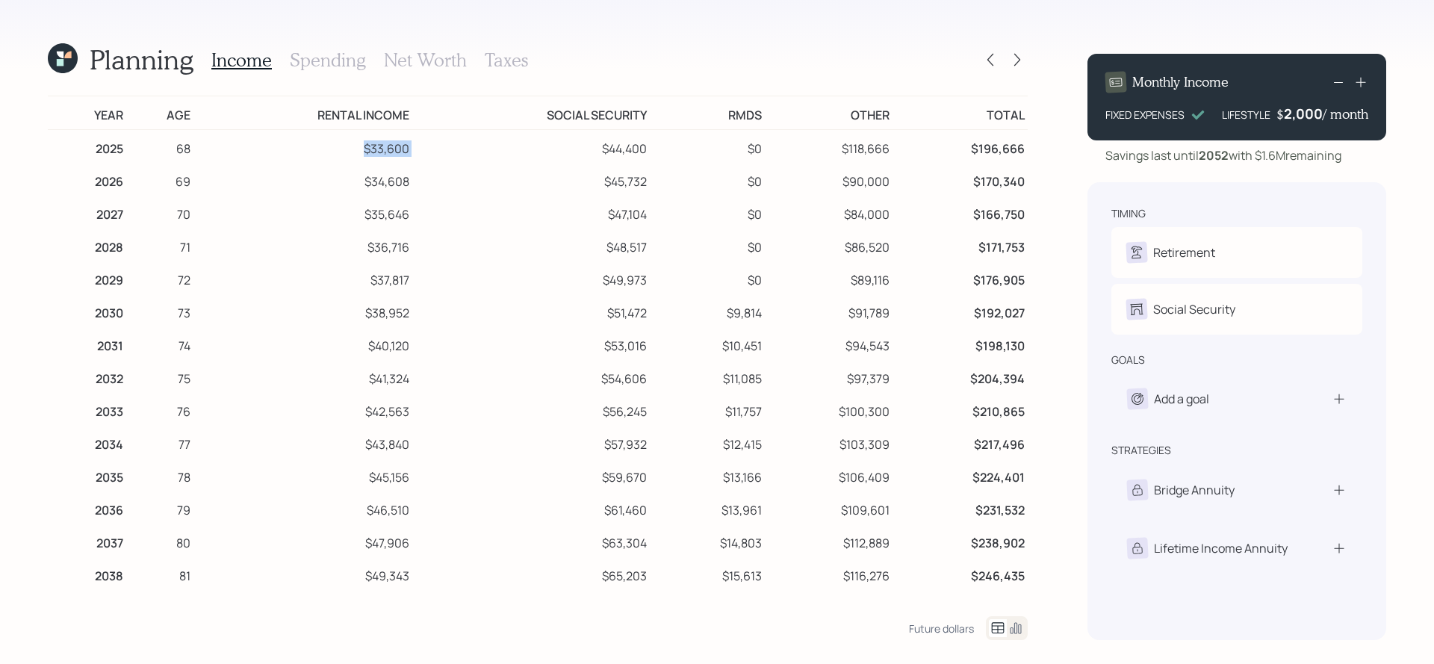
drag, startPoint x: 414, startPoint y: 152, endPoint x: 350, endPoint y: 152, distance: 64.2
click at [350, 152] on tr "2025 68 $33,600 $44,400 $0 $118,666 $196,666" at bounding box center [538, 147] width 980 height 34
drag, startPoint x: 660, startPoint y: 147, endPoint x: 586, endPoint y: 148, distance: 74.0
click at [586, 148] on tr "2025 68 $33,600 $44,400 $0 $118,666 $196,666" at bounding box center [538, 147] width 980 height 34
drag, startPoint x: 898, startPoint y: 155, endPoint x: 840, endPoint y: 153, distance: 58.3
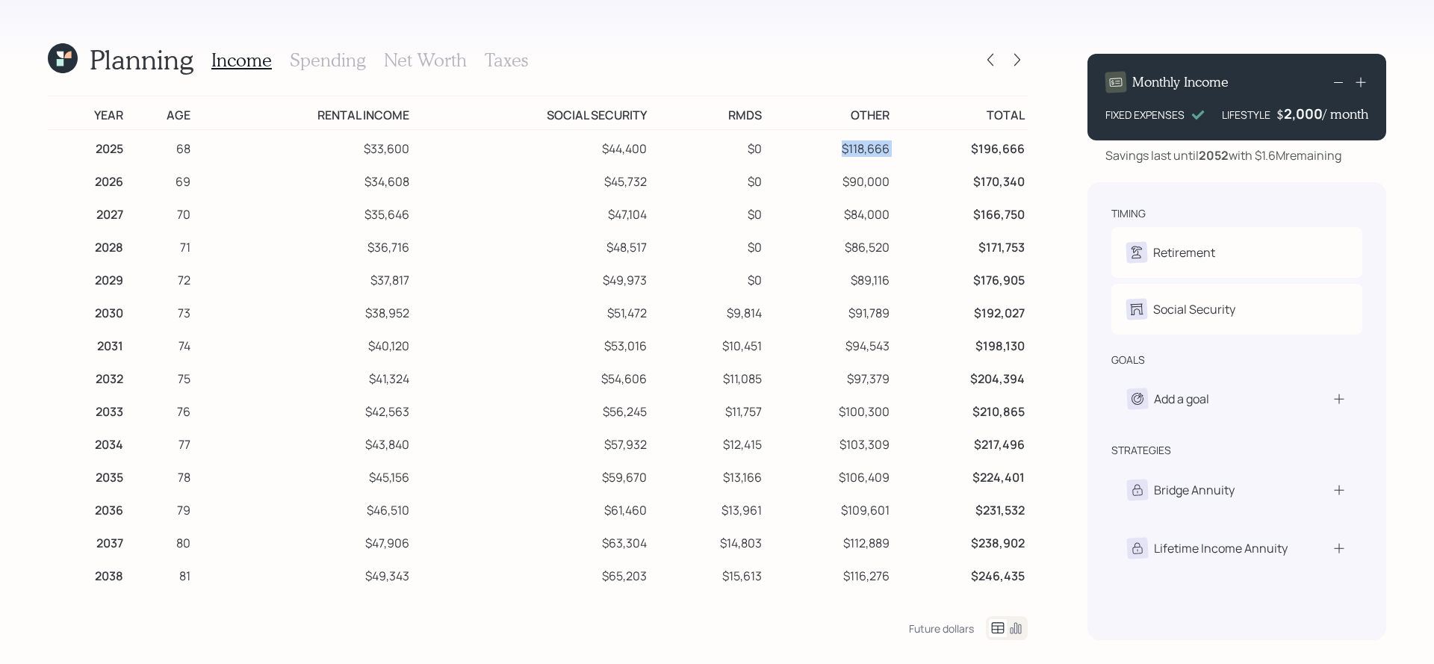
click at [840, 153] on tr "2025 68 $33,600 $44,400 $0 $118,666 $196,666" at bounding box center [538, 147] width 980 height 34
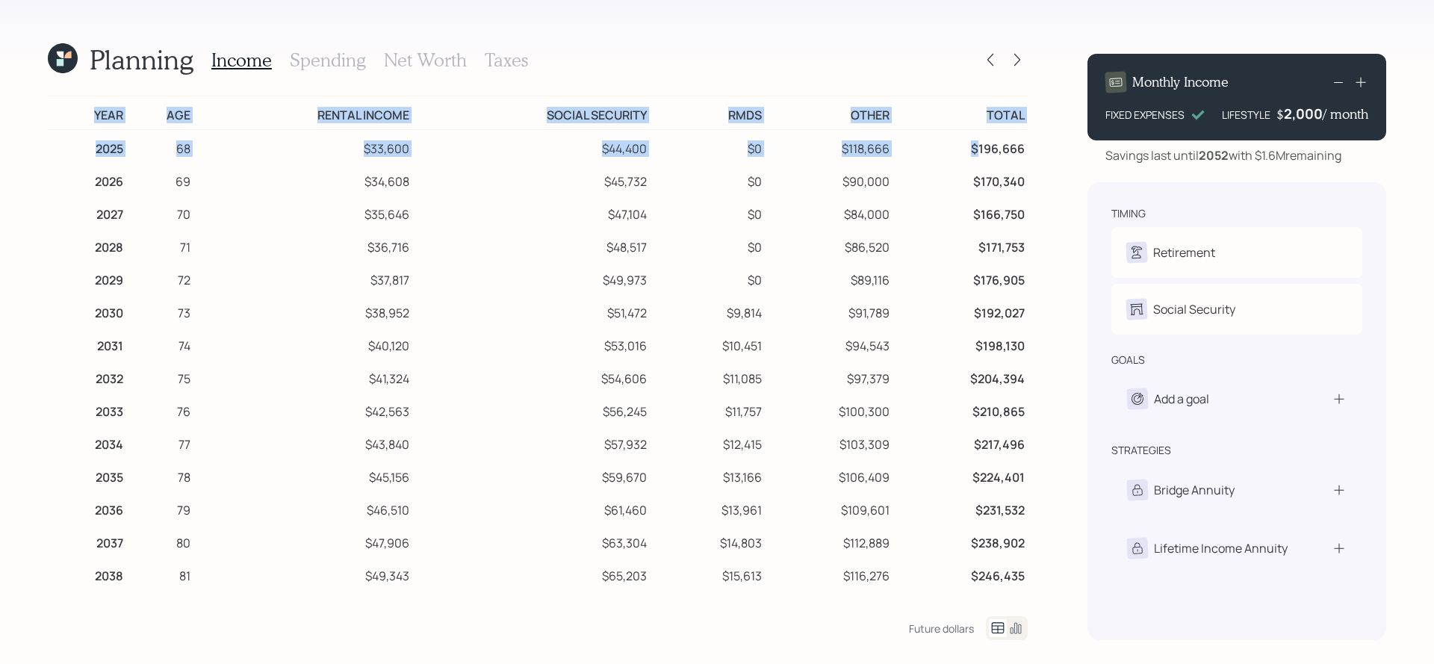
drag, startPoint x: 1037, startPoint y: 142, endPoint x: 980, endPoint y: 143, distance: 56.8
click at [980, 143] on div "Planning Income Spending Net Worth Taxes Year Age Rental Income Social Security…" at bounding box center [717, 332] width 1434 height 664
click at [980, 143] on td "$196,666" at bounding box center [960, 147] width 135 height 34
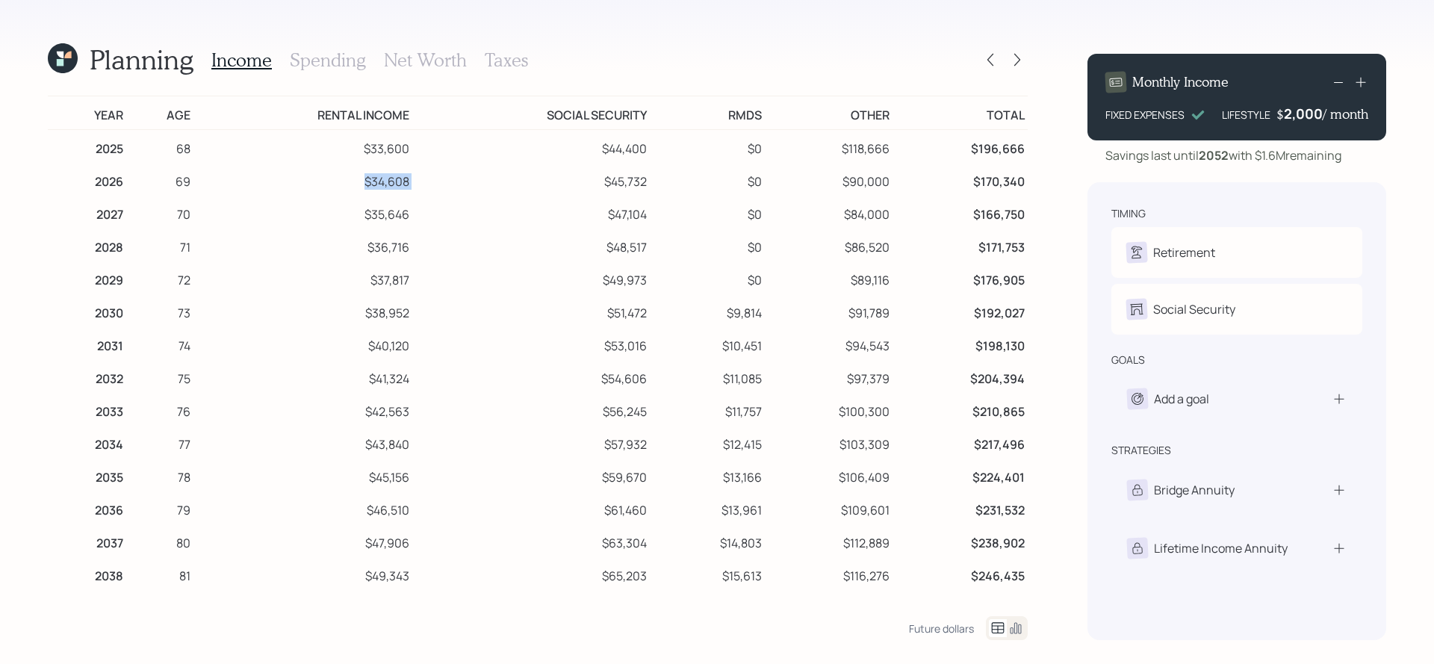
drag, startPoint x: 413, startPoint y: 182, endPoint x: 331, endPoint y: 186, distance: 82.3
click at [331, 186] on tr "2026 69 $34,608 $45,732 $0 $90,000 $170,340" at bounding box center [538, 179] width 980 height 33
drag, startPoint x: 668, startPoint y: 184, endPoint x: 592, endPoint y: 186, distance: 75.5
click at [592, 186] on tr "2026 69 $34,608 $45,732 $0 $90,000 $170,340" at bounding box center [538, 179] width 980 height 33
drag, startPoint x: 899, startPoint y: 182, endPoint x: 820, endPoint y: 182, distance: 79.9
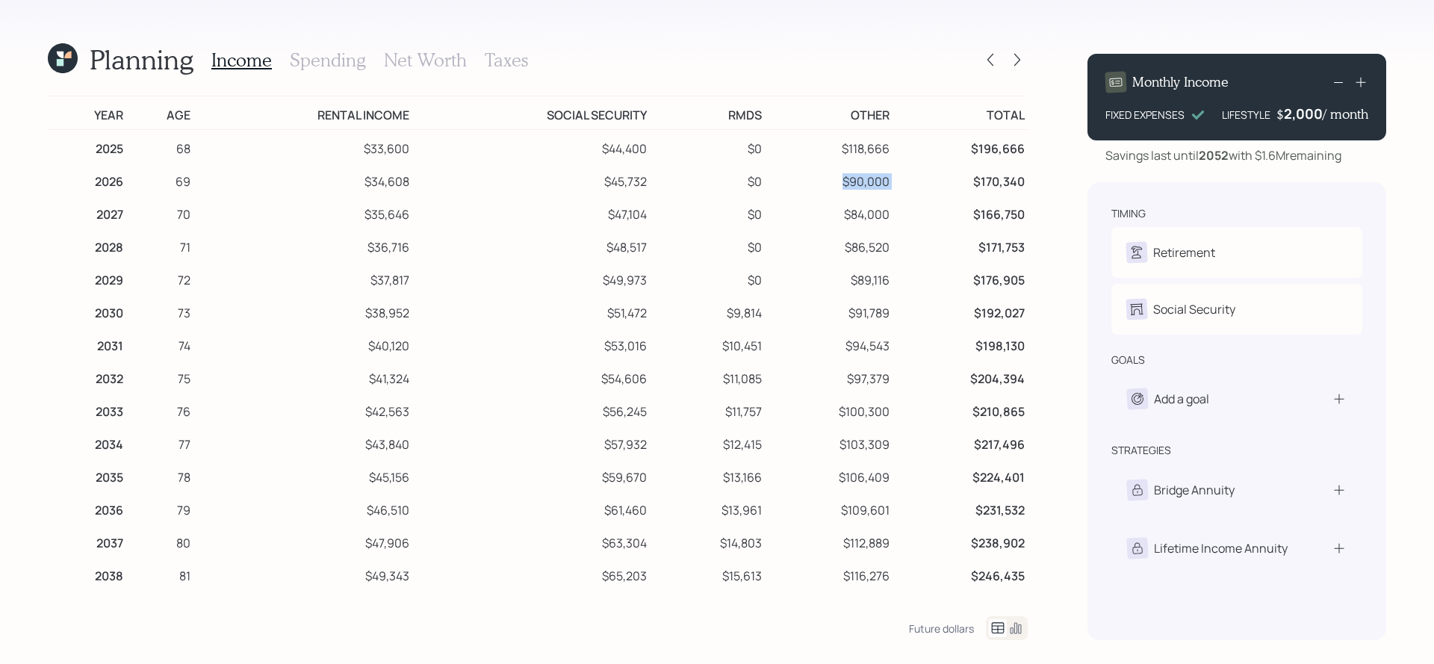
click at [820, 182] on tr "2026 69 $34,608 $45,732 $0 $90,000 $170,340" at bounding box center [538, 179] width 980 height 33
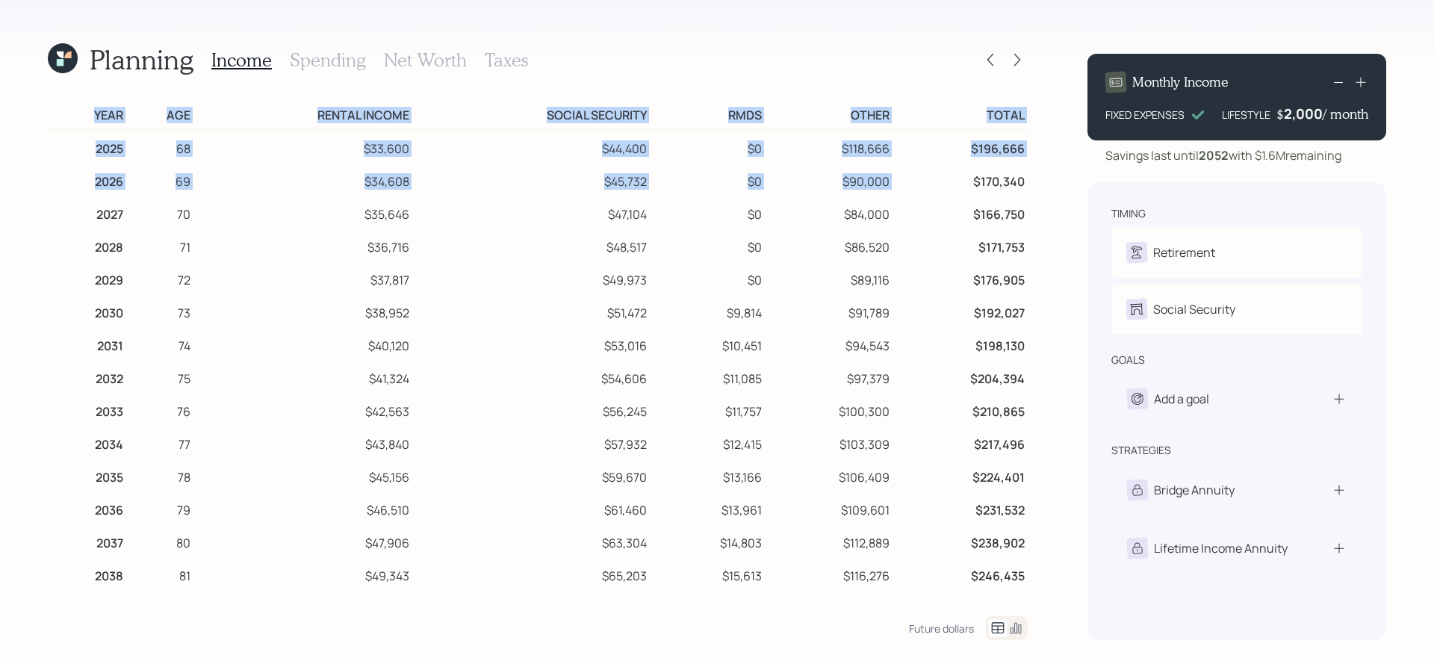
drag, startPoint x: 1038, startPoint y: 183, endPoint x: 961, endPoint y: 179, distance: 77.8
click at [963, 182] on div "Planning Income Spending Net Worth Taxes Year Age Rental Income Social Security…" at bounding box center [717, 332] width 1434 height 664
click at [961, 179] on td "$170,340" at bounding box center [960, 179] width 135 height 33
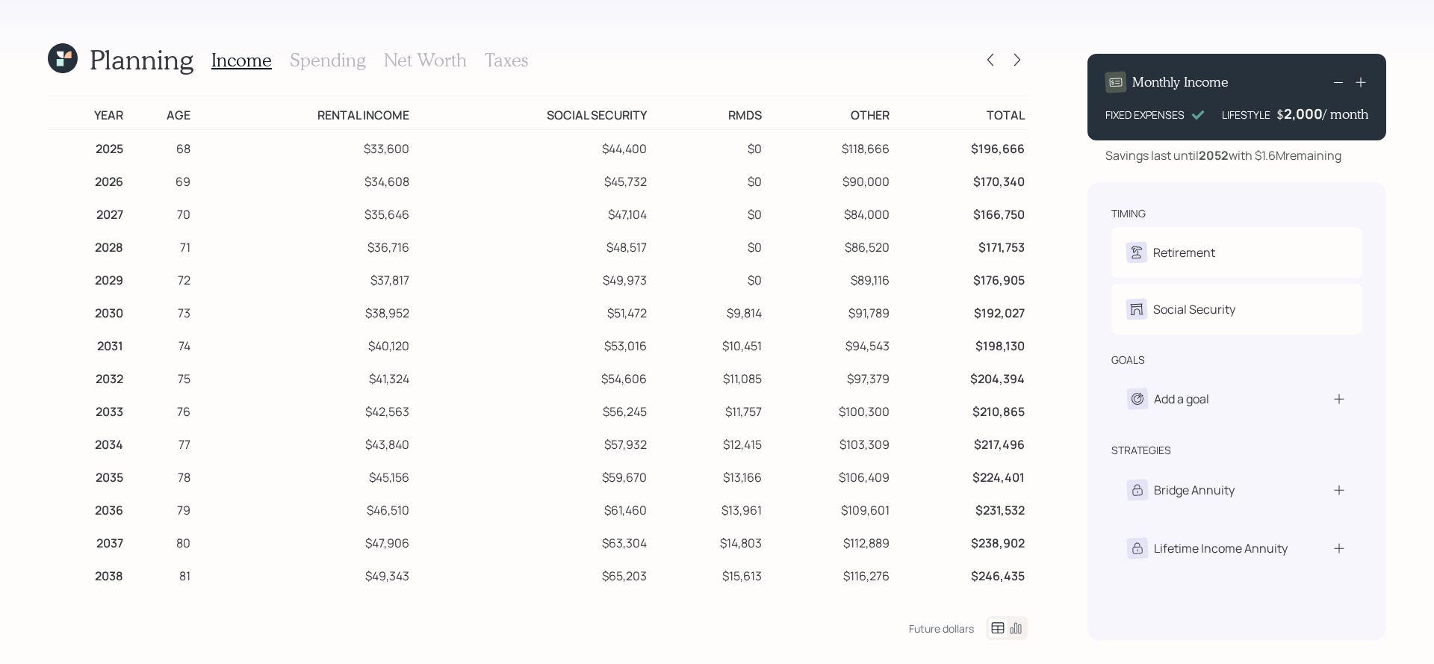
click at [967, 179] on td "$170,340" at bounding box center [960, 179] width 135 height 33
click at [360, 67] on h3 "Spending" at bounding box center [328, 60] width 76 height 22
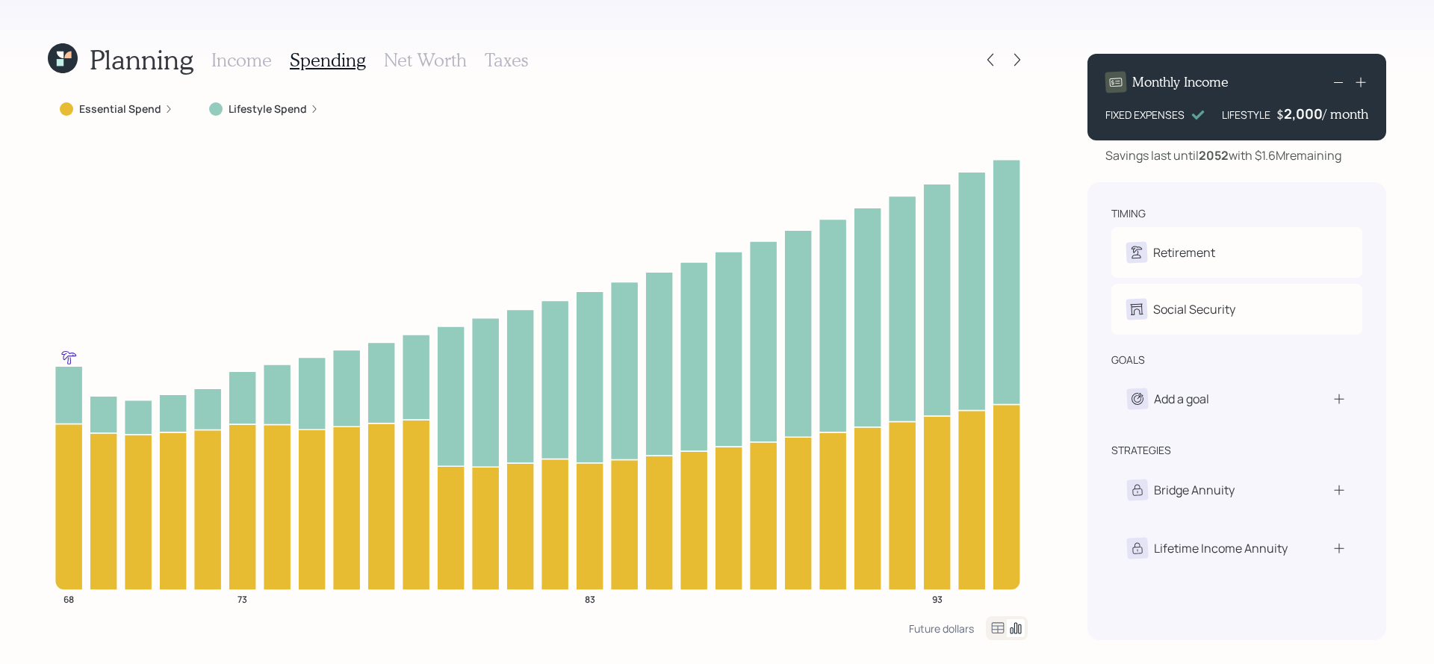
click at [1001, 623] on icon at bounding box center [998, 627] width 13 height 11
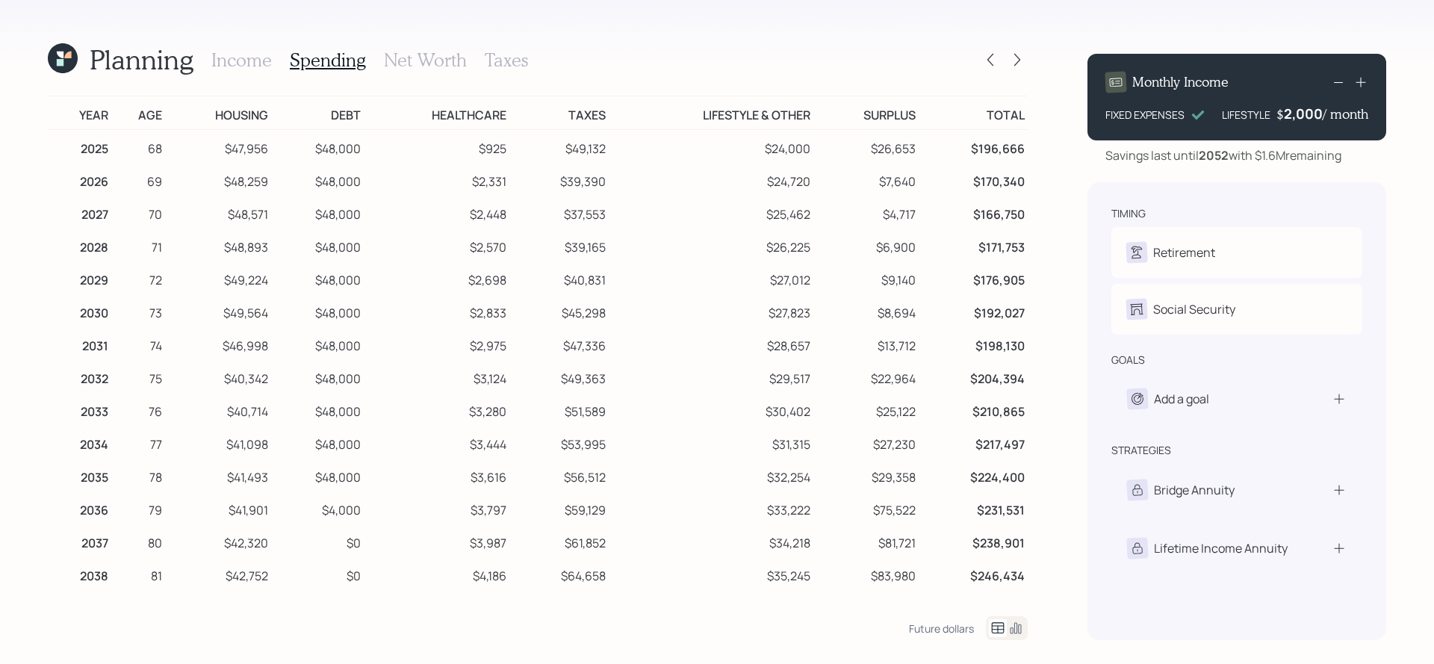
click at [118, 185] on td "69" at bounding box center [138, 179] width 54 height 33
drag, startPoint x: 270, startPoint y: 185, endPoint x: 179, endPoint y: 184, distance: 90.4
click at [179, 184] on tr "2026 69 $48,259 $48,000 $2,331 $39,390 $24,720 $7,640 $170,340" at bounding box center [538, 179] width 980 height 33
drag, startPoint x: 362, startPoint y: 178, endPoint x: 306, endPoint y: 186, distance: 56.6
click at [306, 186] on tr "2026 69 $48,259 $48,000 $2,331 $39,390 $24,720 $7,640 $170,340" at bounding box center [538, 179] width 980 height 33
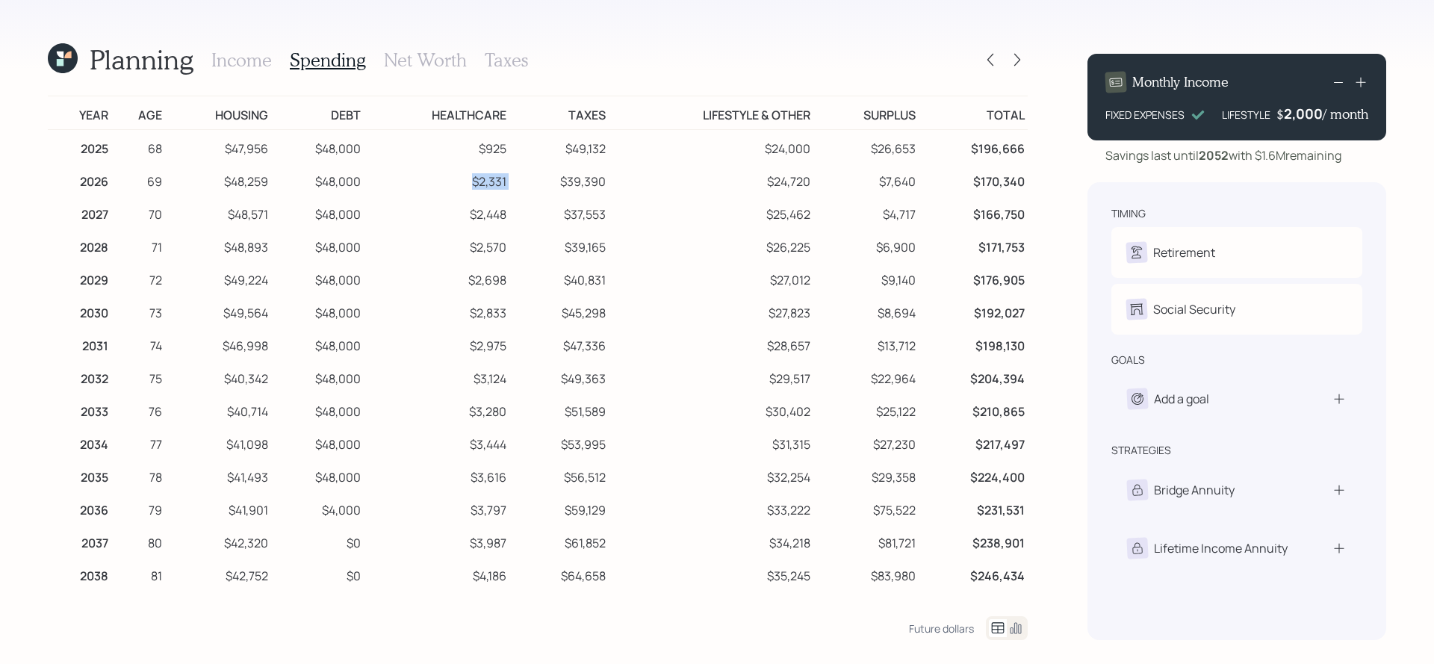
drag, startPoint x: 508, startPoint y: 179, endPoint x: 433, endPoint y: 179, distance: 75.5
click at [433, 179] on tr "2026 69 $48,259 $48,000 $2,331 $39,390 $24,720 $7,640 $170,340" at bounding box center [538, 179] width 980 height 33
drag, startPoint x: 612, startPoint y: 178, endPoint x: 554, endPoint y: 188, distance: 58.3
click at [554, 188] on tr "2026 69 $48,259 $48,000 $2,331 $39,390 $24,720 $7,640 $170,340" at bounding box center [538, 179] width 980 height 33
drag, startPoint x: 822, startPoint y: 177, endPoint x: 745, endPoint y: 178, distance: 77.0
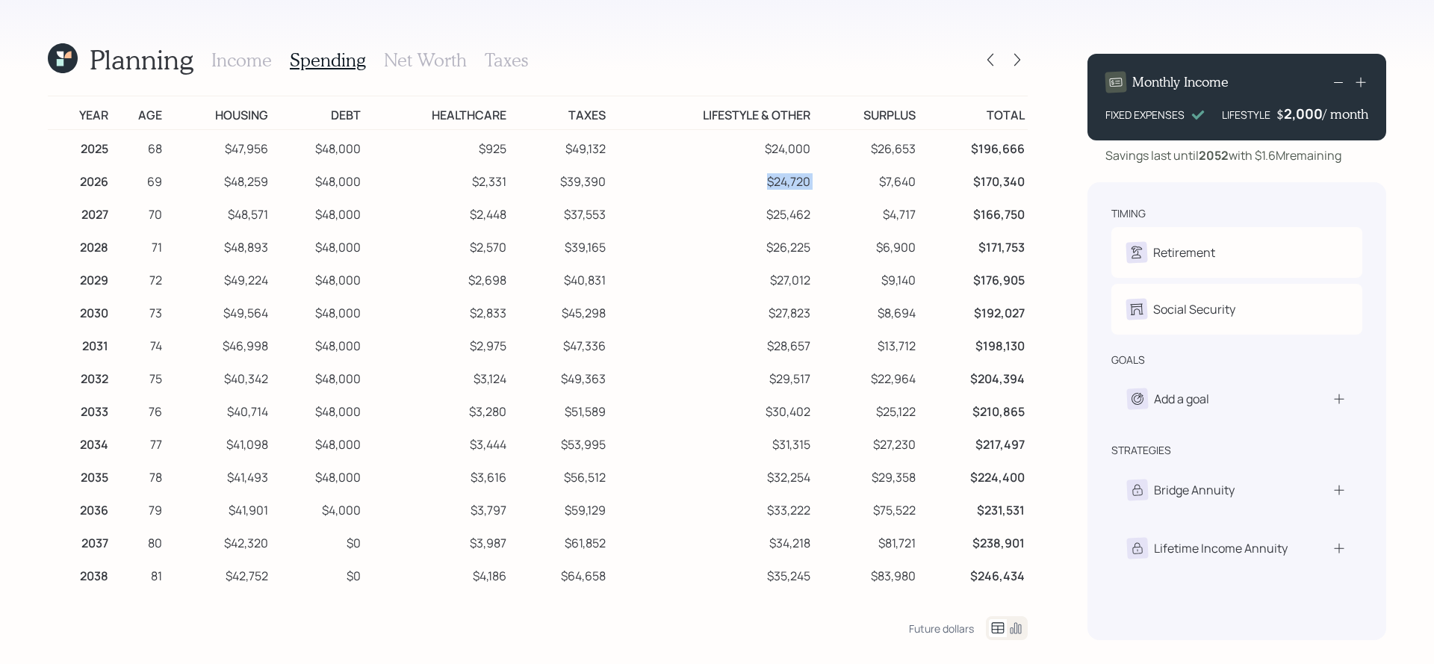
click at [745, 178] on tr "2026 69 $48,259 $48,000 $2,331 $39,390 $24,720 $7,640 $170,340" at bounding box center [538, 179] width 980 height 33
drag, startPoint x: 928, startPoint y: 176, endPoint x: 857, endPoint y: 188, distance: 72.0
click at [857, 188] on tr "2026 69 $48,259 $48,000 $2,331 $39,390 $24,720 $7,640 $170,340" at bounding box center [538, 179] width 980 height 33
click at [231, 56] on h3 "Income" at bounding box center [241, 60] width 61 height 22
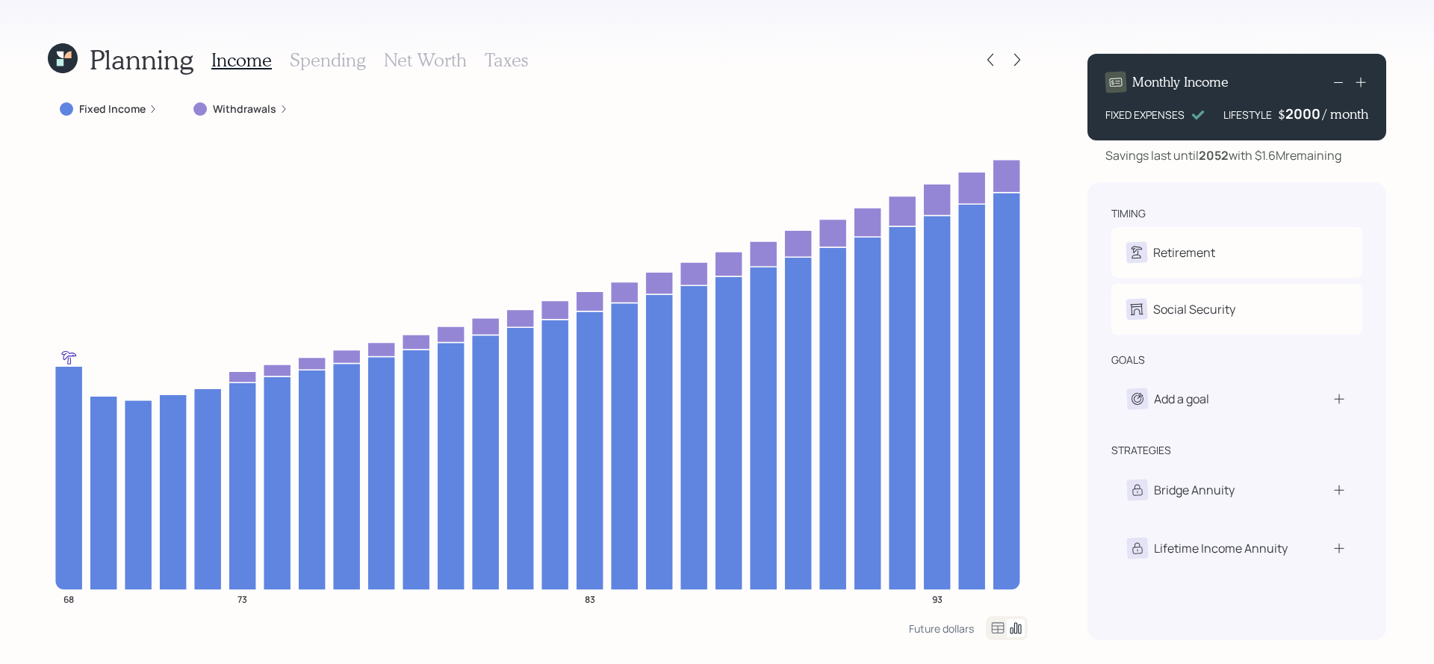
drag, startPoint x: 1283, startPoint y: 117, endPoint x: 1323, endPoint y: 108, distance: 40.4
click at [1323, 108] on div "$ 2000 / month" at bounding box center [1323, 114] width 90 height 18
click at [1363, 78] on icon at bounding box center [1361, 82] width 15 height 15
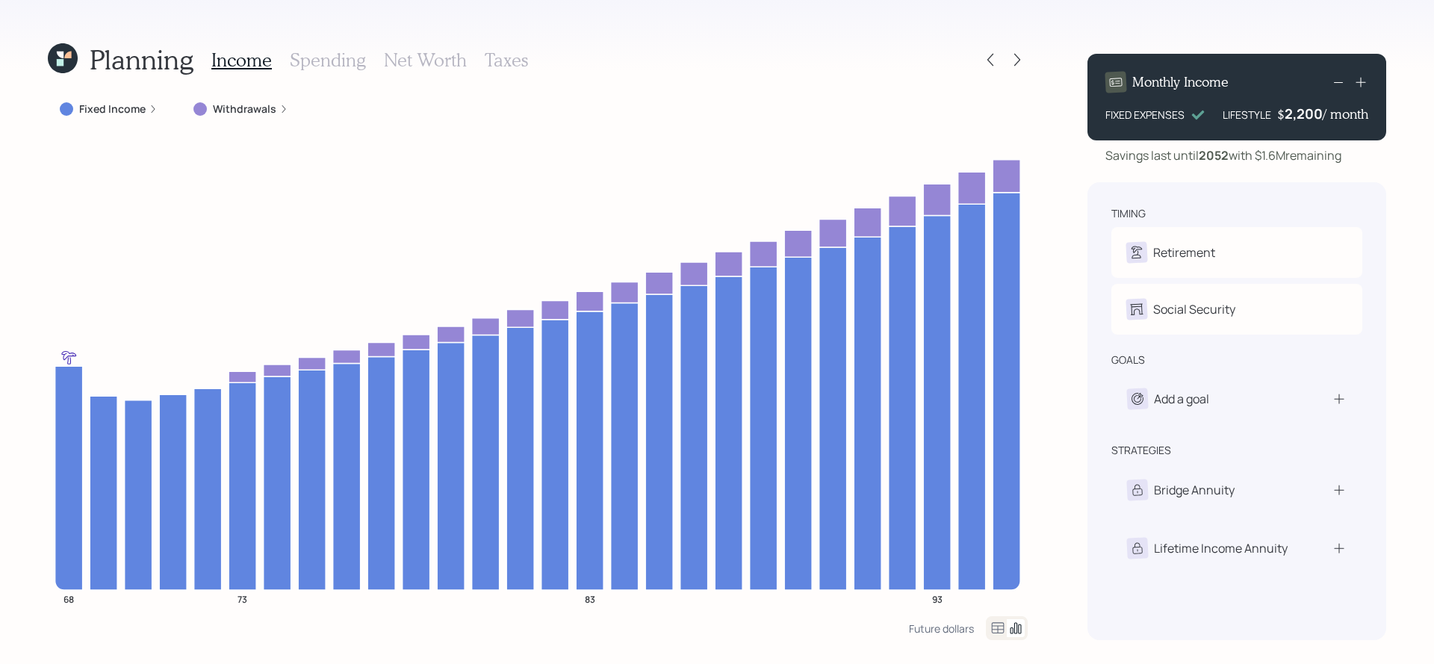
click at [1363, 78] on icon at bounding box center [1361, 82] width 15 height 15
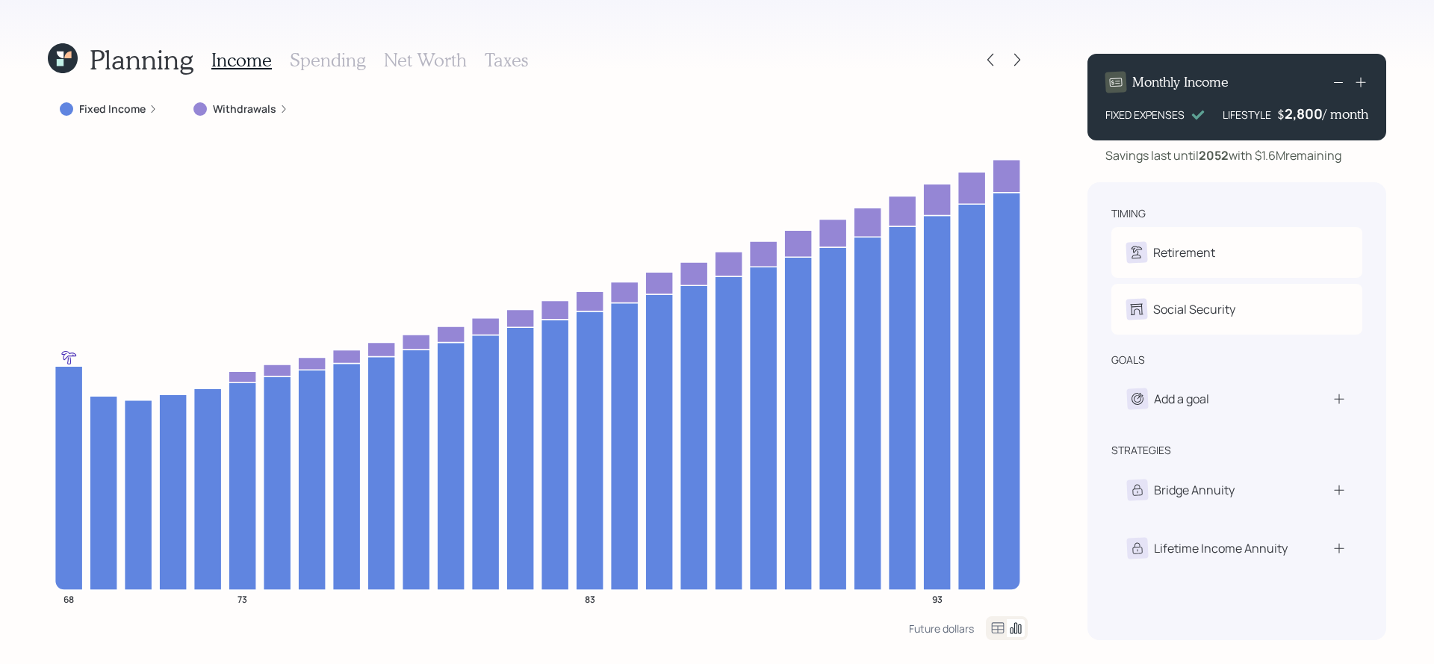
click at [1363, 78] on icon at bounding box center [1361, 82] width 15 height 15
click at [1378, 157] on div "Savings last until [DATE] with $1.6M remaining" at bounding box center [1237, 155] width 299 height 18
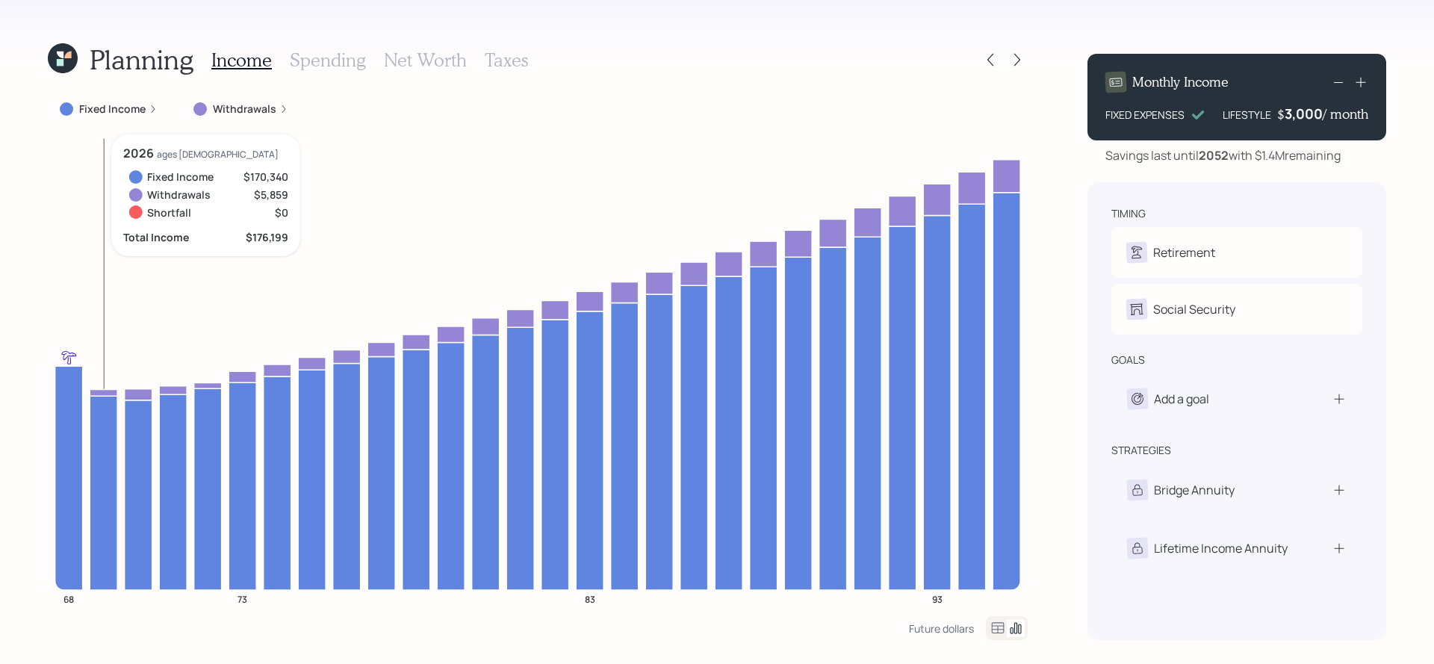
click at [102, 391] on icon at bounding box center [104, 392] width 28 height 7
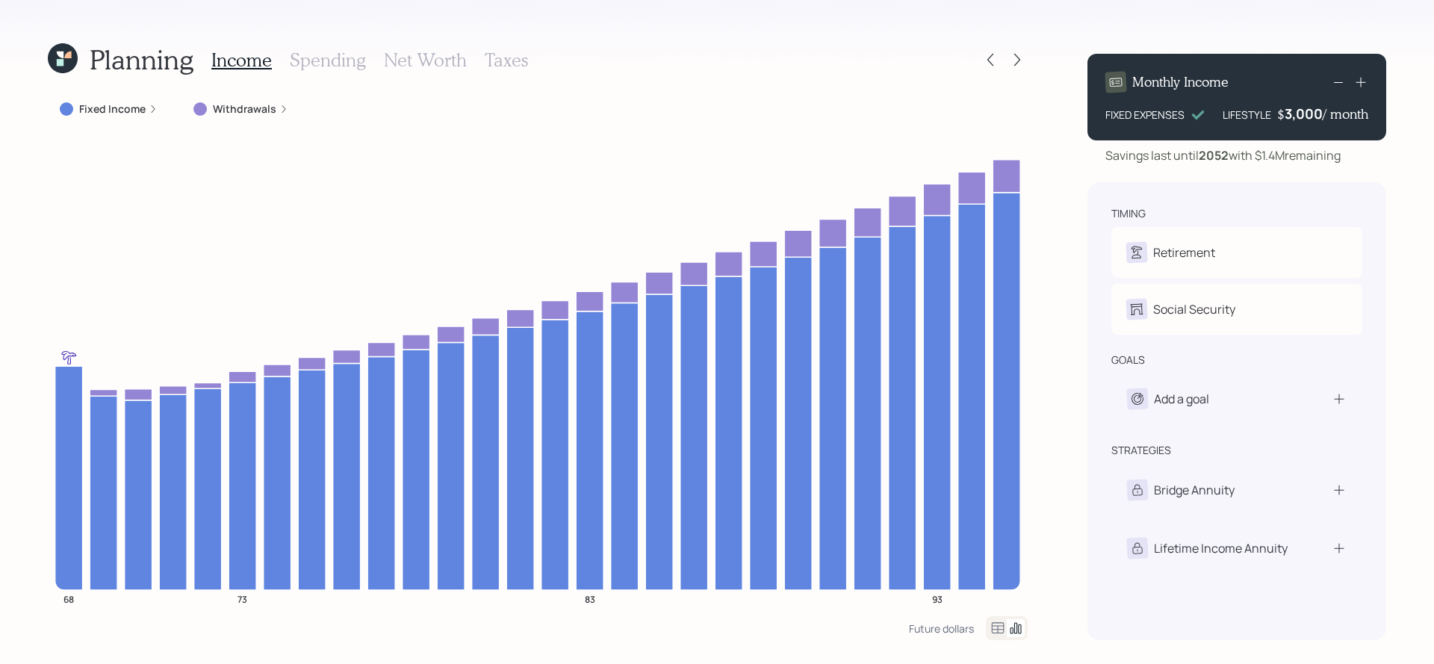
click at [1347, 78] on icon at bounding box center [1339, 82] width 18 height 18
click at [1346, 78] on icon at bounding box center [1339, 82] width 18 height 18
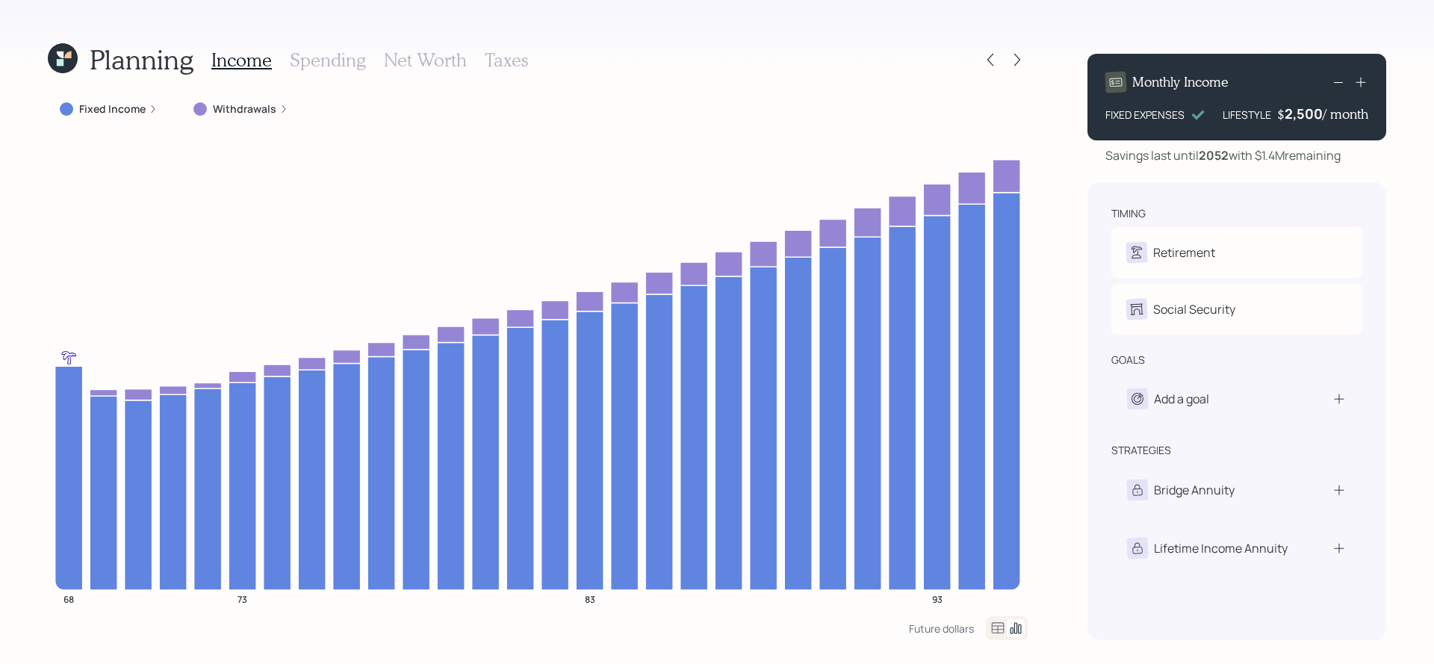
click at [1346, 78] on icon at bounding box center [1339, 82] width 18 height 18
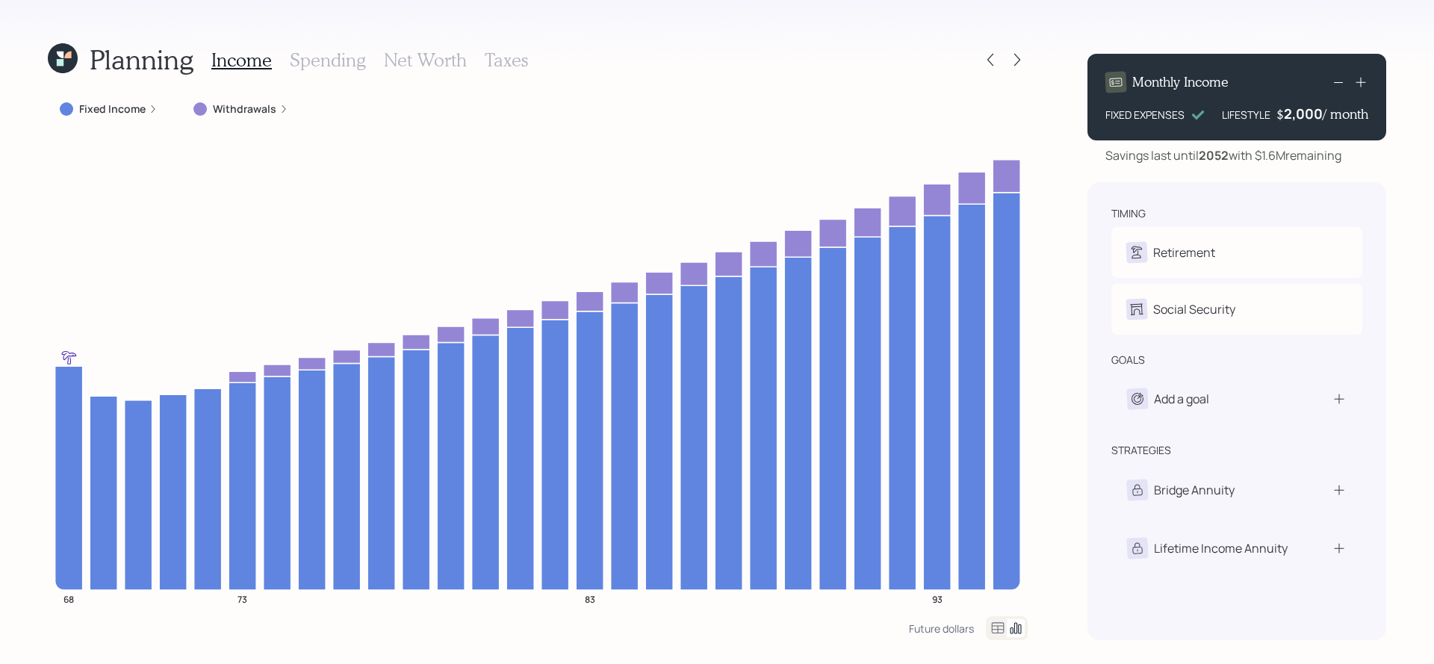
click at [1343, 85] on icon at bounding box center [1339, 82] width 18 height 18
click at [1360, 85] on icon at bounding box center [1361, 83] width 10 height 10
click at [1401, 161] on div "Planning Income Spending Net Worth Taxes Fixed Income Withdrawals 68 73 83 93 F…" at bounding box center [717, 332] width 1434 height 664
click at [1361, 90] on div at bounding box center [1349, 82] width 39 height 21
click at [1361, 85] on icon at bounding box center [1361, 83] width 10 height 10
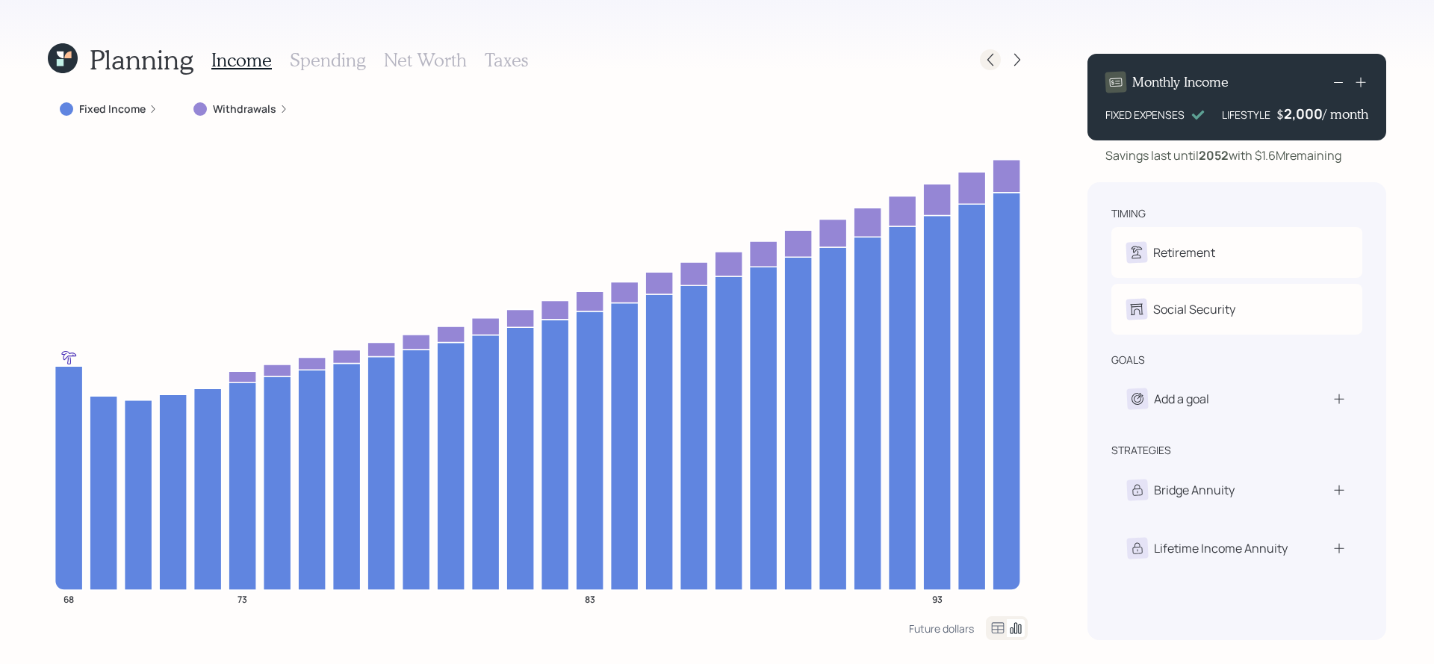
click at [988, 59] on icon at bounding box center [991, 60] width 6 height 13
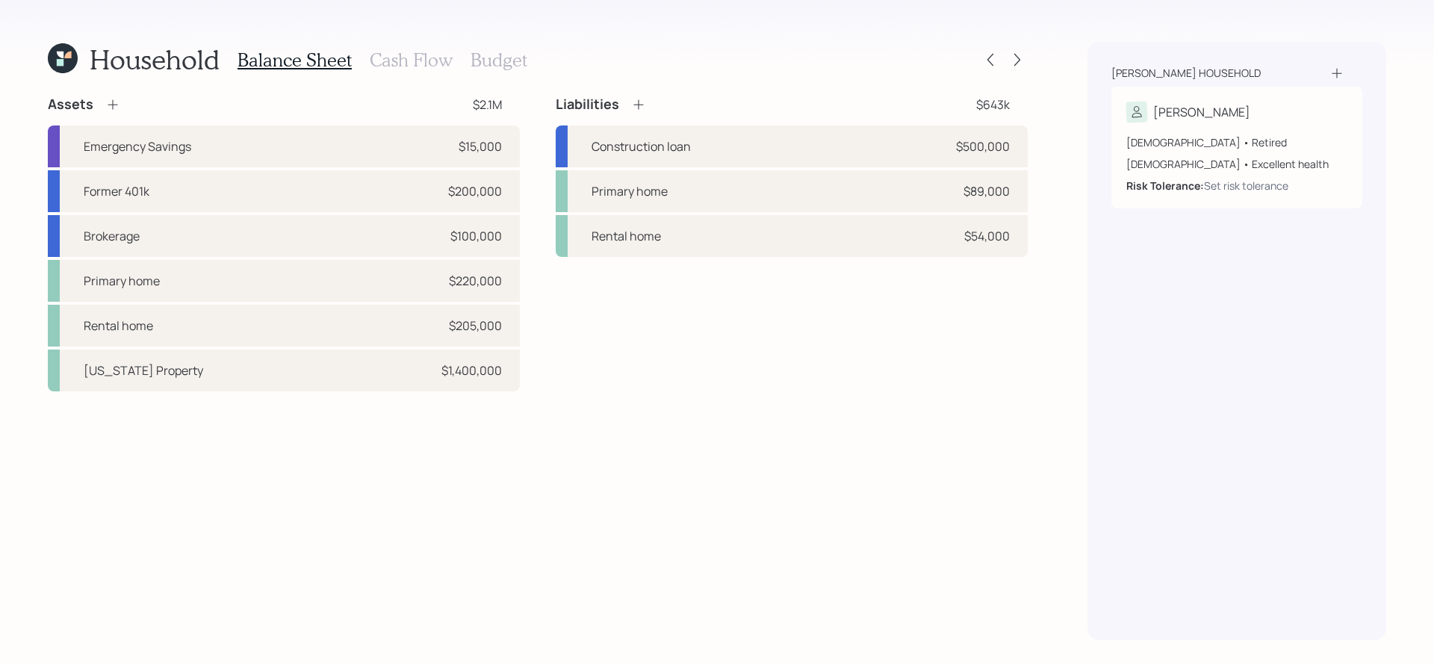
click at [437, 69] on h3 "Cash Flow" at bounding box center [411, 60] width 83 height 22
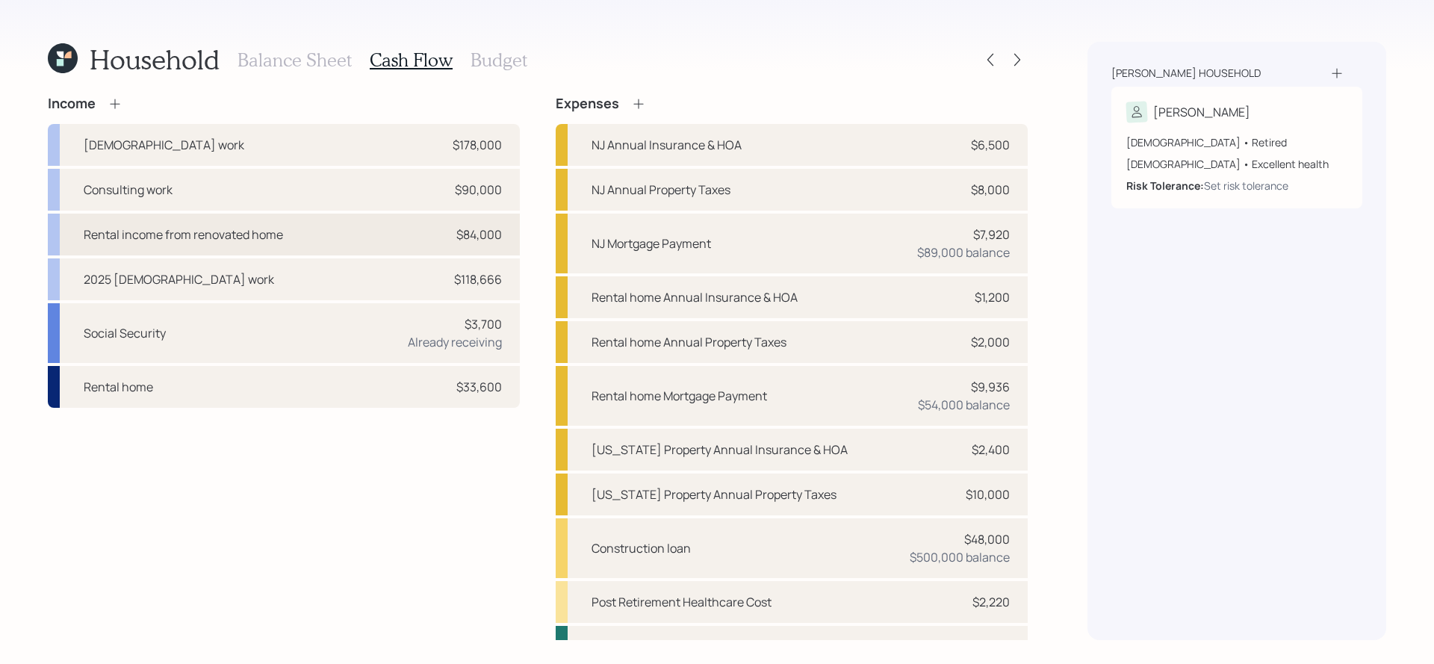
click at [408, 250] on div "Rental income from renovated home $84,000" at bounding box center [284, 235] width 472 height 42
select select "other"
select select "earned"
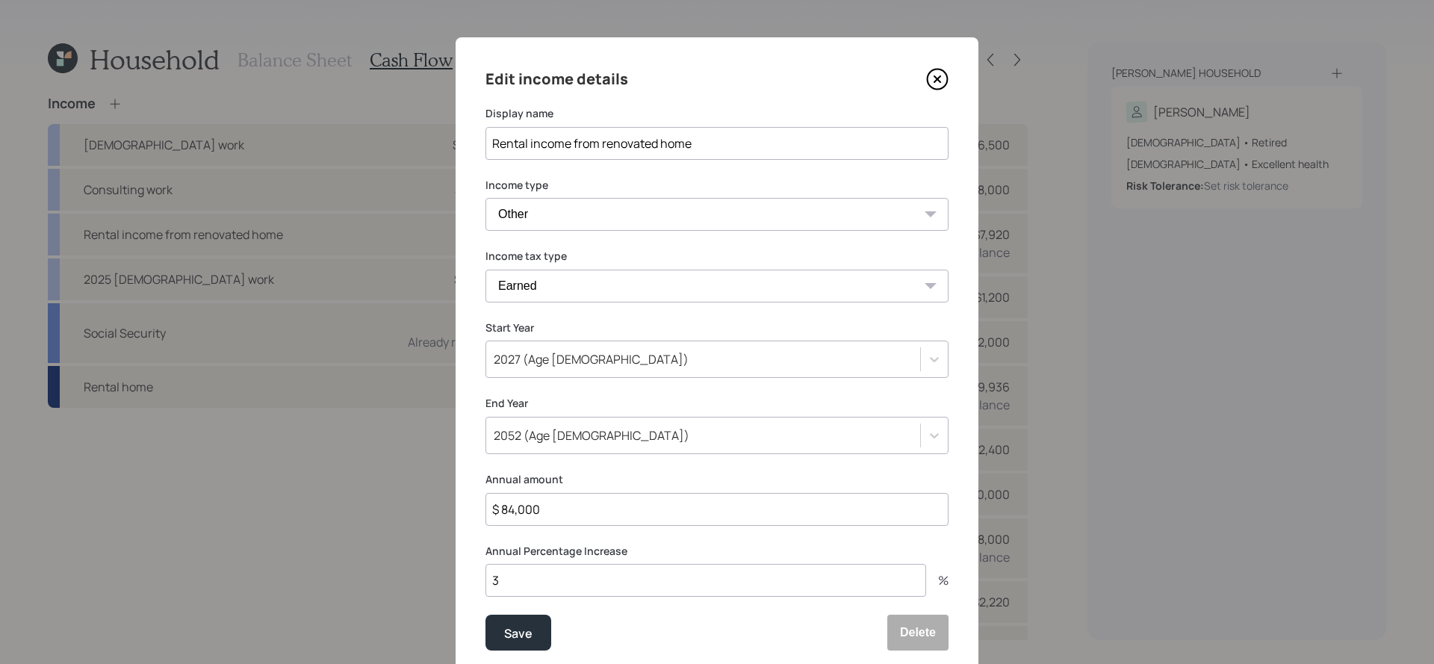
click at [616, 501] on input "$ 84,000" at bounding box center [717, 509] width 463 height 33
drag, startPoint x: 616, startPoint y: 508, endPoint x: 431, endPoint y: 502, distance: 185.4
click at [431, 502] on div "Edit income details Display name Rental income from renovated home Income type …" at bounding box center [717, 332] width 1434 height 664
type input "$ 72,000"
click at [486, 615] on button "Save" at bounding box center [519, 633] width 66 height 36
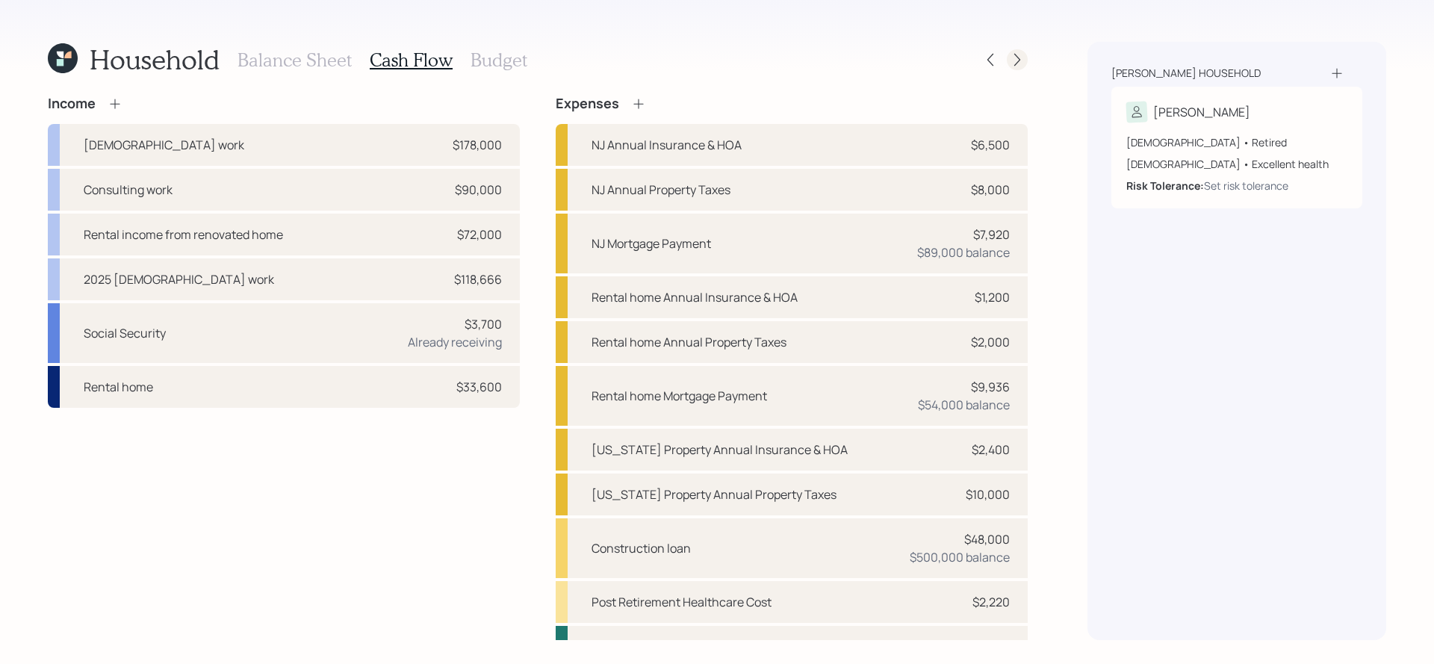
click at [1026, 59] on div at bounding box center [1017, 59] width 21 height 21
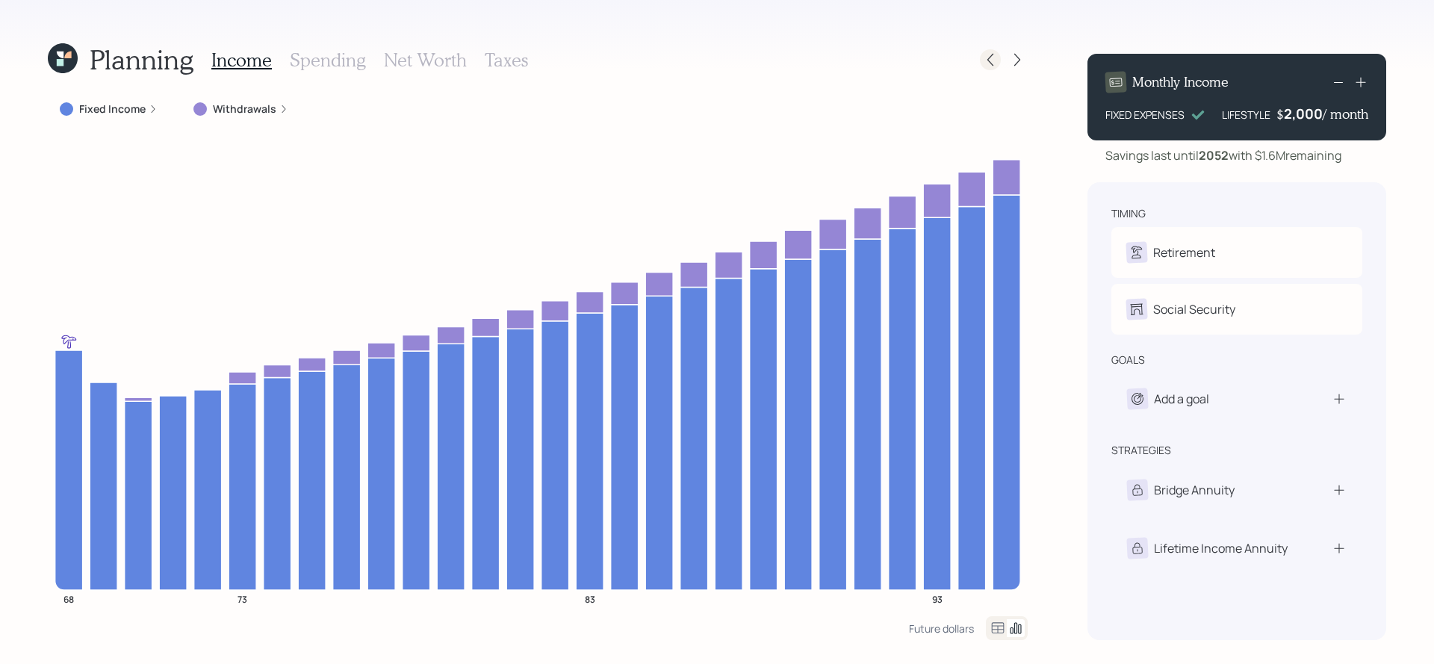
click at [984, 61] on icon at bounding box center [990, 59] width 15 height 15
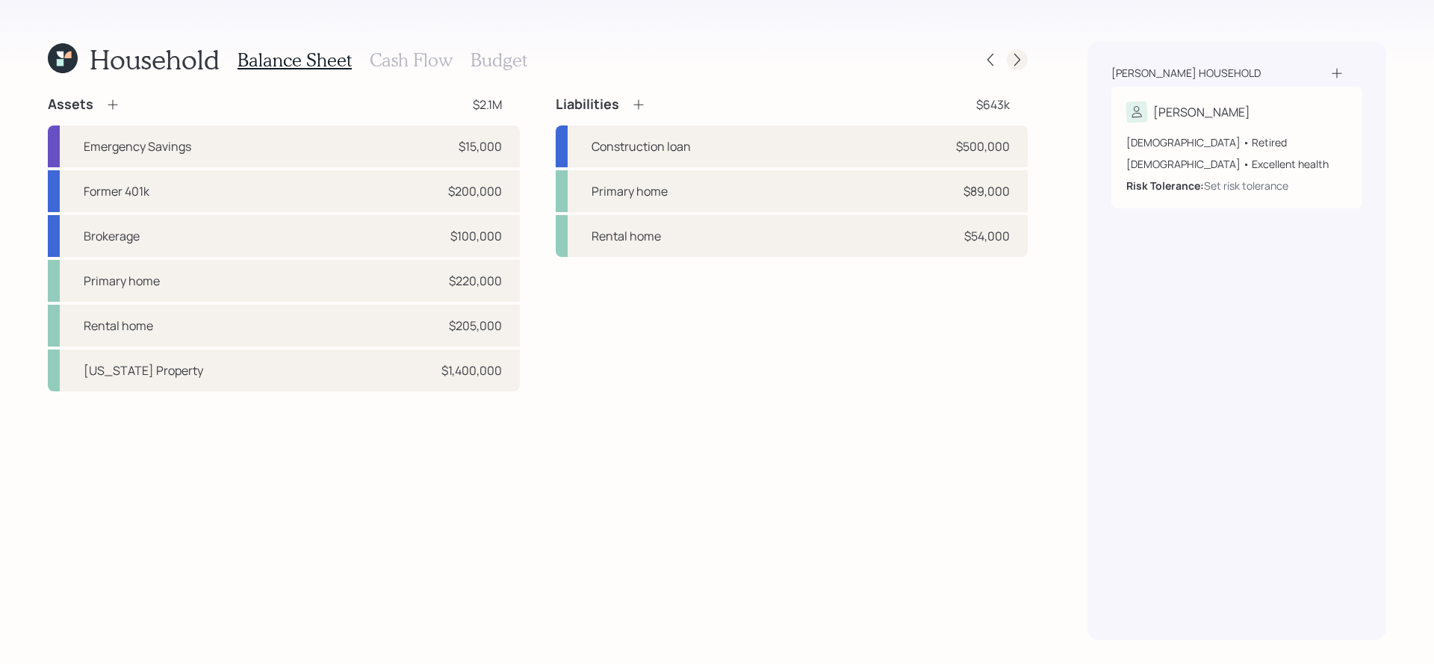
click at [1017, 55] on icon at bounding box center [1017, 59] width 15 height 15
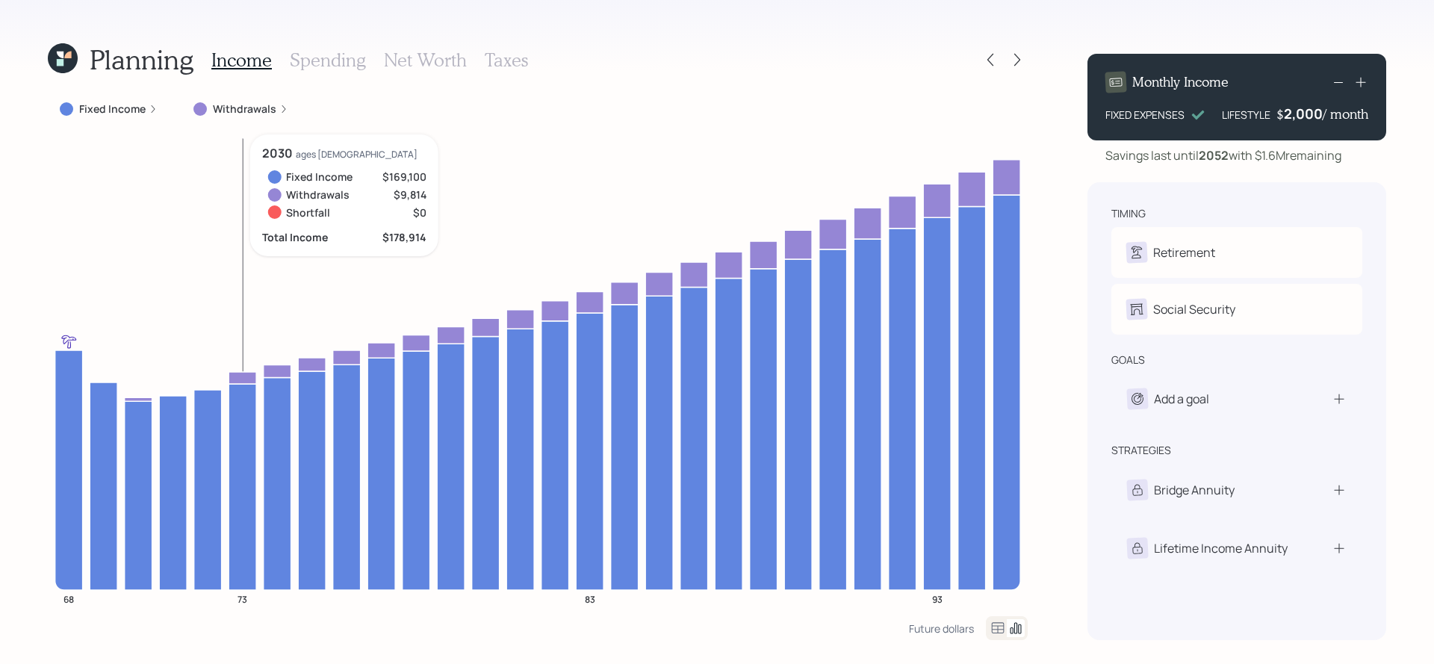
click at [238, 377] on icon at bounding box center [243, 377] width 28 height 12
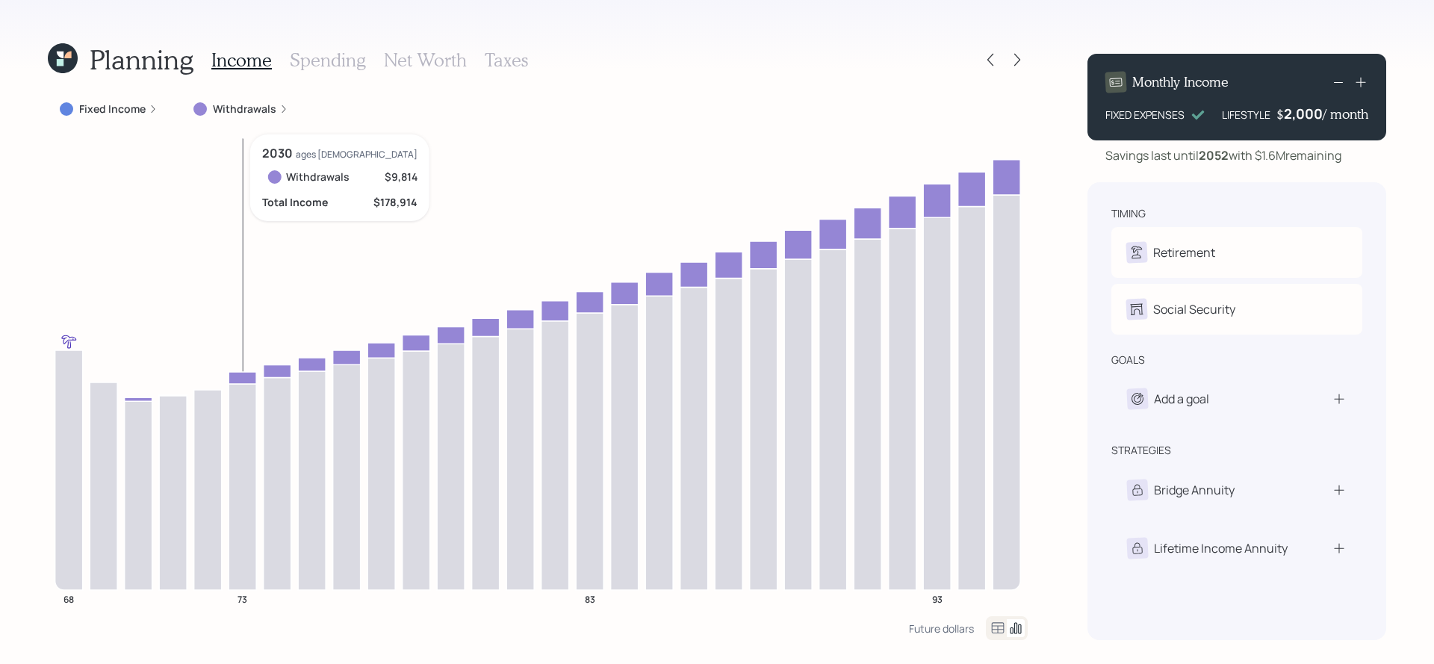
click at [237, 377] on icon at bounding box center [243, 377] width 28 height 12
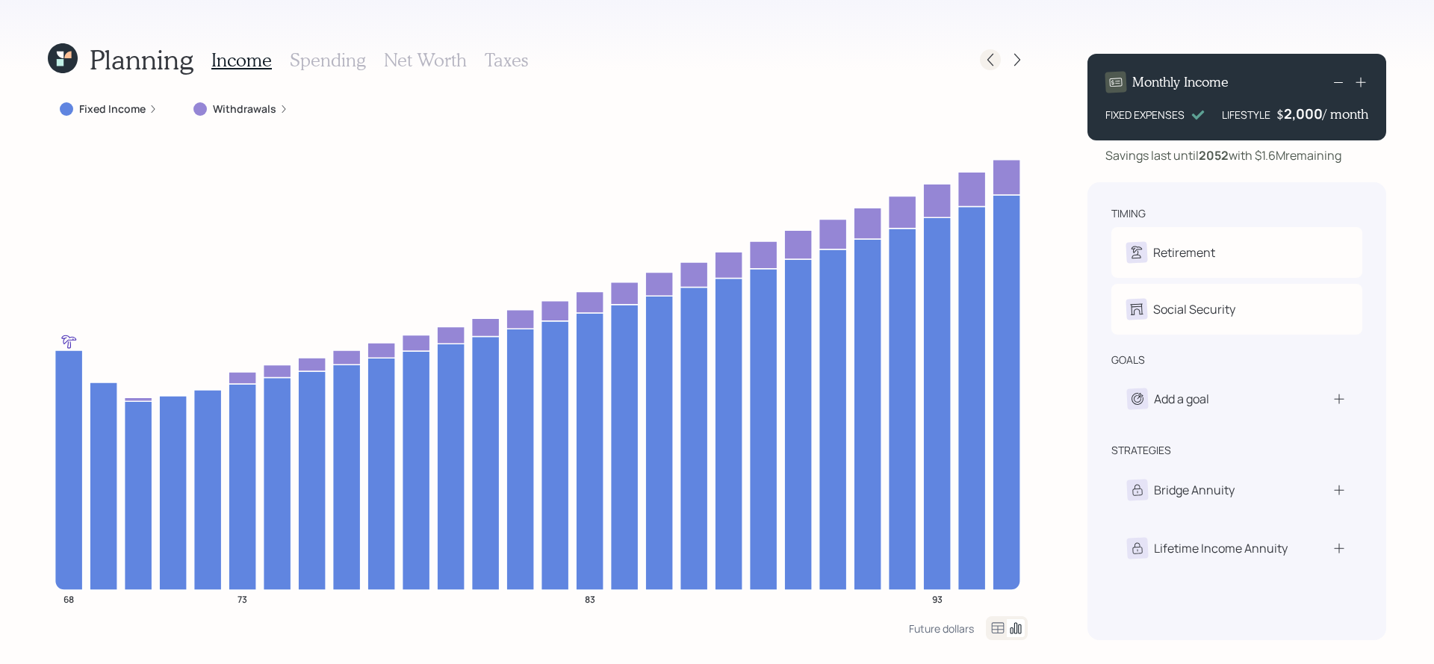
click at [991, 55] on icon at bounding box center [990, 59] width 15 height 15
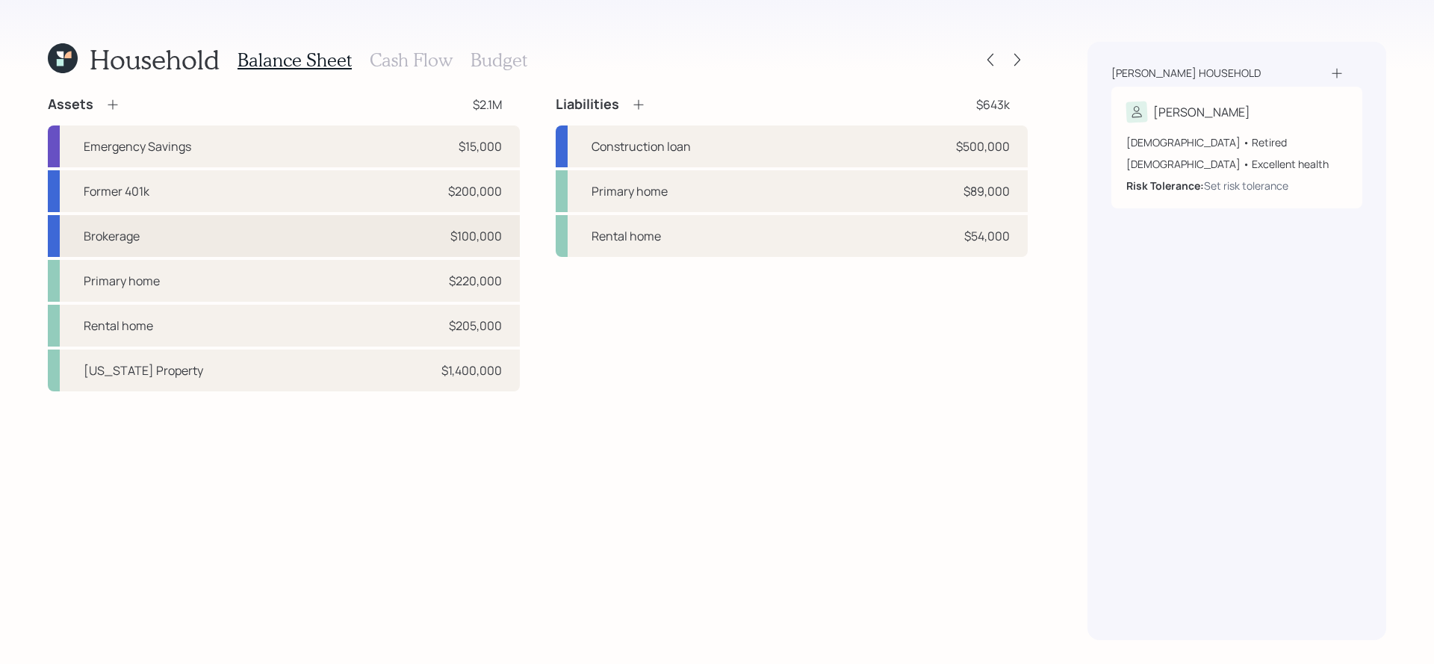
click at [217, 238] on div "Brokerage $100,000" at bounding box center [284, 236] width 472 height 42
select select "taxable"
select select "balanced"
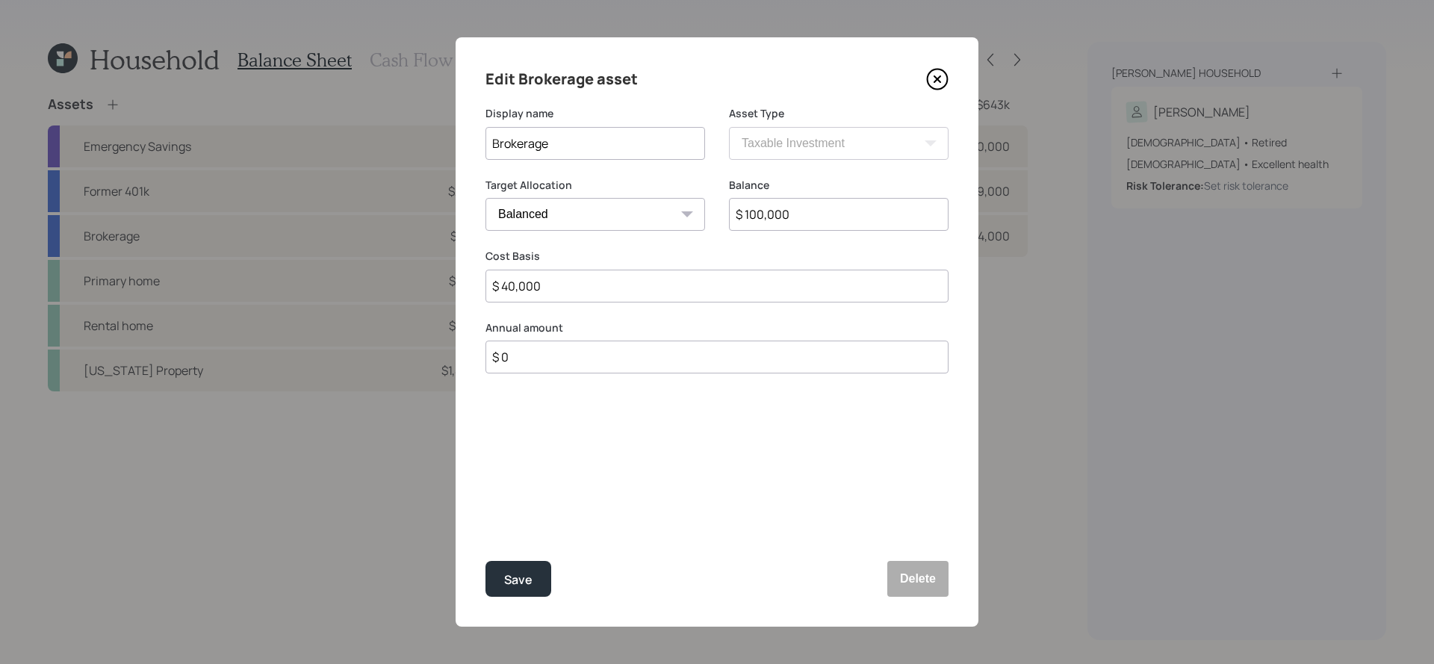
click at [796, 232] on div "Balance $ 100,000" at bounding box center [839, 214] width 220 height 72
click at [936, 76] on icon at bounding box center [937, 79] width 22 height 22
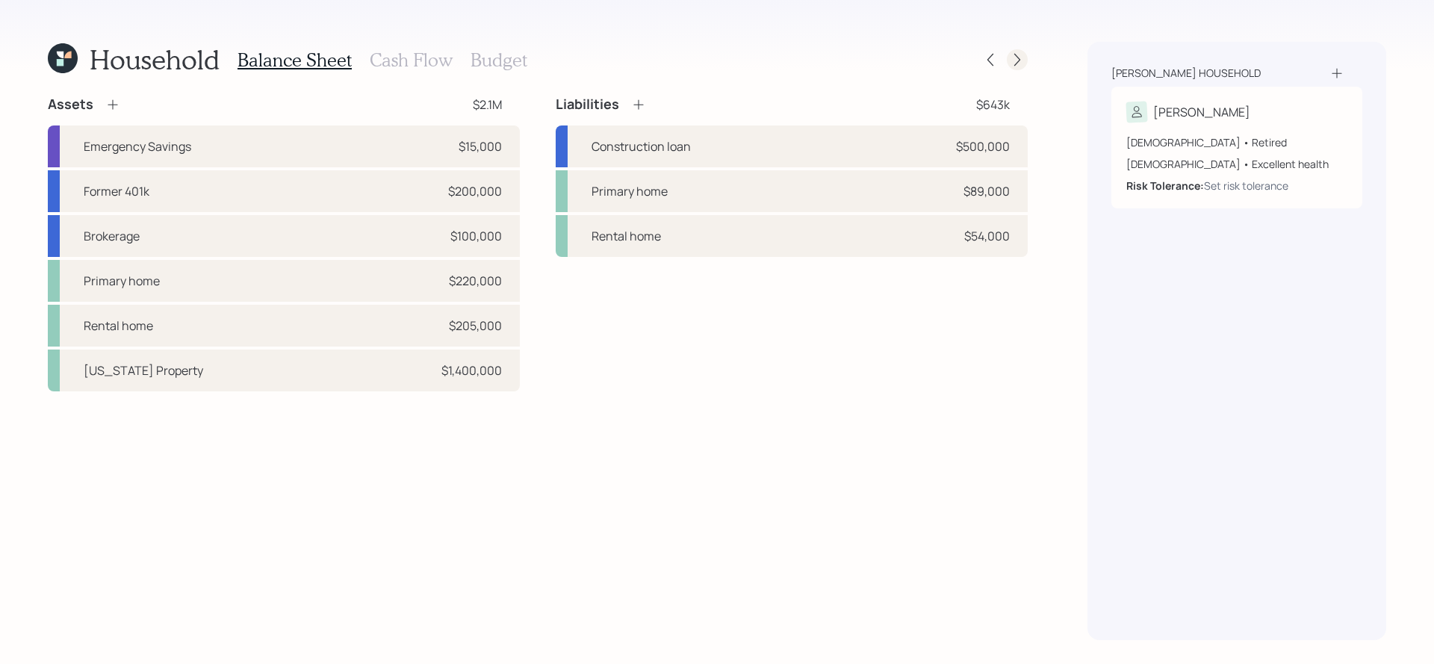
click at [1019, 58] on icon at bounding box center [1018, 60] width 6 height 13
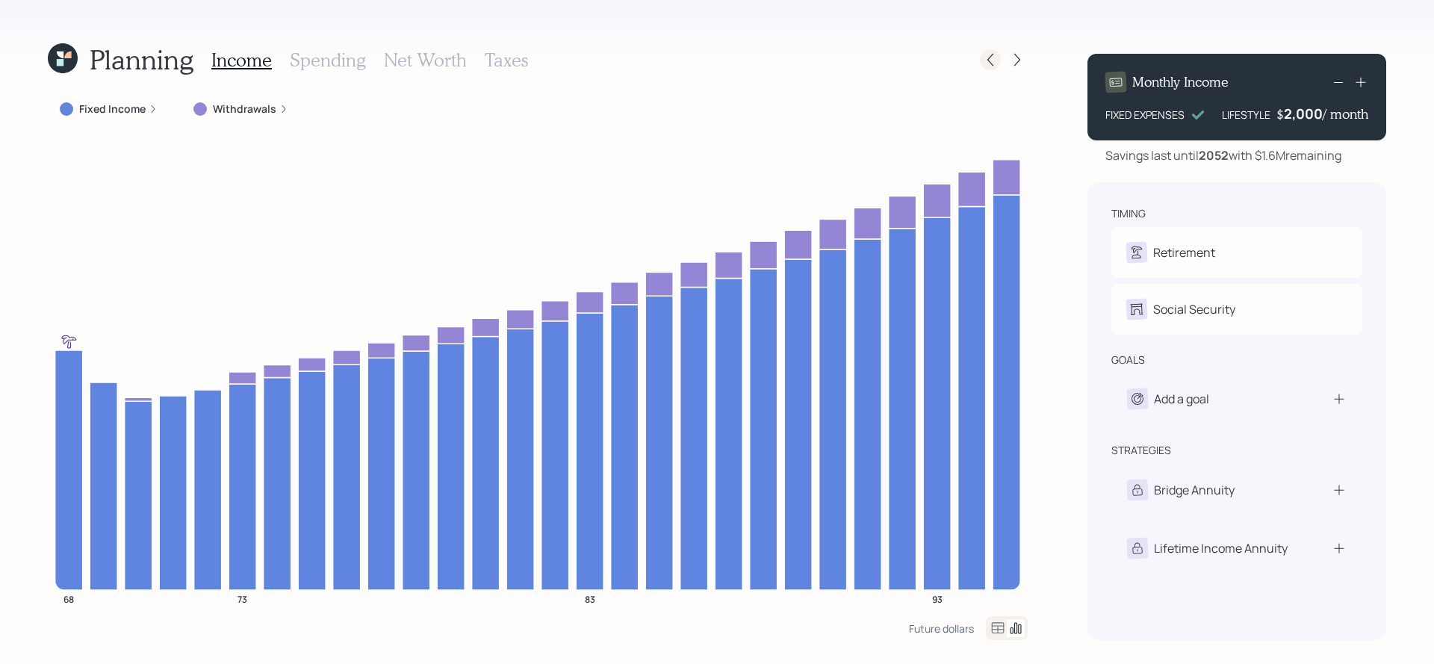
click at [993, 69] on div at bounding box center [990, 59] width 21 height 21
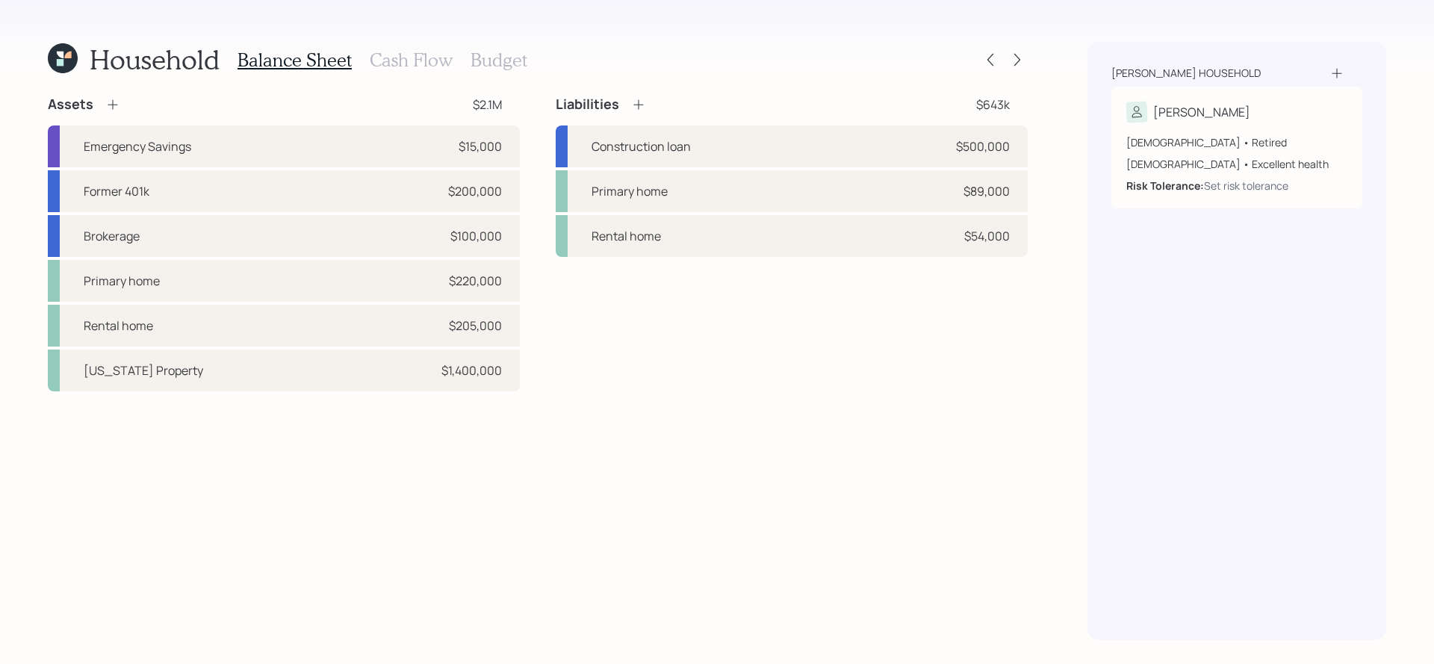
click at [403, 63] on h3 "Cash Flow" at bounding box center [411, 60] width 83 height 22
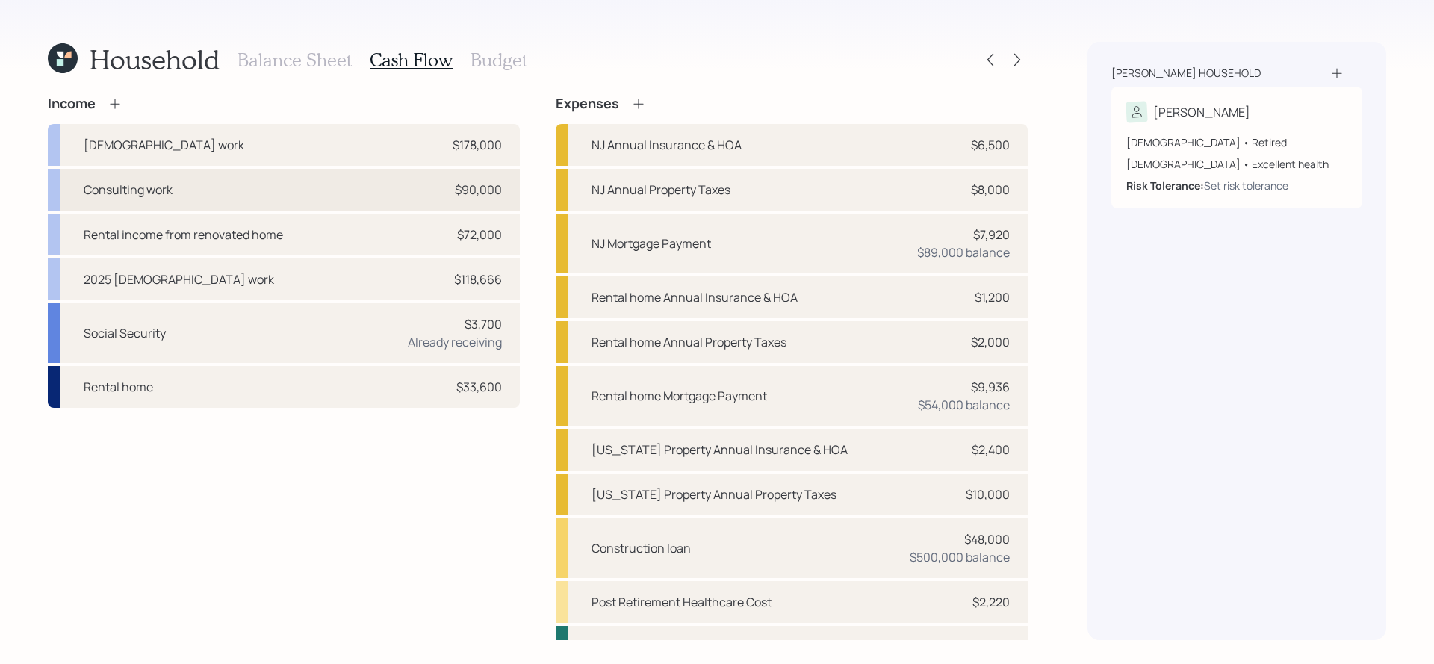
click at [274, 190] on div "Consulting work $90,000" at bounding box center [284, 190] width 472 height 42
select select "other"
select select "earned"
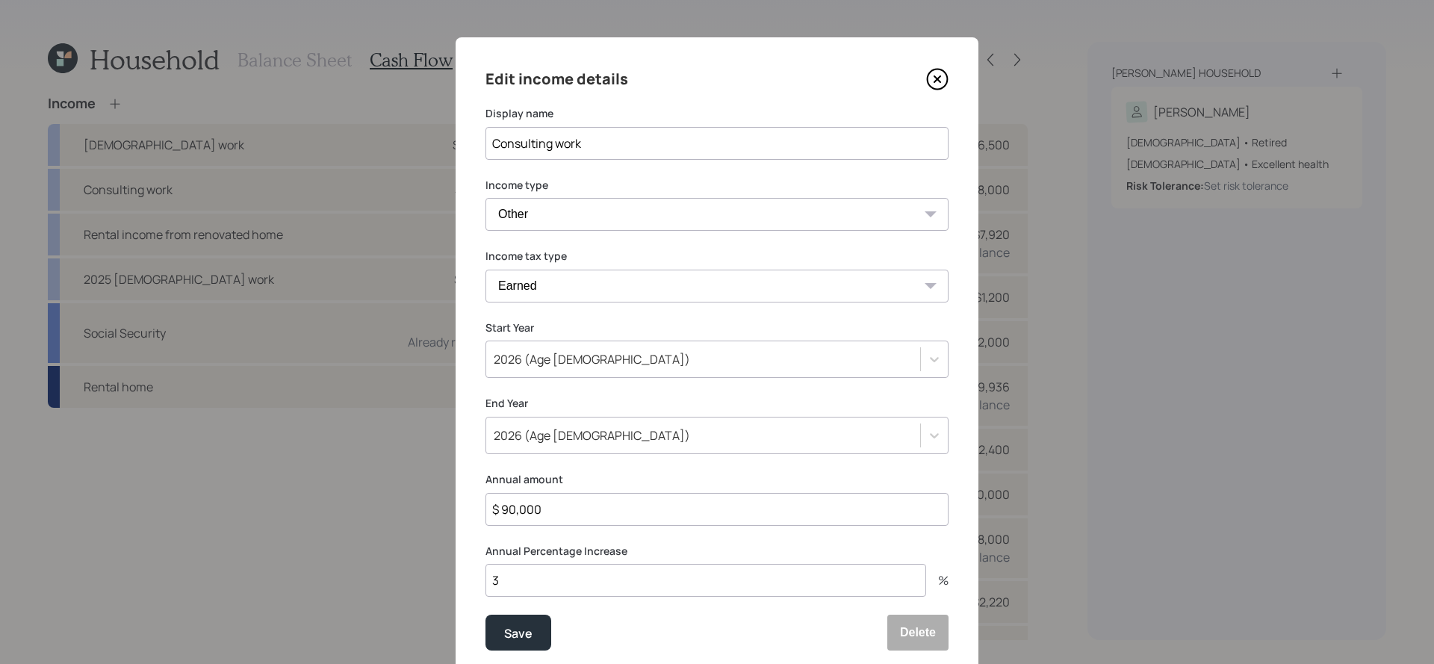
drag, startPoint x: 610, startPoint y: 514, endPoint x: 427, endPoint y: 513, distance: 183.0
click at [427, 513] on div "Edit income details Display name Consulting work Income type [DEMOGRAPHIC_DATA]…" at bounding box center [717, 332] width 1434 height 664
type input "$ 45,000"
click at [486, 615] on button "Save" at bounding box center [519, 633] width 66 height 36
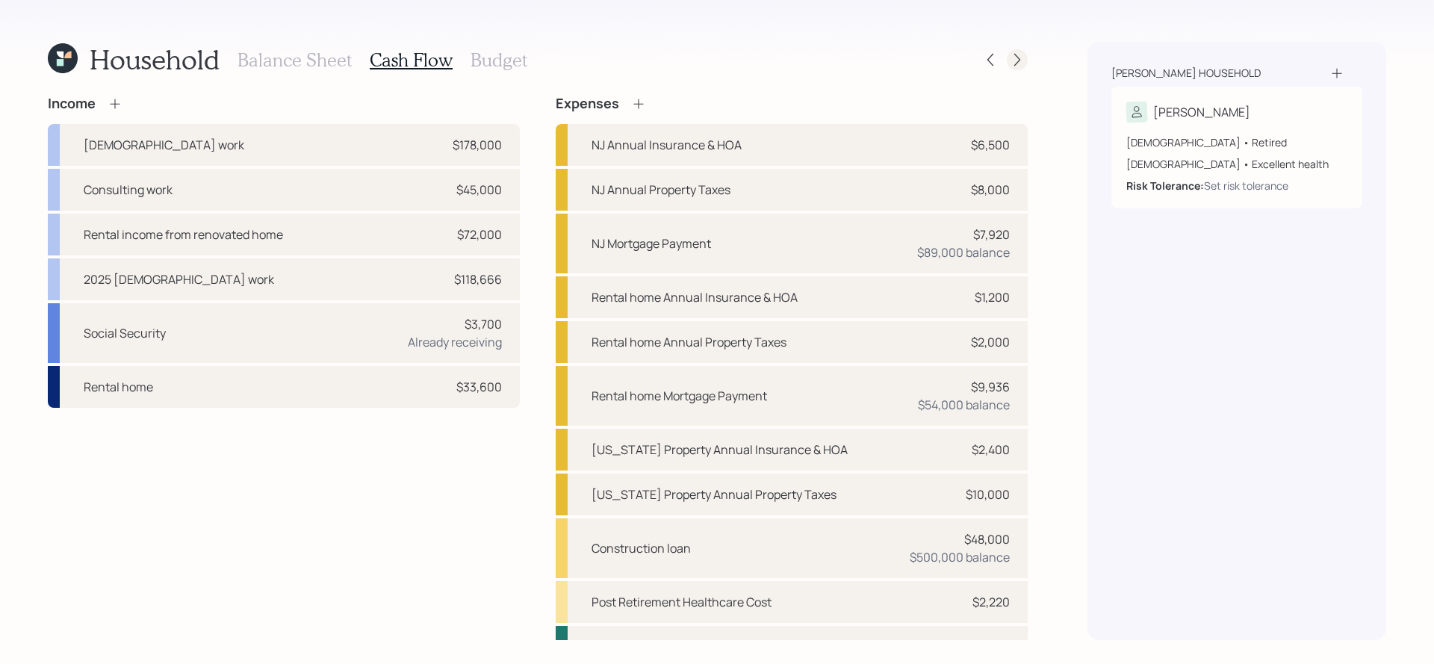
click at [1020, 55] on icon at bounding box center [1017, 59] width 15 height 15
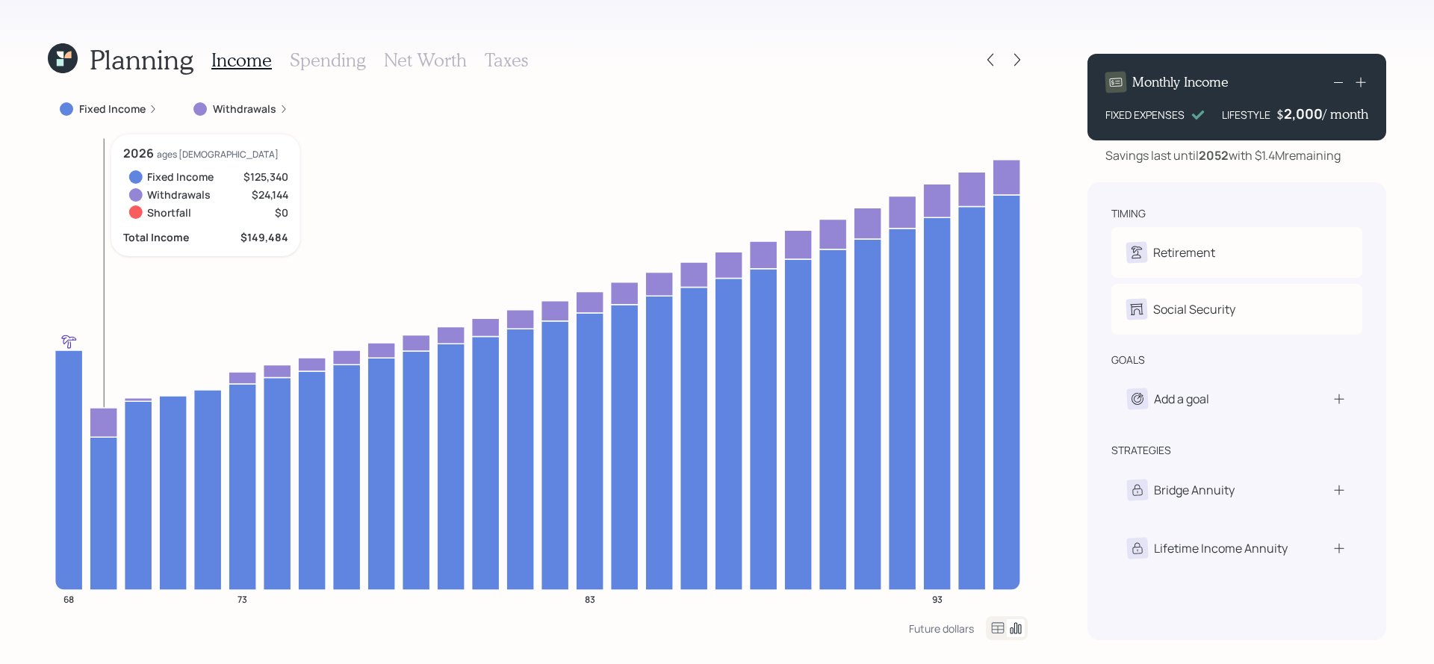
click at [112, 421] on icon at bounding box center [104, 422] width 28 height 29
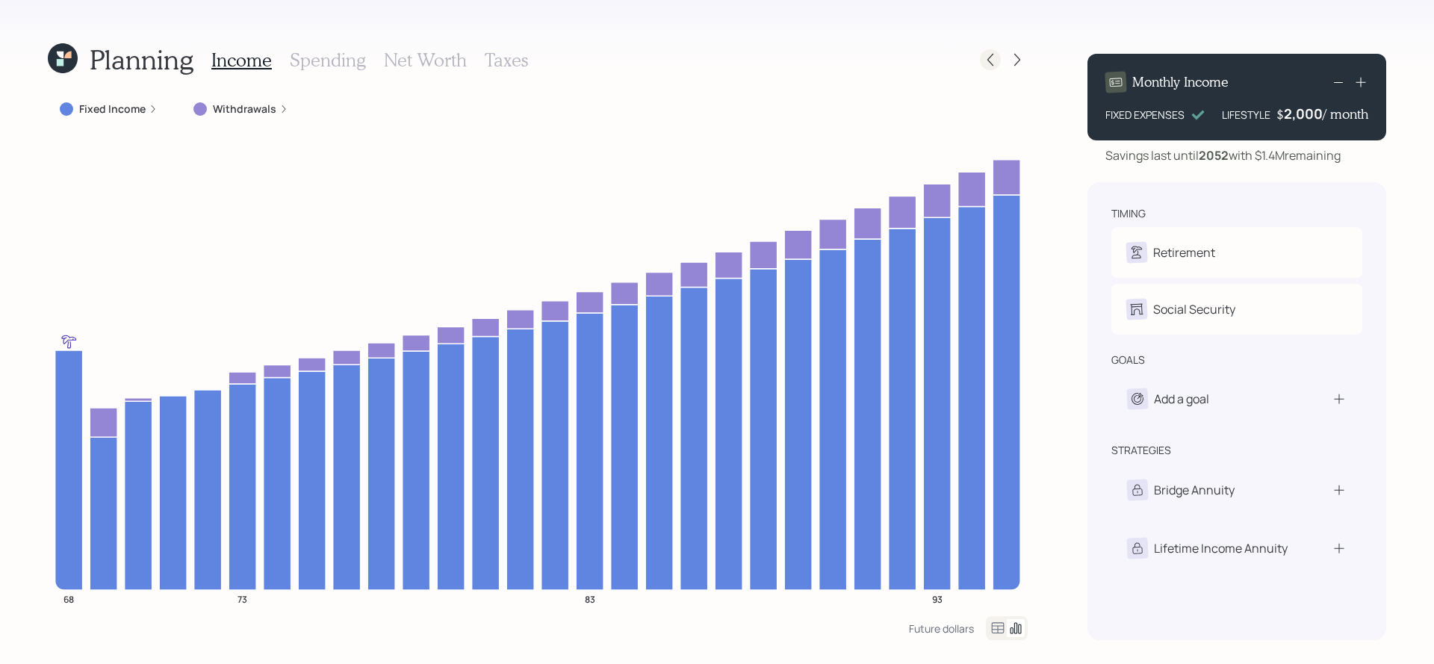
click at [985, 65] on icon at bounding box center [990, 59] width 15 height 15
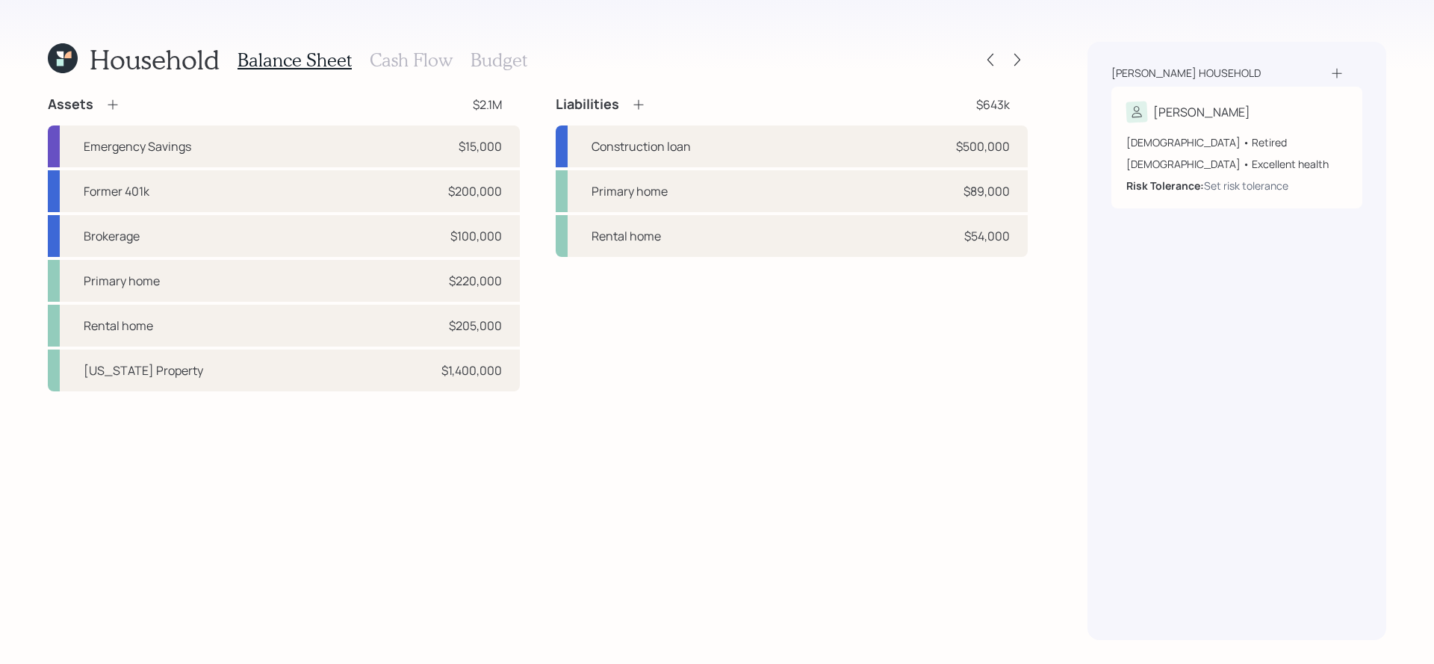
click at [400, 63] on h3 "Cash Flow" at bounding box center [411, 60] width 83 height 22
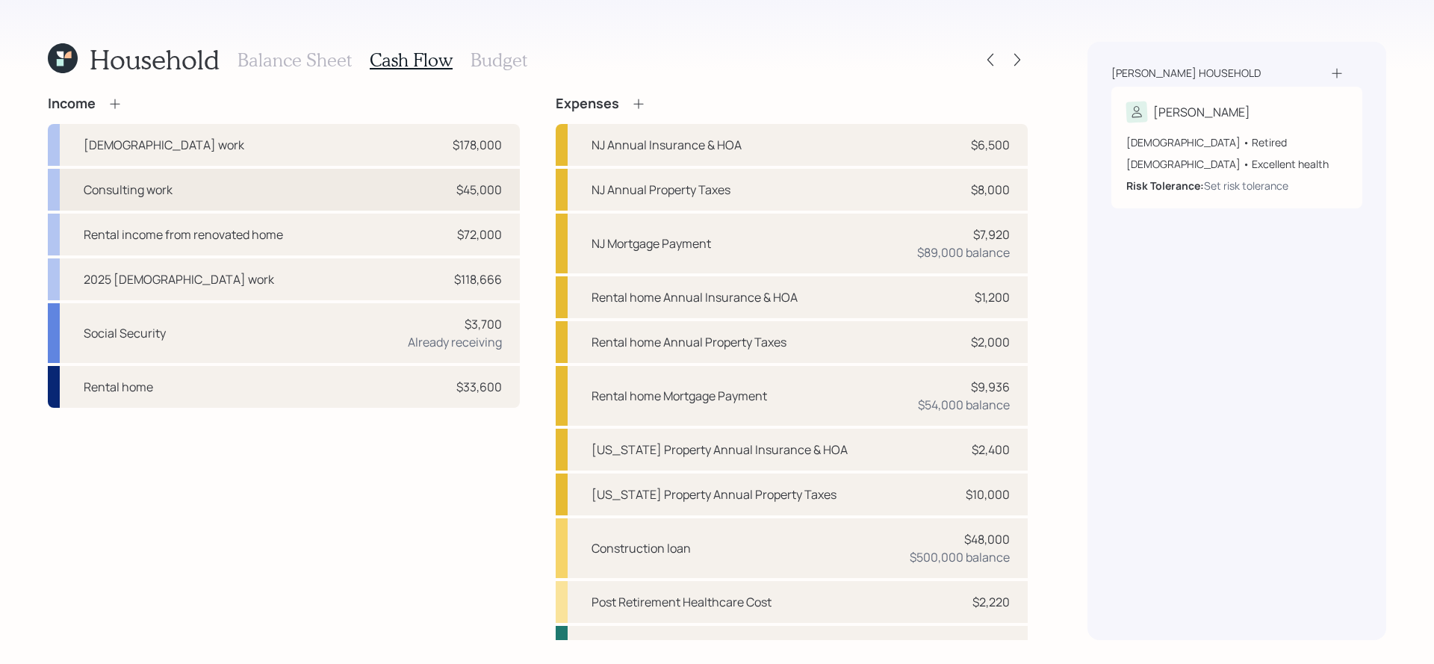
click at [288, 186] on div "Consulting work $45,000" at bounding box center [284, 190] width 472 height 42
select select "other"
select select "earned"
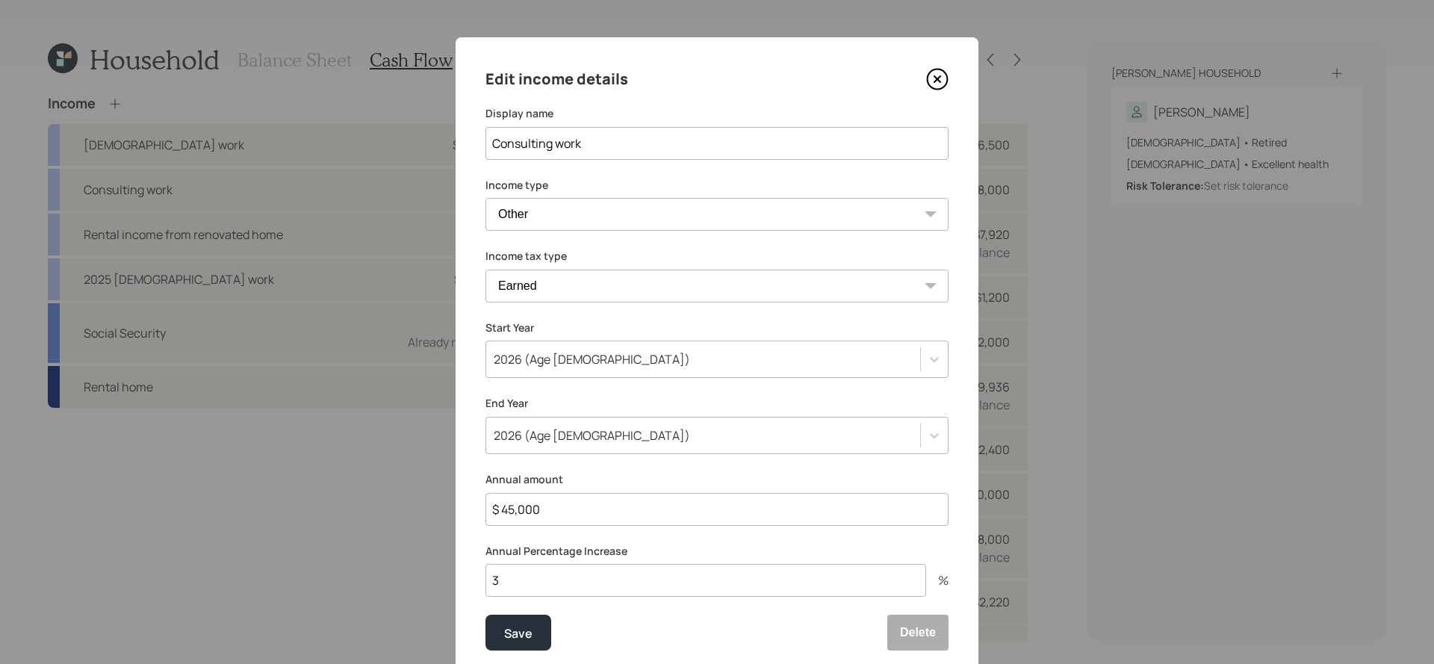
drag, startPoint x: 607, startPoint y: 515, endPoint x: 424, endPoint y: 501, distance: 184.3
click at [424, 501] on div "Edit income details Display name Consulting work Income type [DEMOGRAPHIC_DATA]…" at bounding box center [717, 332] width 1434 height 664
type input "$ 90,000"
click at [486, 615] on button "Save" at bounding box center [519, 633] width 66 height 36
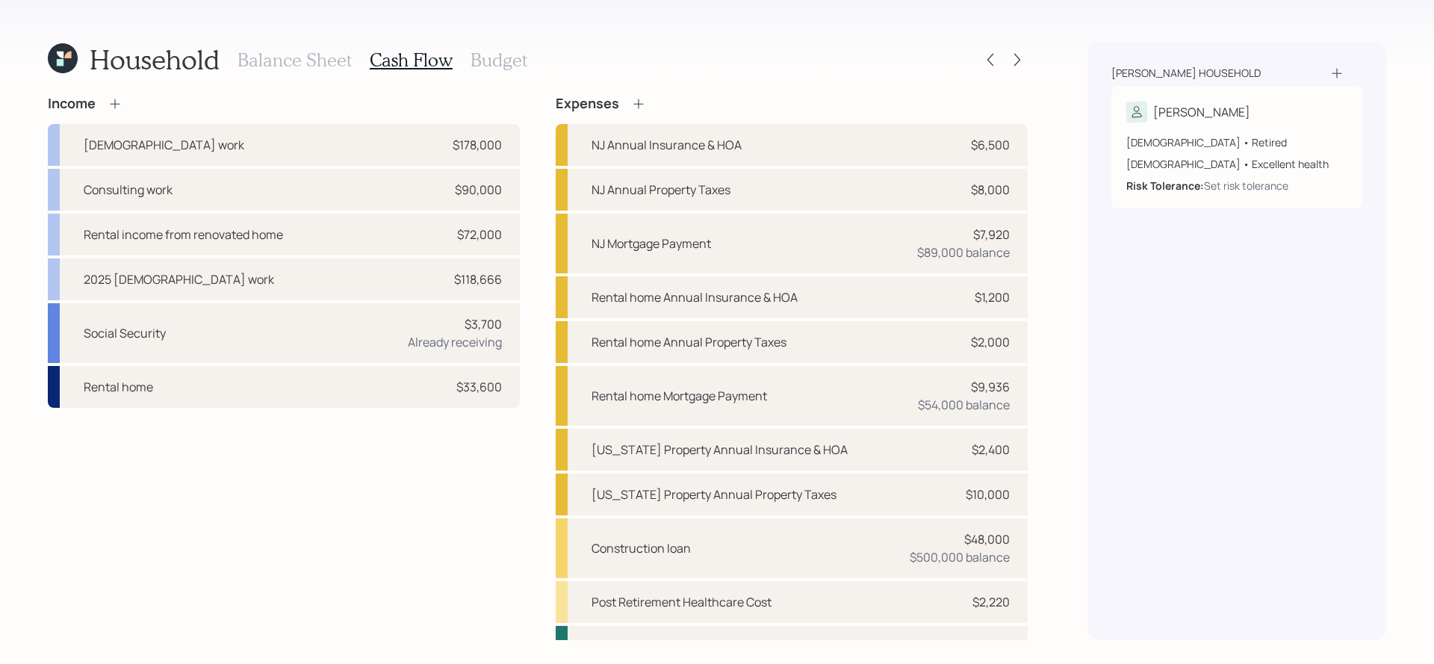
click at [301, 44] on div "Balance Sheet Cash Flow Budget" at bounding box center [383, 60] width 290 height 36
click at [302, 59] on h3 "Balance Sheet" at bounding box center [295, 60] width 114 height 22
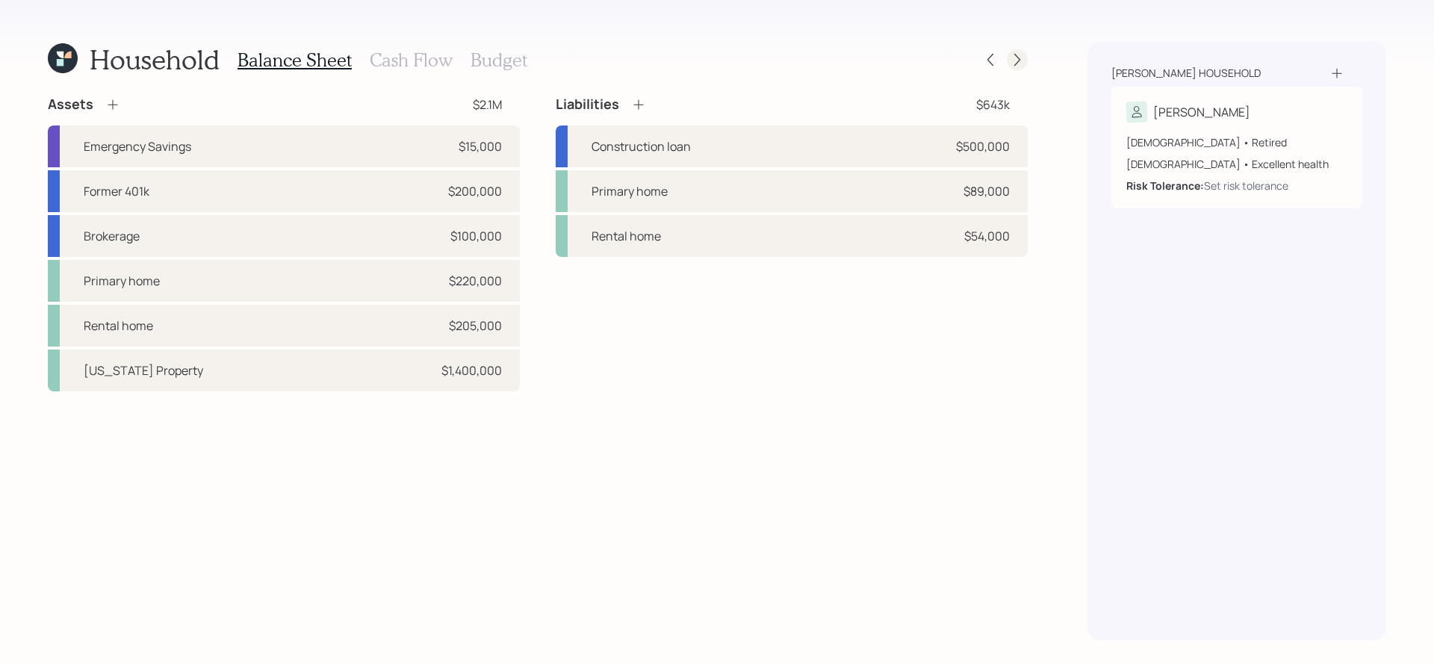
click at [1010, 59] on icon at bounding box center [1017, 59] width 15 height 15
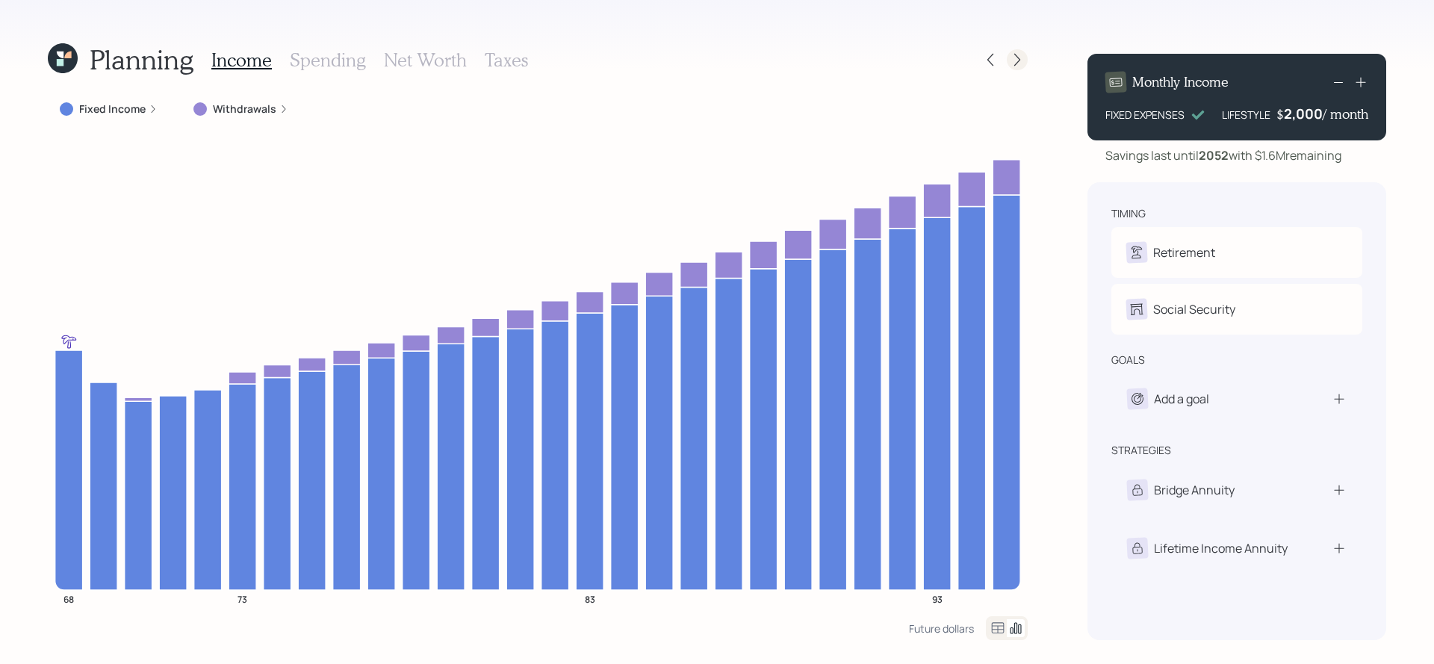
click at [1017, 65] on icon at bounding box center [1017, 59] width 15 height 15
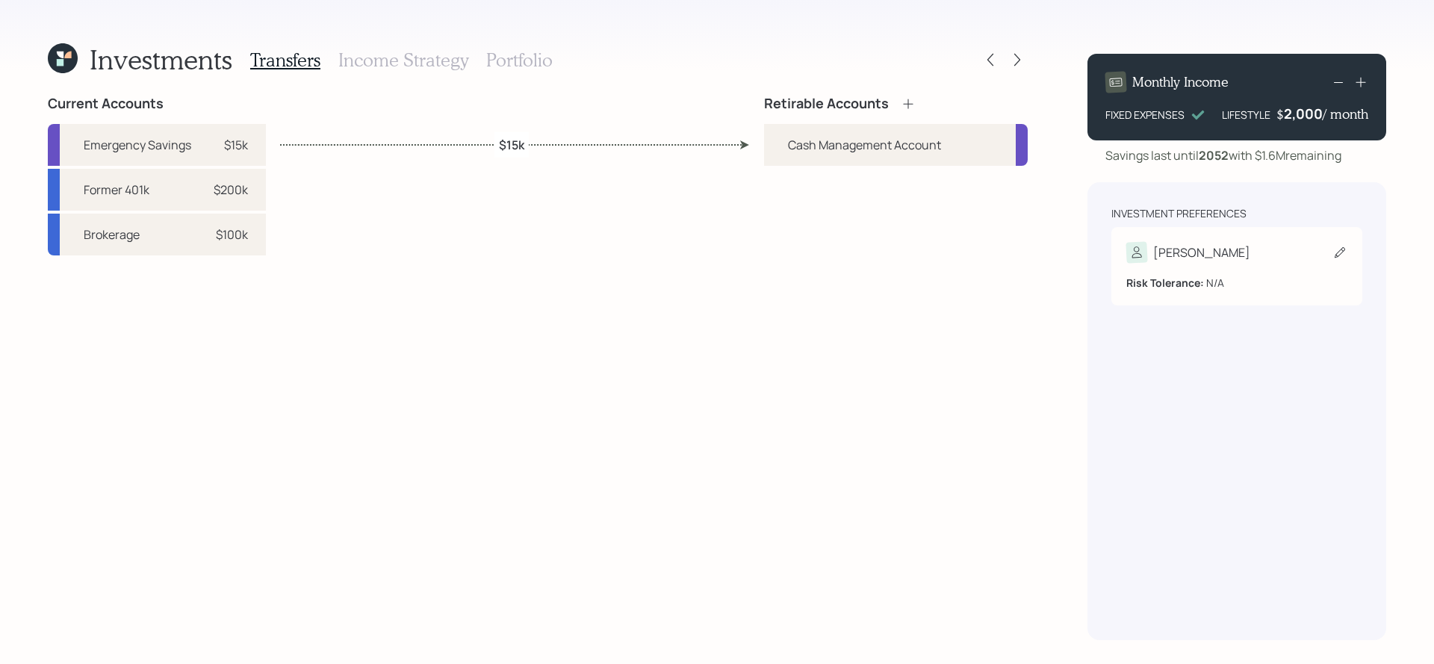
click at [1216, 300] on div "[PERSON_NAME] Tolerance: N/A" at bounding box center [1237, 266] width 251 height 78
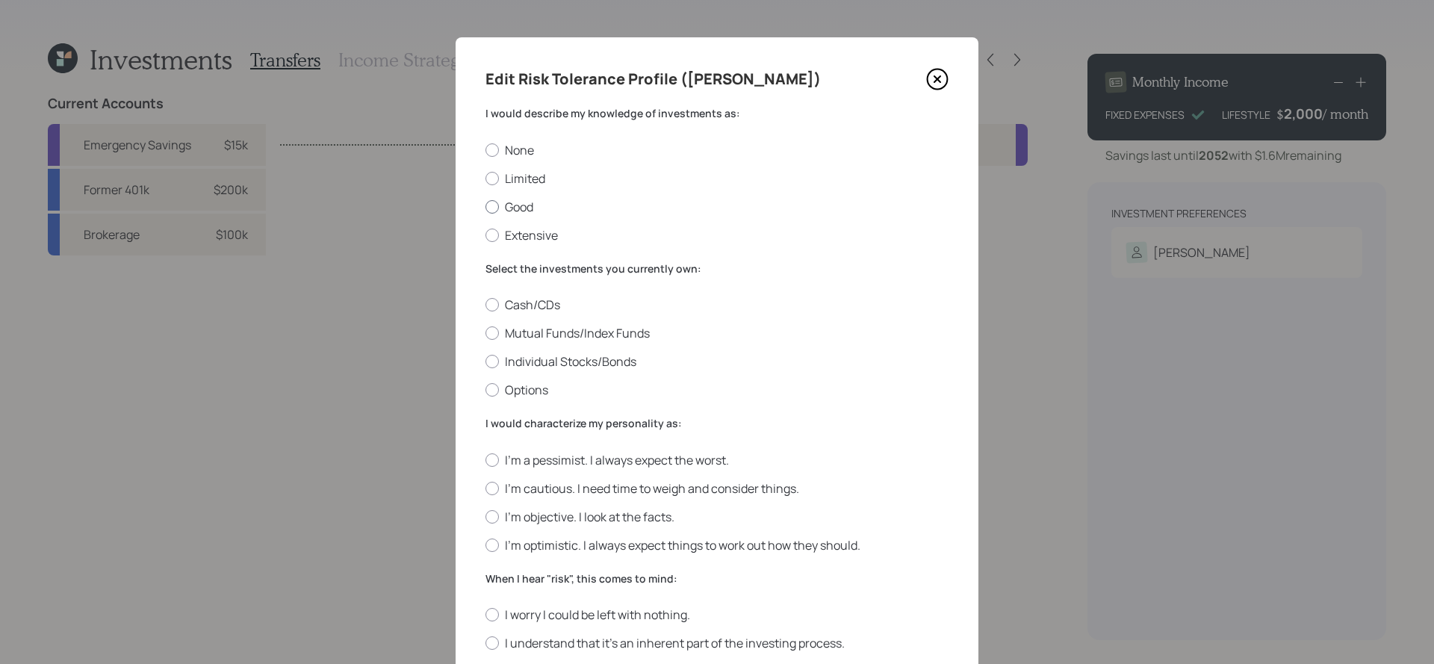
click at [524, 207] on label "Good" at bounding box center [717, 207] width 463 height 16
click at [486, 207] on input "Good" at bounding box center [485, 206] width 1 height 1
radio input "true"
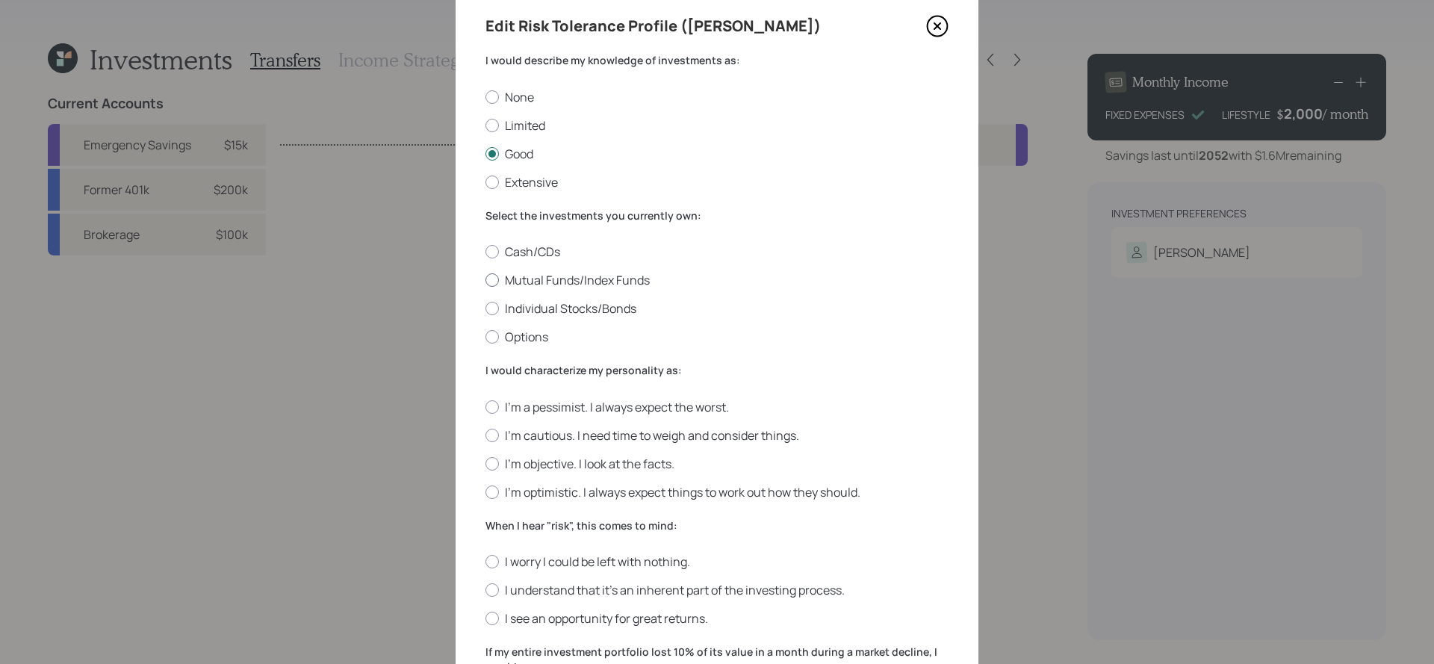
scroll to position [58, 0]
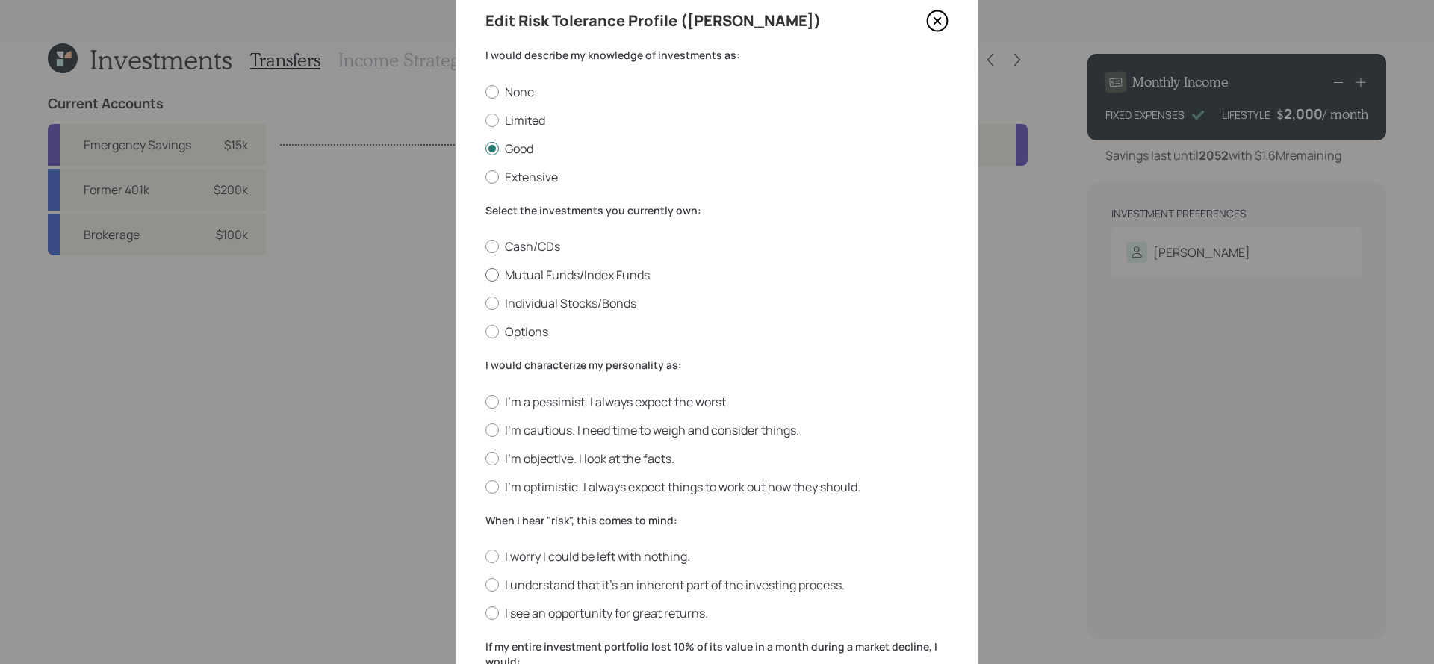
click at [593, 279] on label "Mutual Funds/Index Funds" at bounding box center [717, 275] width 463 height 16
click at [486, 276] on input "Mutual Funds/Index Funds" at bounding box center [485, 275] width 1 height 1
radio input "true"
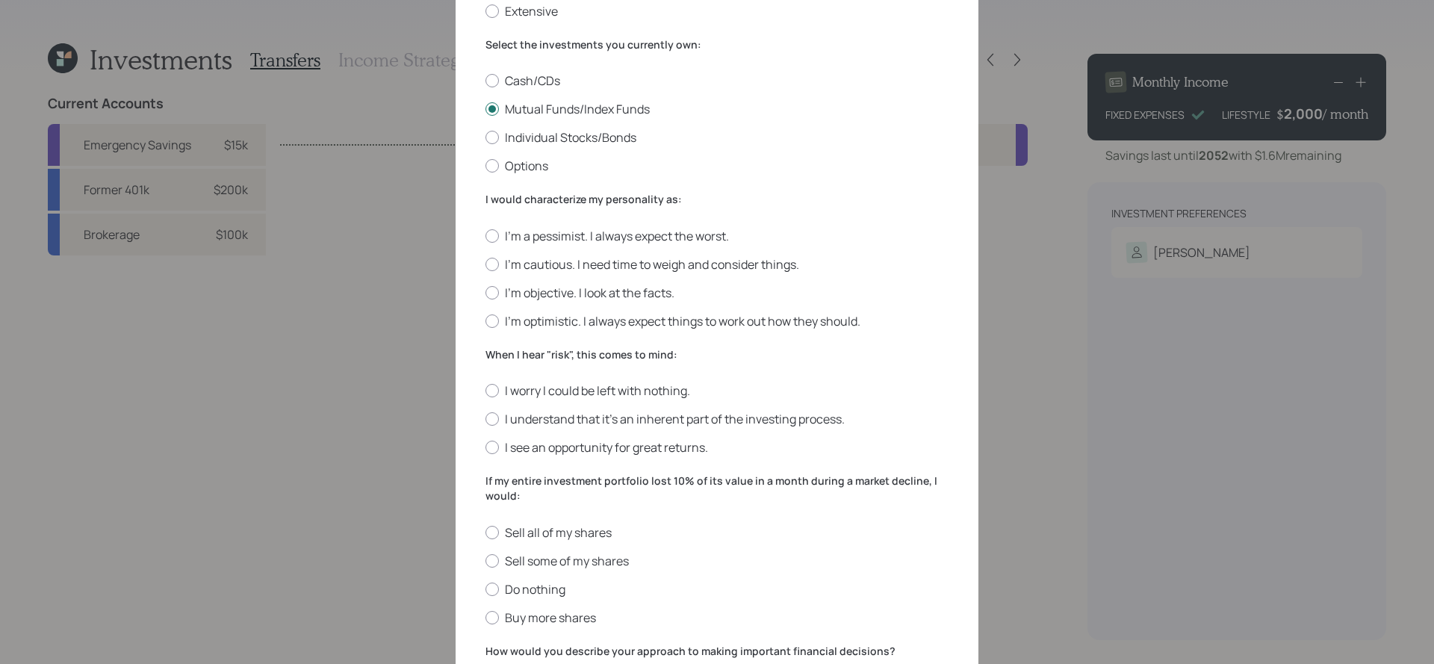
scroll to position [232, 0]
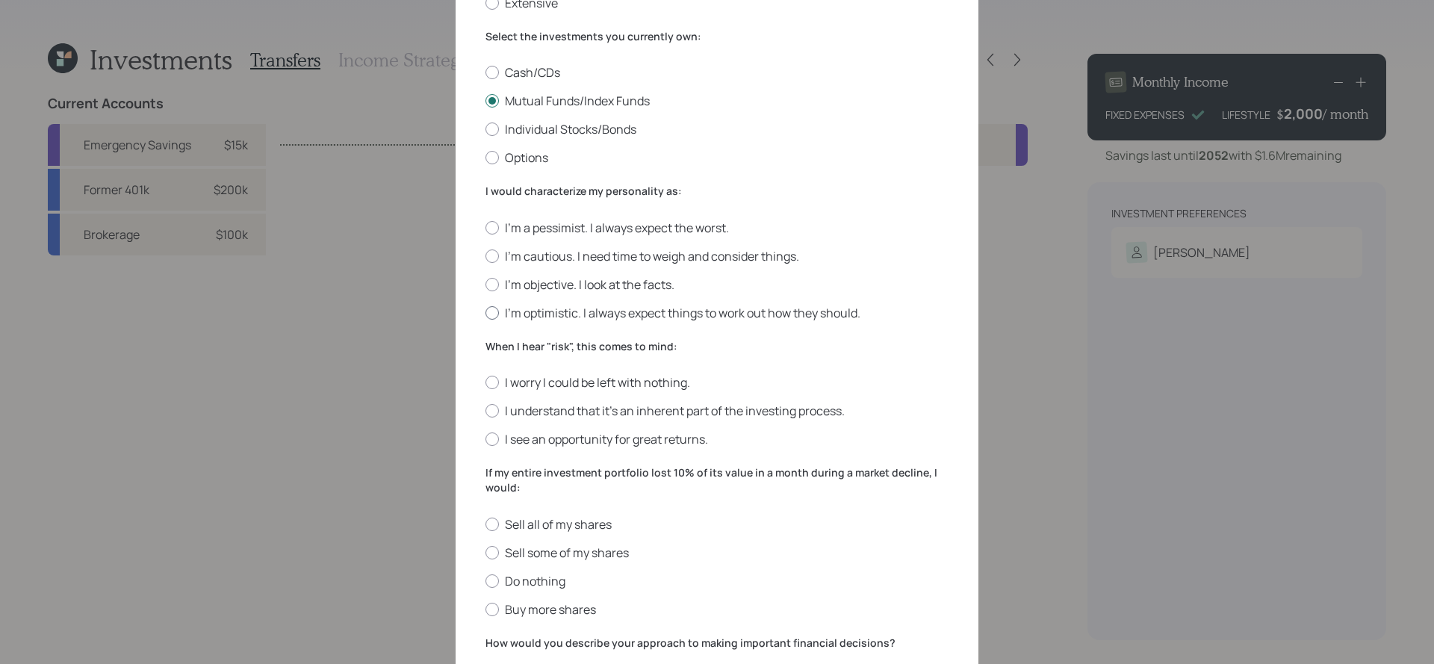
click at [548, 316] on label "I'm optimistic. I always expect things to work out how they should." at bounding box center [717, 313] width 463 height 16
click at [486, 313] on input "I'm optimistic. I always expect things to work out how they should." at bounding box center [485, 312] width 1 height 1
radio input "true"
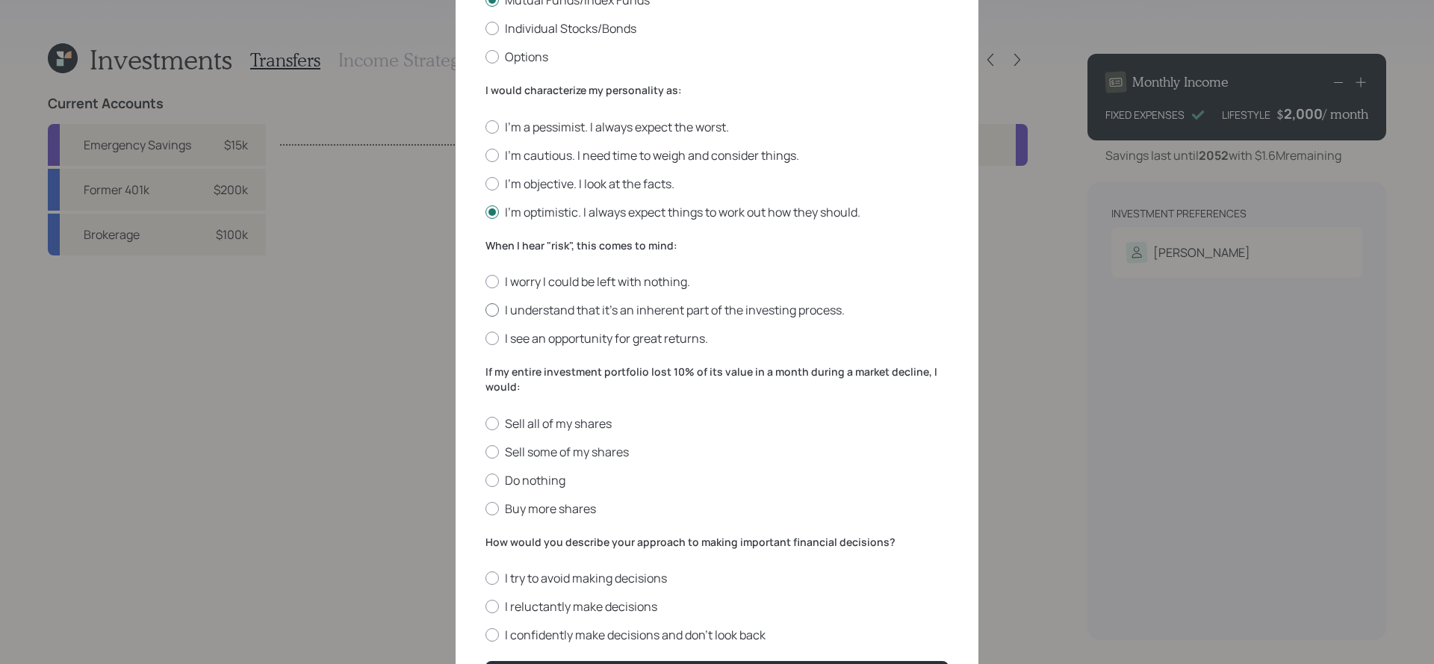
scroll to position [334, 0]
click at [544, 342] on label "I see an opportunity for great returns." at bounding box center [717, 337] width 463 height 16
click at [486, 338] on input "I see an opportunity for great returns." at bounding box center [485, 338] width 1 height 1
radio input "true"
click at [544, 342] on label "I see an opportunity for great returns." at bounding box center [717, 337] width 463 height 16
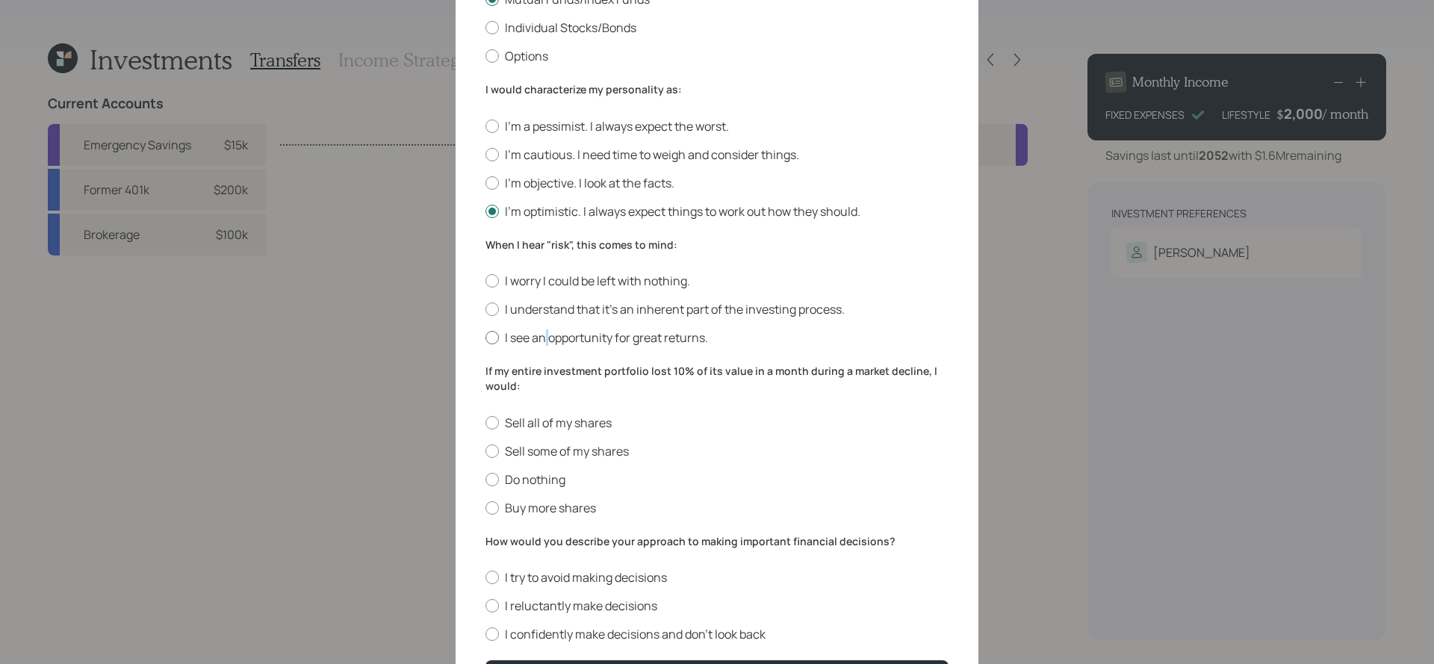
click at [486, 338] on input "I see an opportunity for great returns." at bounding box center [485, 338] width 1 height 1
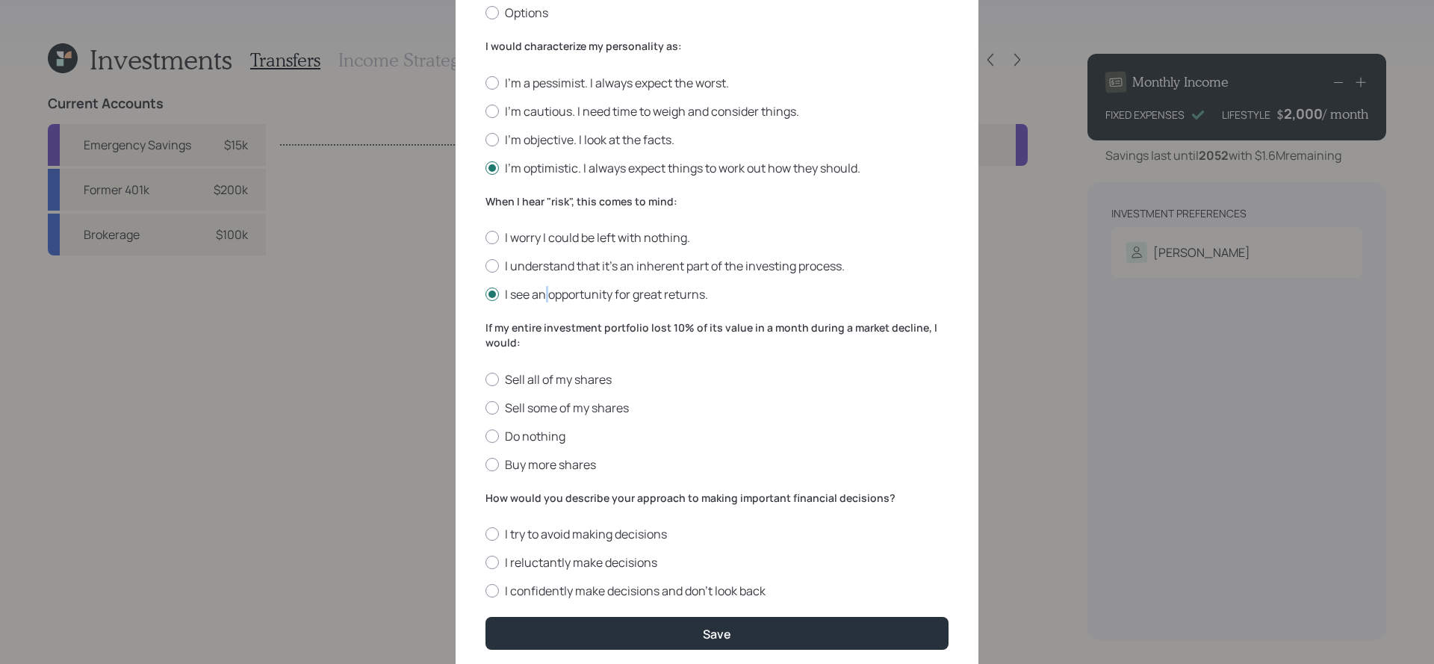
scroll to position [378, 0]
click at [574, 266] on label "I understand that it’s an inherent part of the investing process." at bounding box center [717, 265] width 463 height 16
click at [486, 266] on input "I understand that it’s an inherent part of the investing process." at bounding box center [485, 265] width 1 height 1
radio input "true"
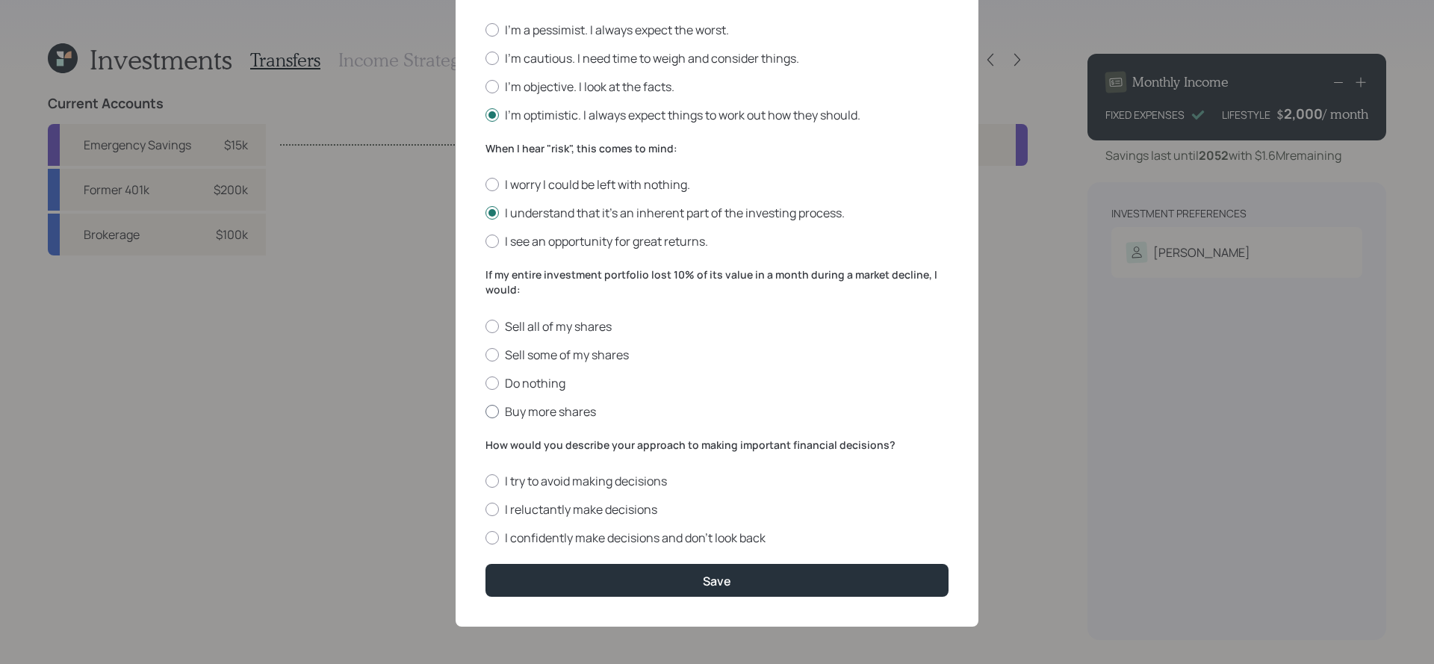
click at [521, 409] on label "Buy more shares" at bounding box center [717, 411] width 463 height 16
click at [486, 411] on input "Buy more shares" at bounding box center [485, 411] width 1 height 1
radio input "true"
click at [578, 540] on label "I confidently make decisions and don’t look back" at bounding box center [717, 538] width 463 height 16
click at [486, 539] on input "I confidently make decisions and don’t look back" at bounding box center [485, 538] width 1 height 1
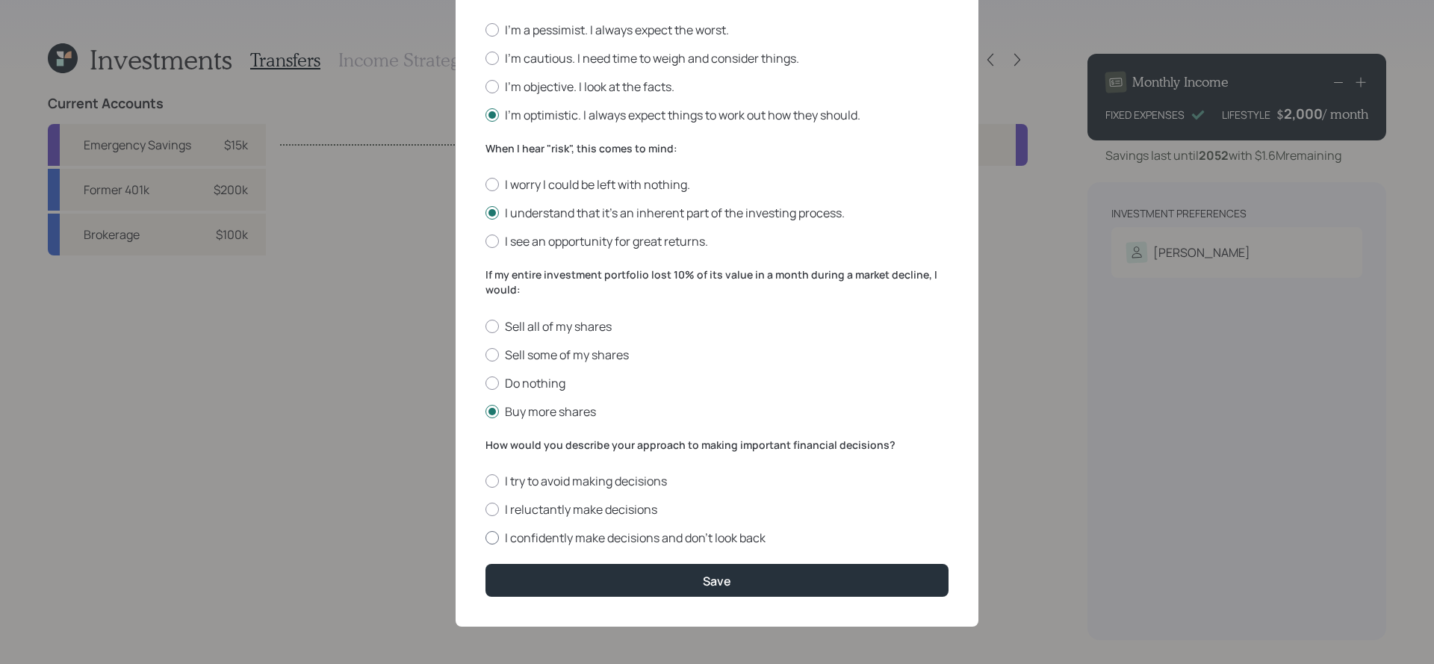
radio input "true"
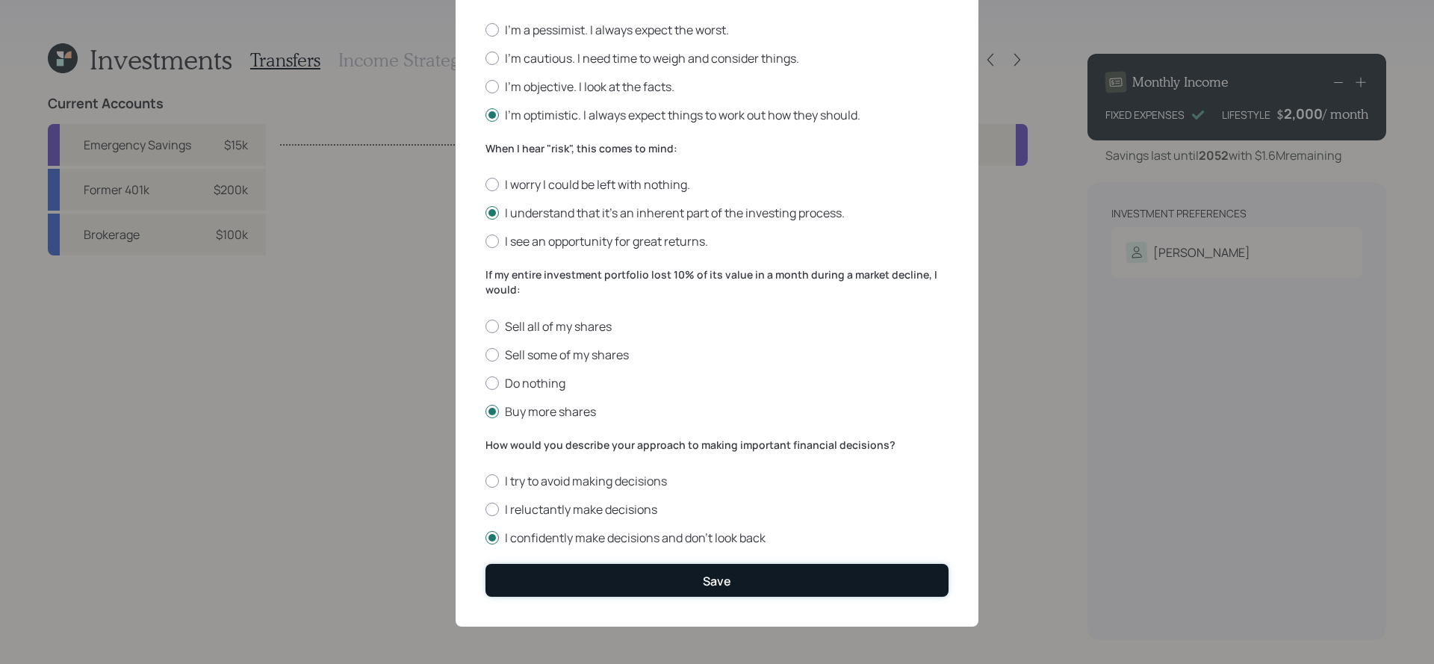
click at [593, 585] on button "Save" at bounding box center [717, 580] width 463 height 32
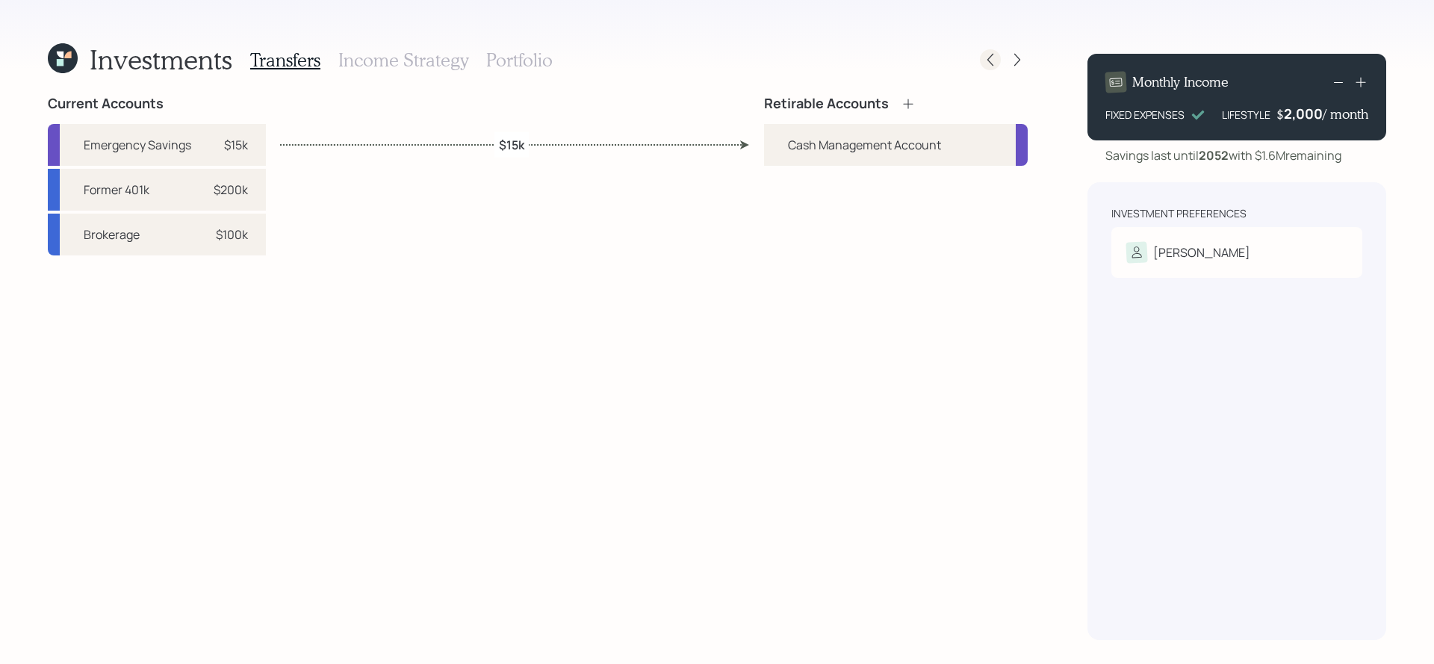
click at [985, 60] on icon at bounding box center [990, 59] width 15 height 15
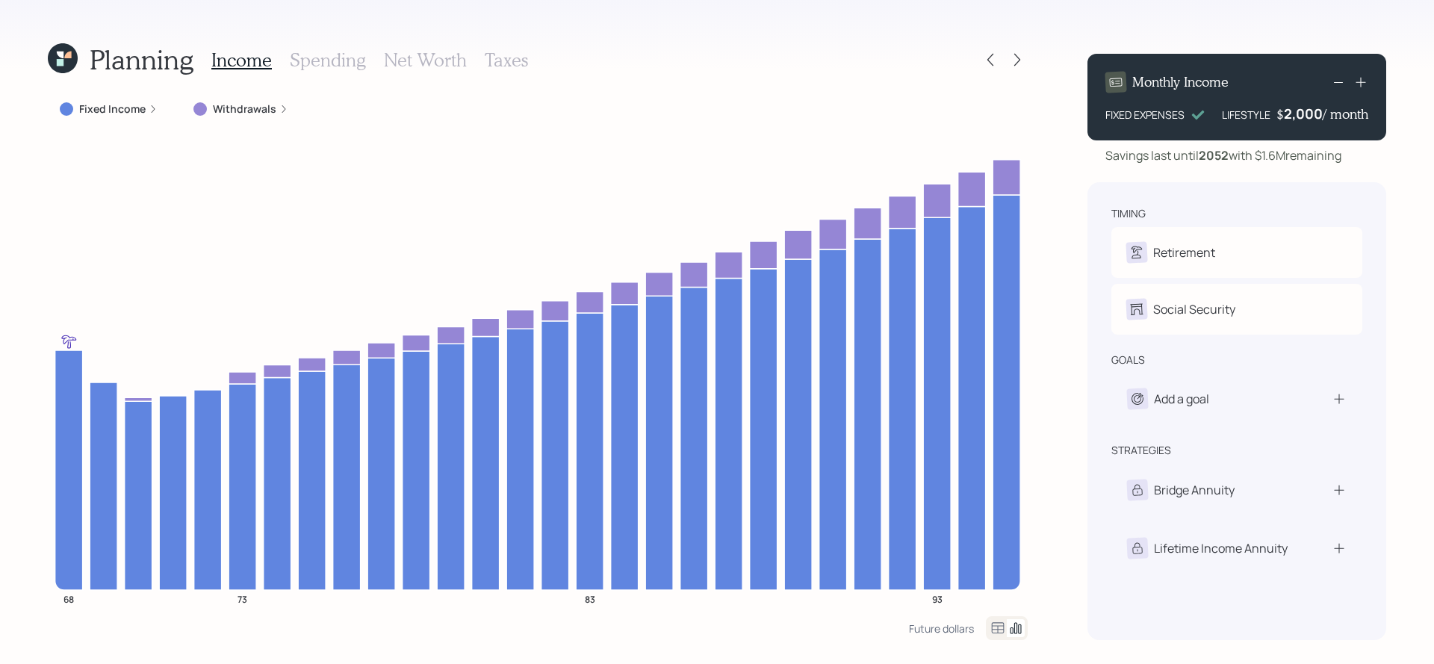
click at [456, 57] on h3 "Net Worth" at bounding box center [425, 60] width 83 height 22
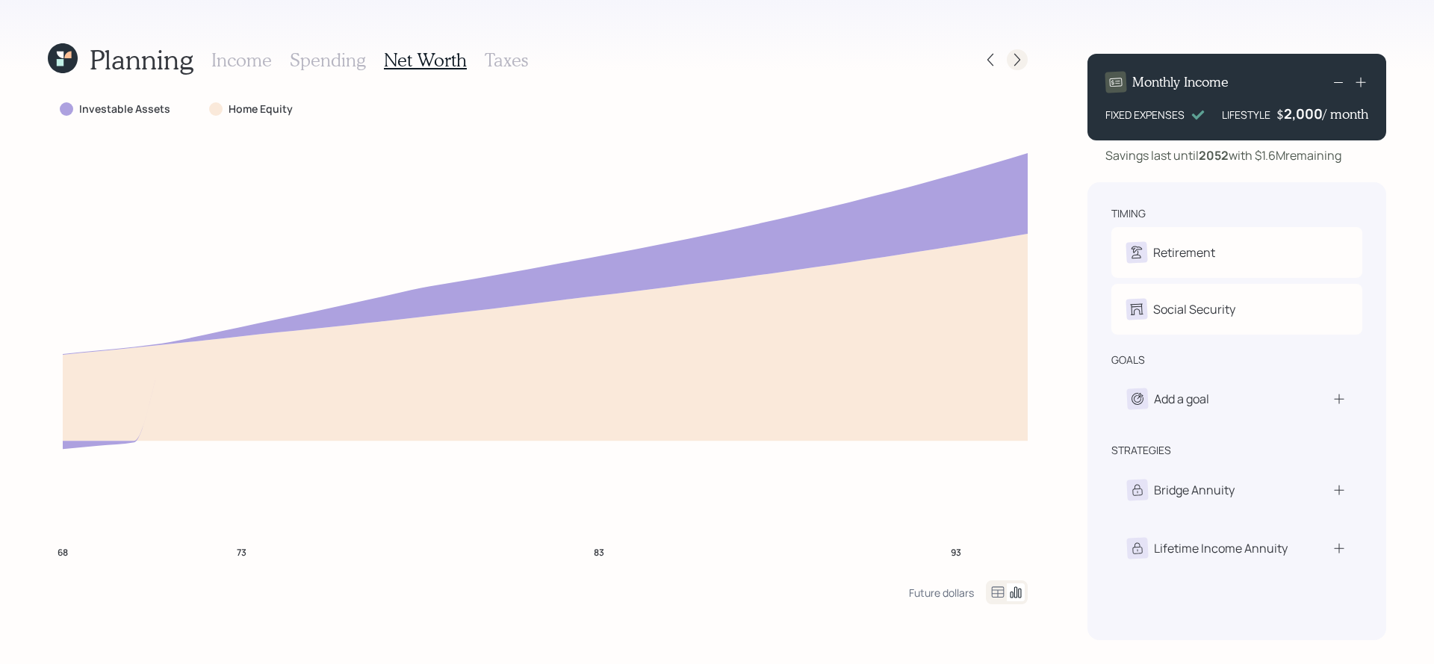
click at [1021, 65] on icon at bounding box center [1017, 59] width 15 height 15
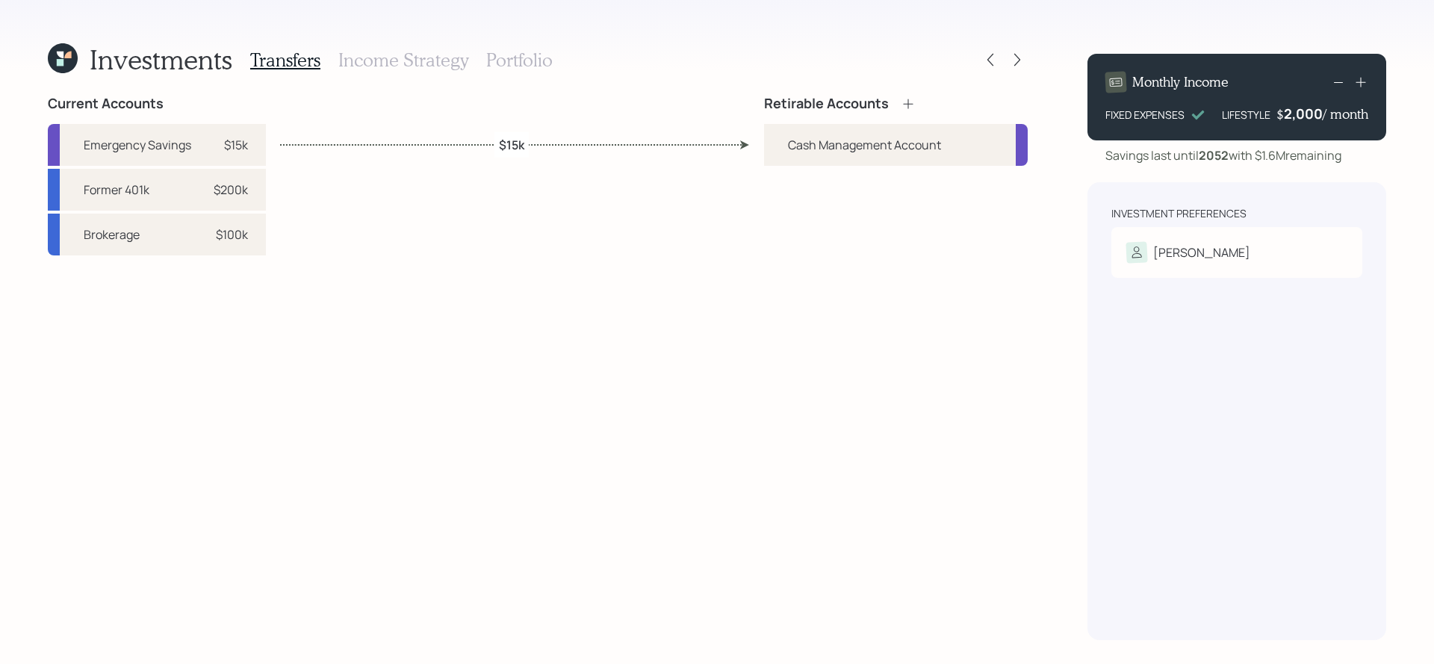
click at [902, 102] on icon at bounding box center [908, 103] width 15 height 15
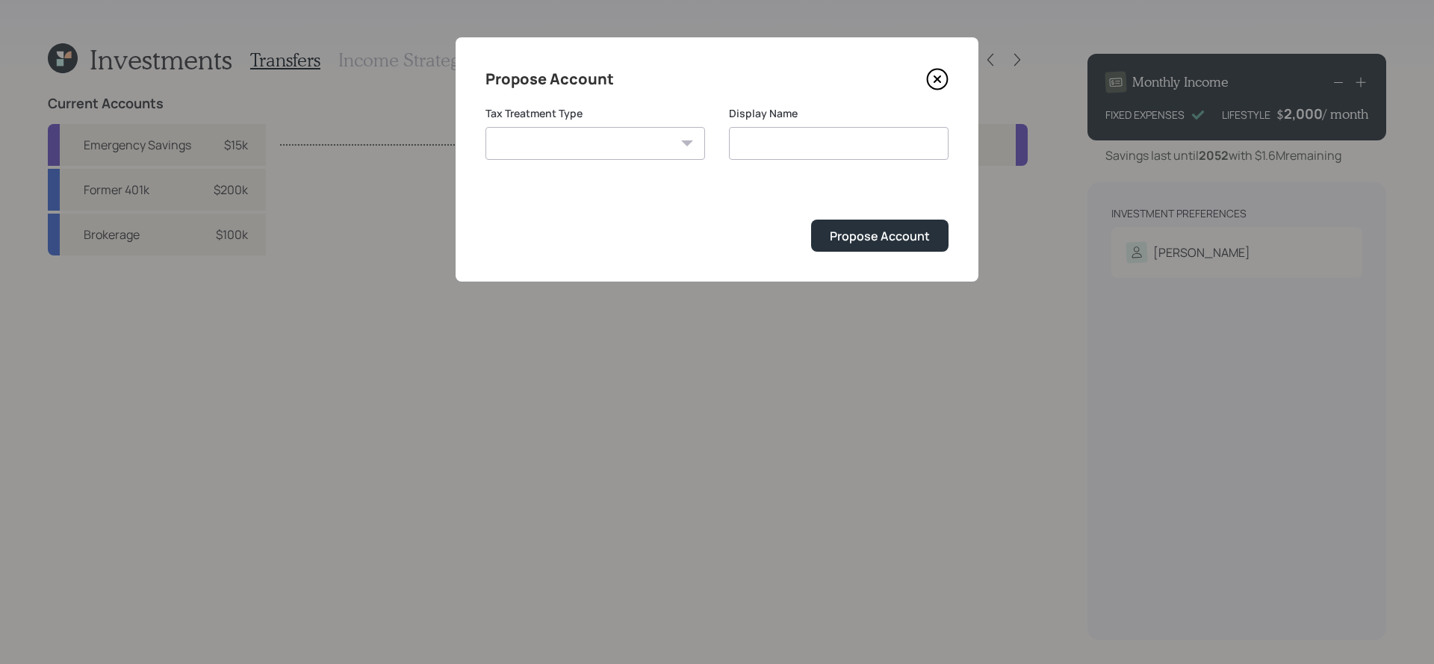
click at [637, 166] on div "Tax Treatment Type [PERSON_NAME] Taxable Traditional" at bounding box center [596, 142] width 220 height 72
click at [637, 130] on select "[PERSON_NAME] Taxable Traditional" at bounding box center [596, 143] width 220 height 33
select select "traditional"
click at [486, 127] on select "[PERSON_NAME] Taxable Traditional" at bounding box center [596, 143] width 220 height 33
click at [798, 145] on input "Traditional" at bounding box center [839, 143] width 220 height 33
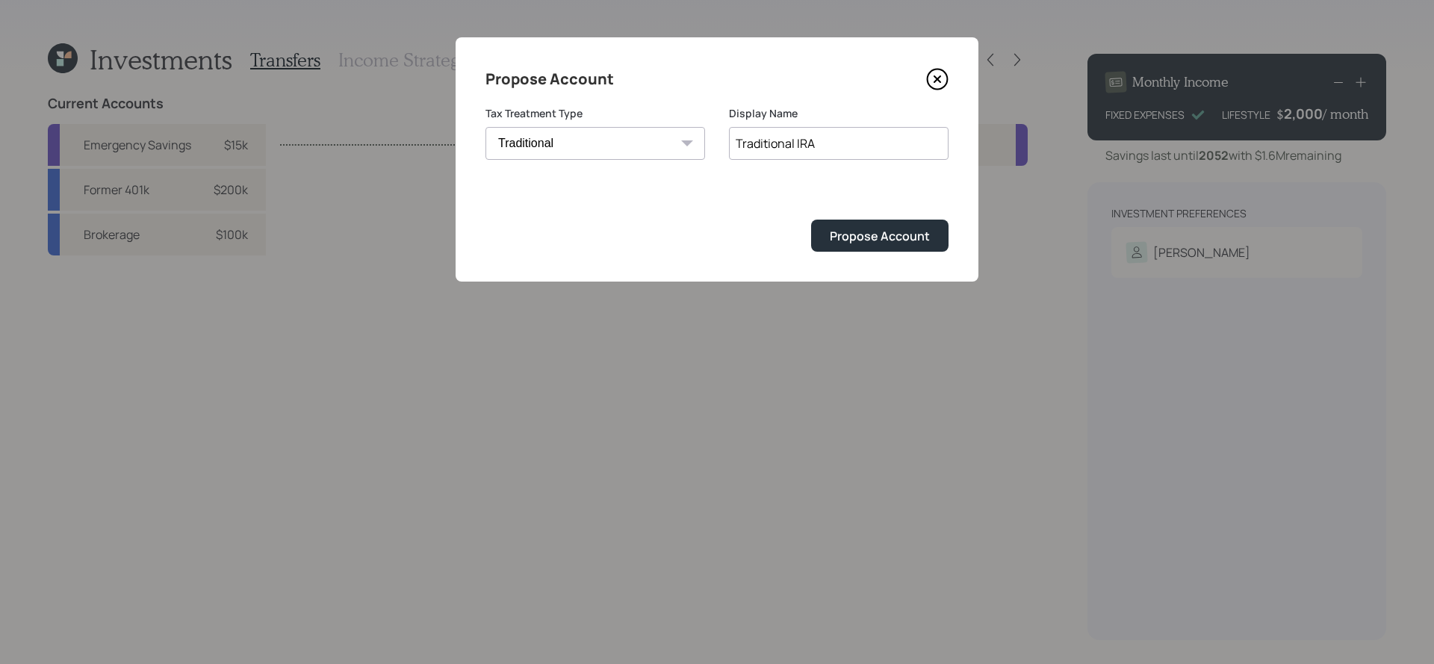
type input "Traditional IRA"
click at [811, 220] on button "Propose Account" at bounding box center [879, 236] width 137 height 32
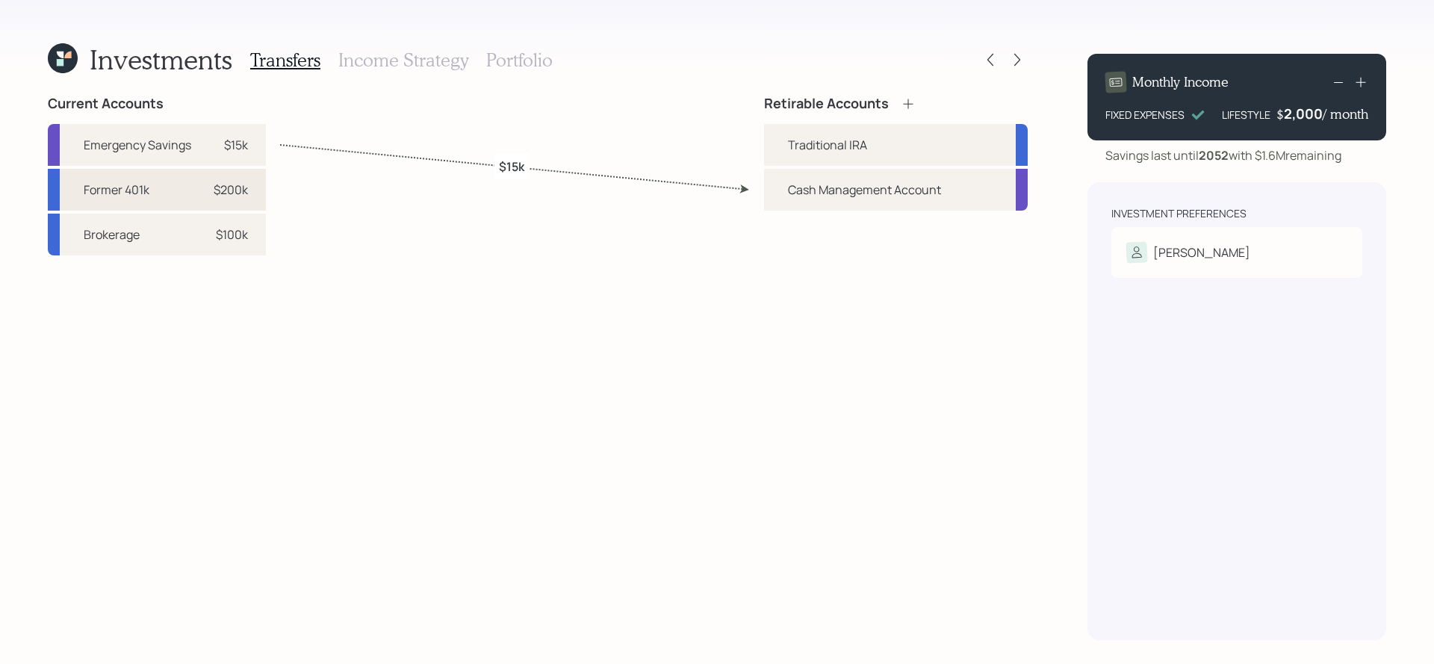
click at [177, 191] on div "Former 401k $200k" at bounding box center [157, 190] width 218 height 42
click at [855, 143] on div "Traditional IRA" at bounding box center [827, 145] width 79 height 18
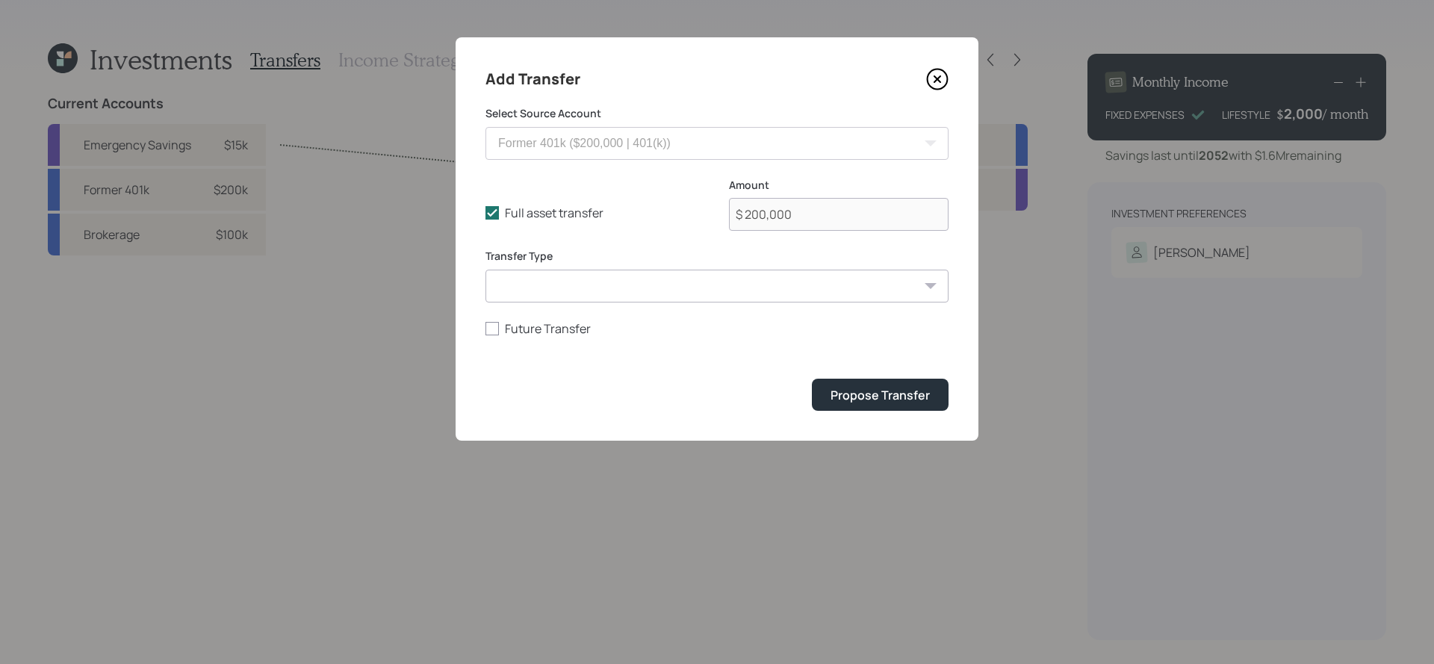
click at [849, 373] on form "Select Source Account Former 401k ($200,000 | 401(k)) Brokerage ($100,000 | Tax…" at bounding box center [717, 258] width 463 height 305
click at [852, 397] on div "Propose Transfer" at bounding box center [880, 395] width 99 height 16
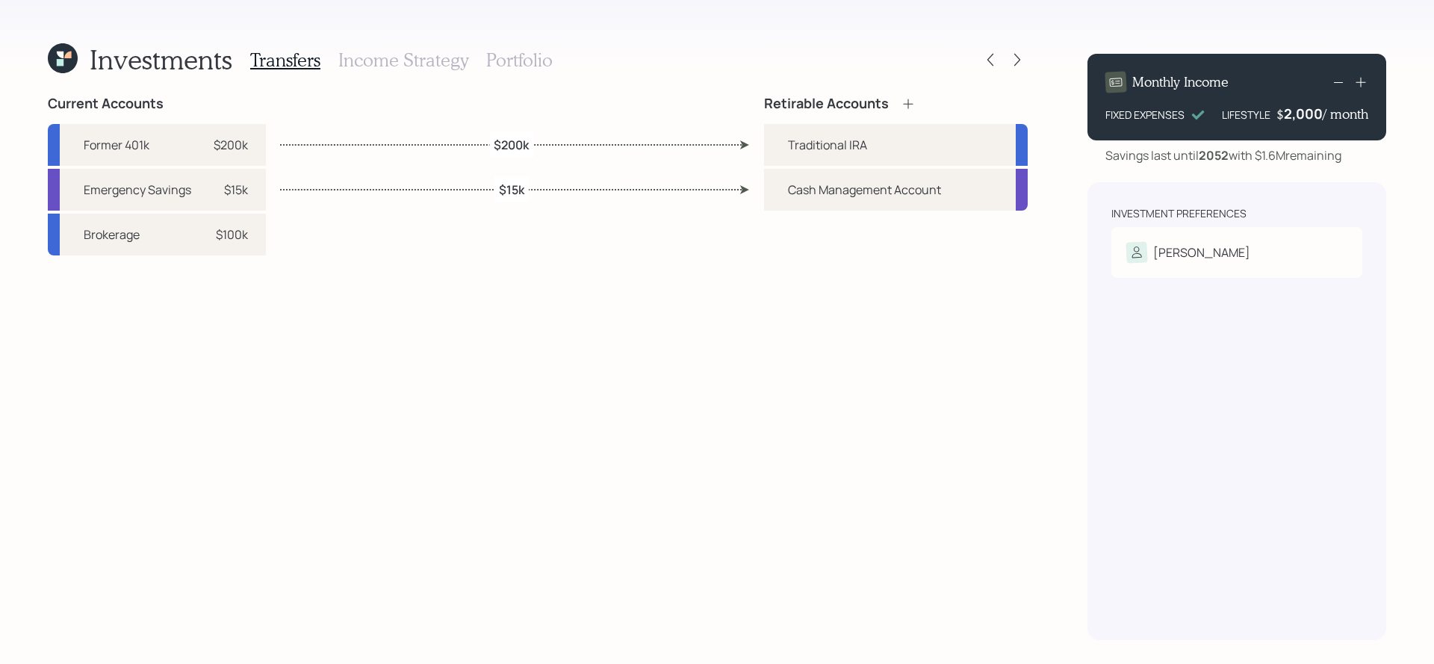
click at [458, 70] on div "Transfers Income Strategy Portfolio" at bounding box center [401, 60] width 303 height 36
click at [458, 67] on h3 "Income Strategy" at bounding box center [403, 60] width 130 height 22
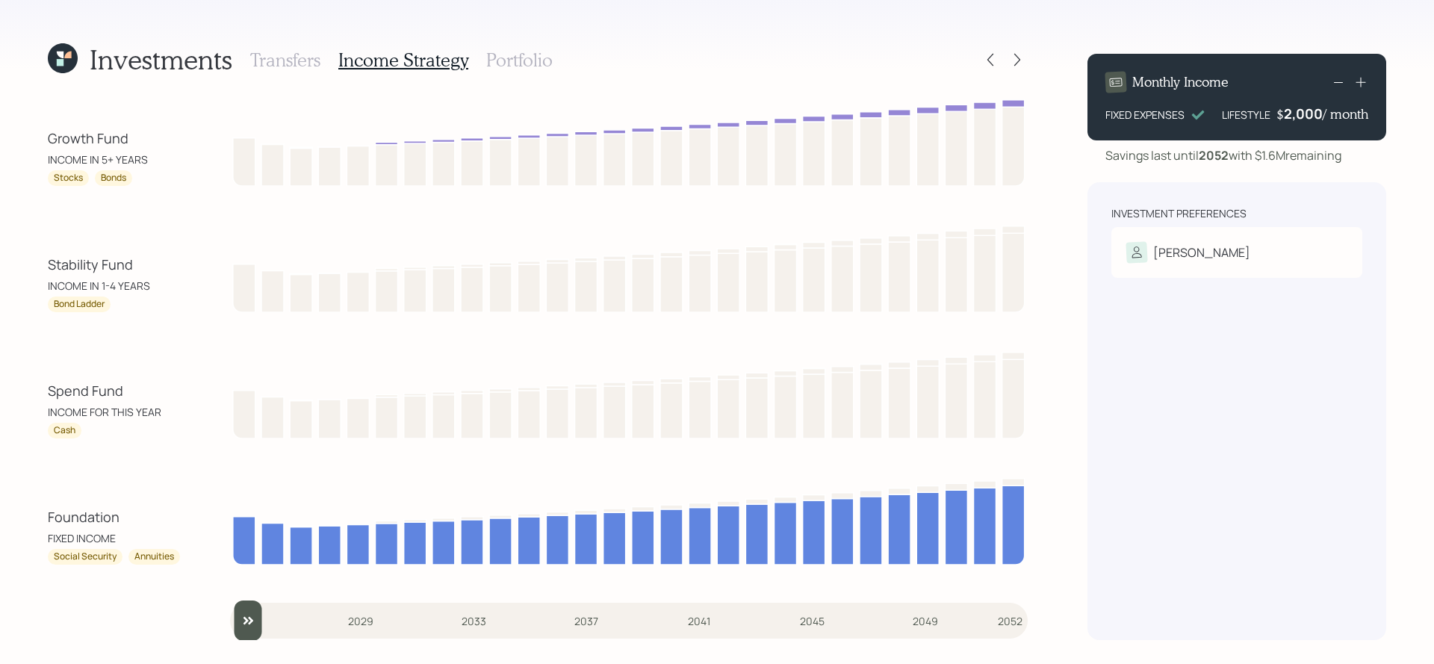
click at [531, 58] on h3 "Portfolio" at bounding box center [519, 60] width 66 height 22
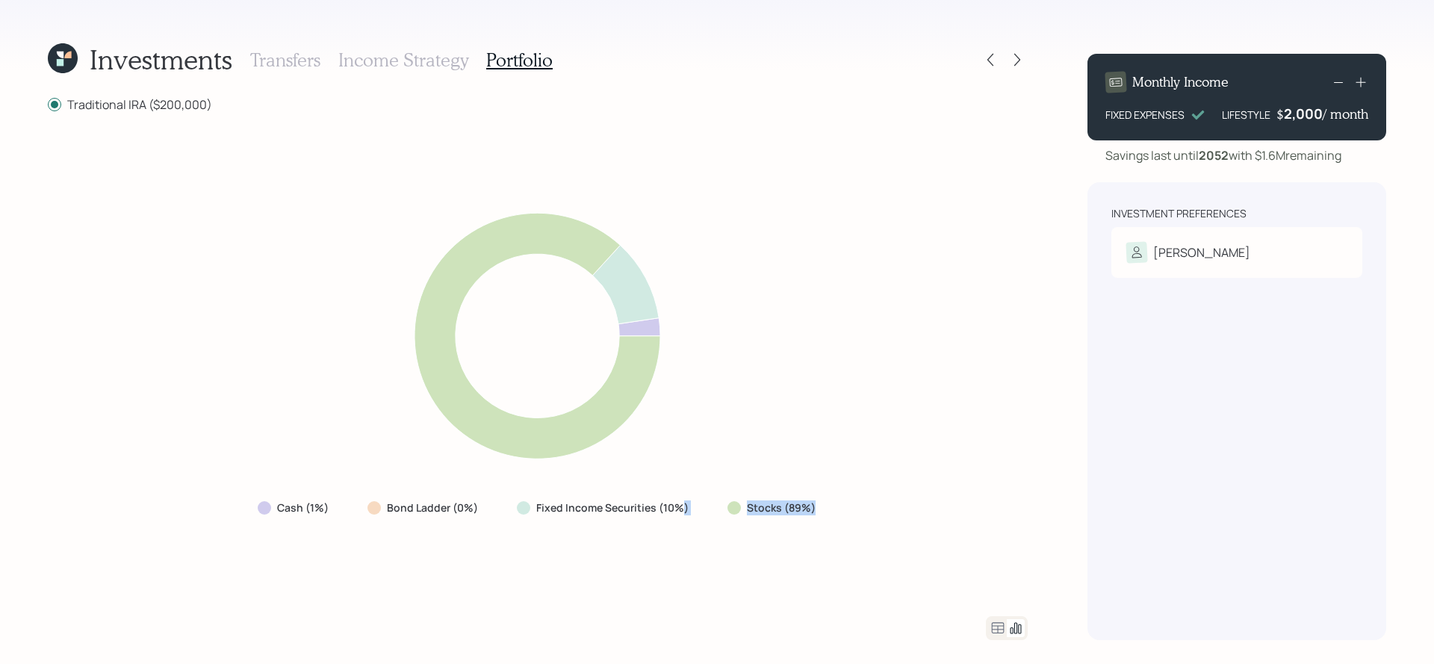
drag, startPoint x: 831, startPoint y: 510, endPoint x: 682, endPoint y: 510, distance: 148.7
click at [682, 510] on div "Cash (1%) Bond Ladder (0%) Fixed Income Securities (10%) Stocks (89%)" at bounding box center [538, 365] width 980 height 468
click at [751, 528] on div "Cash (1%) Bond Ladder (0%) Fixed Income Securities (10%) Stocks (89%)" at bounding box center [538, 365] width 980 height 468
click at [819, 508] on div "Stocks (89%)" at bounding box center [773, 508] width 115 height 27
click at [754, 508] on label "Stocks (89%)" at bounding box center [781, 508] width 69 height 15
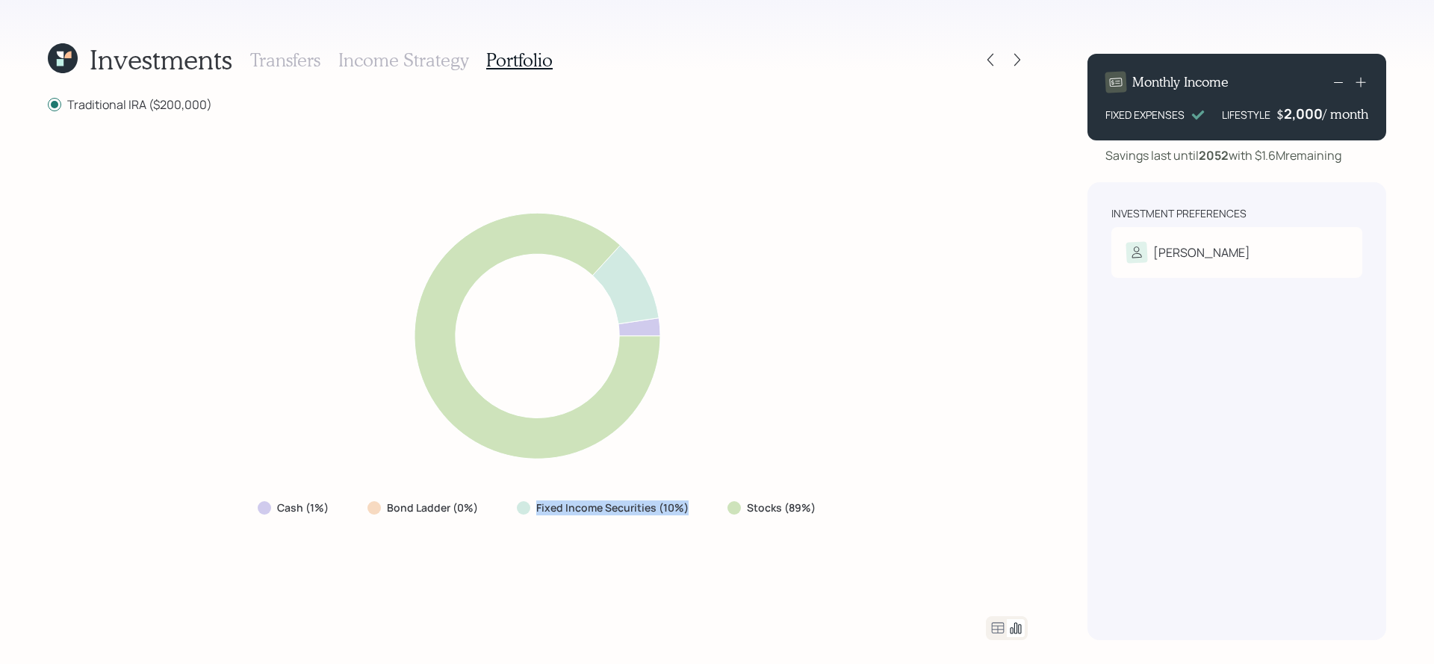
drag, startPoint x: 687, startPoint y: 509, endPoint x: 483, endPoint y: 513, distance: 204.7
click at [483, 513] on div "Cash (1%) Bond Ladder (0%) Fixed Income Securities (10%) Stocks (89%)" at bounding box center [538, 508] width 585 height 27
click at [450, 537] on div "Cash (1%) Bond Ladder (0%) Fixed Income Securities (10%) Stocks (89%)" at bounding box center [538, 365] width 980 height 468
click at [991, 620] on icon at bounding box center [998, 628] width 18 height 18
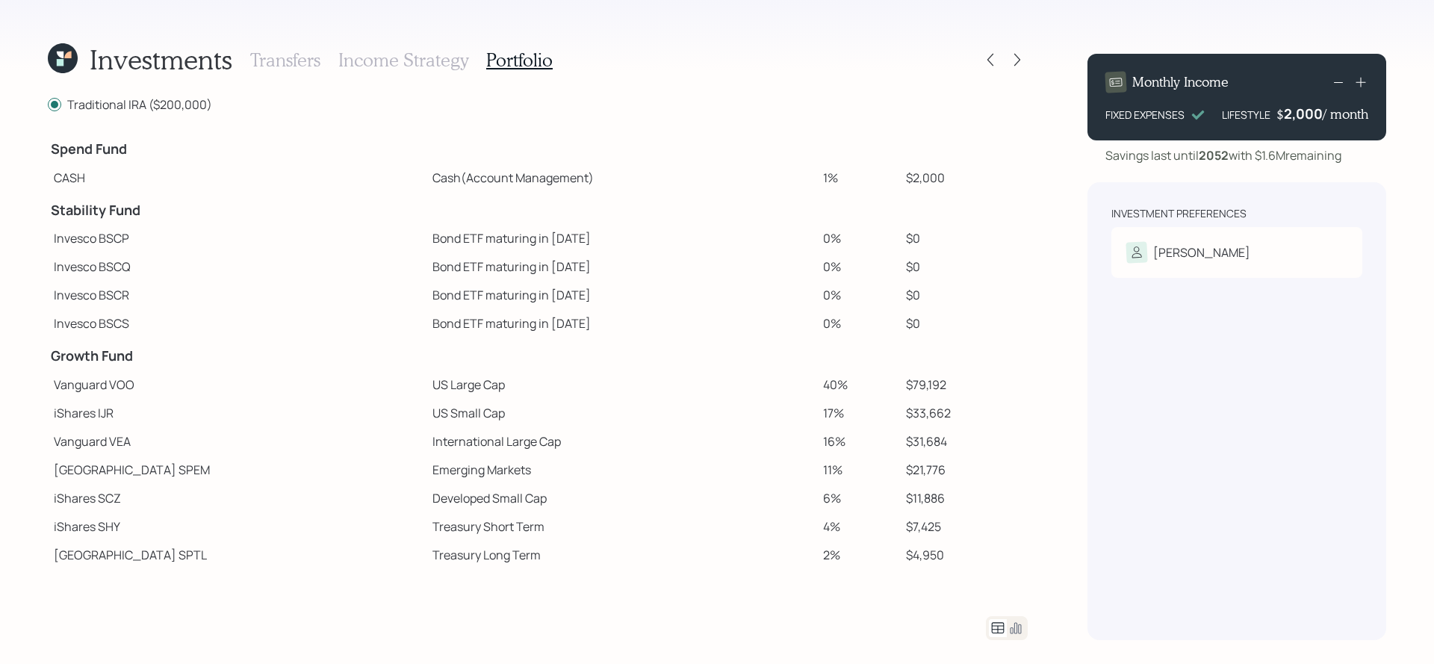
scroll to position [80, 0]
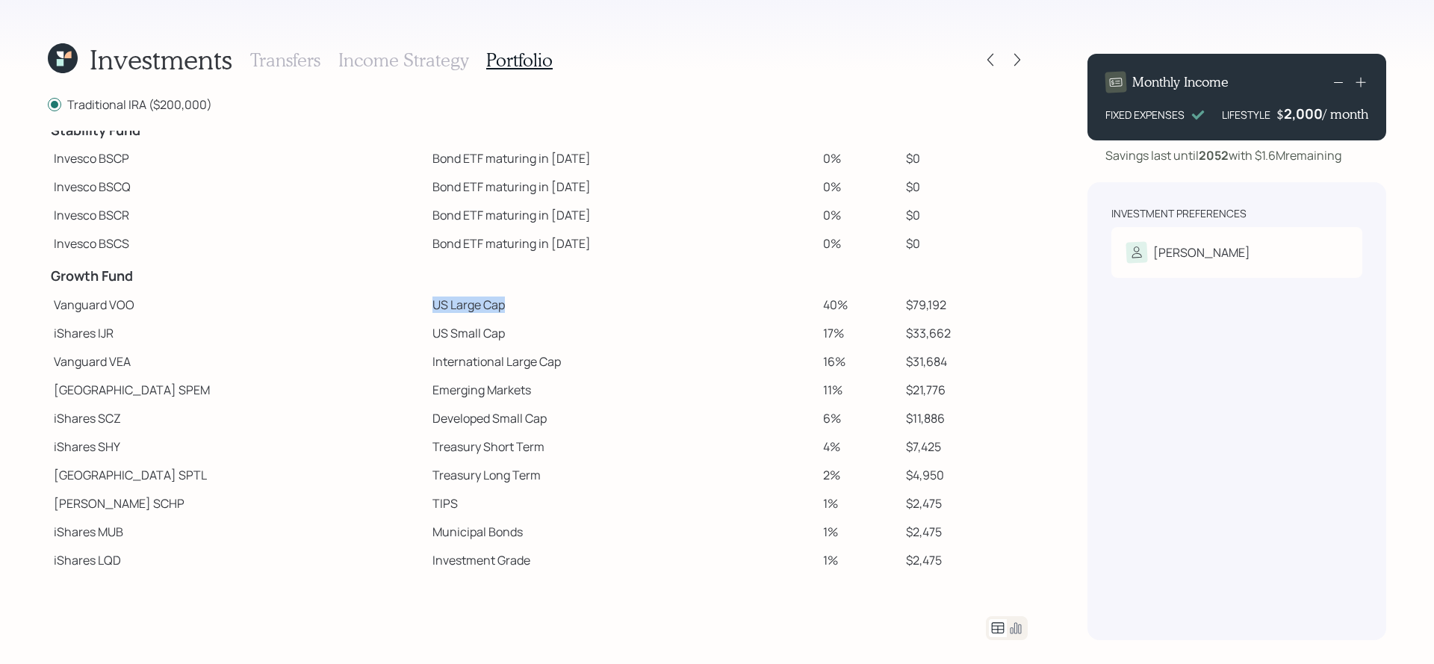
drag, startPoint x: 439, startPoint y: 297, endPoint x: 326, endPoint y: 300, distance: 112.9
click at [326, 300] on tr "Vanguard VOO US Large Cap 40% $79,192" at bounding box center [538, 305] width 980 height 28
drag, startPoint x: 427, startPoint y: 337, endPoint x: 327, endPoint y: 337, distance: 100.1
click at [327, 337] on tr "iShares IJR US Small Cap 17% $33,662" at bounding box center [538, 333] width 980 height 28
drag, startPoint x: 493, startPoint y: 373, endPoint x: 316, endPoint y: 371, distance: 177.1
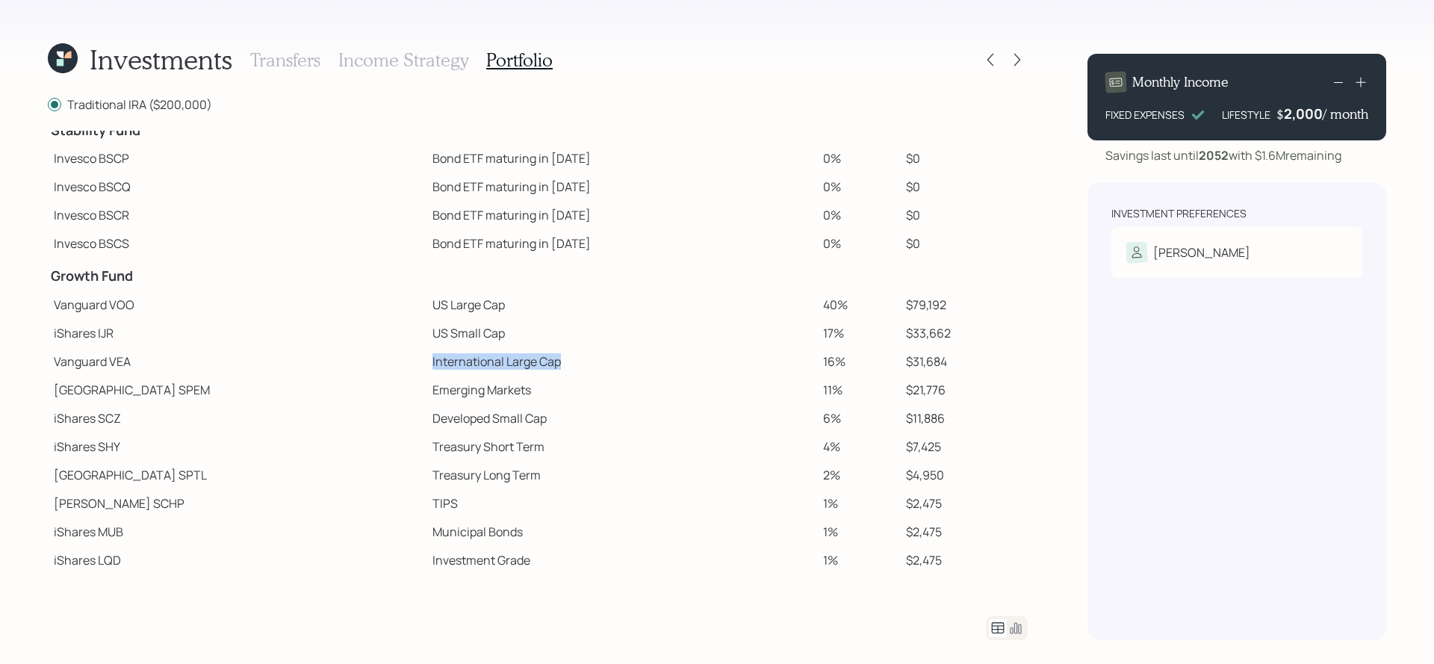
click at [316, 371] on tr "Vanguard VEA International Large Cap 16% $31,684" at bounding box center [538, 361] width 980 height 28
drag, startPoint x: 465, startPoint y: 457, endPoint x: 358, endPoint y: 456, distance: 107.6
click at [427, 456] on td "Treasury Short Term" at bounding box center [622, 447] width 391 height 28
click at [994, 66] on icon at bounding box center [990, 59] width 15 height 15
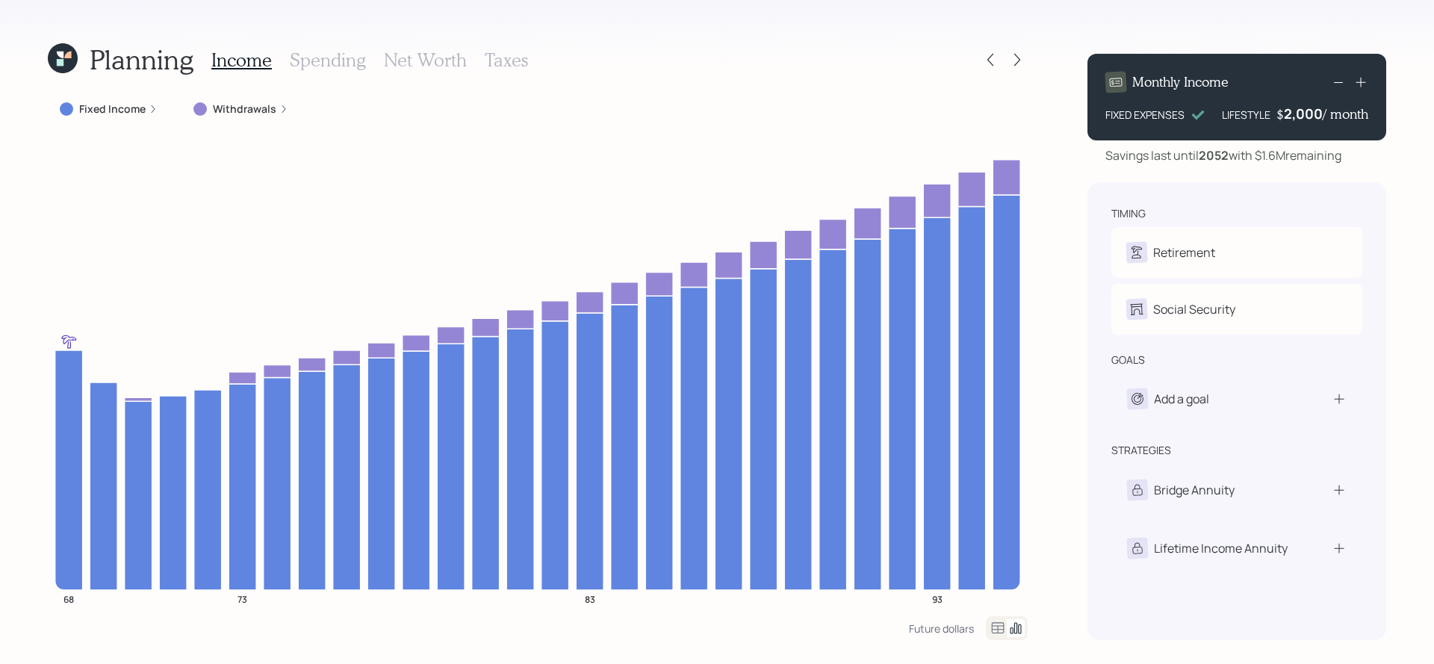
click at [359, 60] on h3 "Spending" at bounding box center [328, 60] width 76 height 22
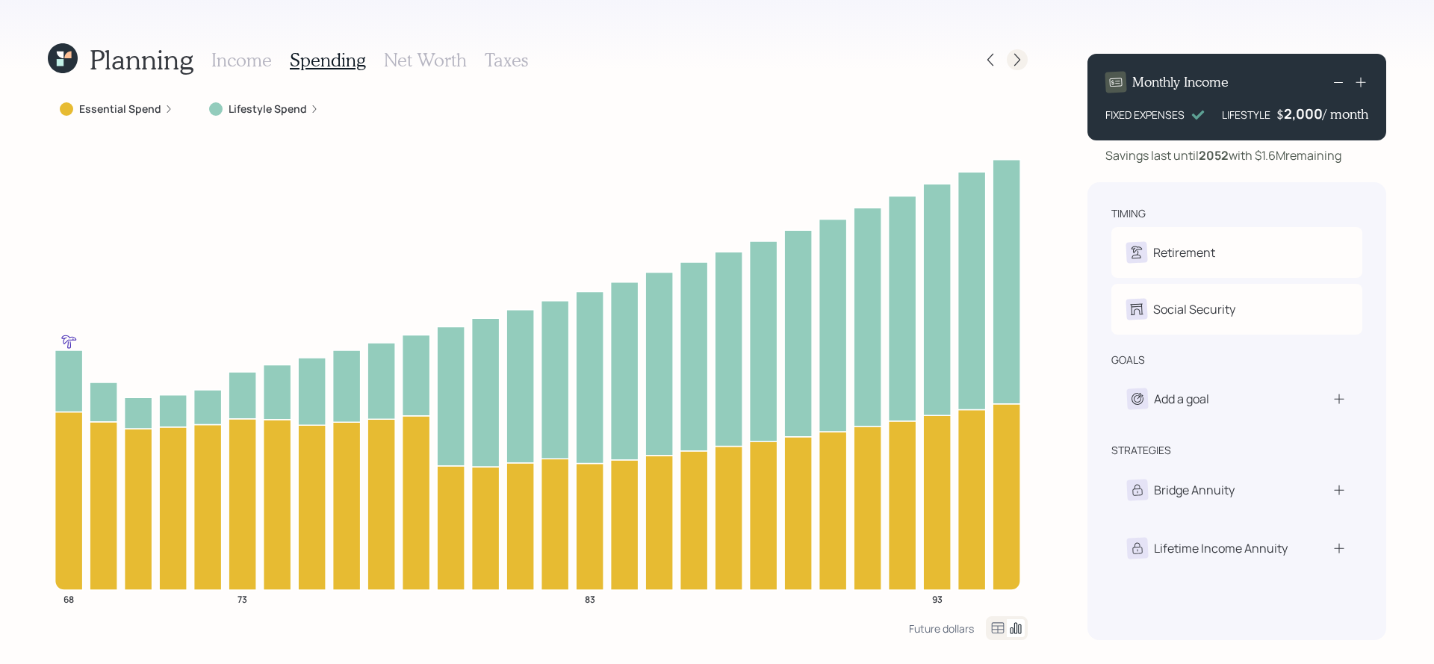
click at [1024, 64] on icon at bounding box center [1017, 59] width 15 height 15
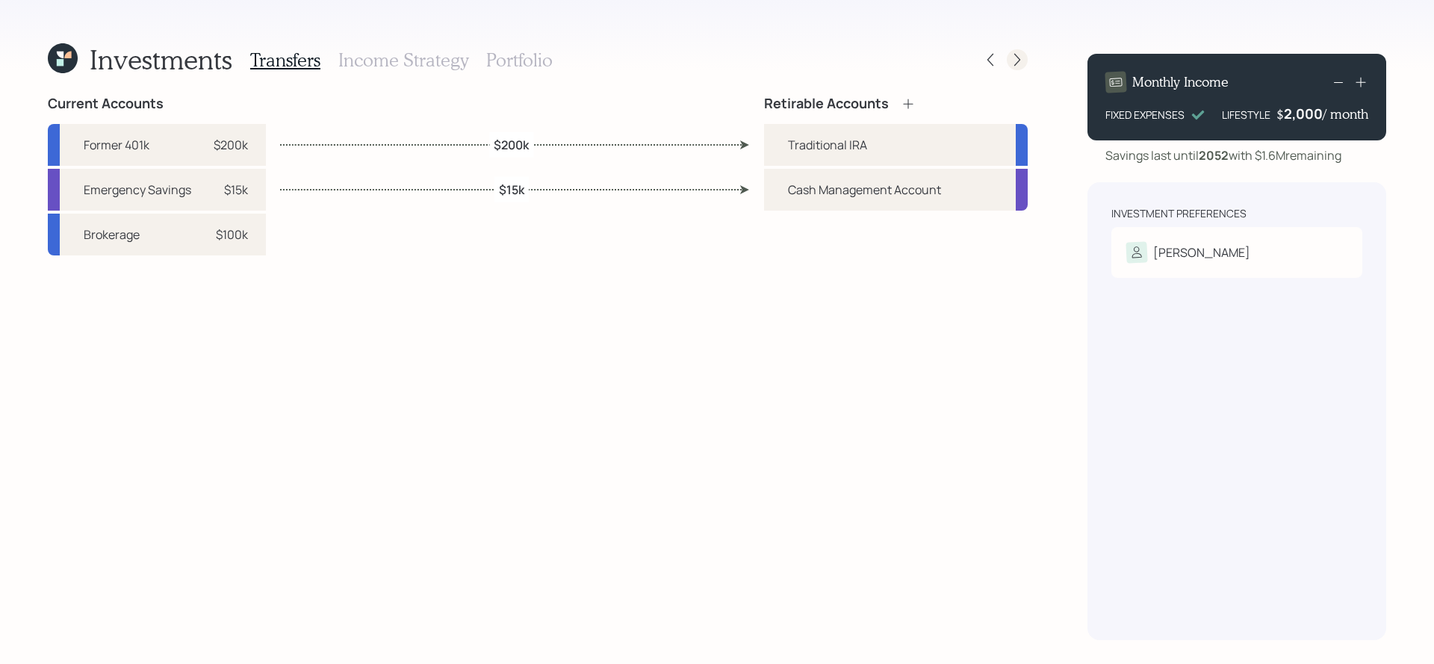
click at [1024, 64] on icon at bounding box center [1017, 59] width 15 height 15
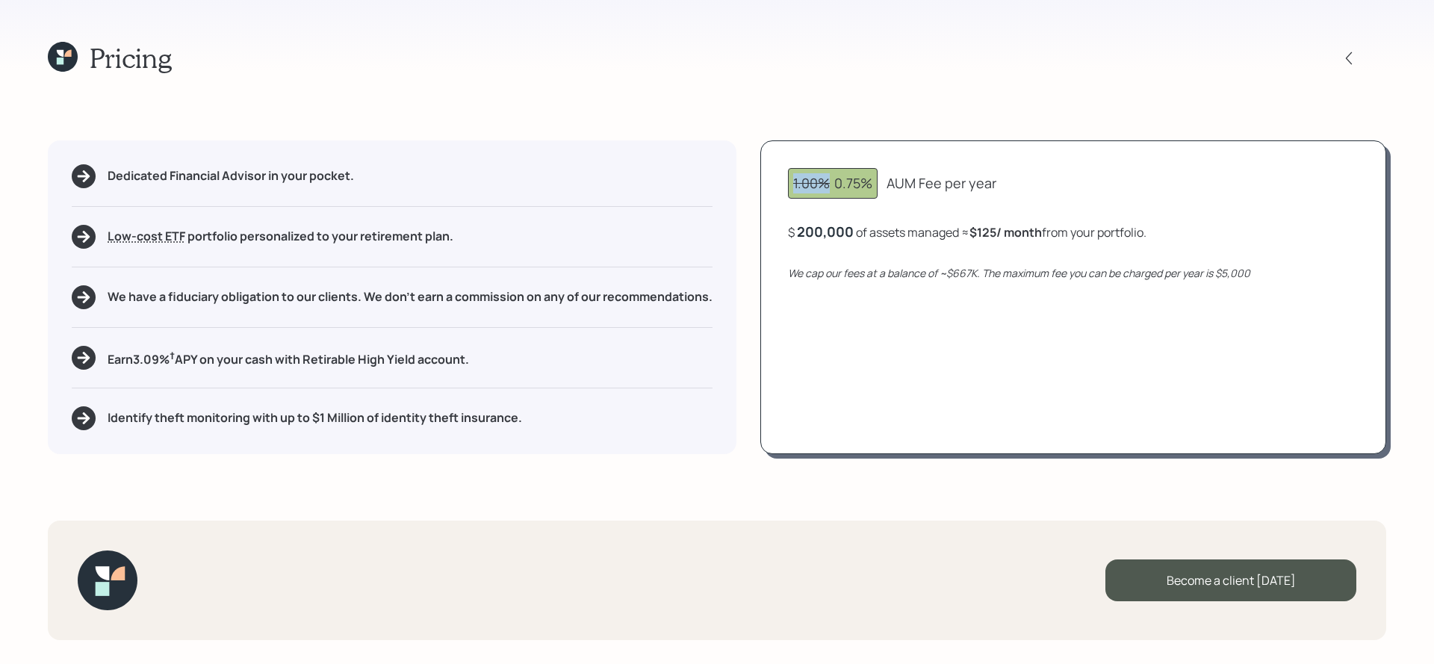
drag, startPoint x: 832, startPoint y: 184, endPoint x: 784, endPoint y: 185, distance: 47.1
click at [784, 185] on div "1.00% 0.75% AUM Fee per year $ 200,000 of assets managed ≈ $125 / month from yo…" at bounding box center [1074, 297] width 626 height 314
drag, startPoint x: 873, startPoint y: 181, endPoint x: 830, endPoint y: 184, distance: 43.4
click at [830, 184] on div "1.00% 0.75%" at bounding box center [832, 183] width 79 height 20
drag, startPoint x: 1002, startPoint y: 234, endPoint x: 975, endPoint y: 234, distance: 26.9
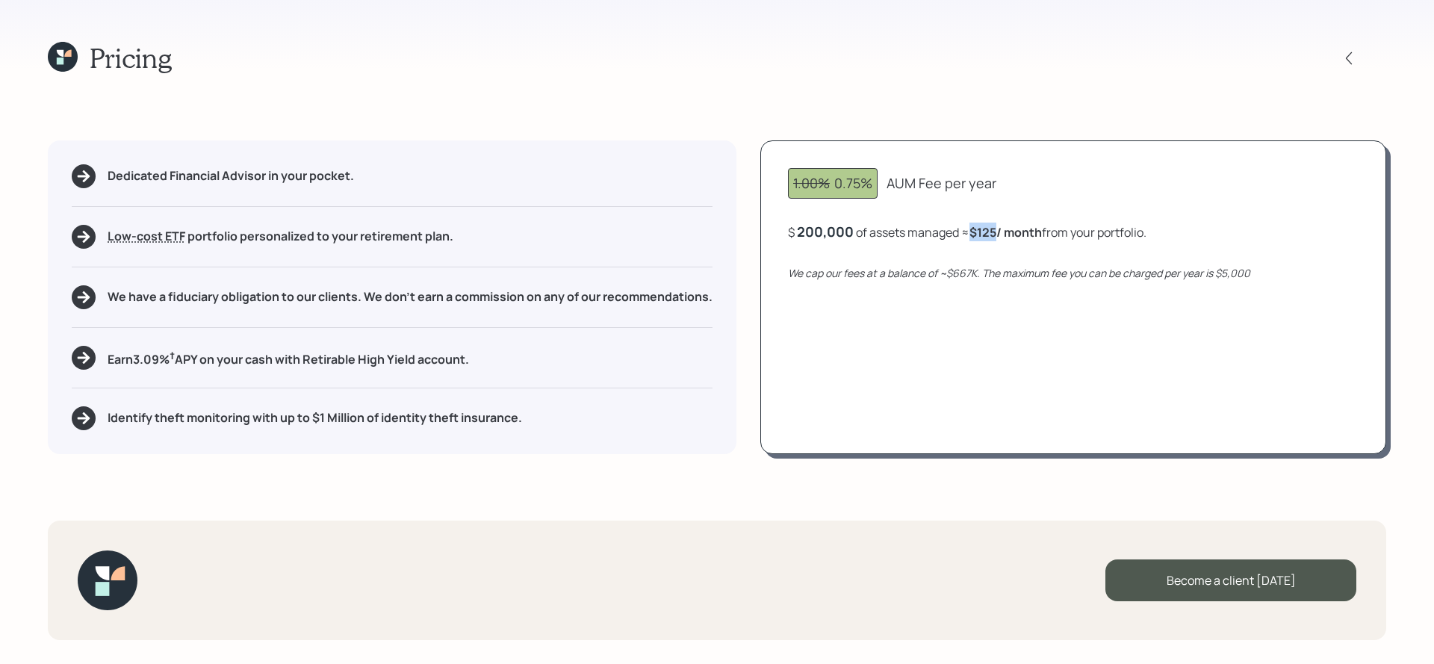
click at [975, 234] on b "$125 / month" at bounding box center [1006, 232] width 72 height 16
click at [60, 63] on icon at bounding box center [60, 61] width 7 height 7
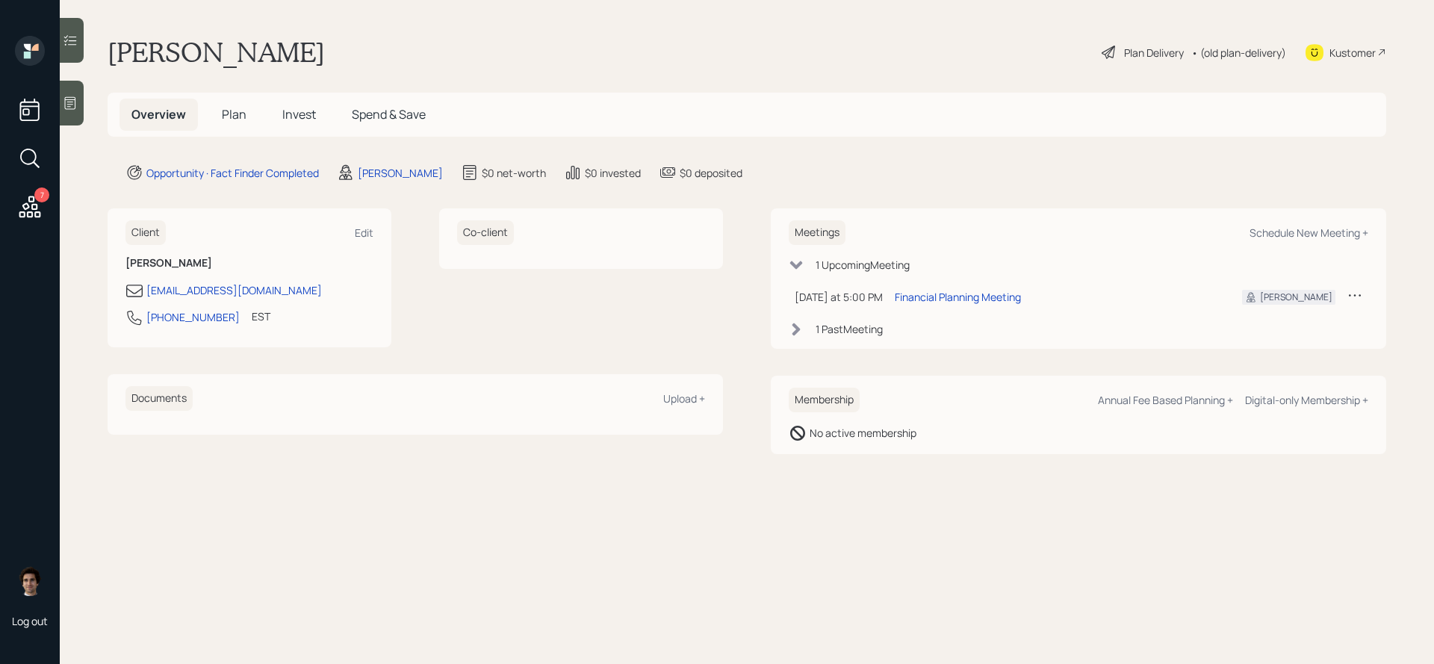
click at [214, 131] on div "Overview Plan Invest Spend & Save" at bounding box center [279, 115] width 318 height 32
click at [225, 118] on span "Plan" at bounding box center [234, 114] width 25 height 16
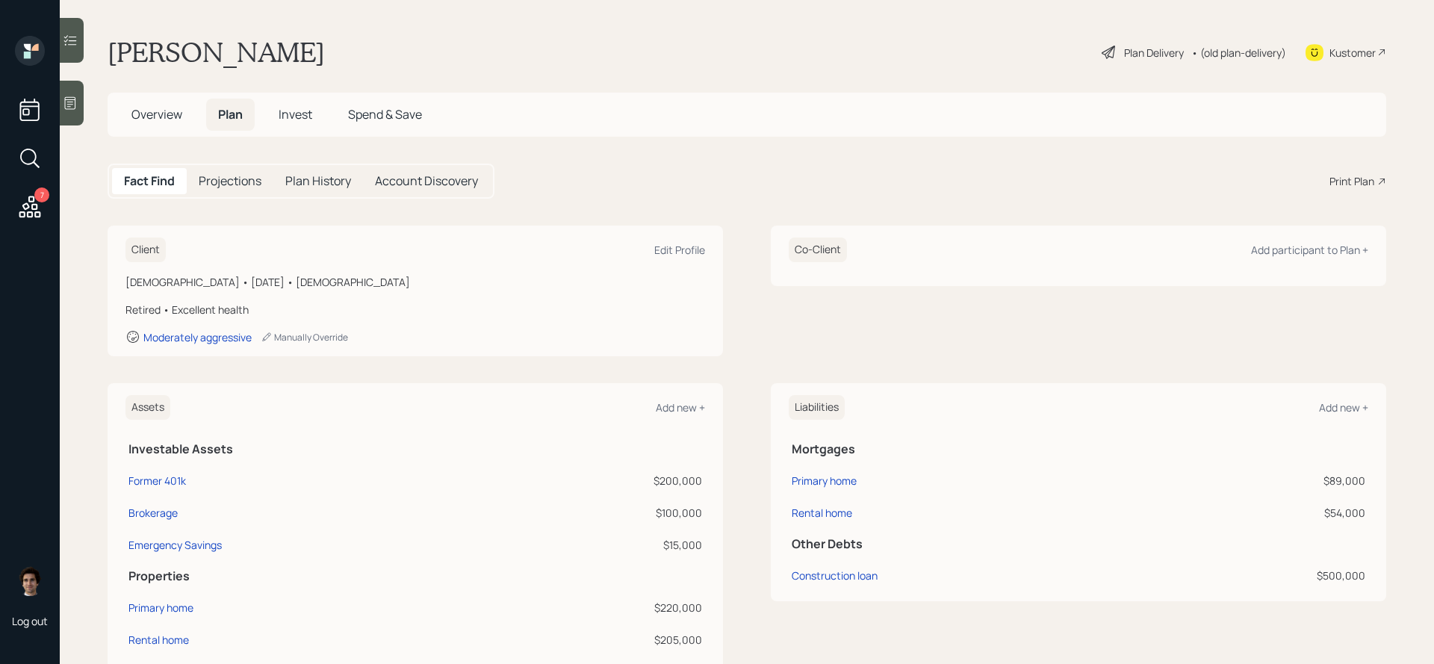
click at [1100, 49] on icon at bounding box center [1109, 52] width 18 height 18
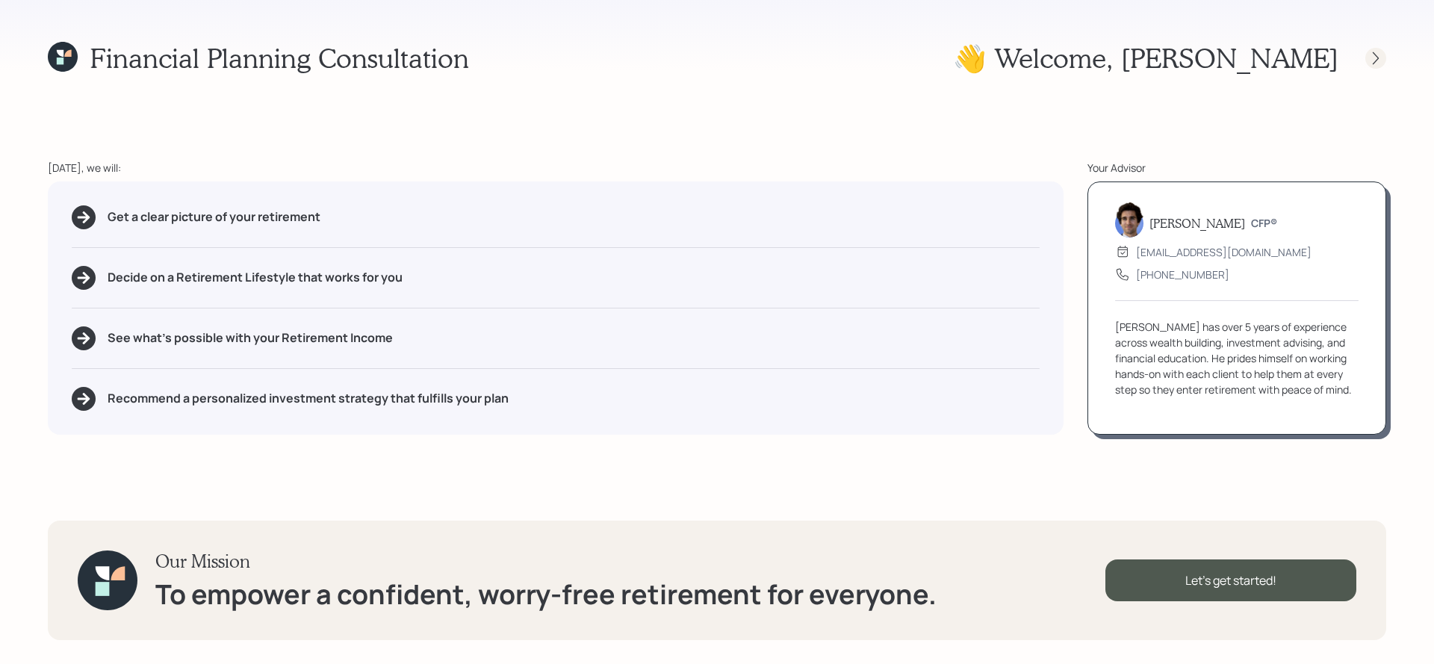
click at [1372, 65] on icon at bounding box center [1376, 58] width 15 height 15
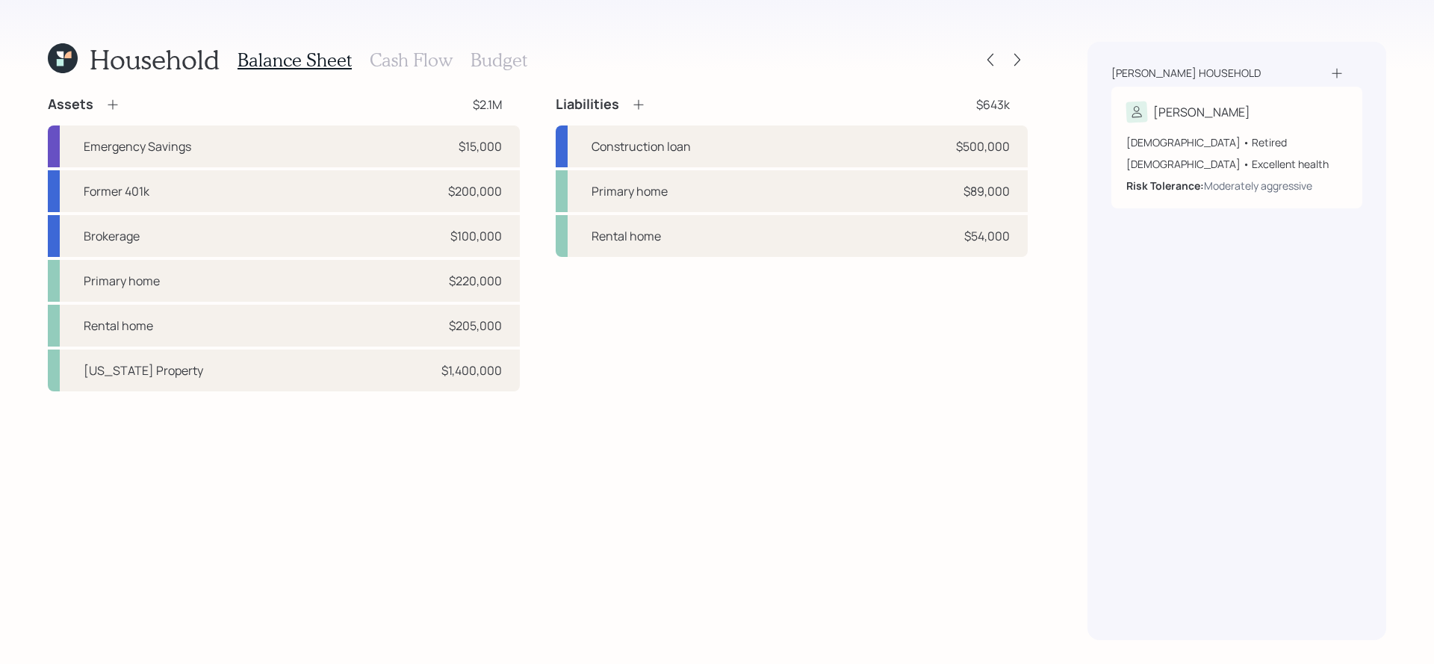
click at [412, 25] on div "Household Balance Sheet Cash Flow Budget Assets $2.1M Emergency Savings $15,000…" at bounding box center [717, 332] width 1434 height 664
click at [412, 31] on div "Household Balance Sheet Cash Flow Budget Assets $2.1M Emergency Savings $15,000…" at bounding box center [717, 332] width 1434 height 664
click at [412, 52] on h3 "Cash Flow" at bounding box center [411, 60] width 83 height 22
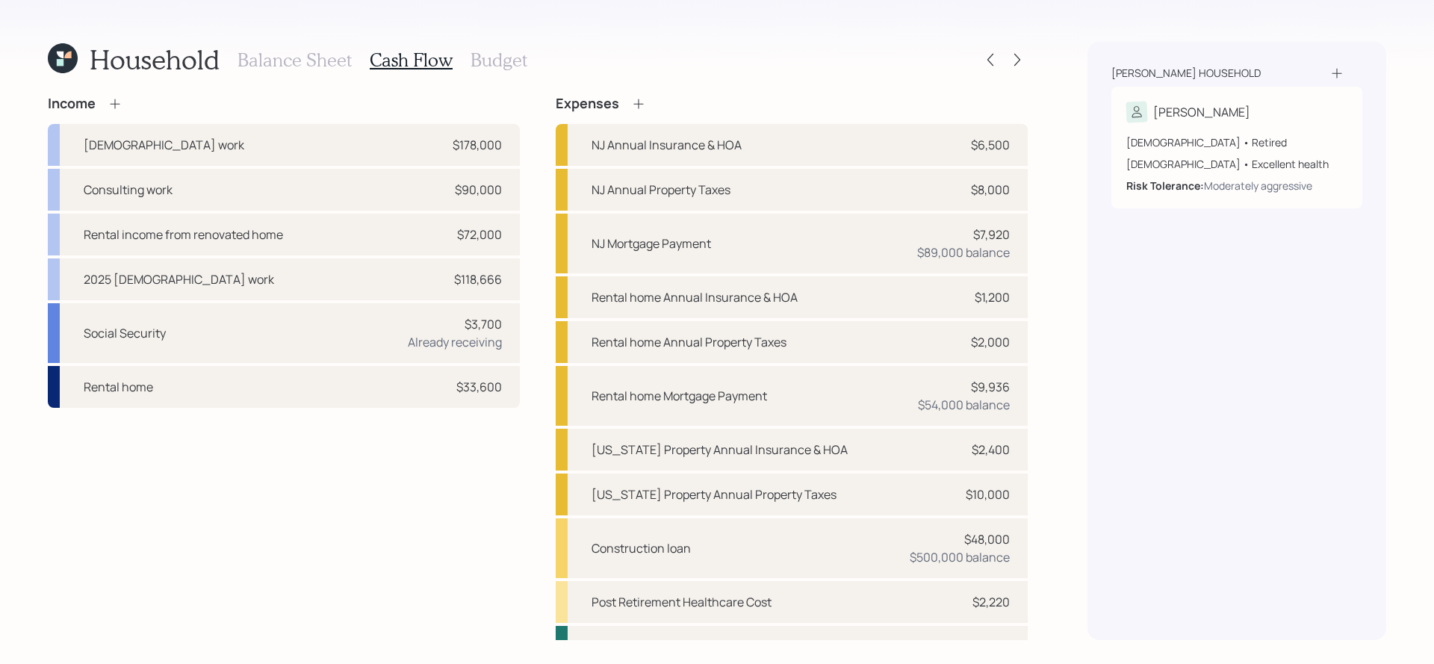
click at [80, 72] on div "Household" at bounding box center [134, 59] width 172 height 32
click at [45, 55] on div "Household Balance Sheet Cash Flow Budget Income [DEMOGRAPHIC_DATA] work $178,00…" at bounding box center [717, 332] width 1434 height 664
click at [52, 58] on icon at bounding box center [63, 58] width 30 height 30
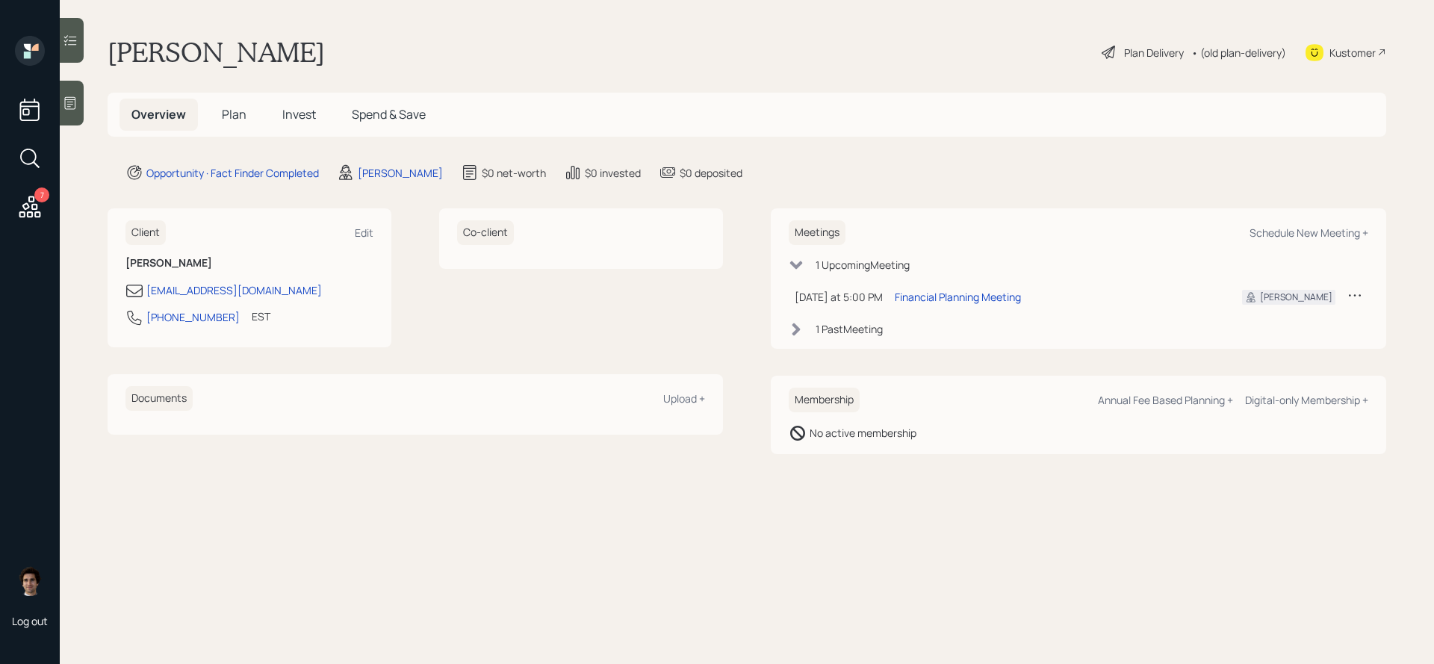
click at [237, 114] on span "Plan" at bounding box center [234, 114] width 25 height 16
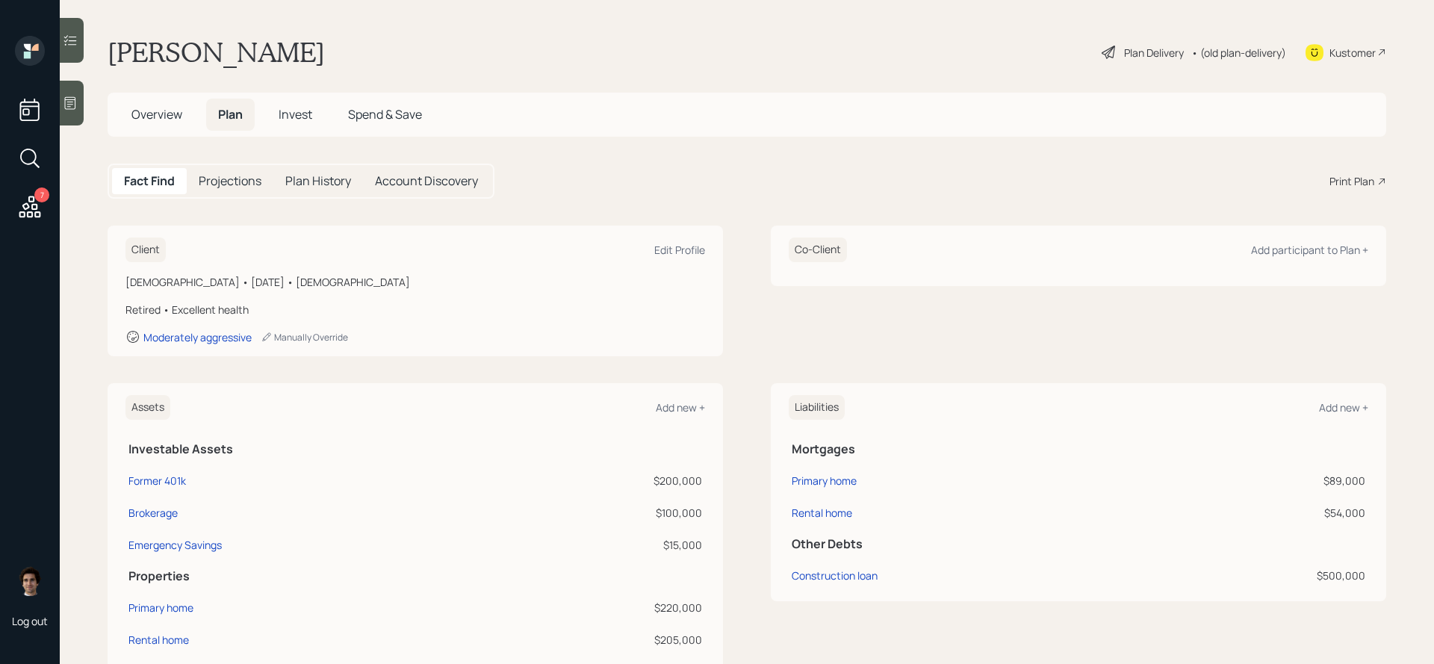
click at [1348, 181] on div "Print Plan" at bounding box center [1352, 181] width 45 height 16
click at [1340, 46] on div "Kustomer" at bounding box center [1353, 53] width 46 height 16
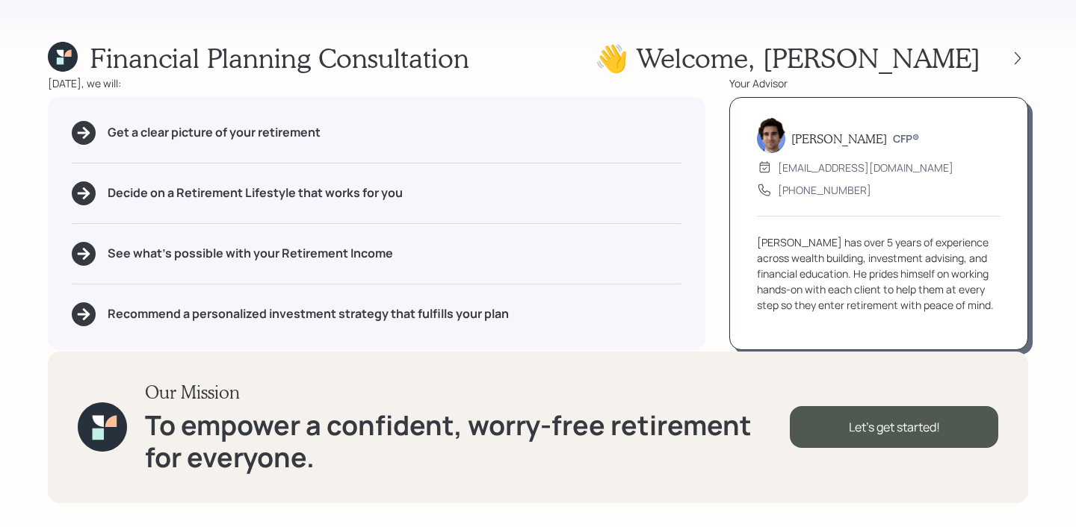
click at [66, 62] on icon at bounding box center [63, 57] width 30 height 30
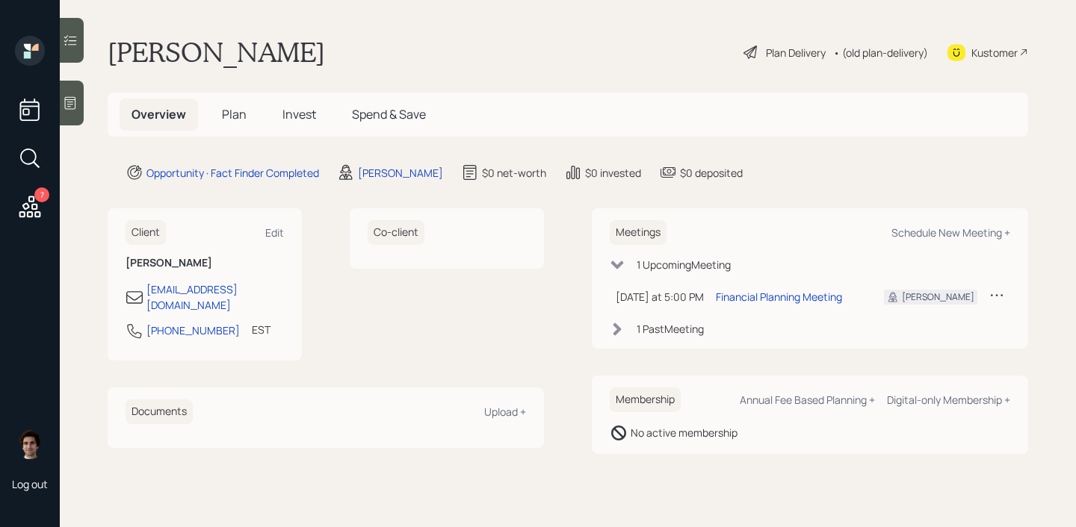
click at [78, 91] on div at bounding box center [72, 103] width 24 height 45
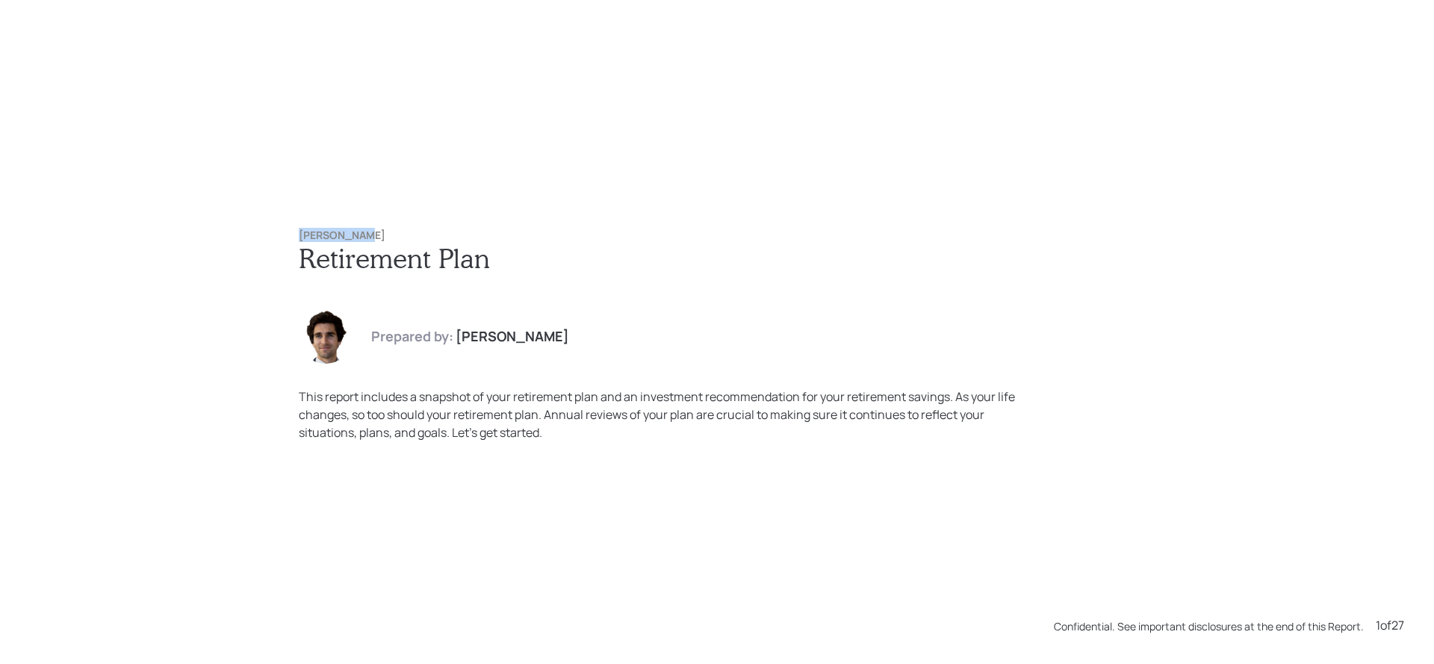
drag, startPoint x: 365, startPoint y: 234, endPoint x: 251, endPoint y: 234, distance: 114.3
click at [251, 234] on div "Felix James Retirement Plan Prepared by: Harrison Schaefer This report includes…" at bounding box center [717, 332] width 1434 height 664
copy h6 "[PERSON_NAME]"
click at [404, 210] on div "Felix James Retirement Plan Prepared by: Harrison Schaefer This report includes…" at bounding box center [717, 335] width 897 height 272
